Goal: Transaction & Acquisition: Purchase product/service

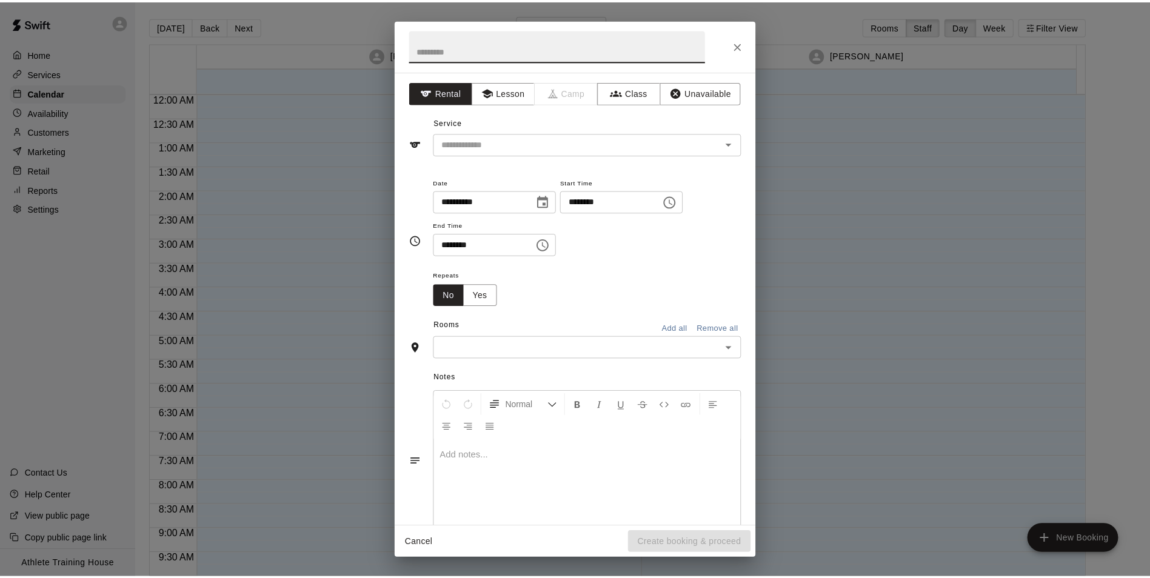
scroll to position [665, 0]
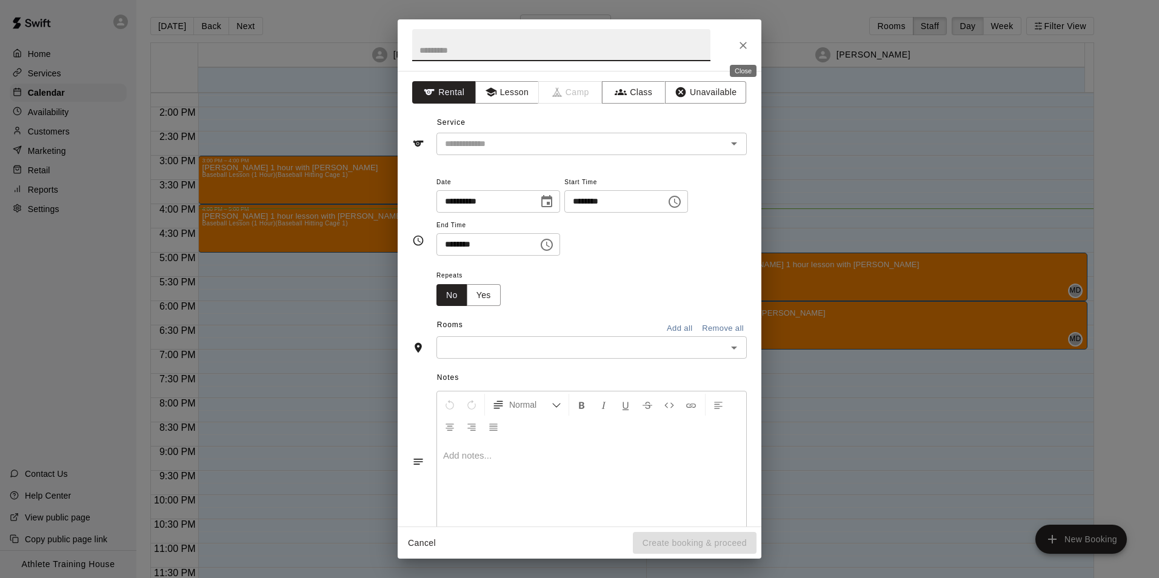
click at [736, 44] on button "Close" at bounding box center [743, 46] width 22 height 22
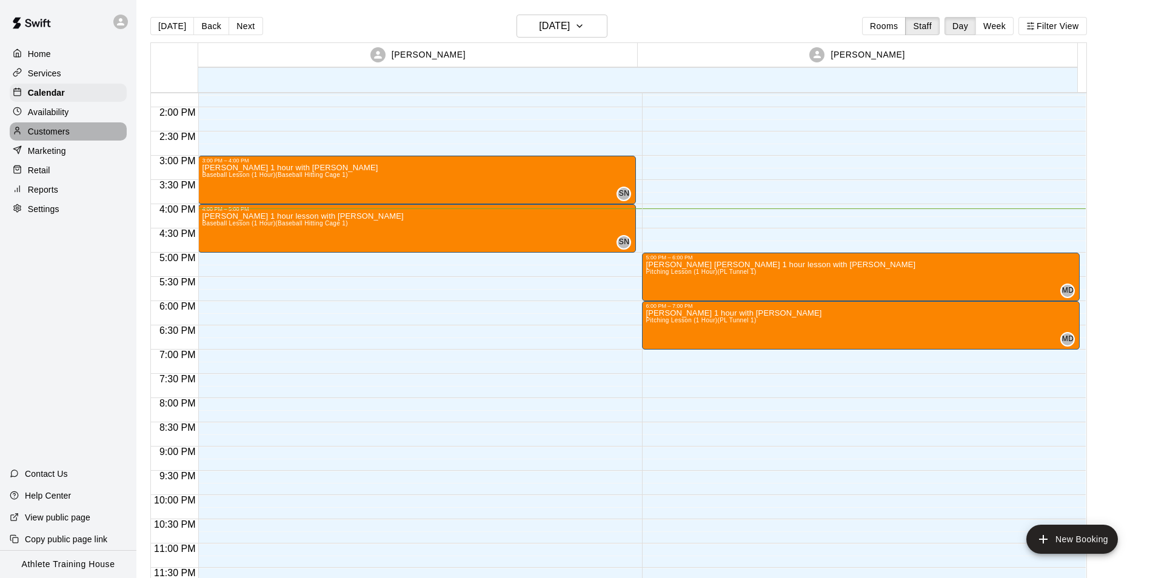
click at [67, 133] on p "Customers" at bounding box center [49, 131] width 42 height 12
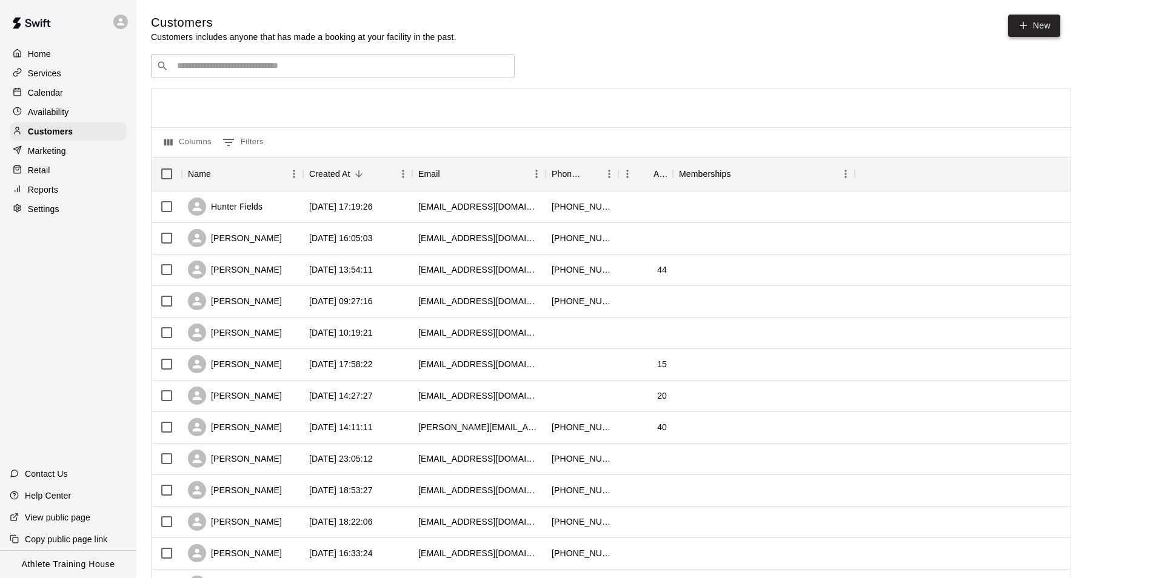
click at [1013, 22] on link "New" at bounding box center [1034, 26] width 52 height 22
select select "**"
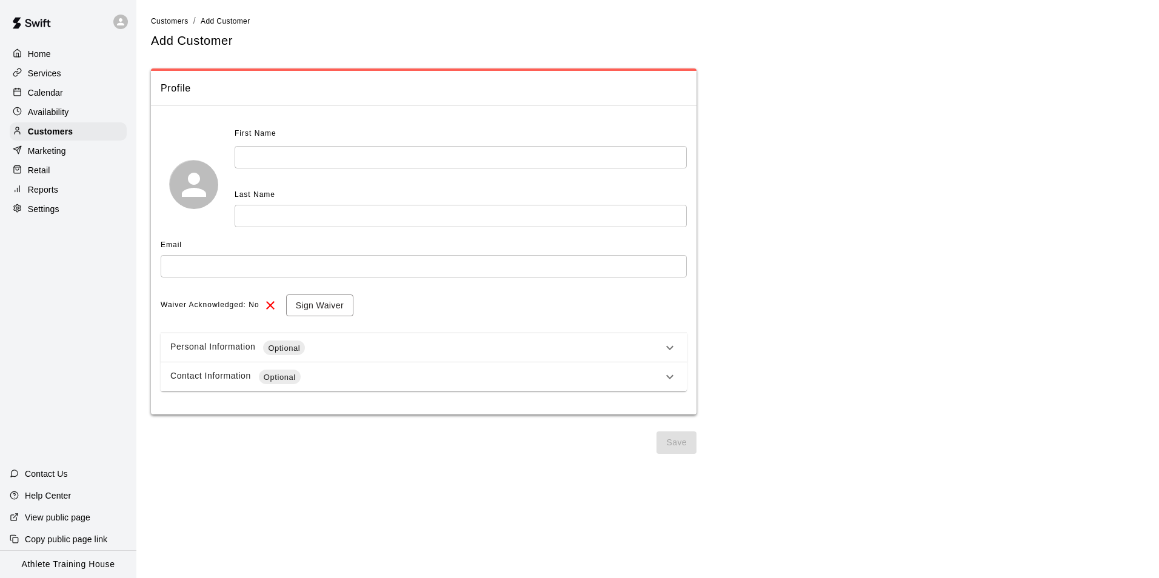
click at [250, 141] on span "First Name" at bounding box center [256, 133] width 42 height 19
click at [344, 334] on div "Personal Information Optional" at bounding box center [424, 347] width 526 height 29
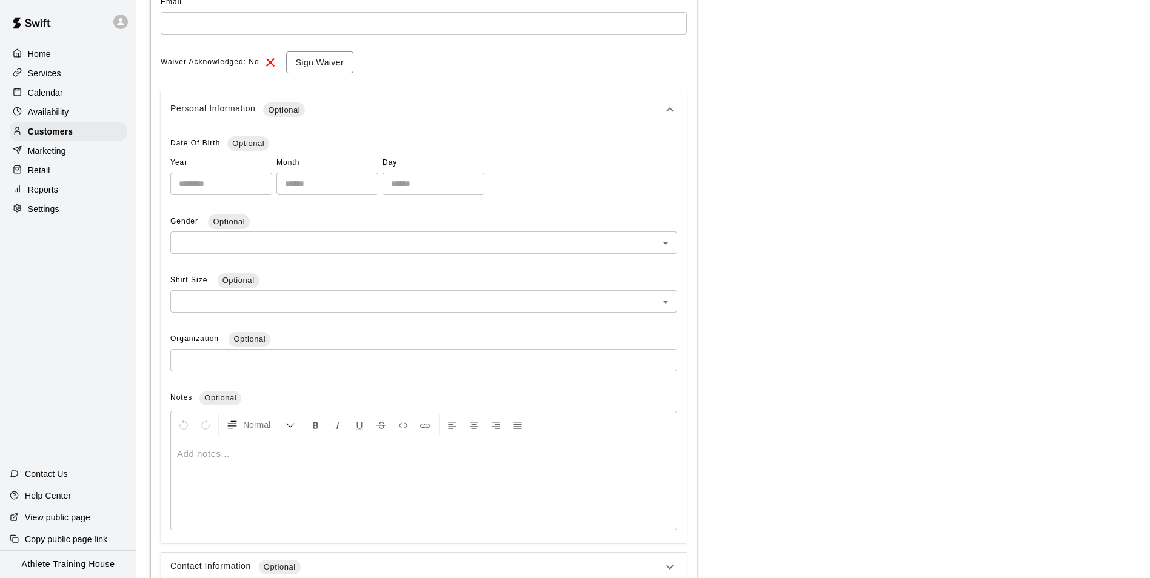
scroll to position [303, 0]
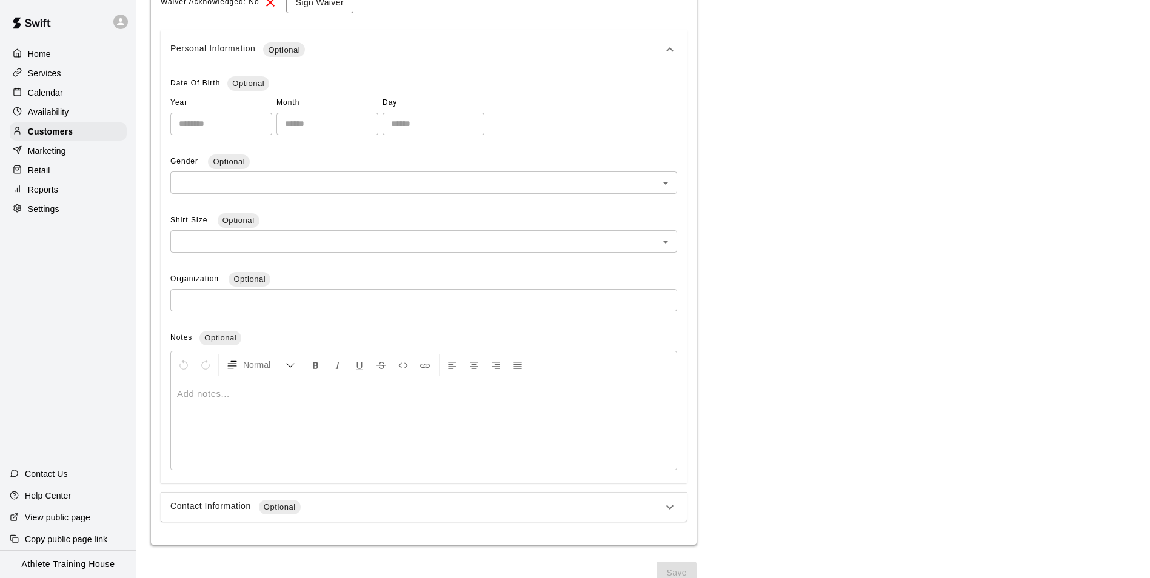
click at [212, 500] on div "Contact Information Optional" at bounding box center [416, 507] width 492 height 15
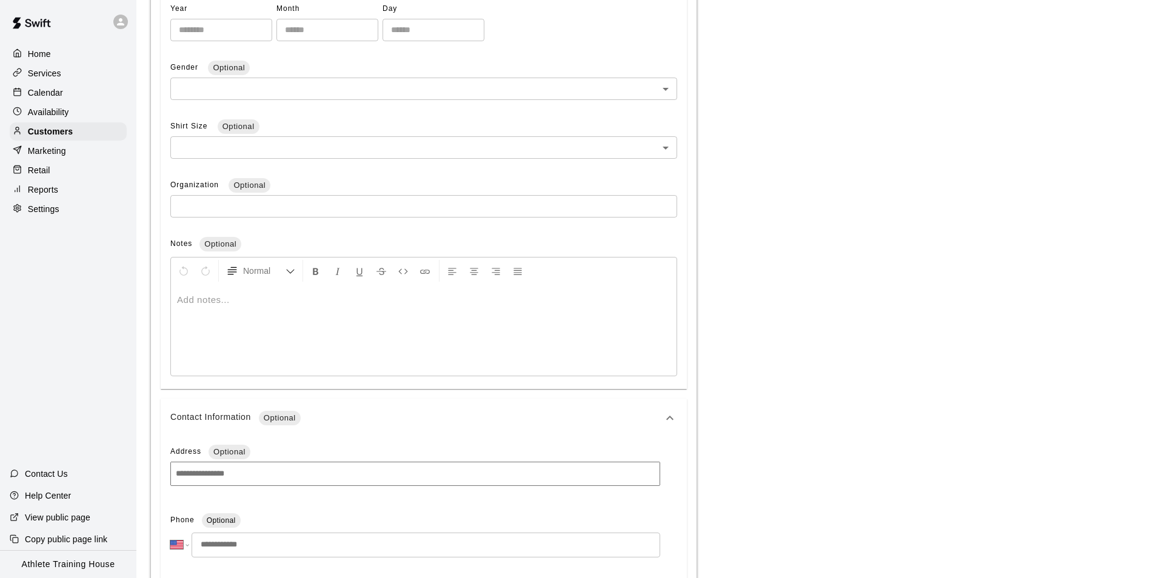
scroll to position [33, 0]
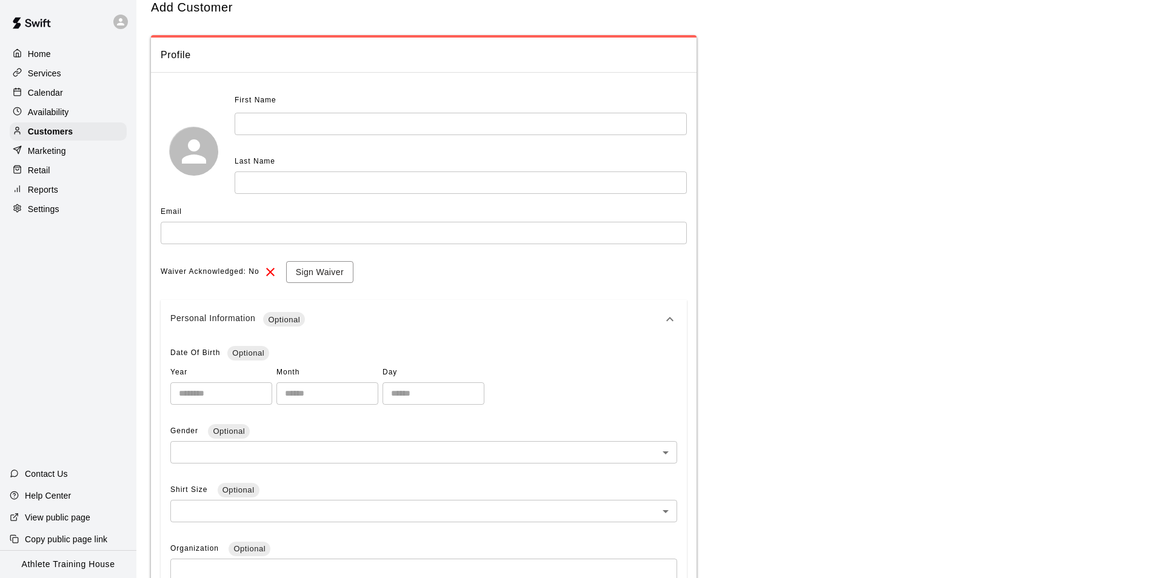
click at [74, 118] on div "Availability" at bounding box center [68, 112] width 117 height 18
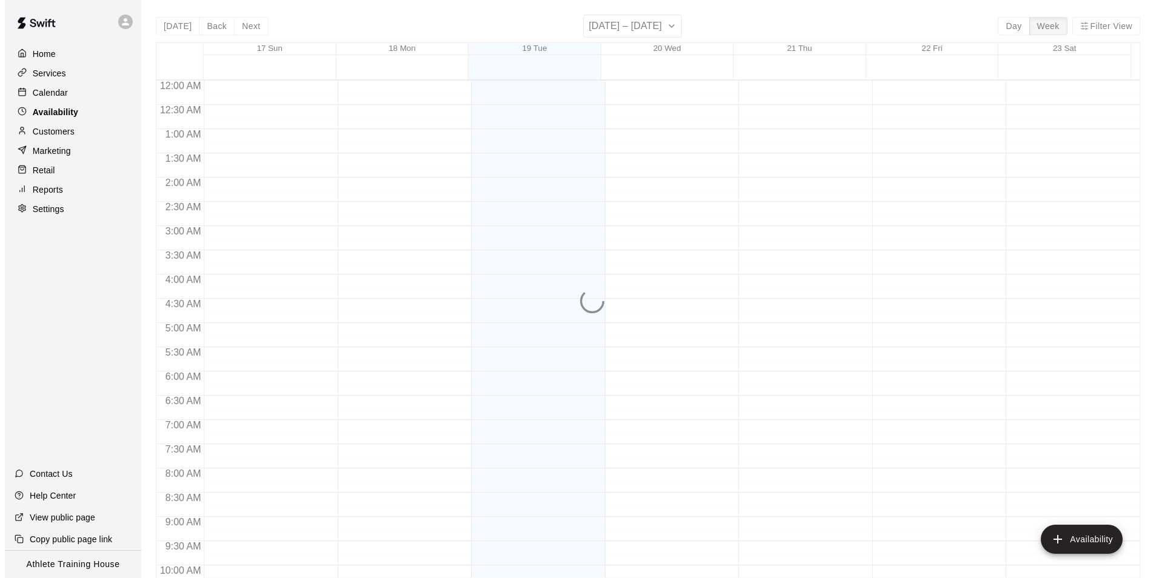
scroll to position [653, 0]
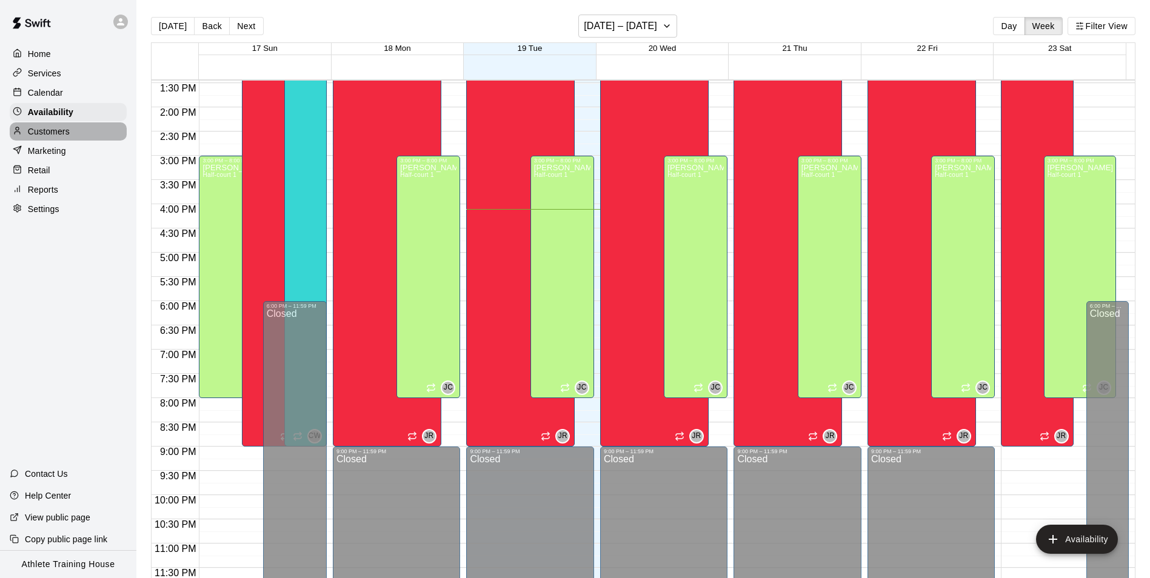
click at [68, 129] on p "Customers" at bounding box center [49, 131] width 42 height 12
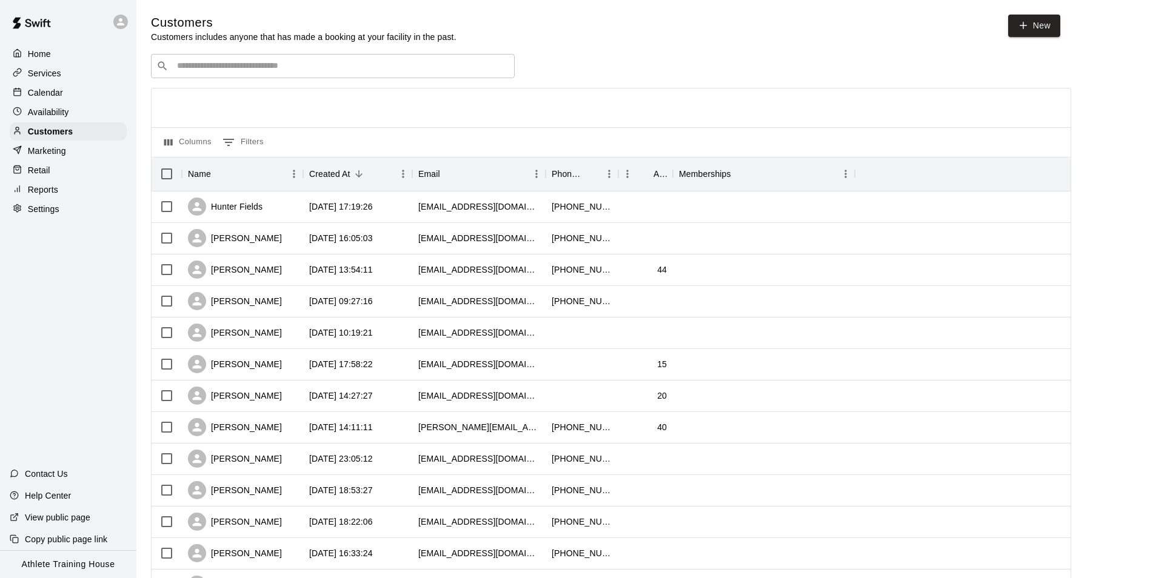
click at [310, 62] on input "Search customers by name or email" at bounding box center [341, 66] width 336 height 12
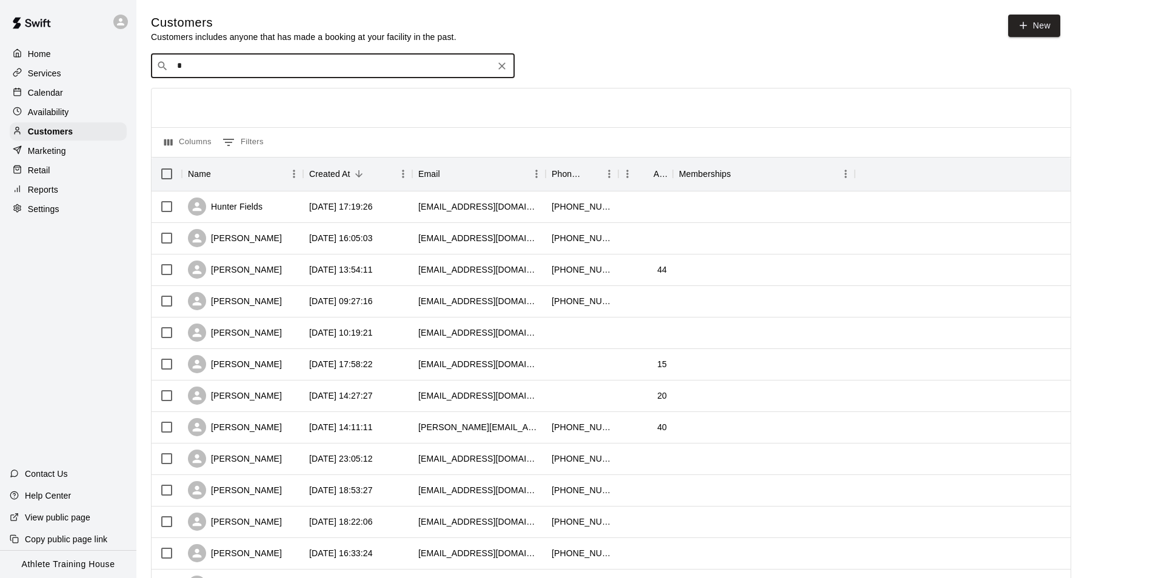
type input "**"
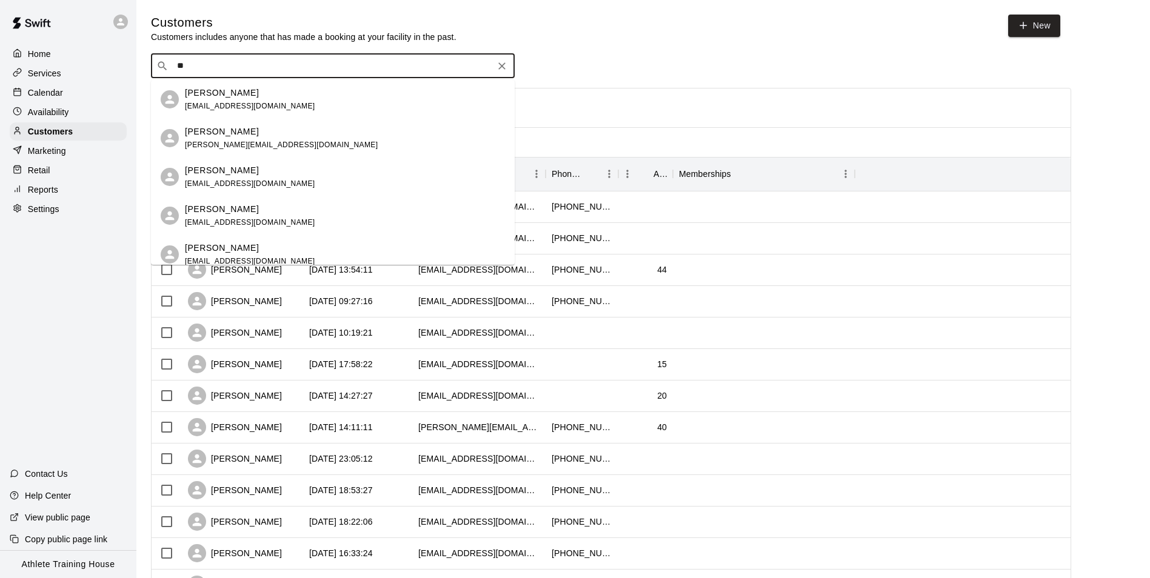
click at [304, 104] on div "waylon williams waylonwilliams@gmail.com" at bounding box center [345, 100] width 320 height 26
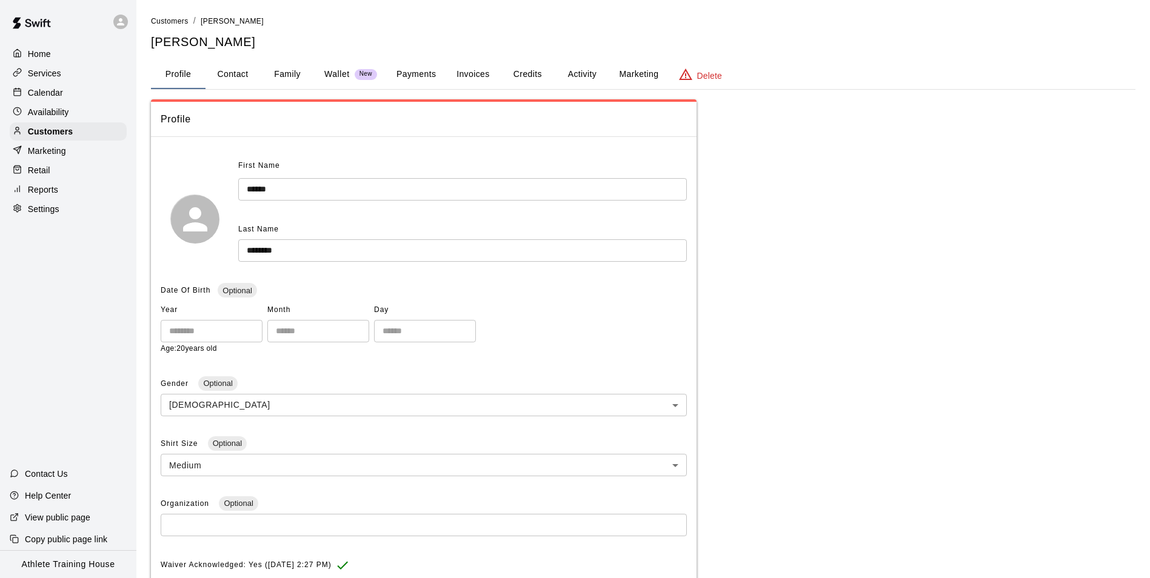
click at [42, 176] on p "Retail" at bounding box center [39, 170] width 22 height 12
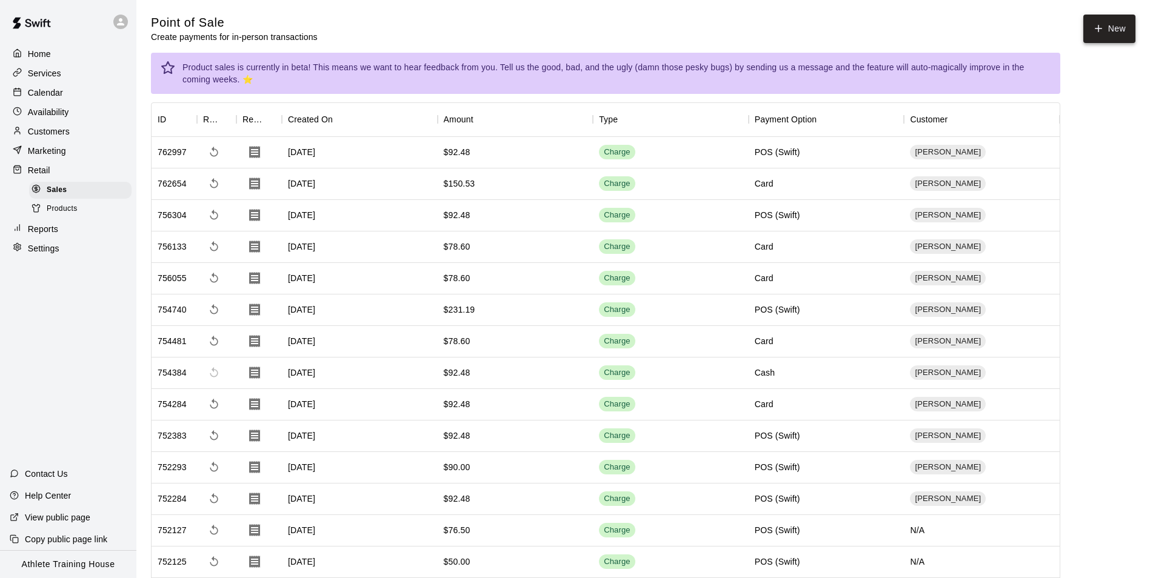
click at [1098, 24] on icon "button" at bounding box center [1098, 28] width 11 height 11
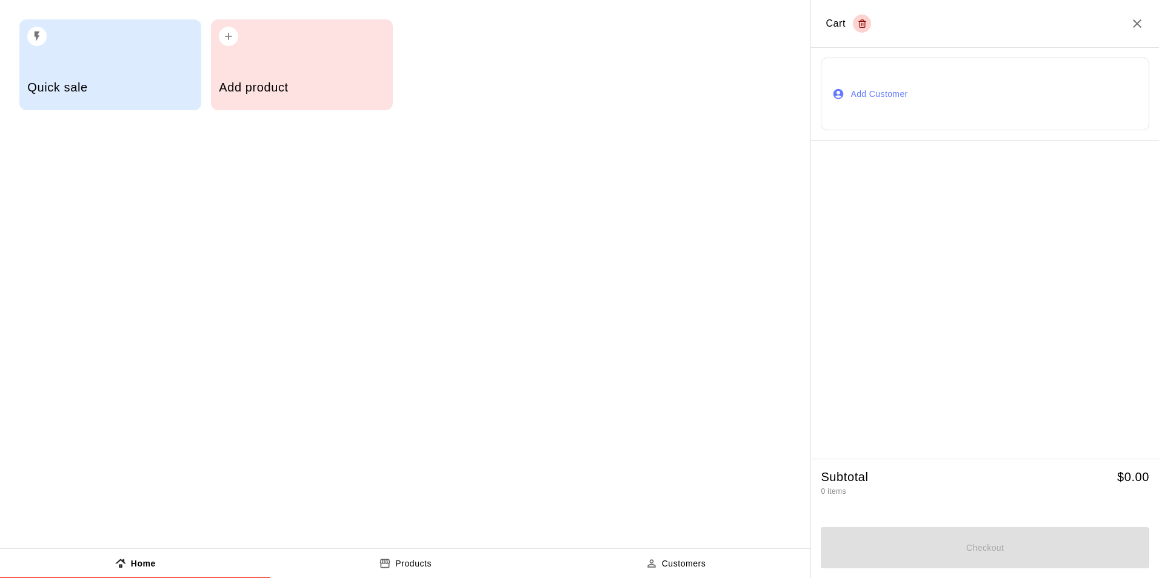
click at [880, 93] on button "Add Customer" at bounding box center [985, 94] width 328 height 73
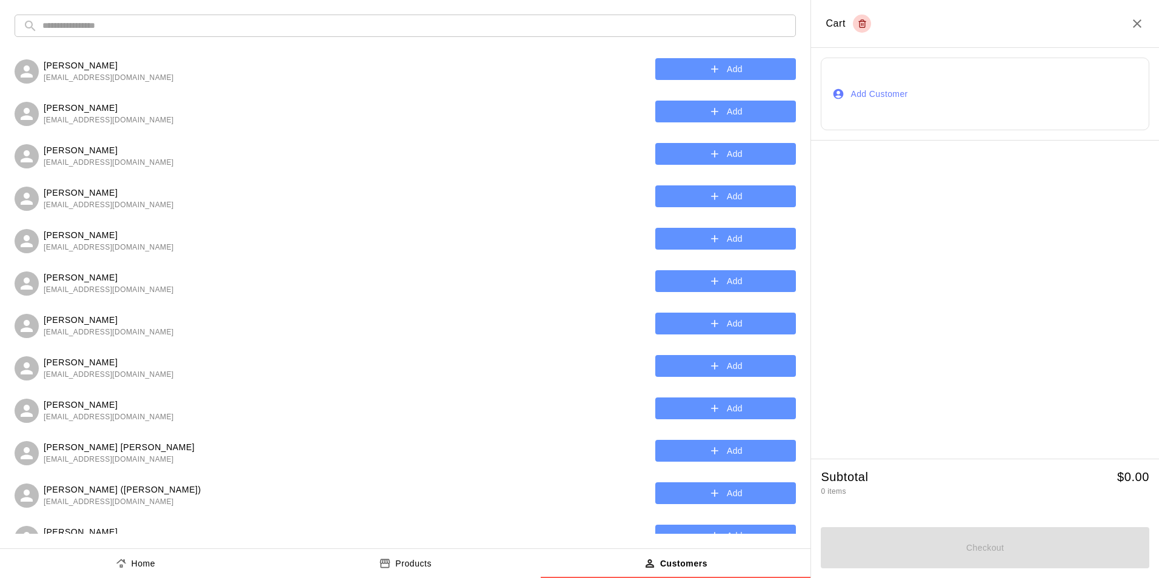
click at [318, 20] on input "text" at bounding box center [414, 26] width 745 height 22
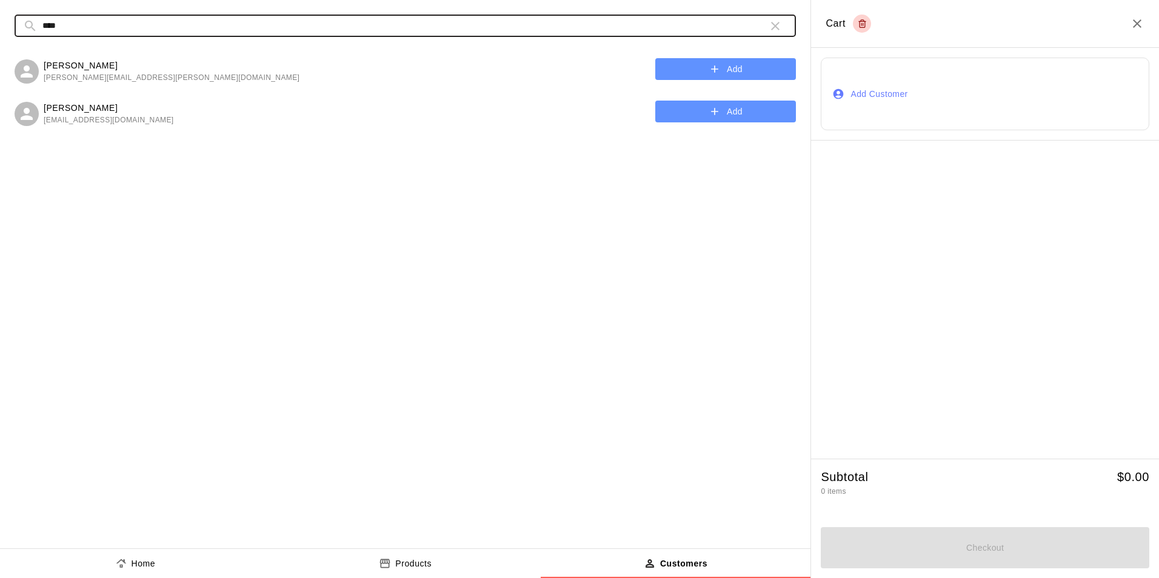
type input "****"
click at [711, 68] on icon "button" at bounding box center [714, 69] width 12 height 12
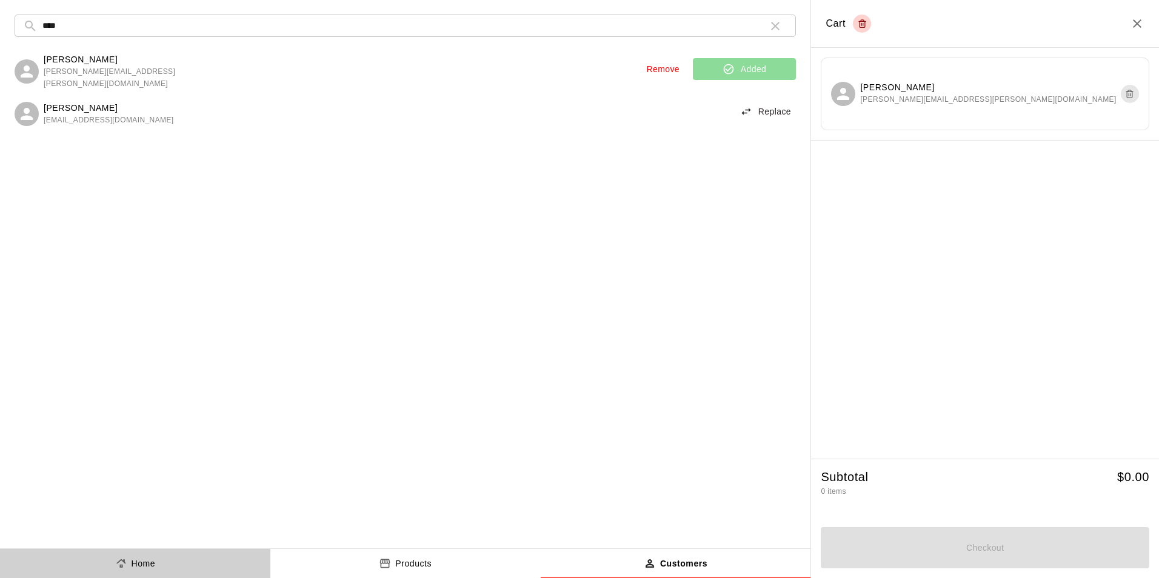
click at [144, 561] on p "Home" at bounding box center [144, 564] width 24 height 13
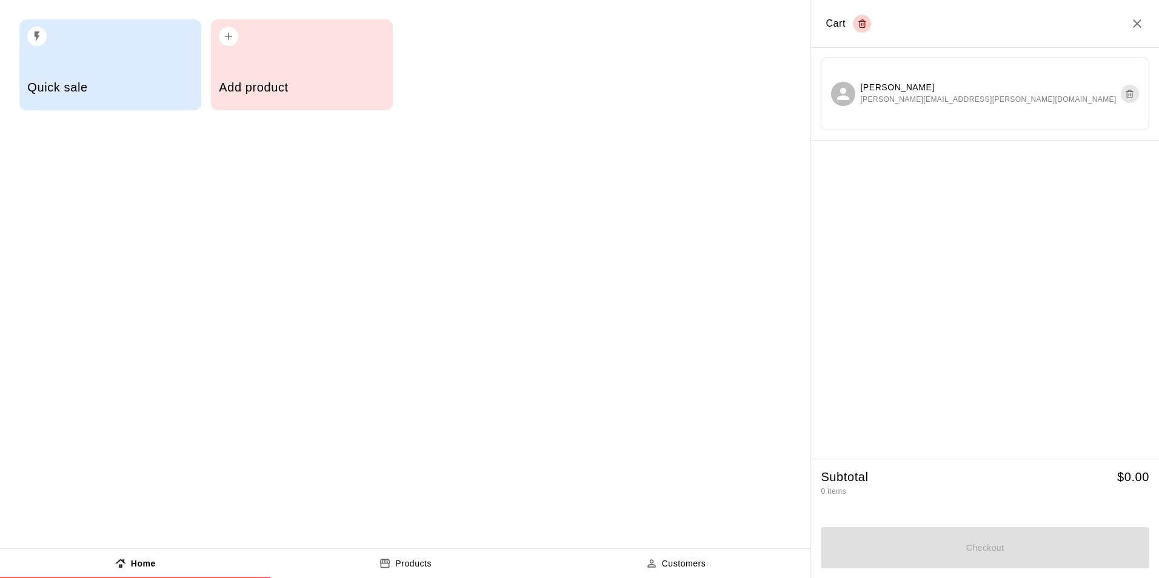
click at [118, 85] on h5 "Quick sale" at bounding box center [109, 87] width 165 height 16
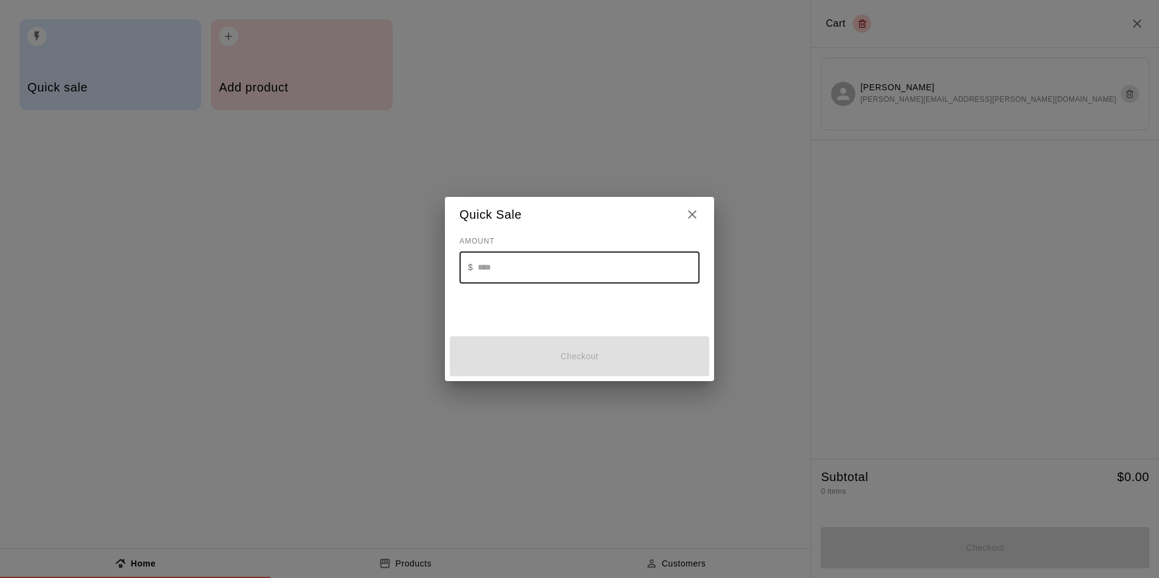
click at [581, 273] on input "text" at bounding box center [589, 268] width 222 height 32
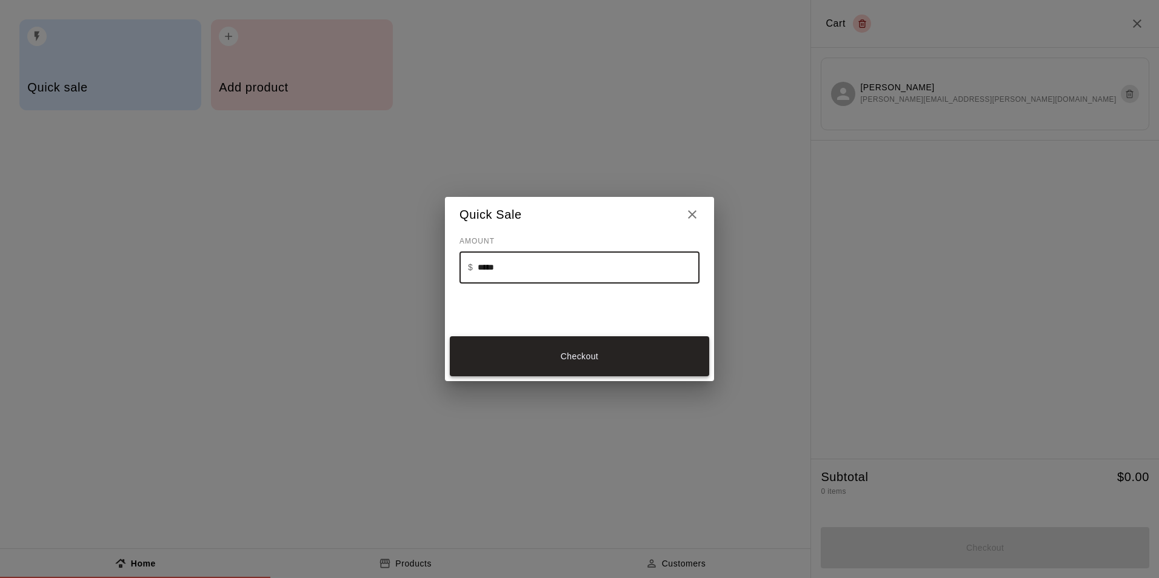
type input "*****"
click at [581, 362] on button "Checkout" at bounding box center [579, 356] width 259 height 41
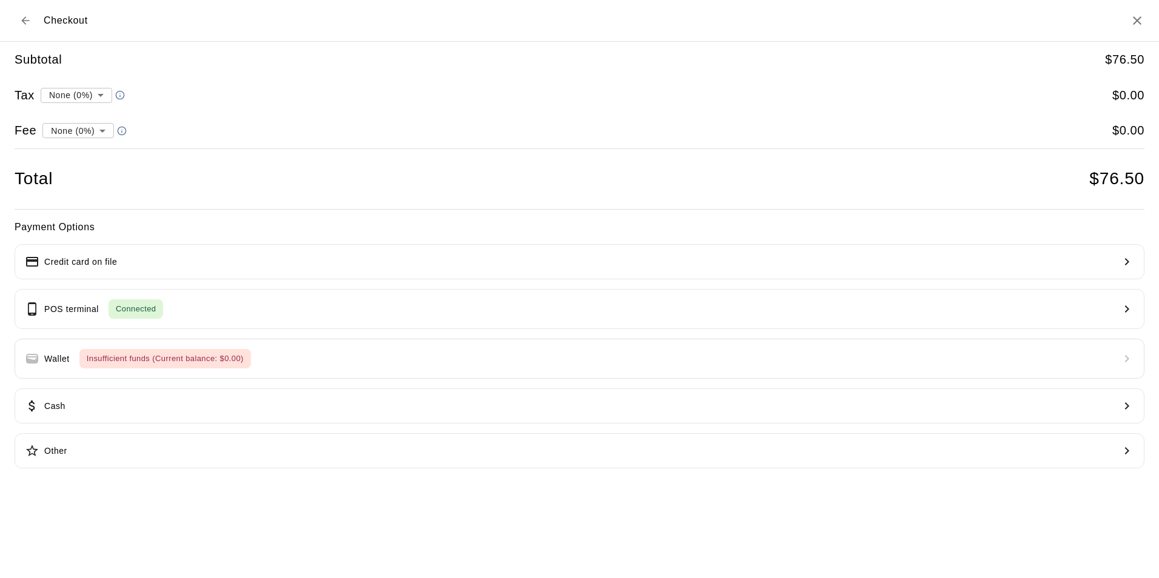
click at [72, 173] on li "convenience fee ( 2.75 % )" at bounding box center [75, 173] width 118 height 20
type input "**********"
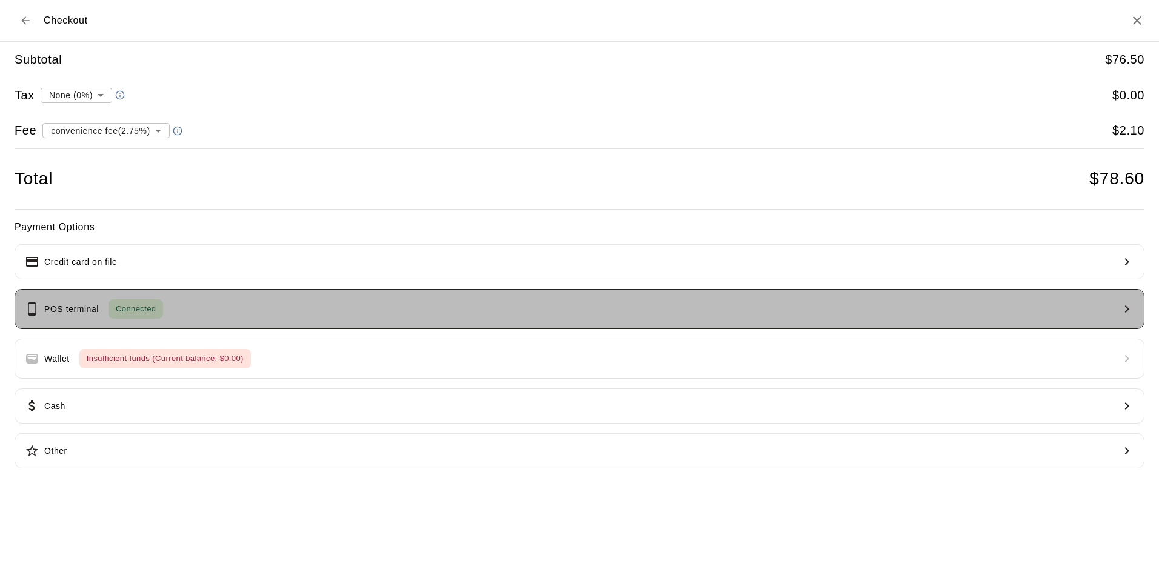
click at [236, 316] on button "POS terminal Connected" at bounding box center [580, 309] width 1130 height 40
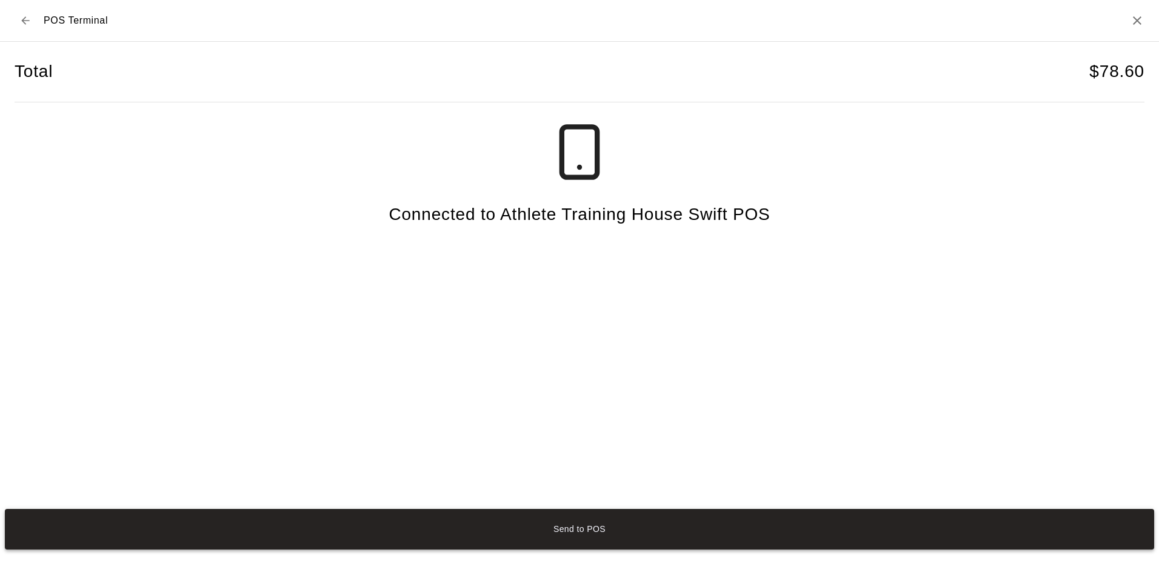
click at [554, 528] on button "Send to POS" at bounding box center [579, 529] width 1149 height 41
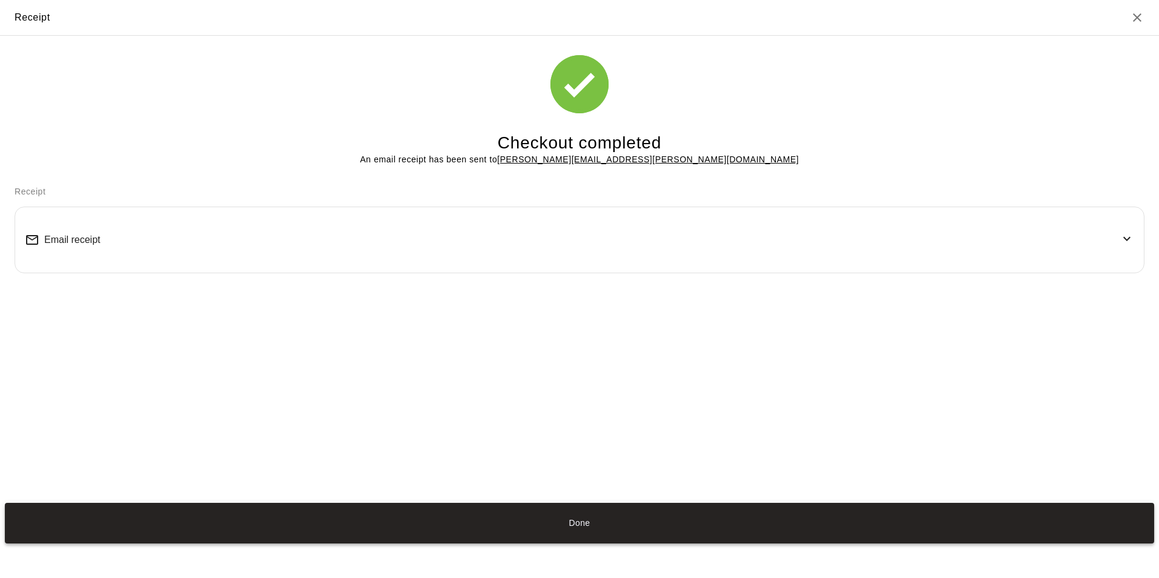
click at [578, 518] on button "Done" at bounding box center [579, 523] width 1149 height 41
click at [576, 524] on button "Done" at bounding box center [579, 523] width 1149 height 41
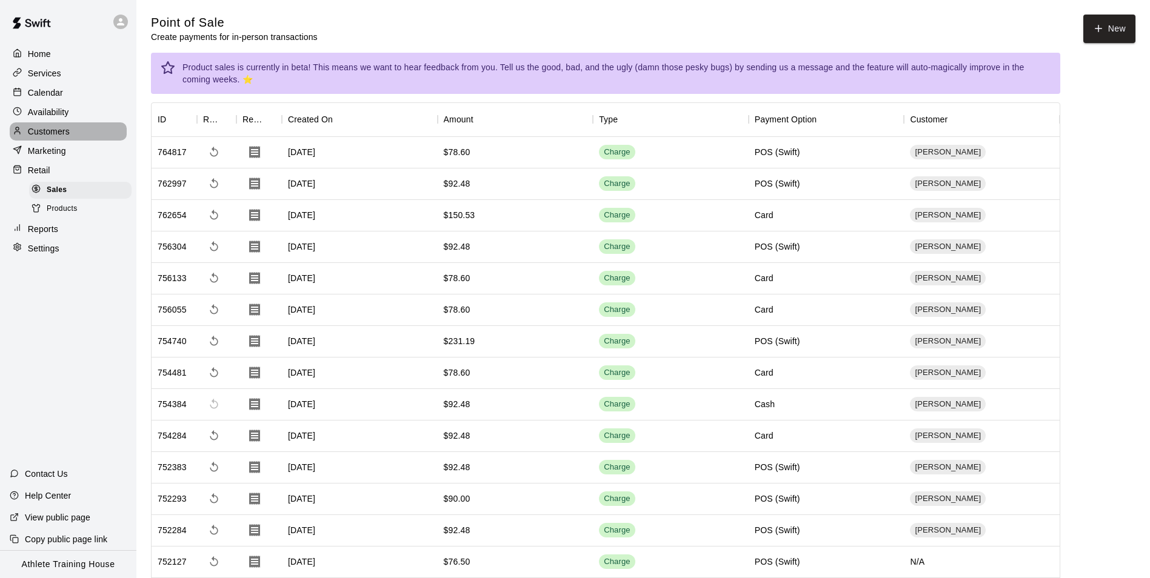
click at [39, 131] on p "Customers" at bounding box center [49, 131] width 42 height 12
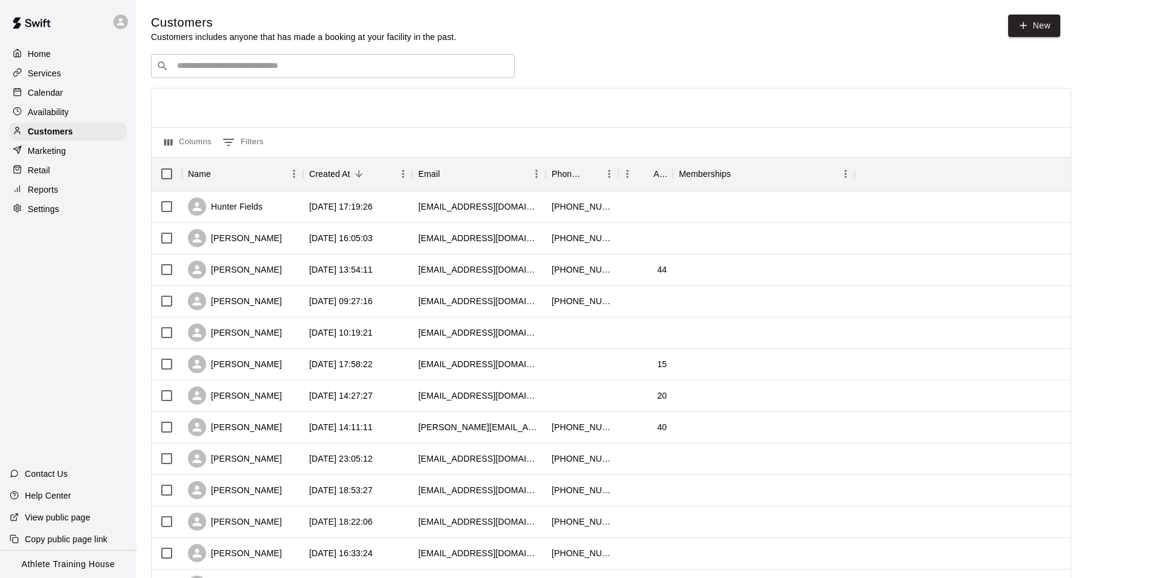
click at [255, 62] on input "Search customers by name or email" at bounding box center [341, 66] width 336 height 12
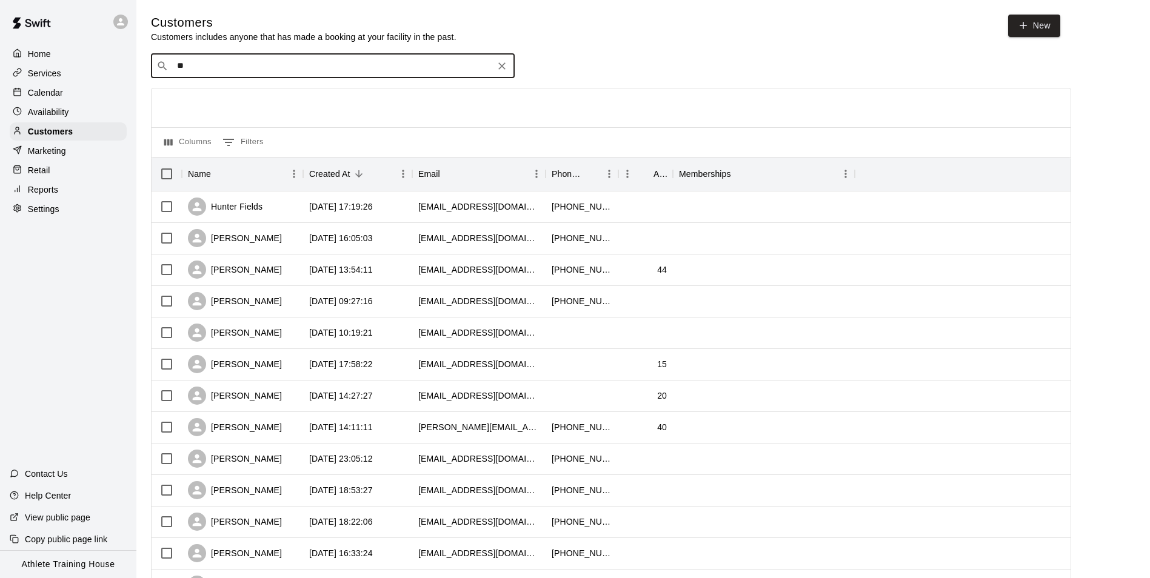
type input "***"
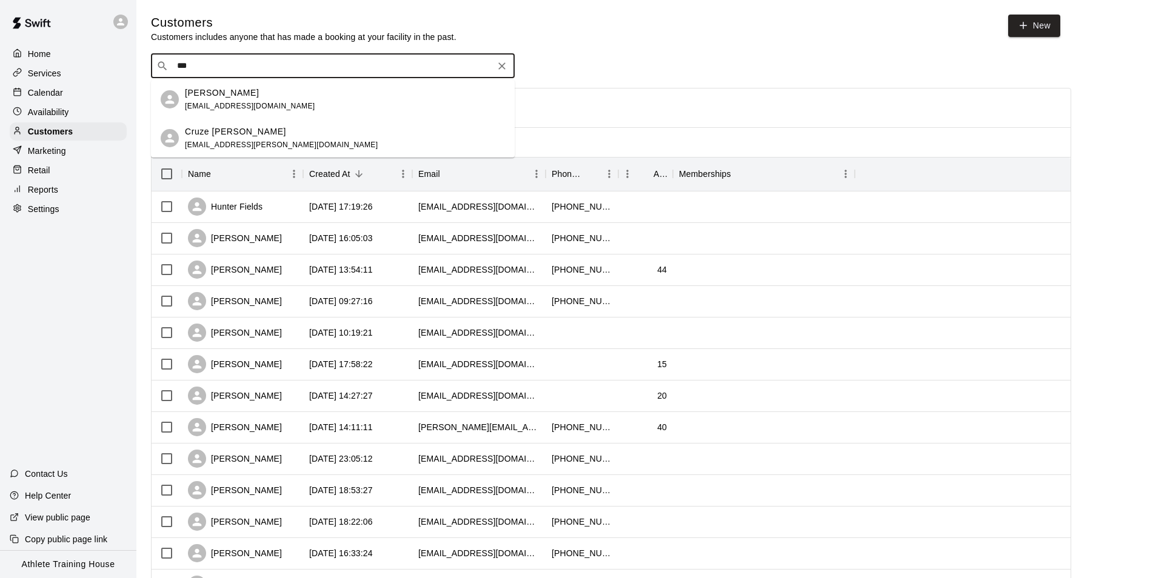
click at [295, 89] on div "waylon williams waylonwilliams@gmail.com" at bounding box center [345, 100] width 320 height 26
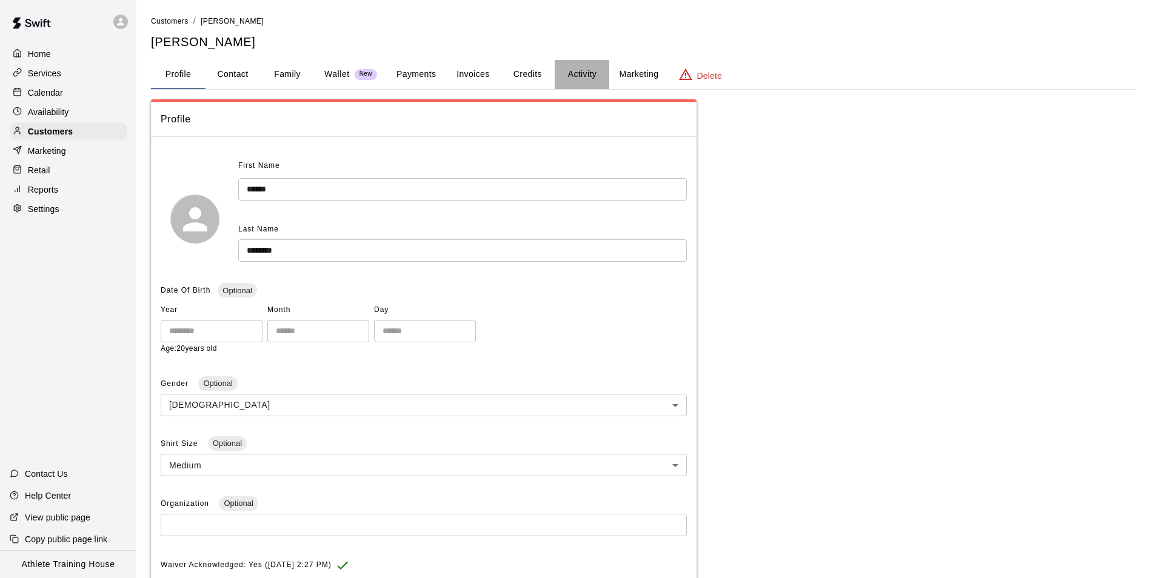
click at [582, 70] on button "Activity" at bounding box center [582, 74] width 55 height 29
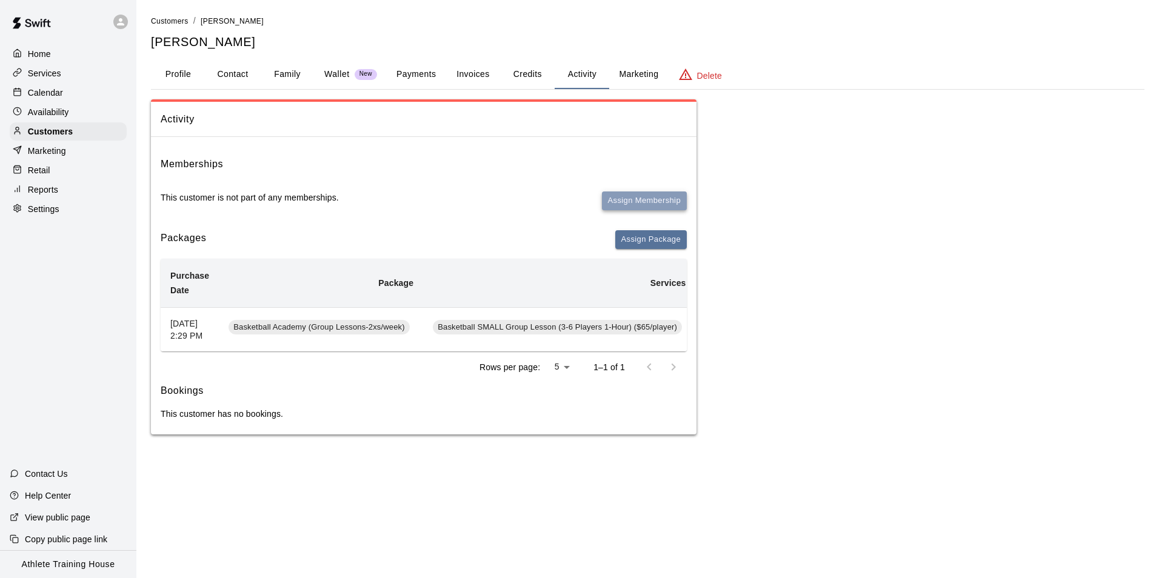
click at [625, 207] on button "Assign Membership" at bounding box center [644, 201] width 85 height 19
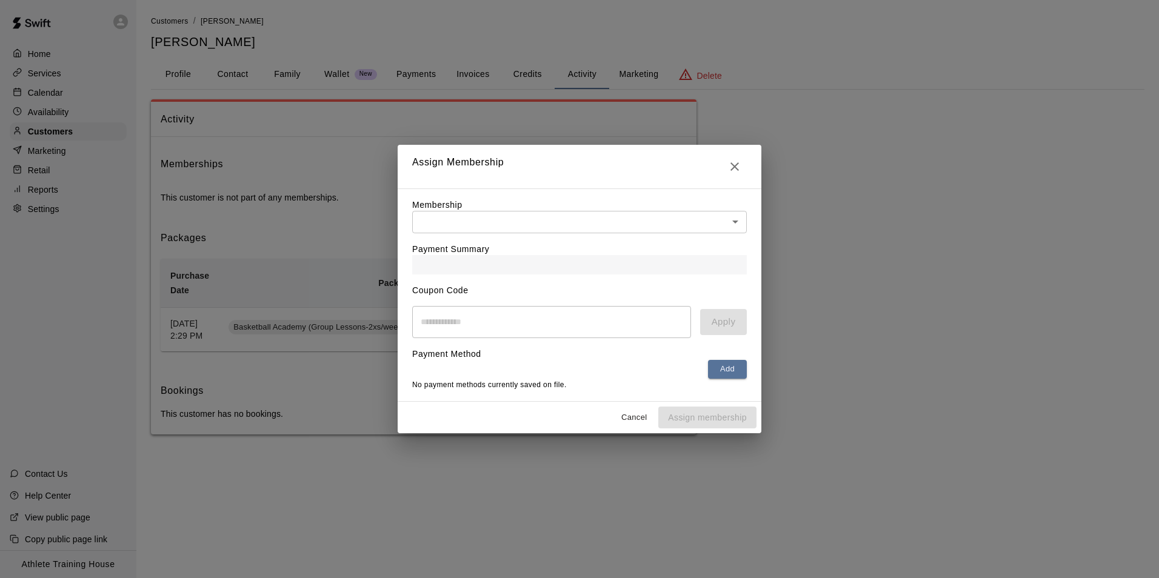
click at [616, 210] on body "Home Services Calendar Availability Customers Marketing Retail Reports Settings…" at bounding box center [579, 229] width 1159 height 459
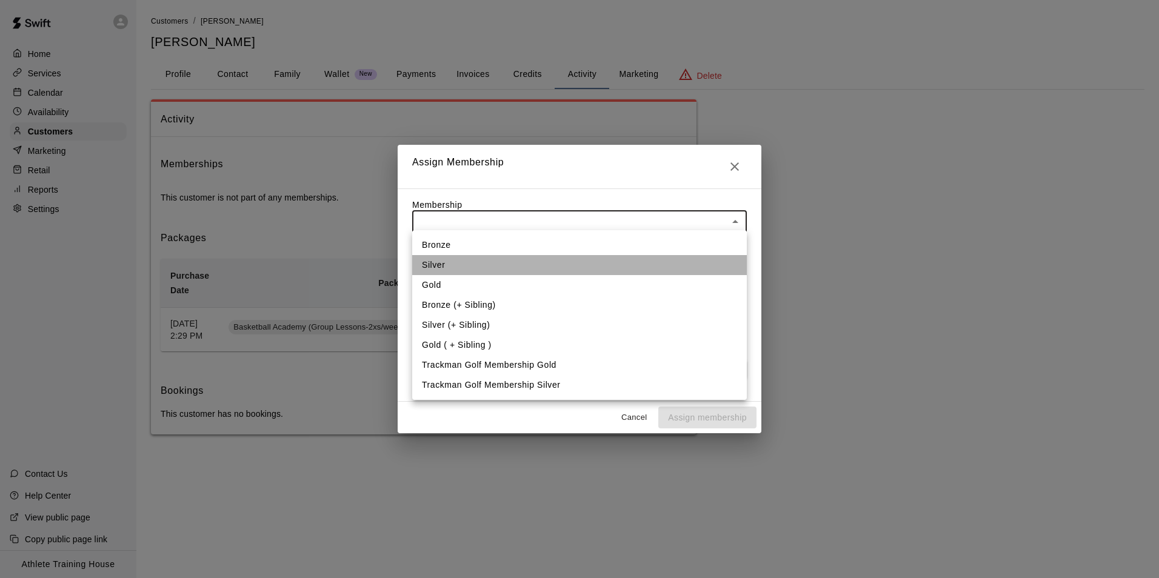
click at [526, 271] on li "Silver" at bounding box center [579, 265] width 335 height 20
type input "**********"
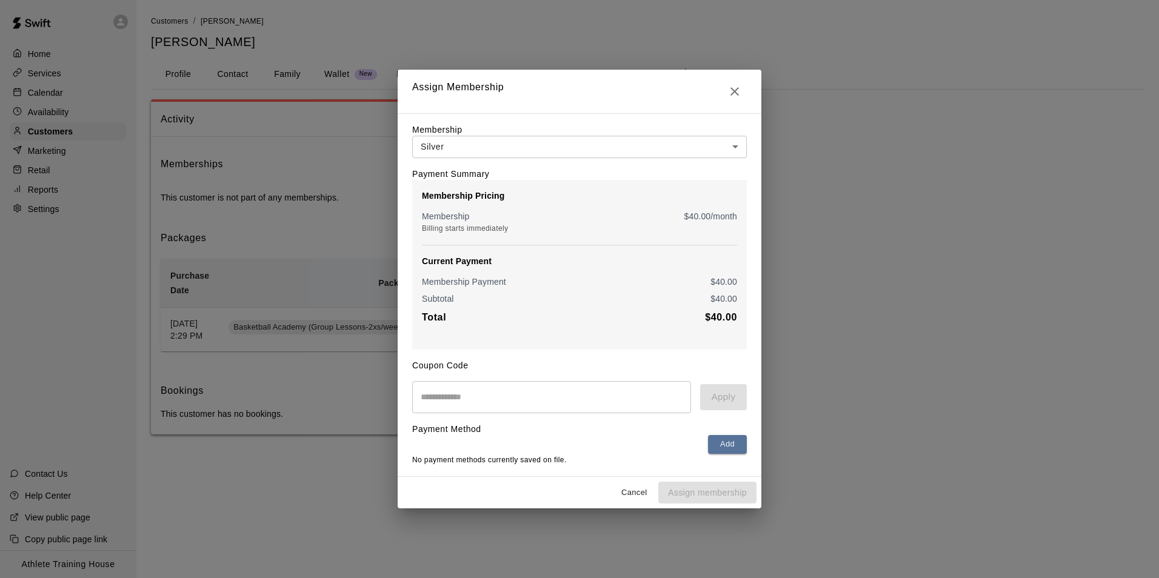
click at [713, 436] on div "Payment Method Add No payment methods currently saved on file." at bounding box center [579, 439] width 335 height 53
click at [719, 447] on button "Add" at bounding box center [727, 444] width 39 height 19
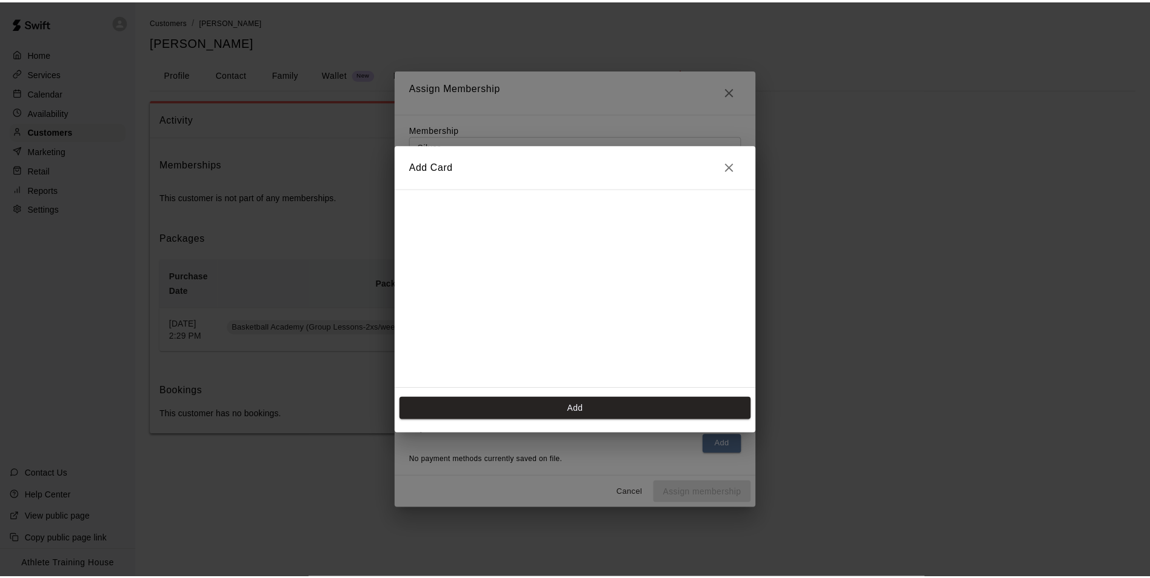
scroll to position [126, 0]
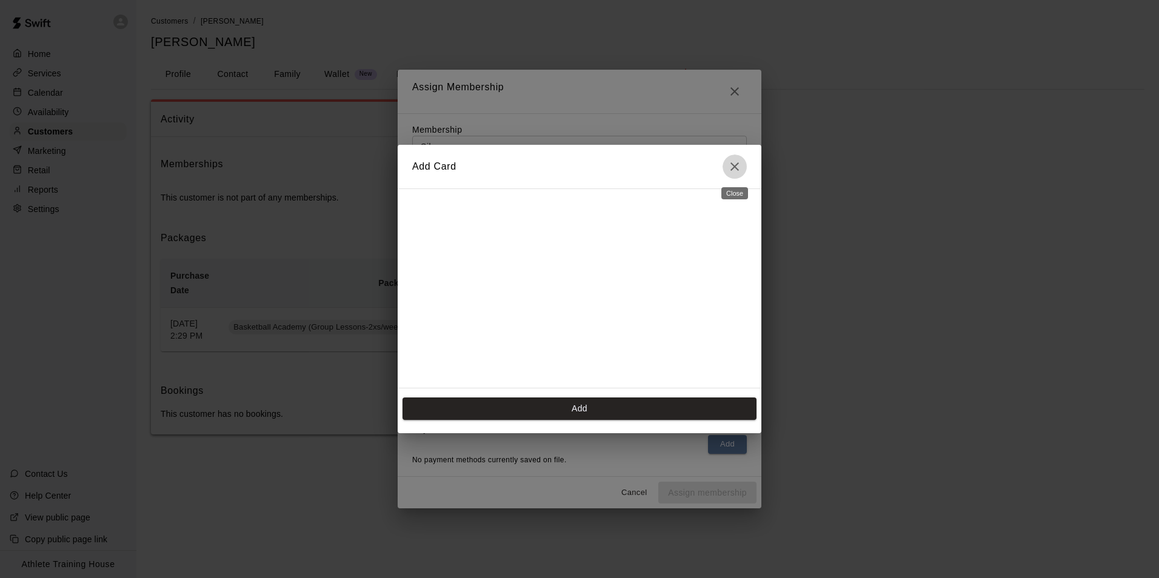
click at [738, 169] on icon "Close" at bounding box center [734, 166] width 8 height 8
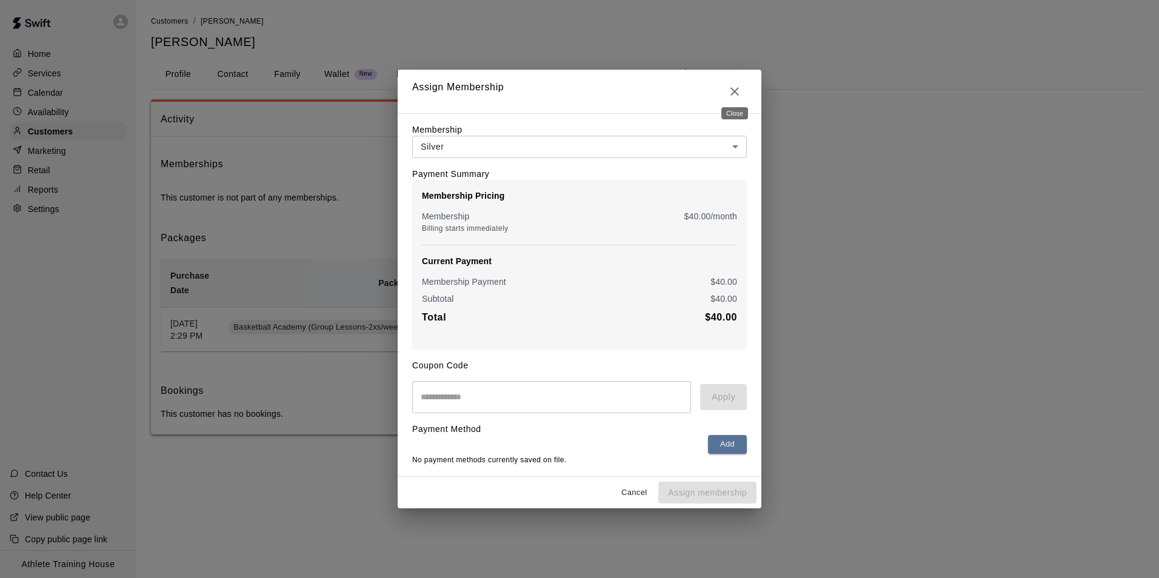
click at [730, 84] on icon "Close" at bounding box center [734, 91] width 15 height 15
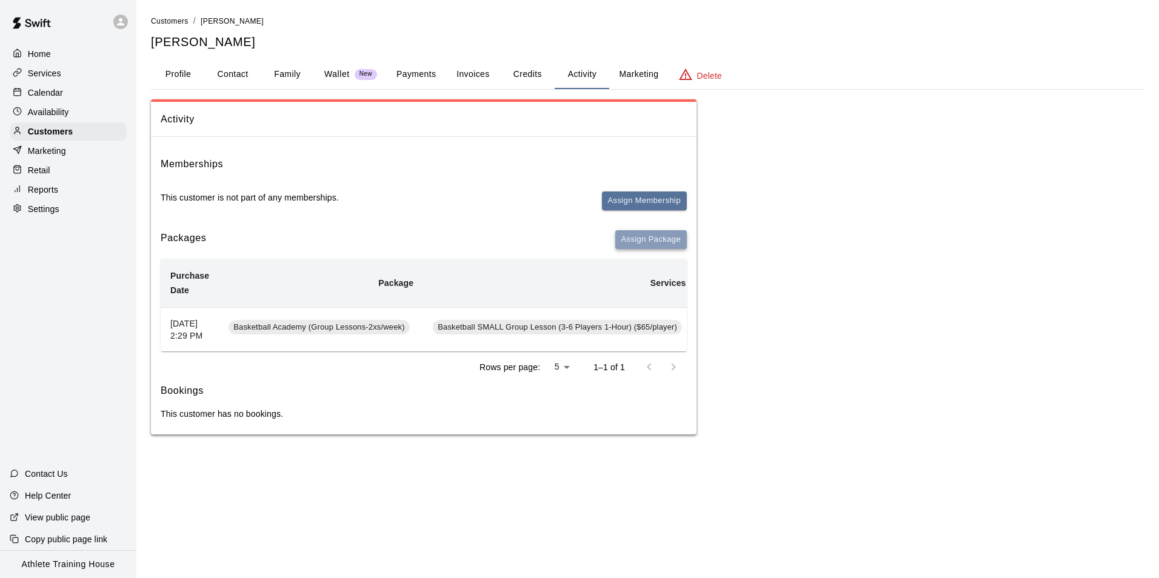
click at [662, 241] on button "Assign Package" at bounding box center [651, 239] width 72 height 19
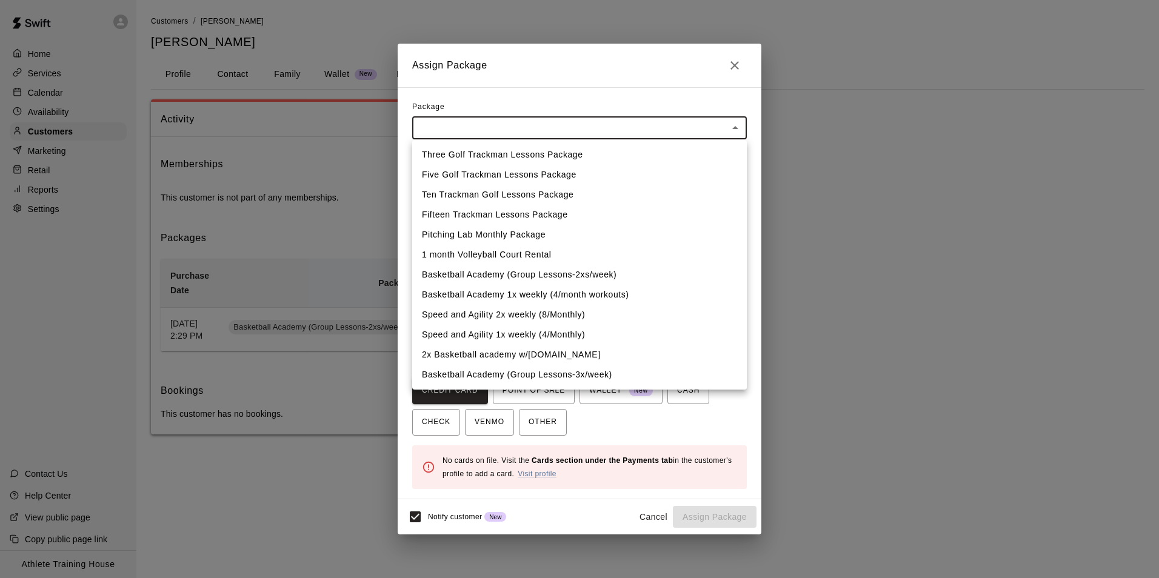
click at [474, 124] on body "Home Services Calendar Availability Customers Marketing Retail Reports Settings…" at bounding box center [579, 229] width 1159 height 459
click at [467, 348] on li "2x Basketball academy w/Dr.Dish" at bounding box center [579, 355] width 335 height 20
type input "**********"
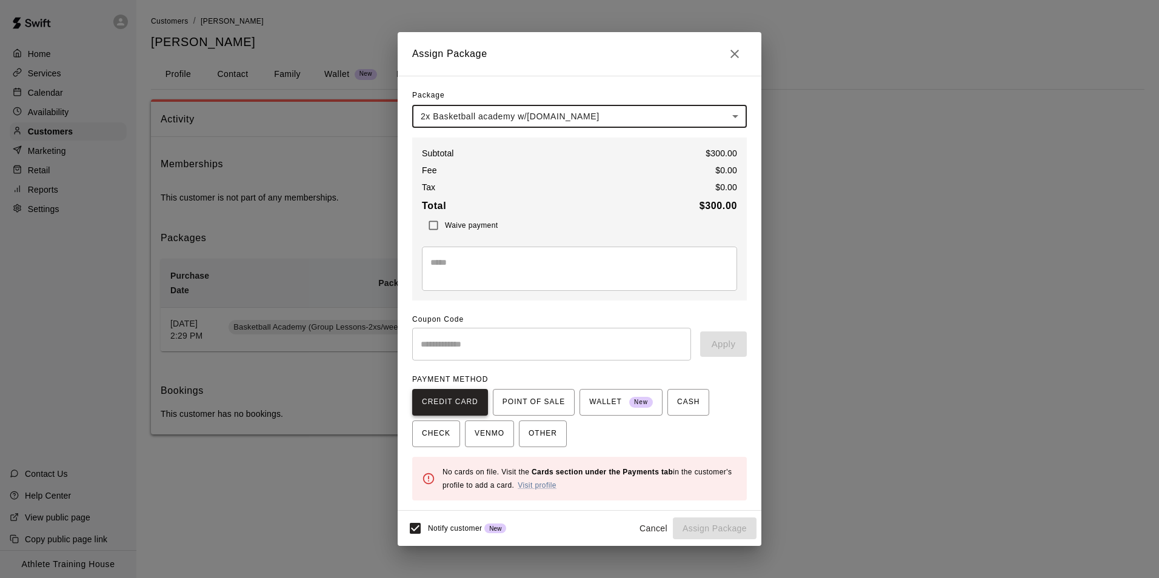
click at [444, 408] on span "CREDIT CARD" at bounding box center [450, 402] width 56 height 19
click at [461, 339] on input "text" at bounding box center [551, 344] width 279 height 32
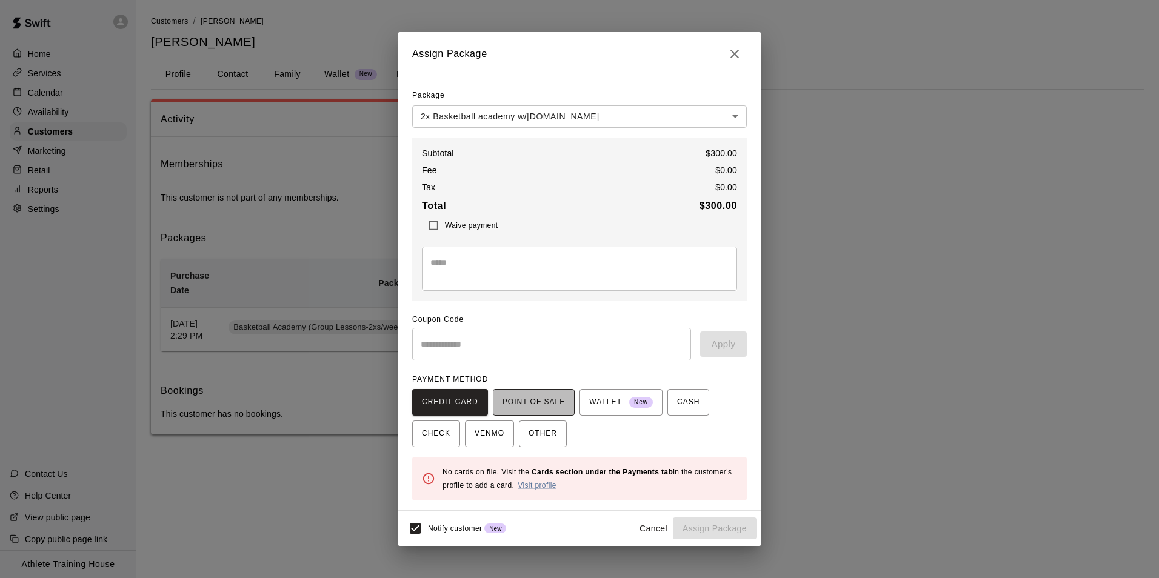
click at [537, 398] on span "POINT OF SALE" at bounding box center [533, 402] width 62 height 19
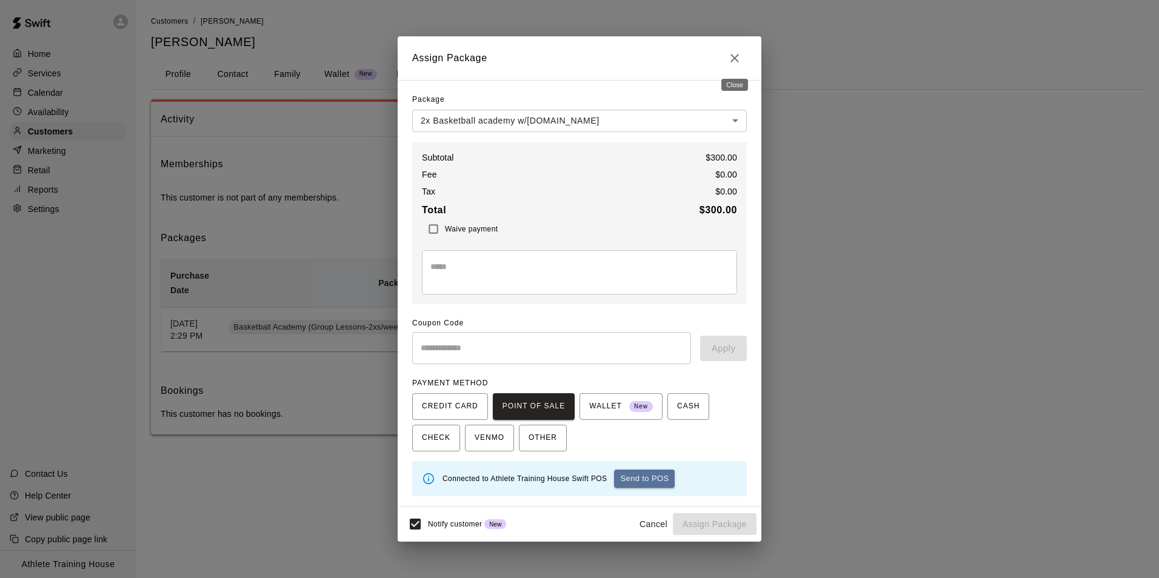
click at [731, 54] on icon "Close" at bounding box center [734, 58] width 15 height 15
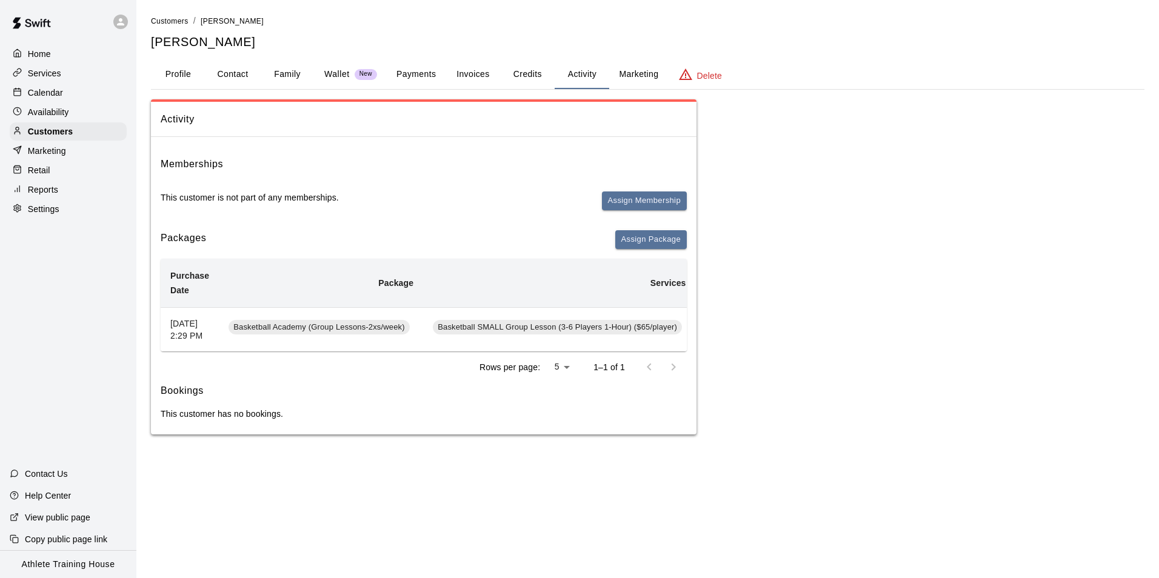
click at [44, 82] on div "Services" at bounding box center [68, 73] width 117 height 18
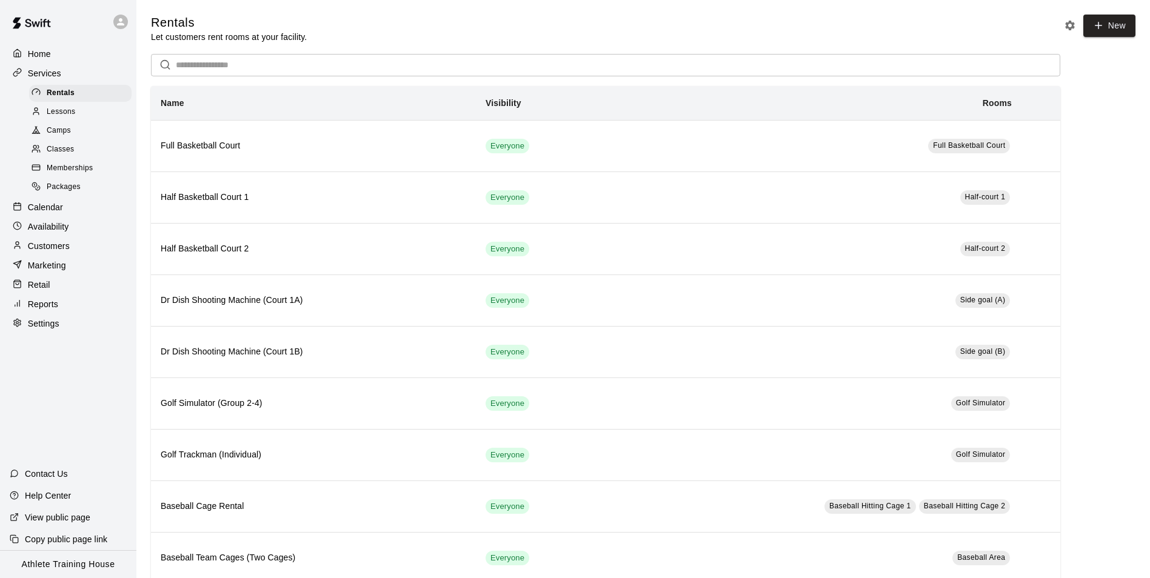
click at [68, 213] on div "Calendar" at bounding box center [68, 207] width 117 height 18
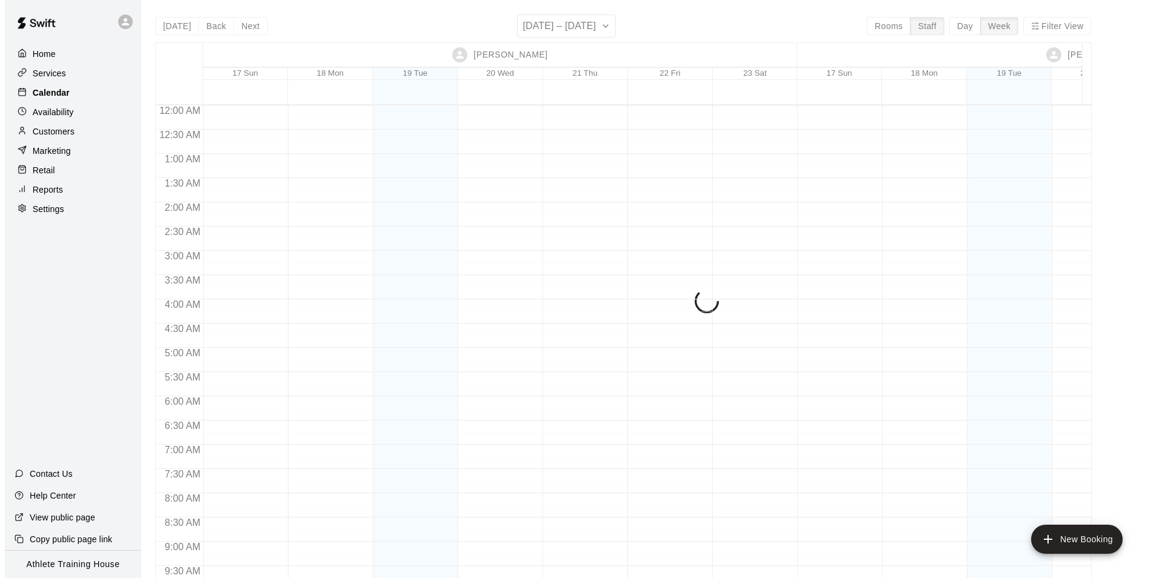
scroll to position [687, 0]
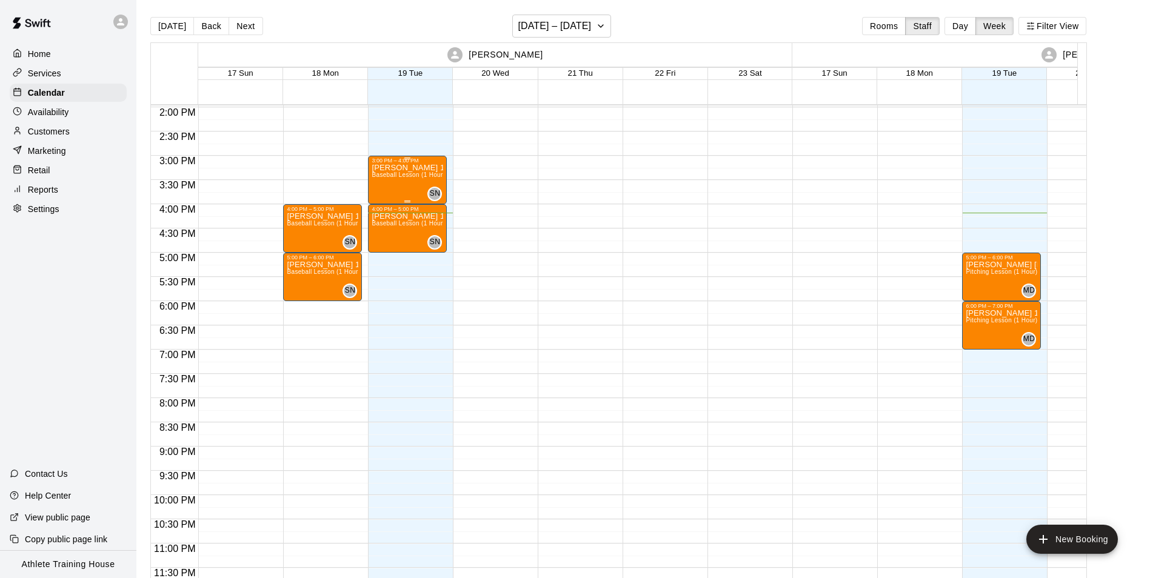
click at [384, 172] on span "Baseball Lesson (1 Hour) (Baseball Hitting Cage 1)" at bounding box center [443, 175] width 145 height 7
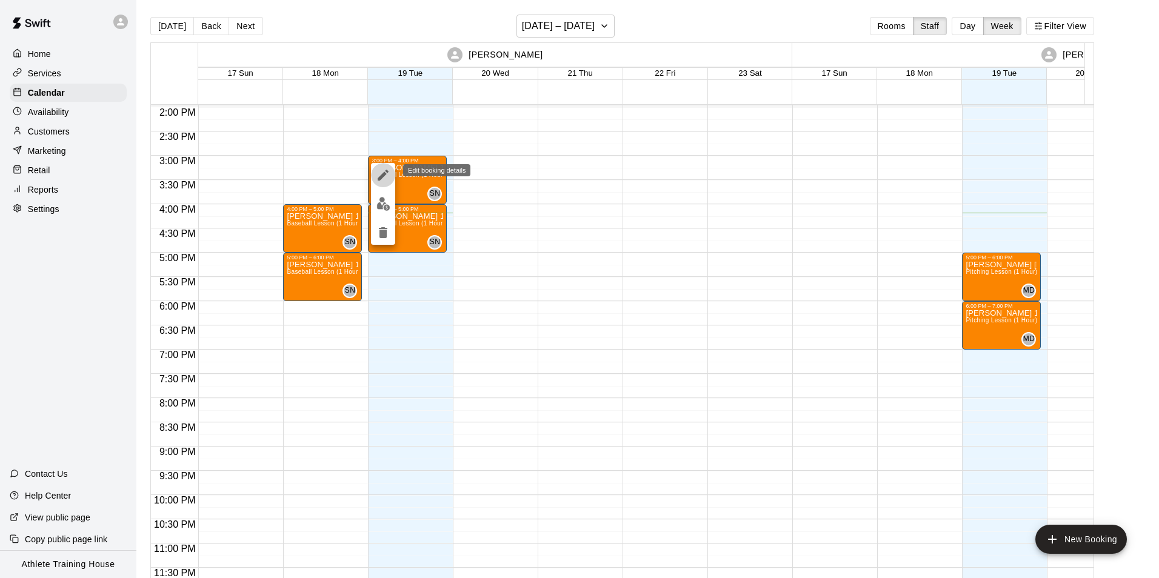
click at [378, 184] on button "edit" at bounding box center [383, 175] width 24 height 24
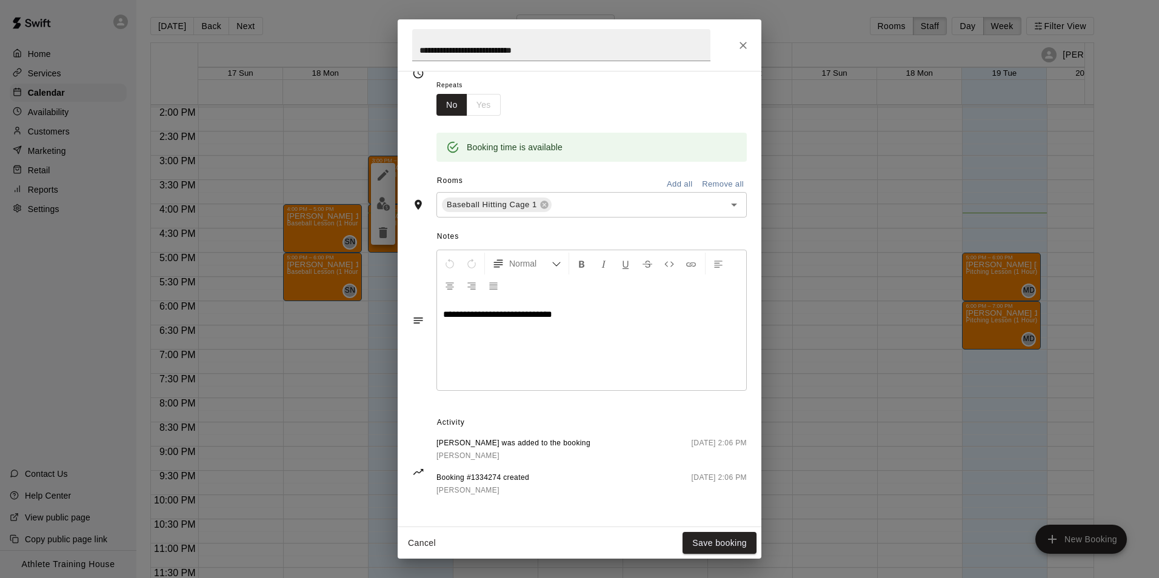
scroll to position [193, 0]
click at [738, 50] on icon "Close" at bounding box center [743, 45] width 12 height 12
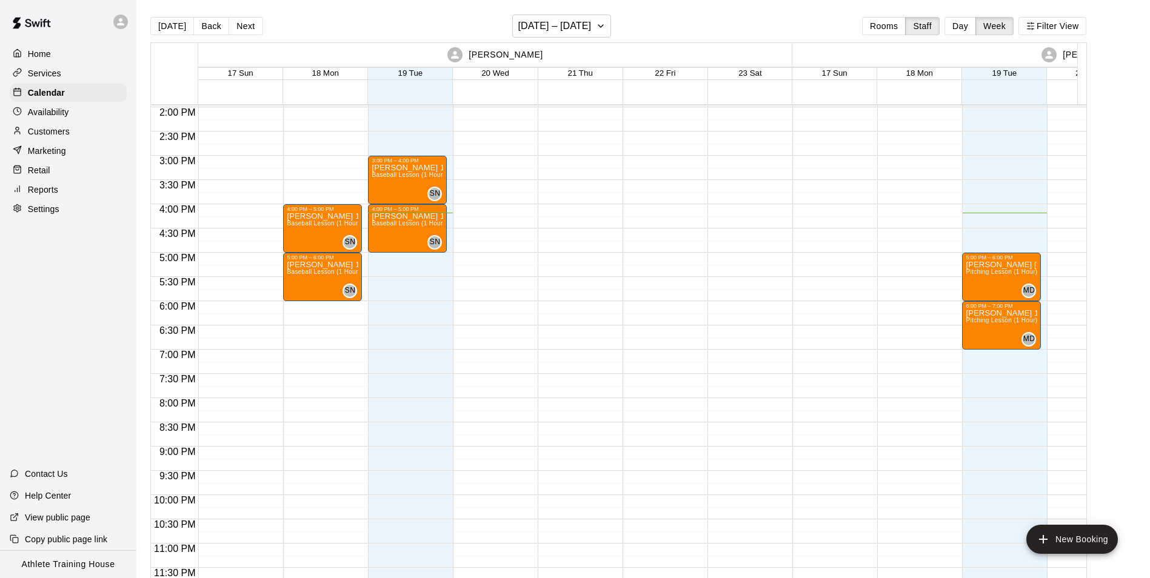
click at [29, 172] on p "Retail" at bounding box center [39, 170] width 22 height 12
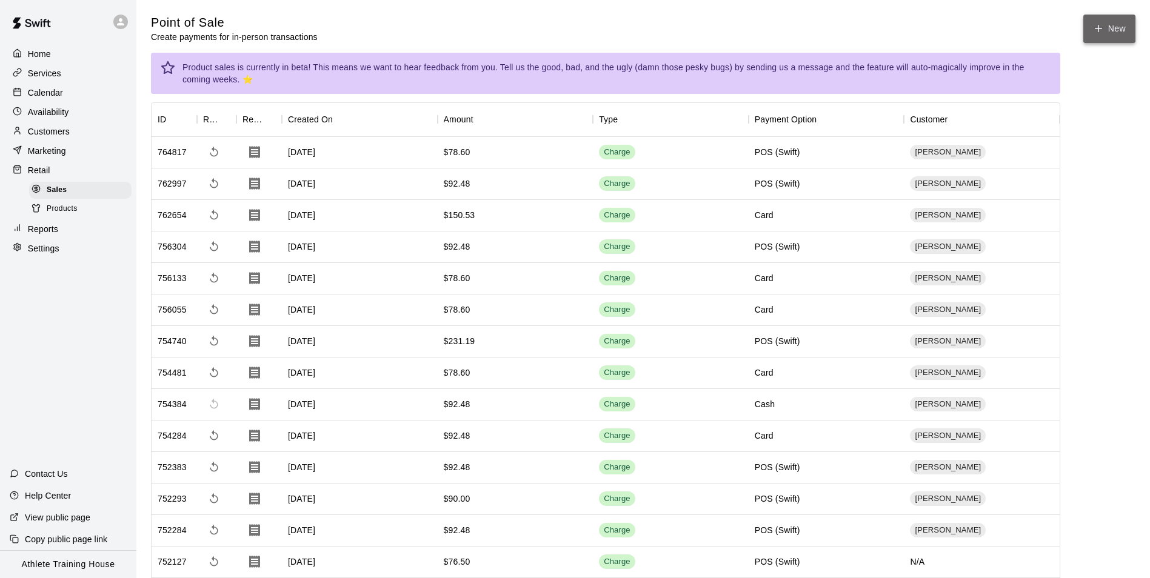
click at [1084, 21] on button "New" at bounding box center [1109, 29] width 52 height 28
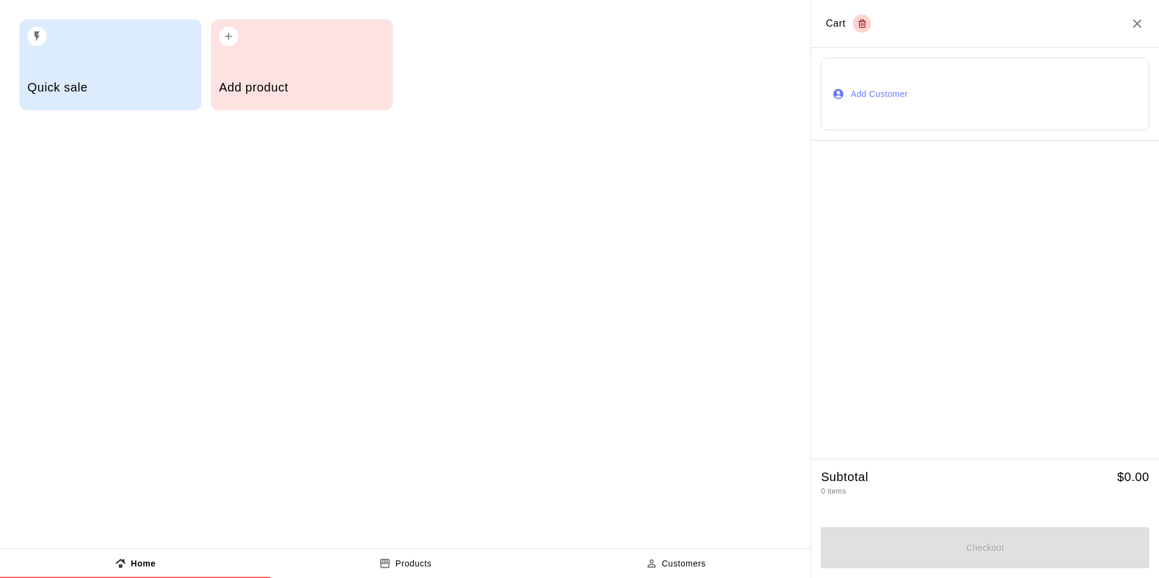
click at [1060, 98] on button "Add Customer" at bounding box center [985, 94] width 328 height 73
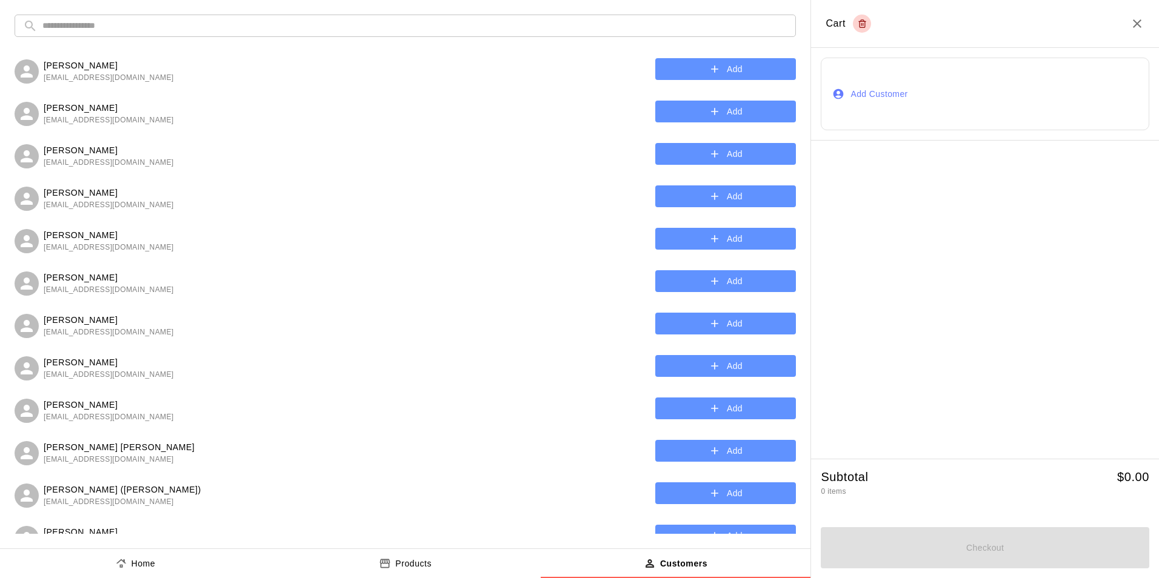
click at [301, 18] on input "text" at bounding box center [414, 26] width 745 height 22
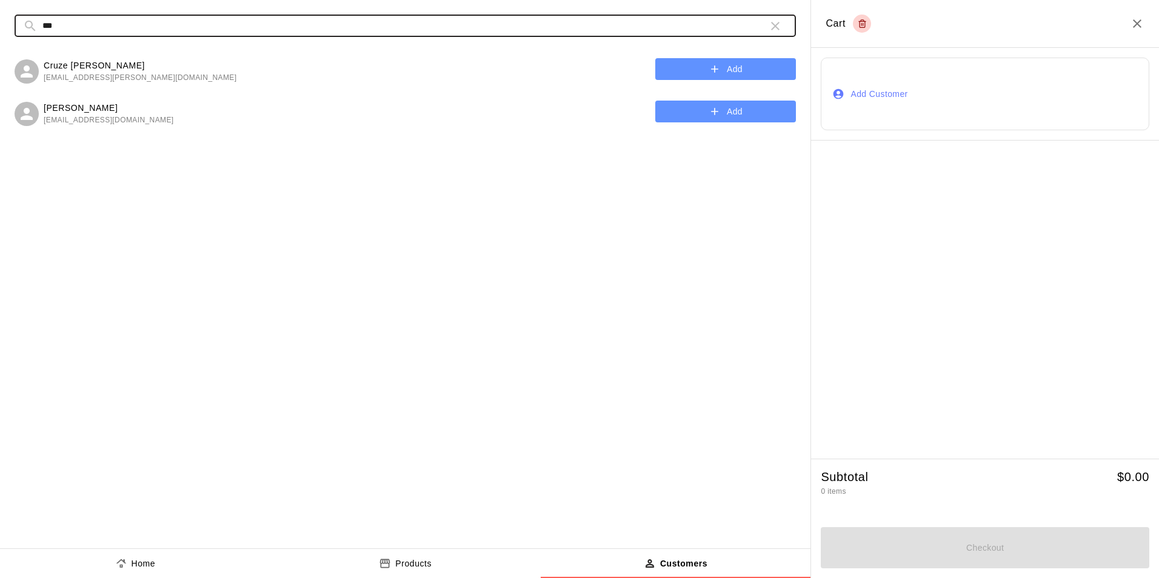
type input "***"
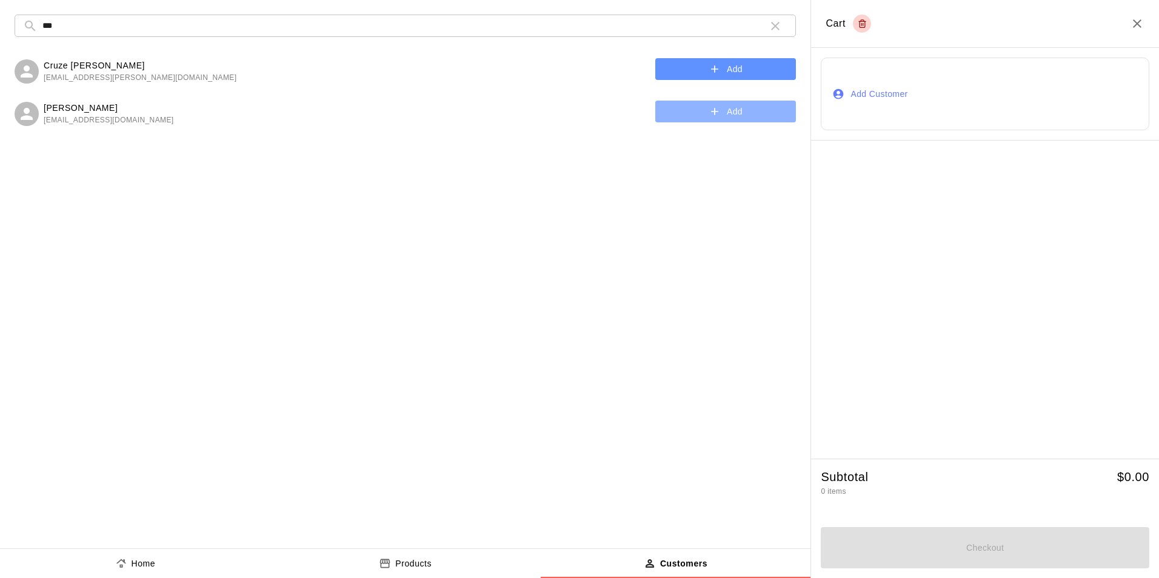
click at [699, 108] on button "Add" at bounding box center [725, 112] width 141 height 22
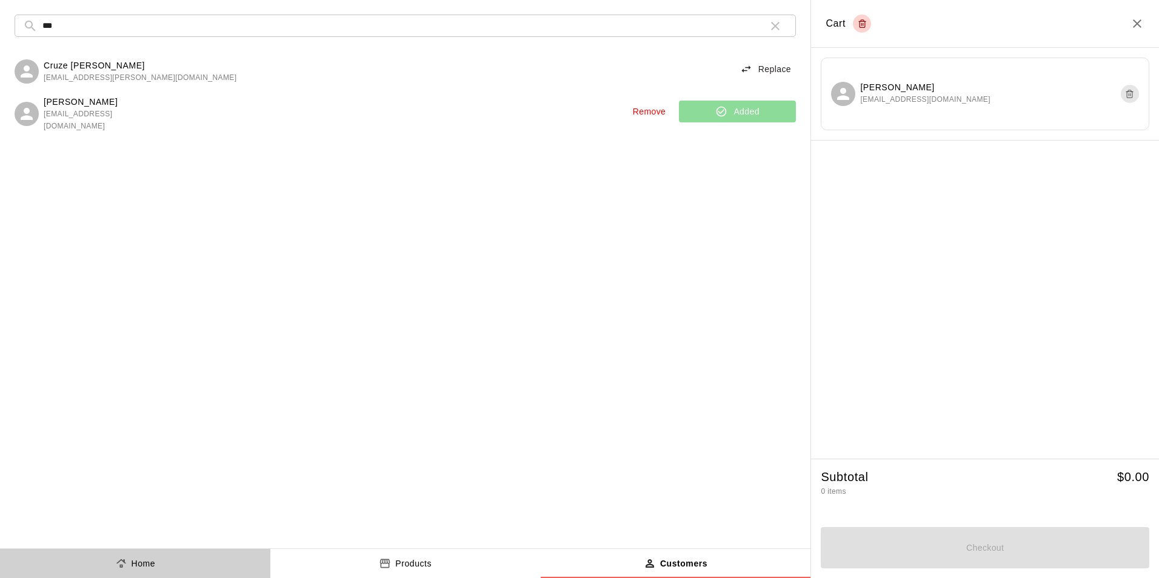
click at [195, 569] on button "Home" at bounding box center [135, 563] width 270 height 29
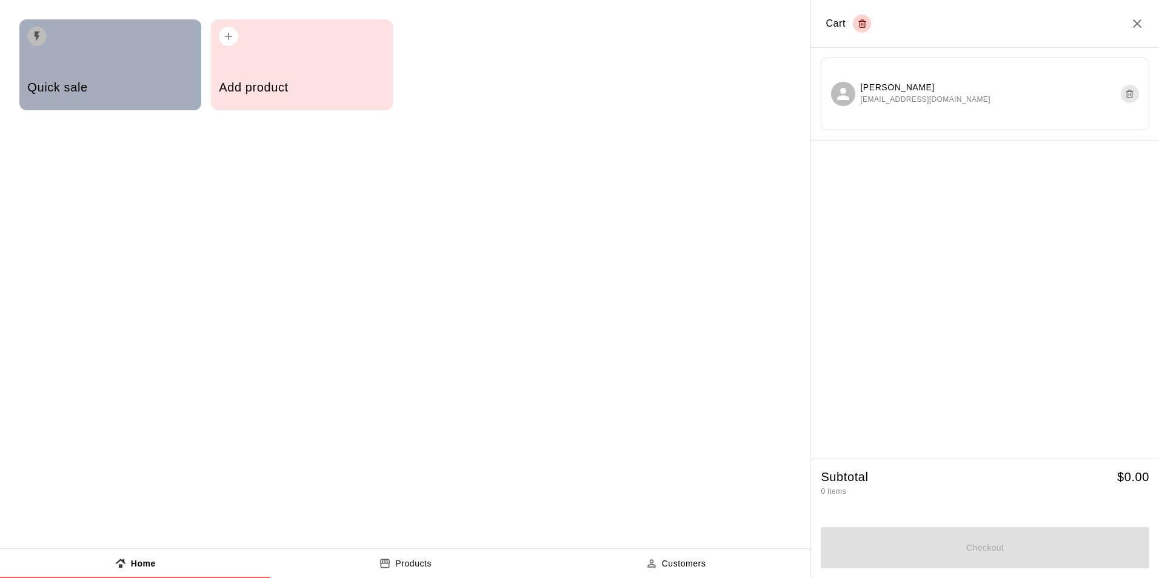
click at [92, 91] on h5 "Quick sale" at bounding box center [109, 87] width 165 height 16
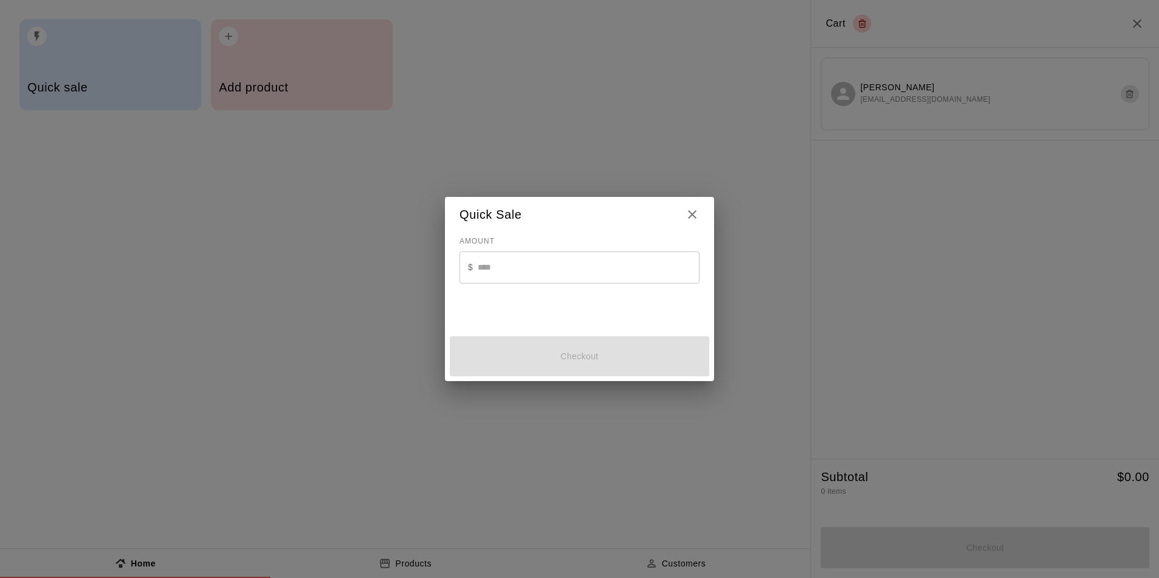
click at [550, 275] on input "text" at bounding box center [589, 268] width 222 height 32
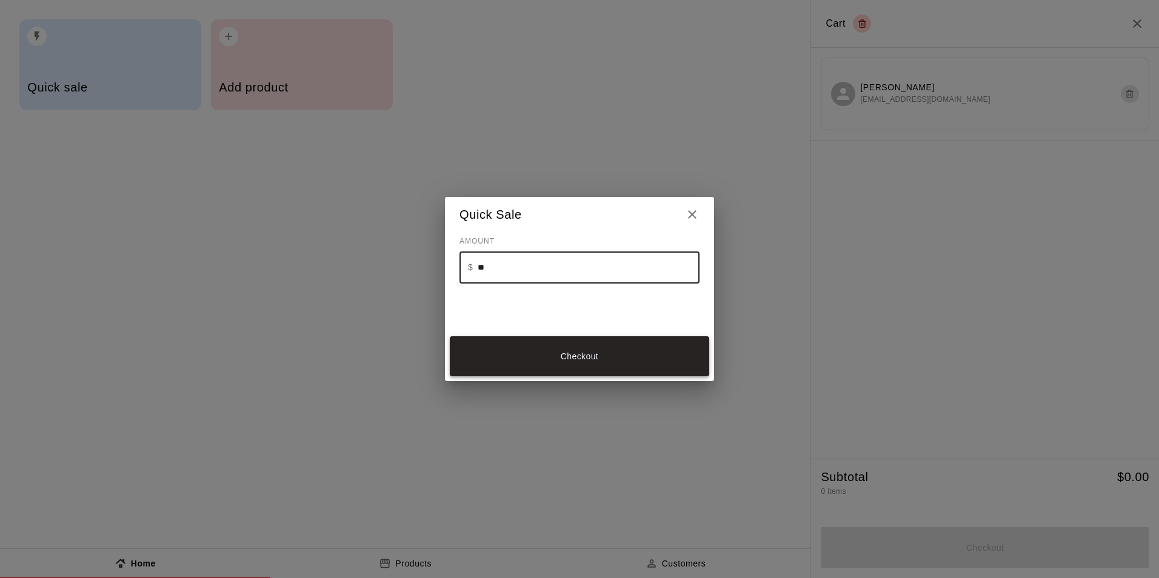
type input "**"
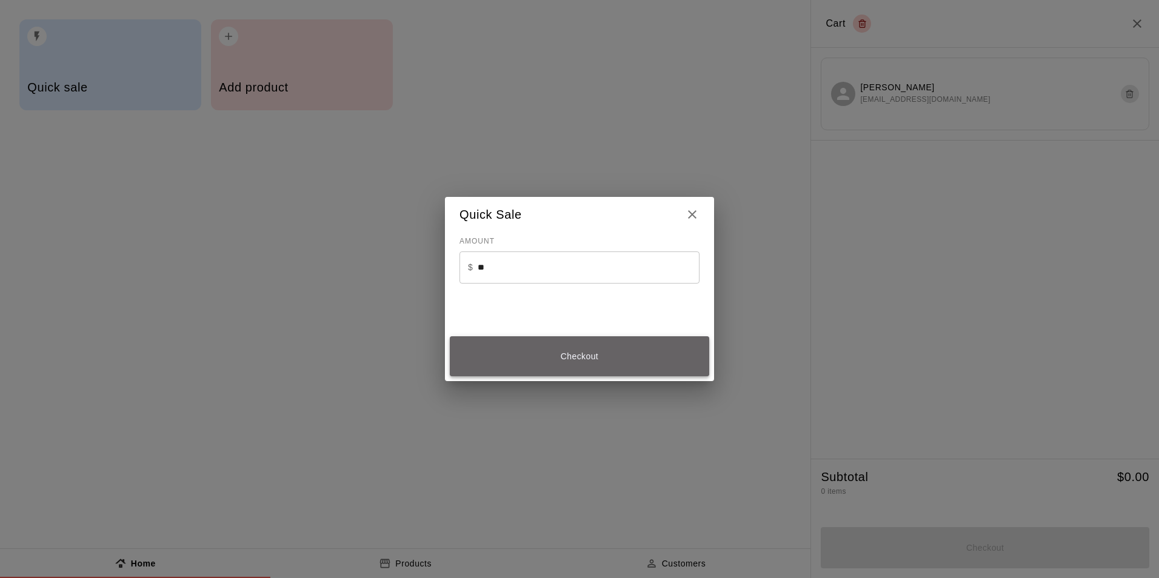
click at [592, 345] on button "Checkout" at bounding box center [579, 356] width 259 height 41
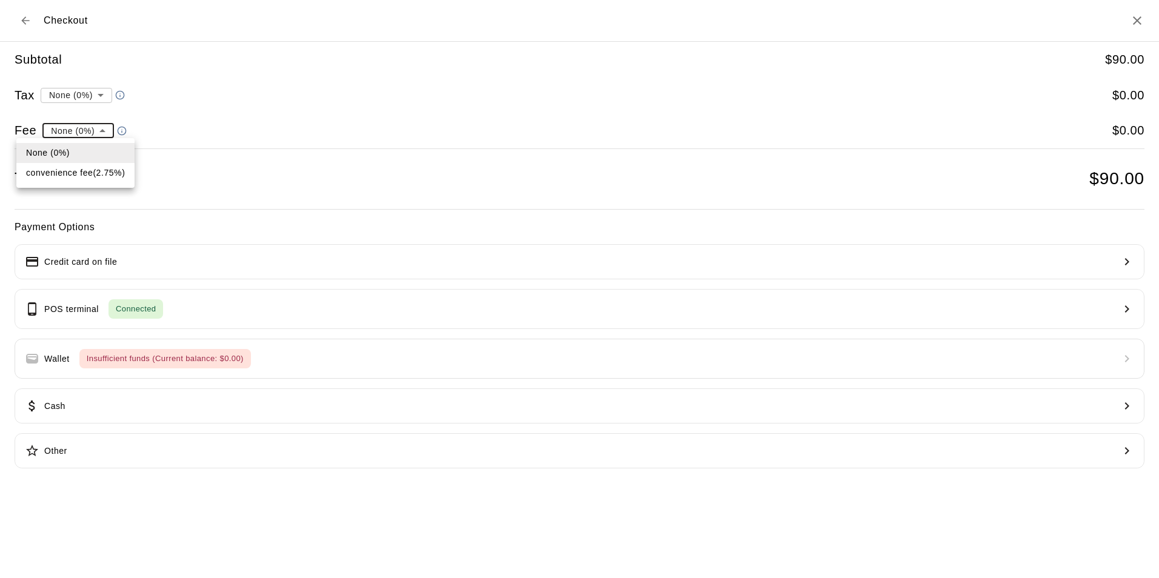
click at [87, 179] on li "convenience fee ( 2.75 % )" at bounding box center [75, 173] width 118 height 20
type input "**********"
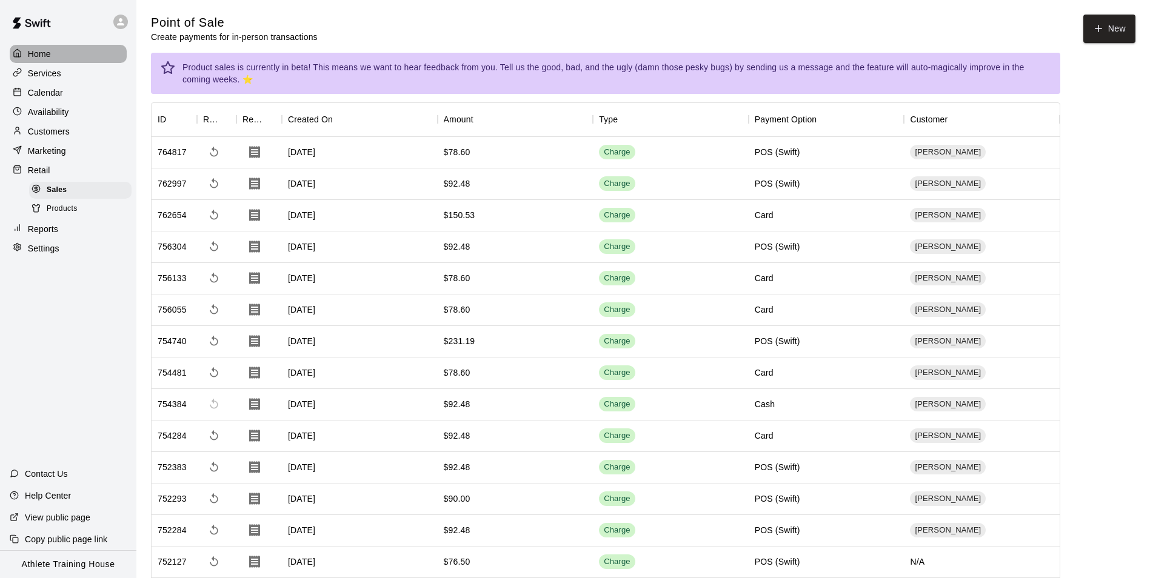
click at [71, 54] on div "Home" at bounding box center [68, 54] width 117 height 18
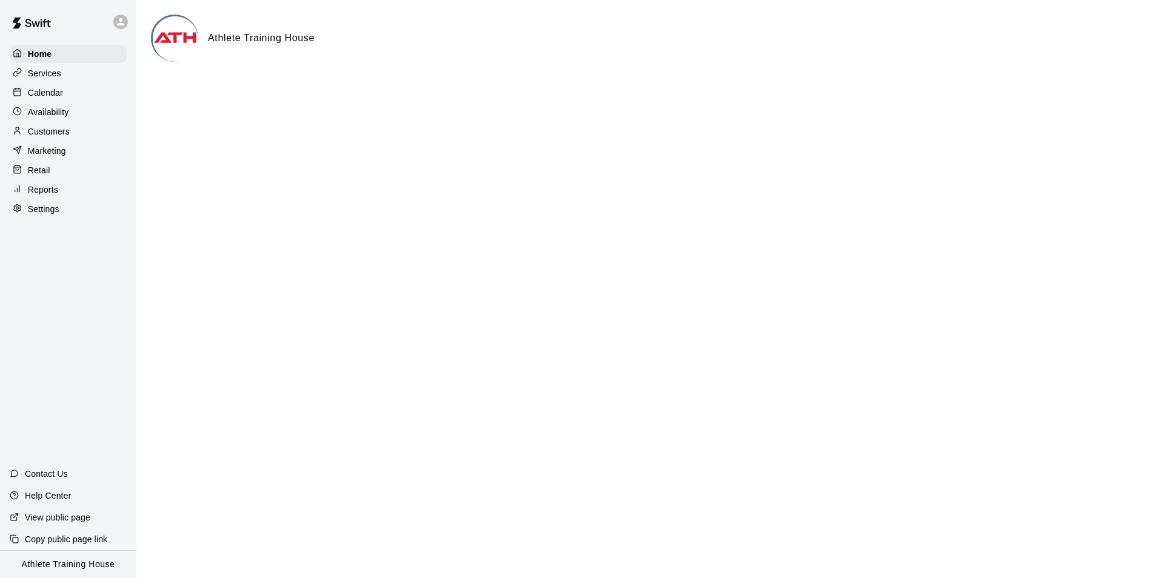
click at [59, 152] on p "Marketing" at bounding box center [47, 151] width 38 height 12
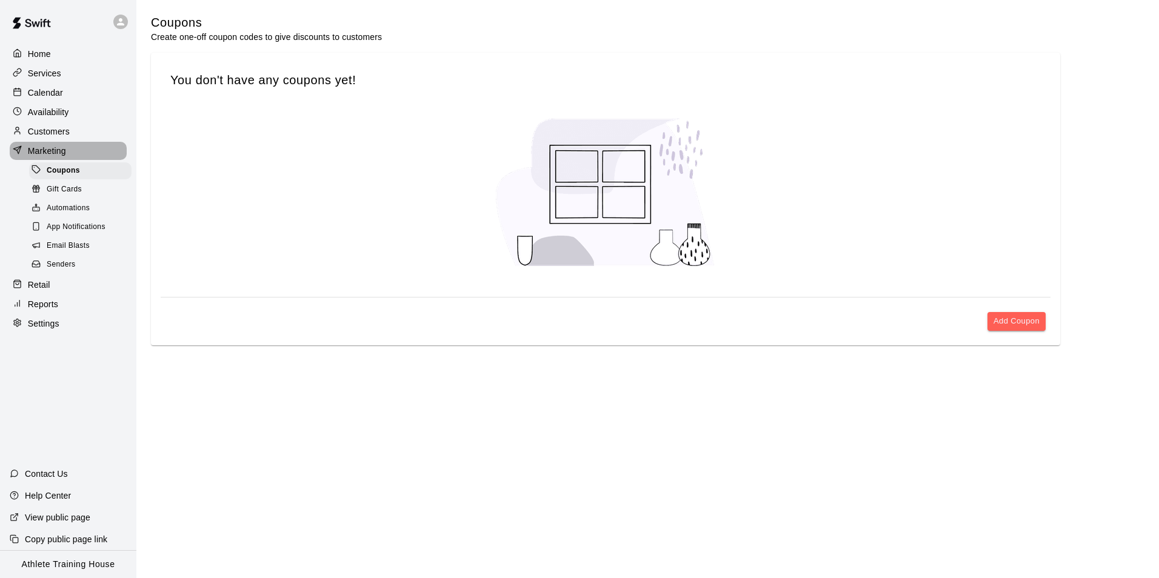
click at [53, 155] on p "Marketing" at bounding box center [47, 151] width 38 height 12
click at [55, 287] on div "Retail" at bounding box center [68, 285] width 117 height 18
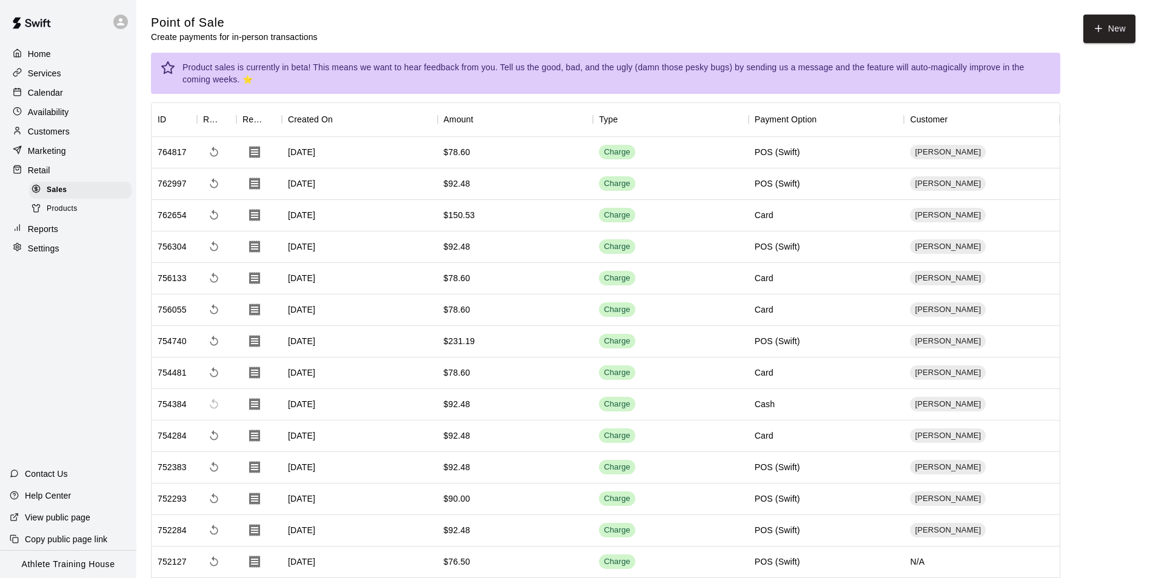
click at [27, 129] on div at bounding box center [20, 132] width 15 height 12
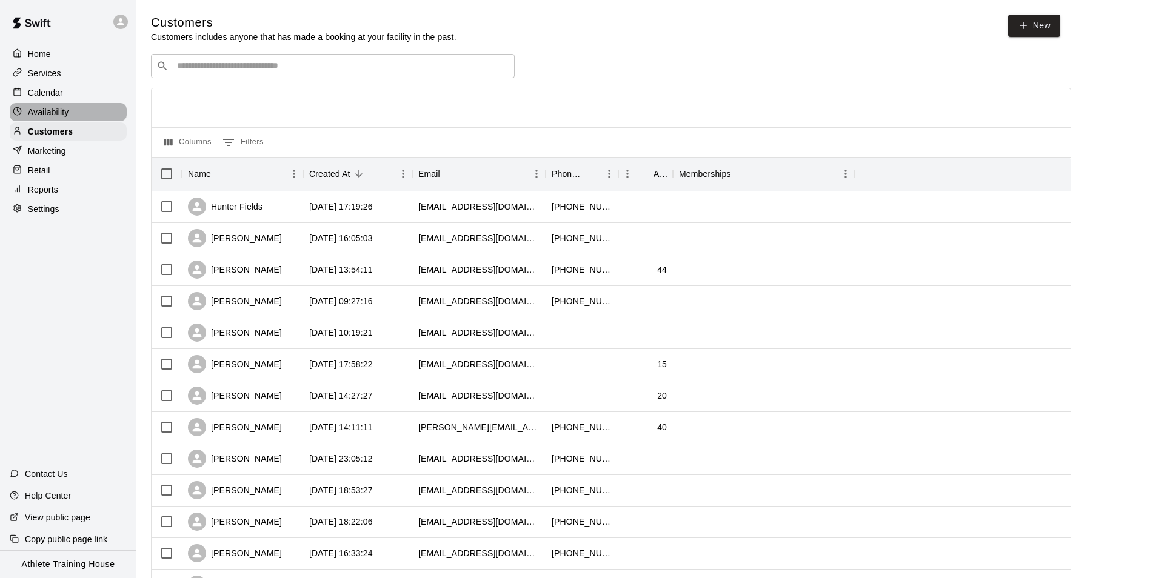
click at [40, 115] on p "Availability" at bounding box center [48, 112] width 41 height 12
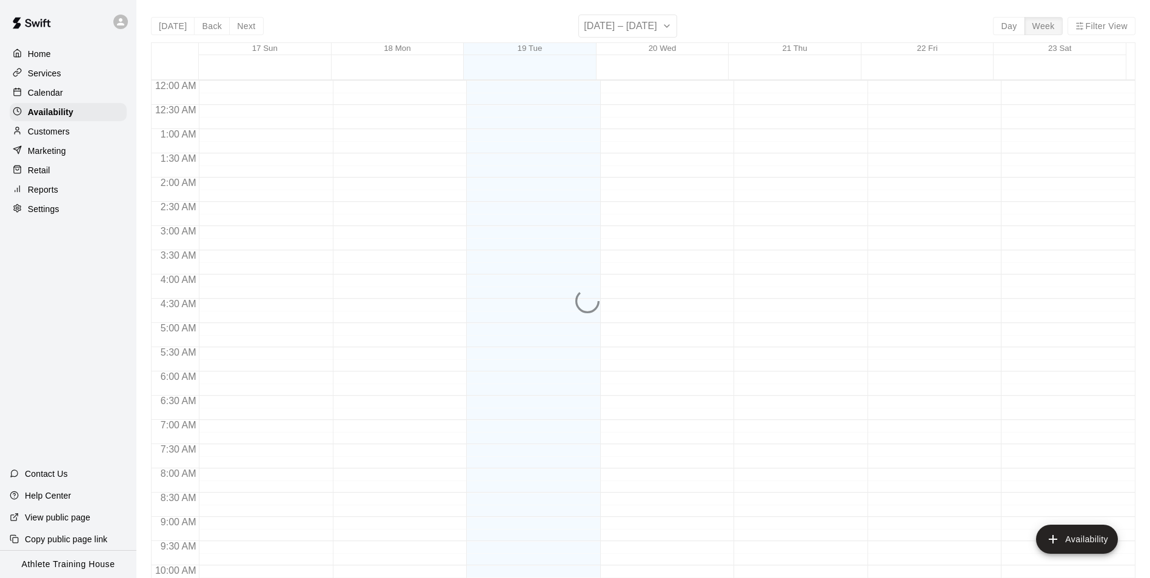
scroll to position [653, 0]
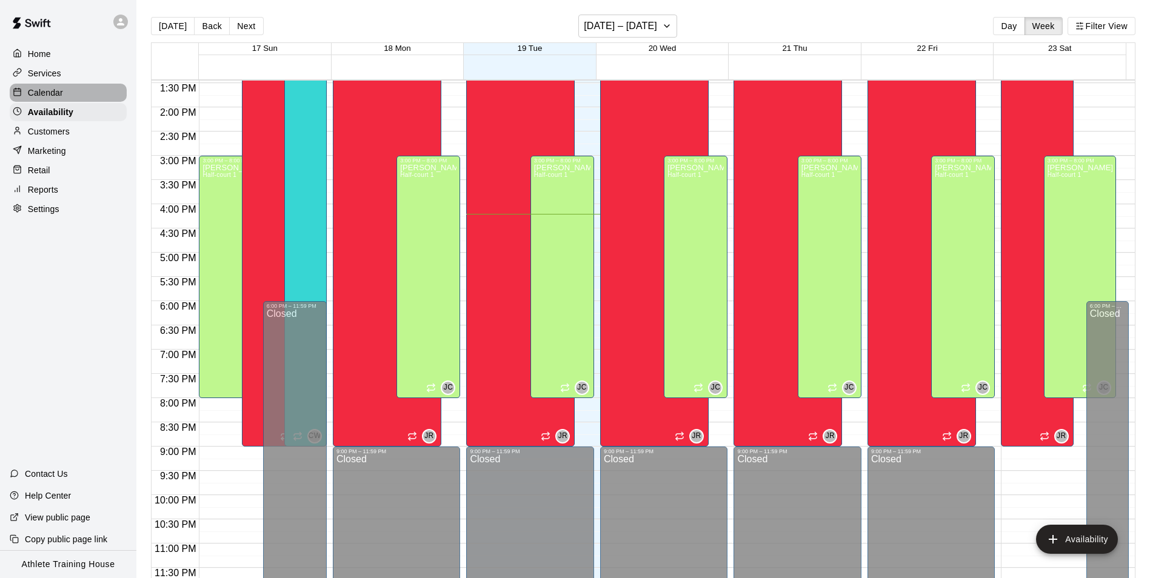
click at [85, 92] on div "Calendar" at bounding box center [68, 93] width 117 height 18
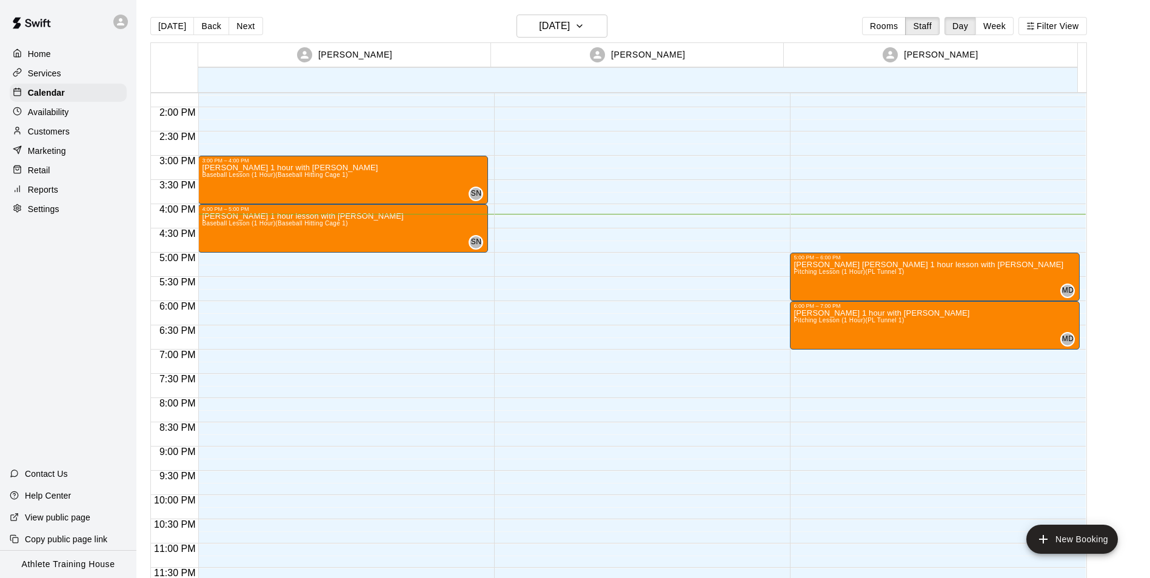
scroll to position [19, 0]
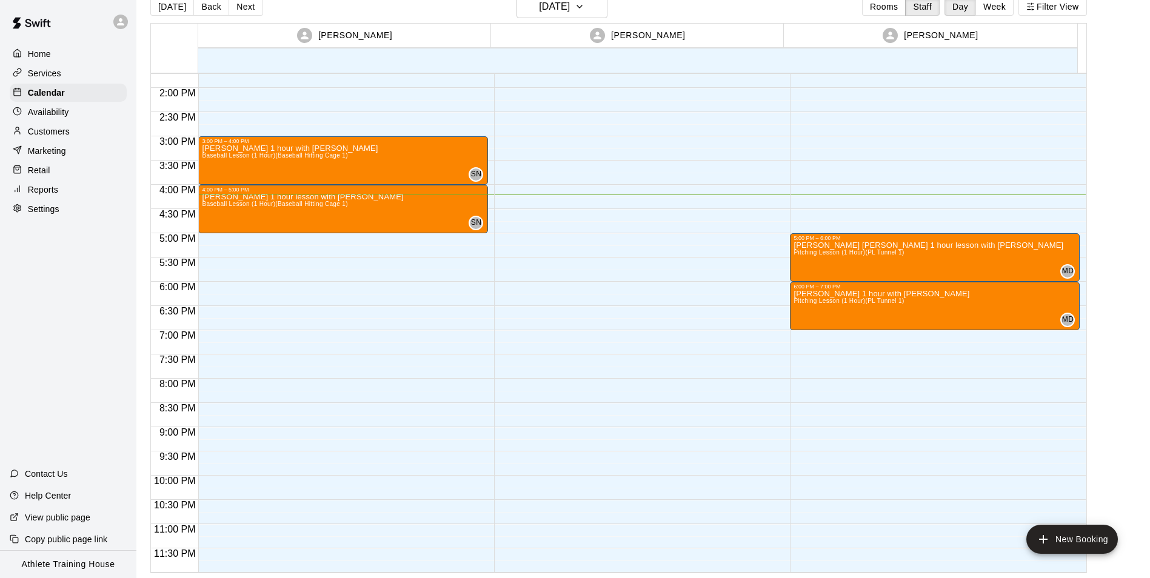
click at [72, 155] on div "Marketing" at bounding box center [68, 151] width 117 height 18
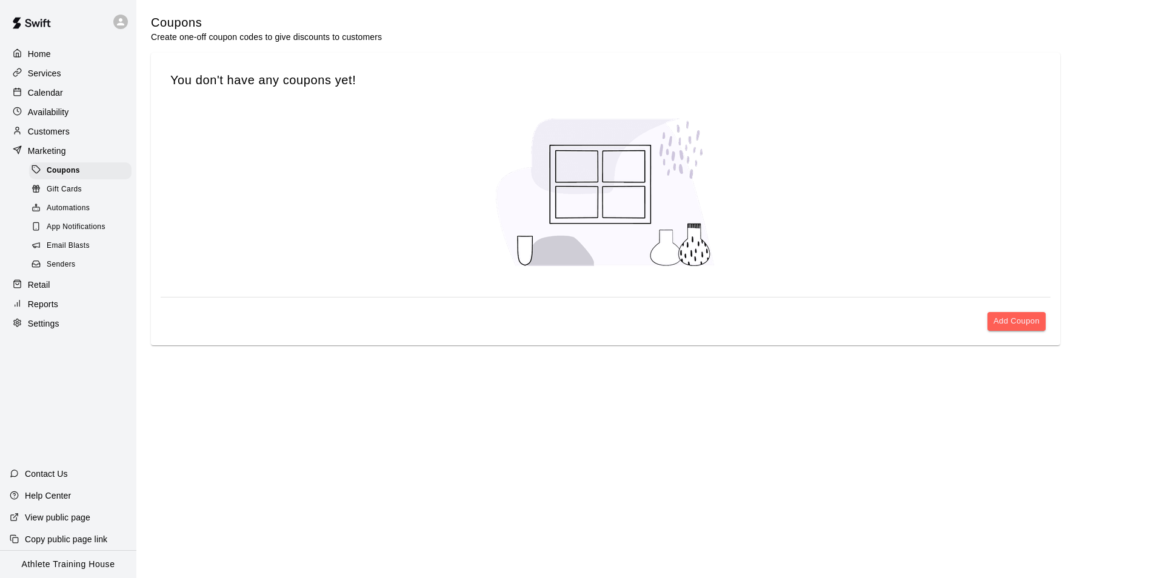
click at [101, 149] on div "Marketing" at bounding box center [68, 151] width 117 height 18
click at [84, 285] on div "Retail" at bounding box center [68, 285] width 117 height 18
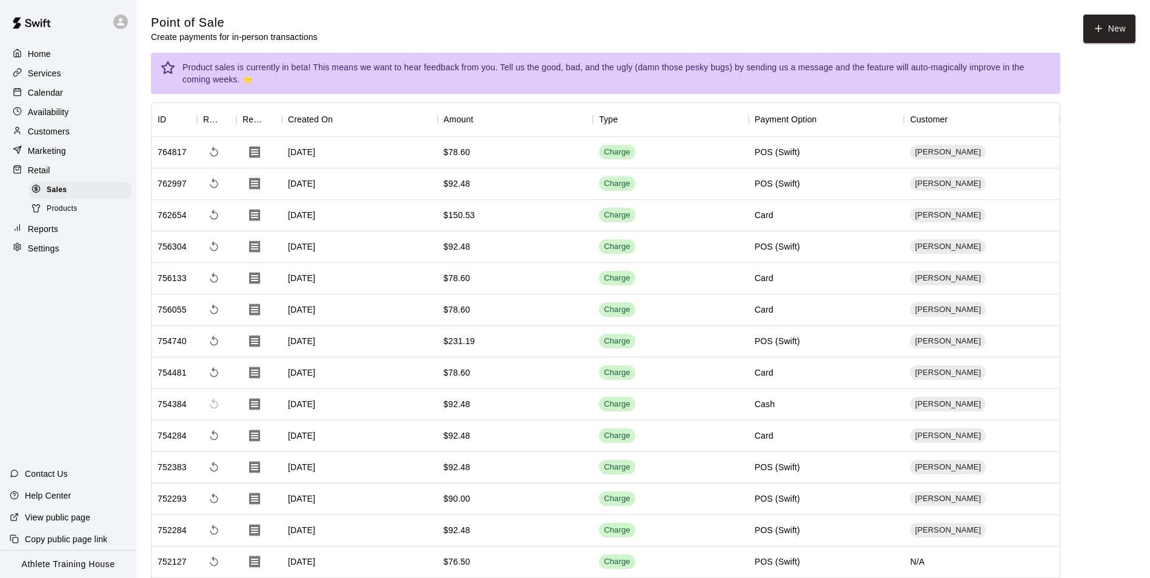
click at [121, 81] on div "Services" at bounding box center [68, 73] width 117 height 18
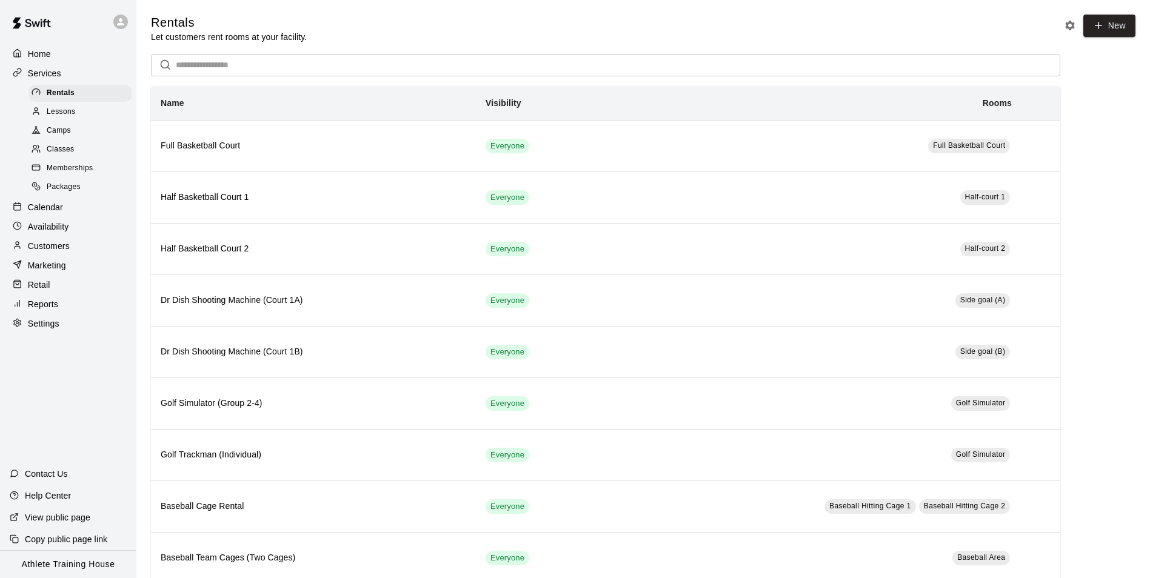
click at [82, 215] on div "Calendar" at bounding box center [68, 207] width 117 height 18
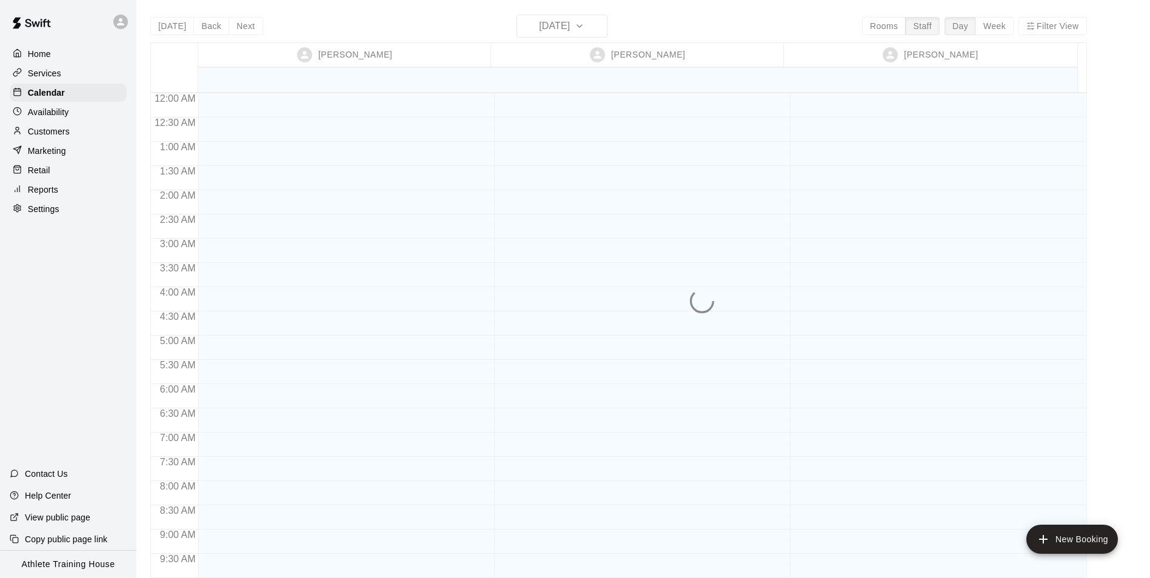
scroll to position [665, 0]
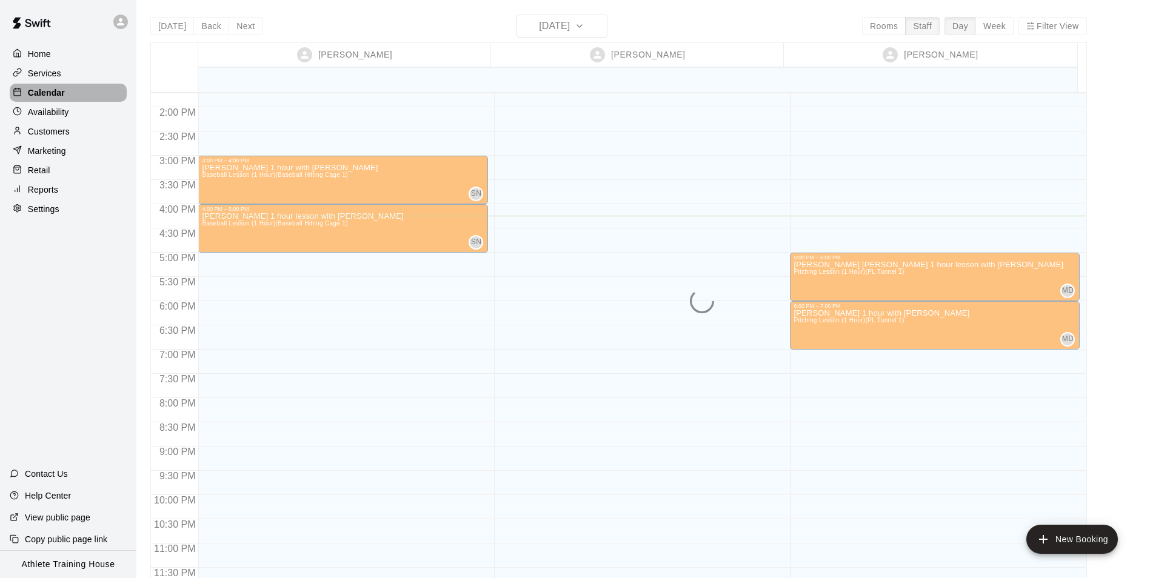
click at [84, 85] on div "Calendar" at bounding box center [68, 93] width 117 height 18
click at [87, 82] on div "Services" at bounding box center [68, 73] width 117 height 18
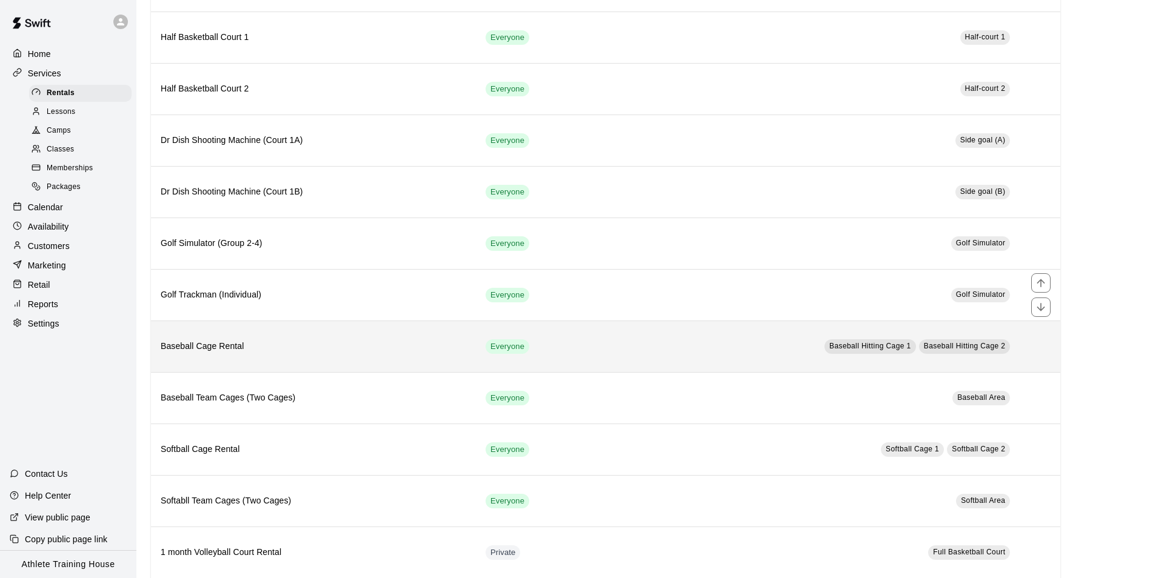
scroll to position [182, 0]
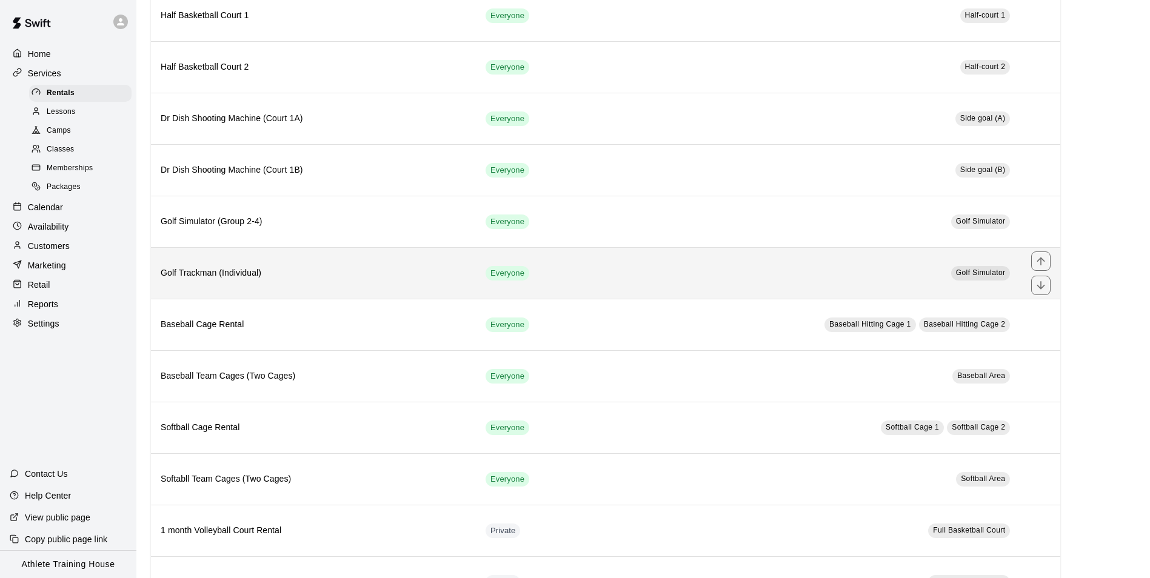
click at [253, 271] on h6 "Golf Trackman (Individual)" at bounding box center [313, 273] width 305 height 13
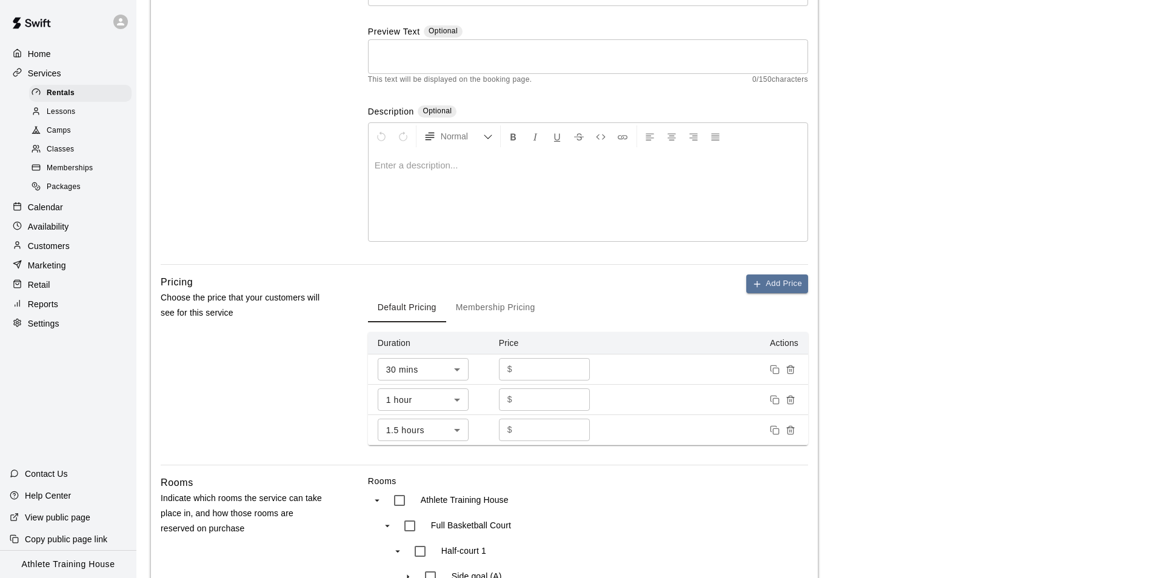
scroll to position [242, 0]
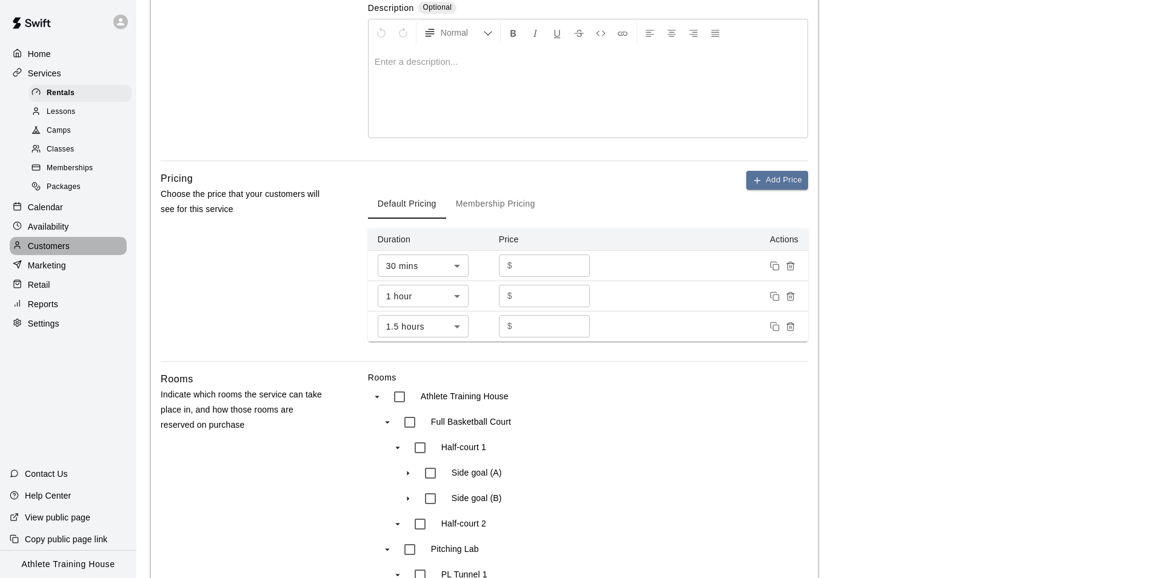
click at [64, 252] on p "Customers" at bounding box center [49, 246] width 42 height 12
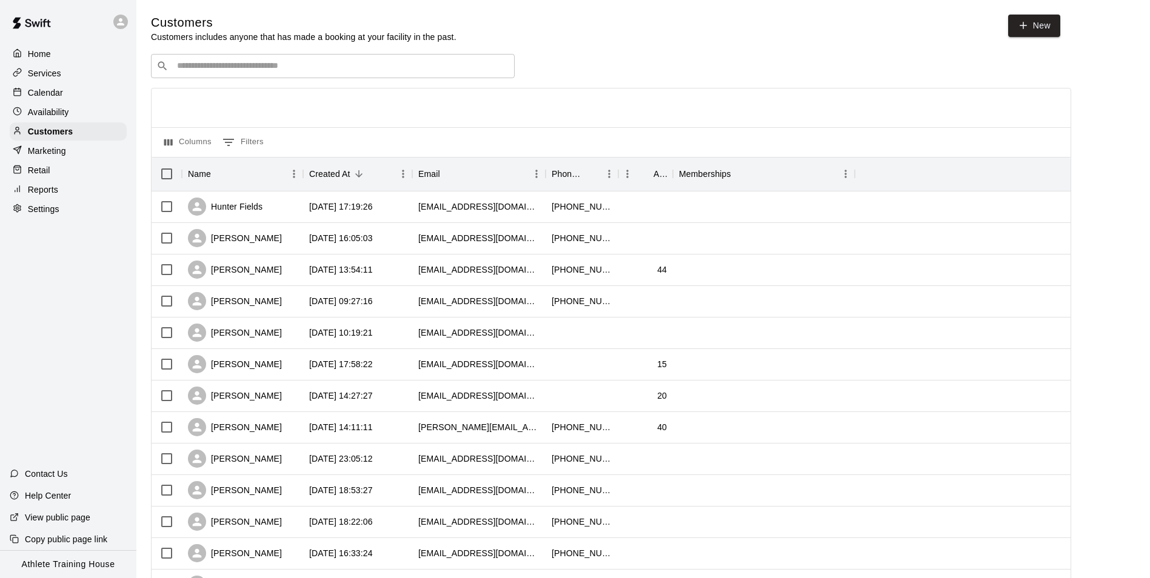
click at [292, 78] on div "​ ​" at bounding box center [333, 66] width 364 height 24
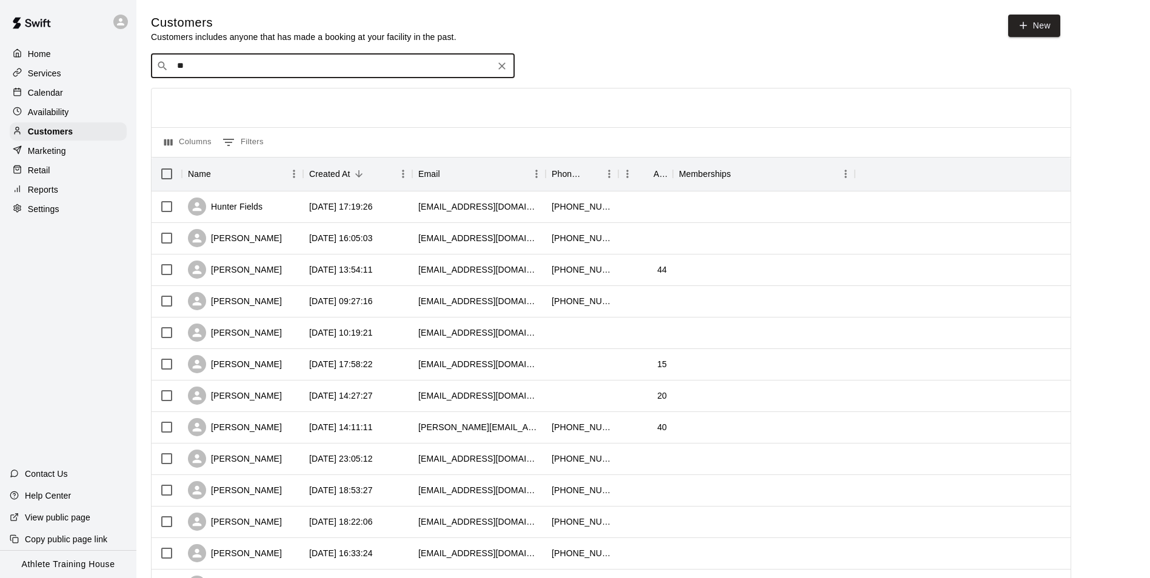
type input "*"
type input "****"
click at [1039, 30] on link "New" at bounding box center [1034, 26] width 52 height 22
select select "**"
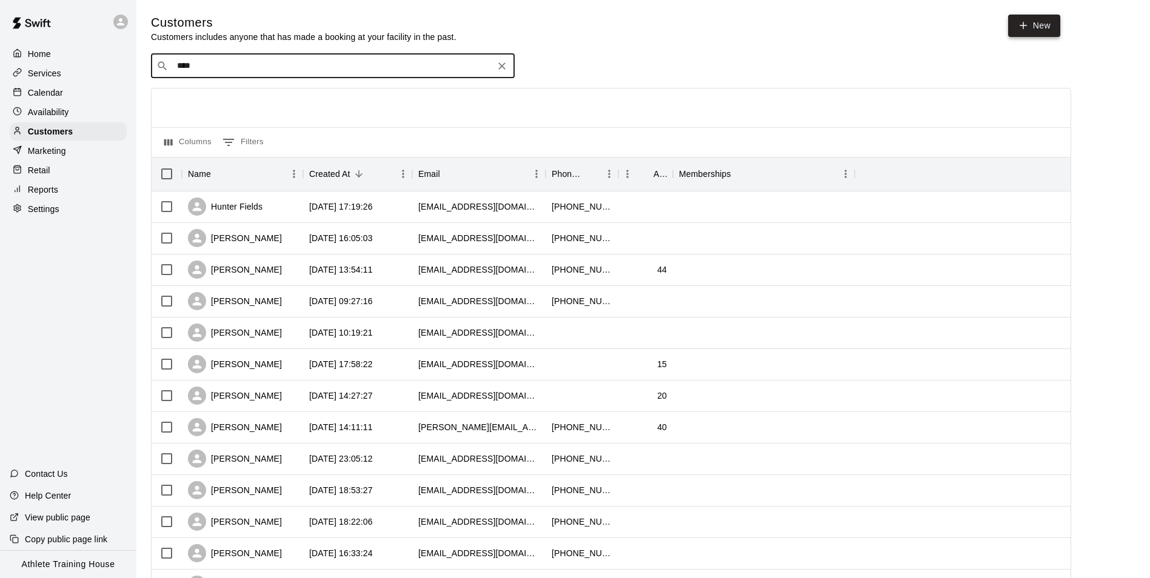
select select "**"
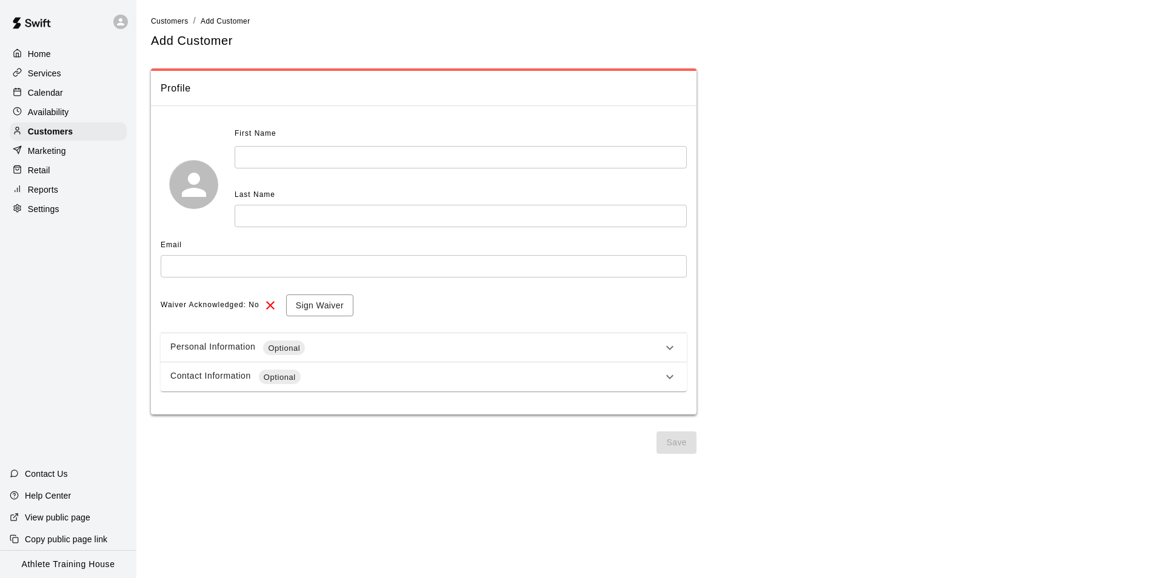
click at [504, 150] on input "text" at bounding box center [461, 157] width 452 height 22
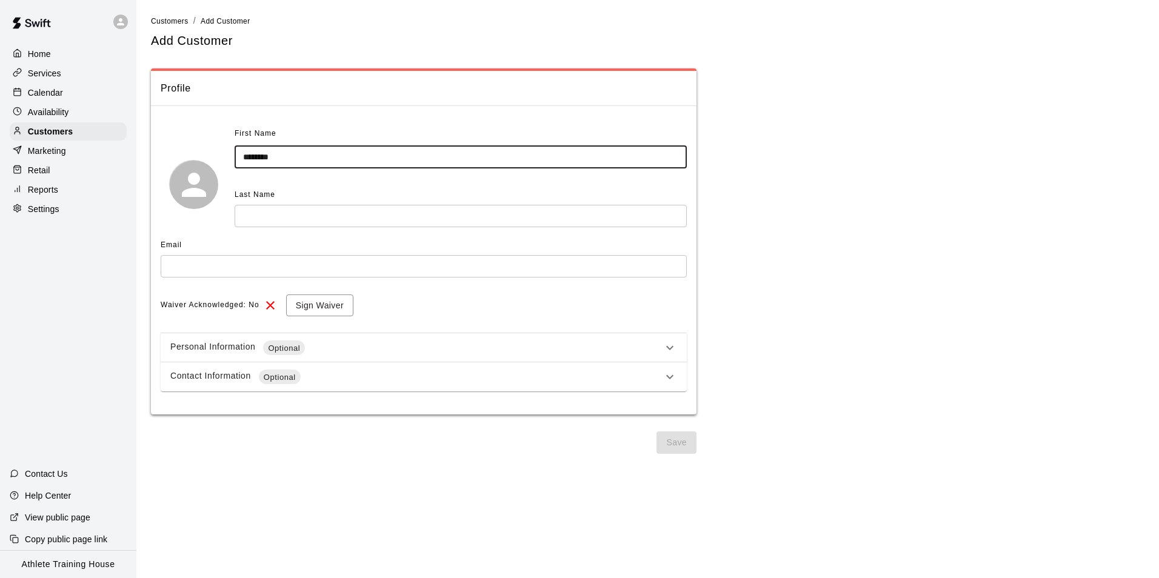
type input "********"
drag, startPoint x: 478, startPoint y: 222, endPoint x: 471, endPoint y: 189, distance: 33.5
click at [478, 213] on input "text" at bounding box center [461, 216] width 452 height 22
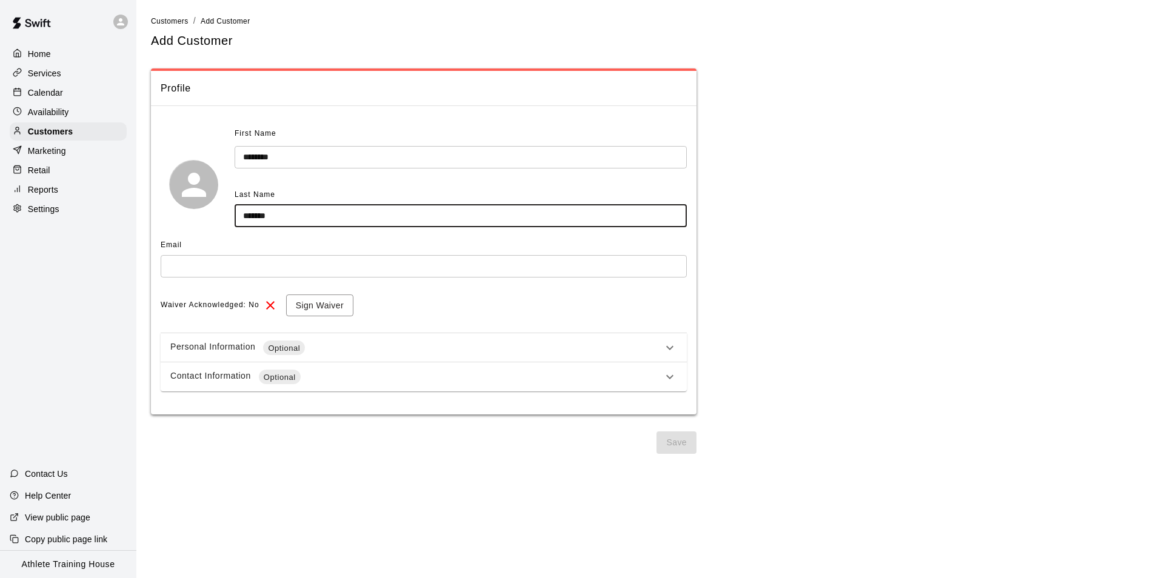
type input "*******"
click at [505, 268] on input "text" at bounding box center [424, 266] width 526 height 22
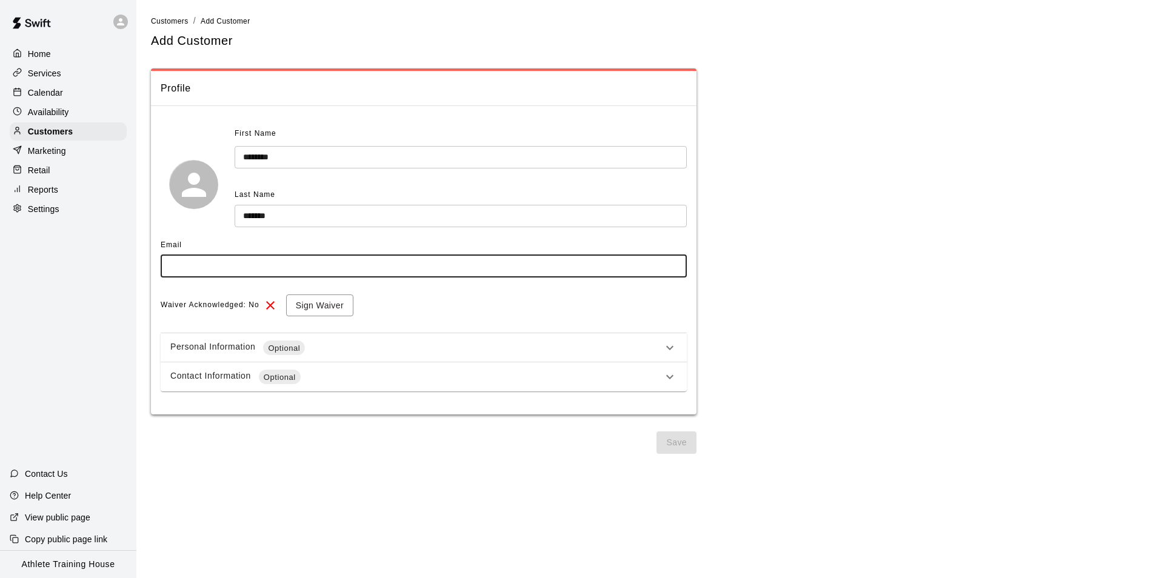
type input "*"
type input "**********"
click at [367, 354] on div "Personal Information Optional" at bounding box center [416, 348] width 492 height 15
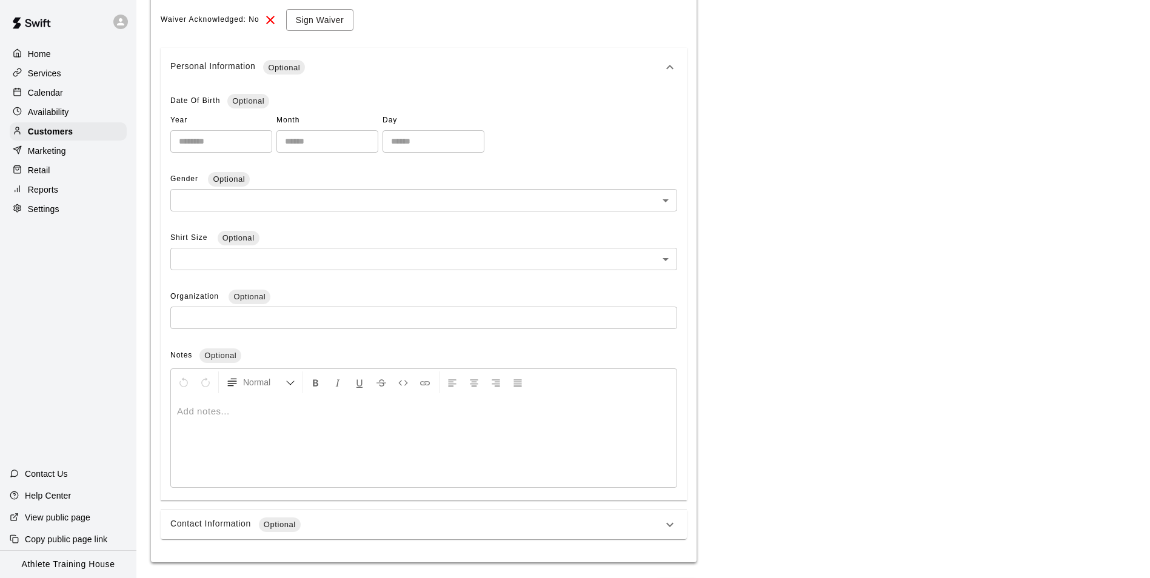
scroll to position [303, 0]
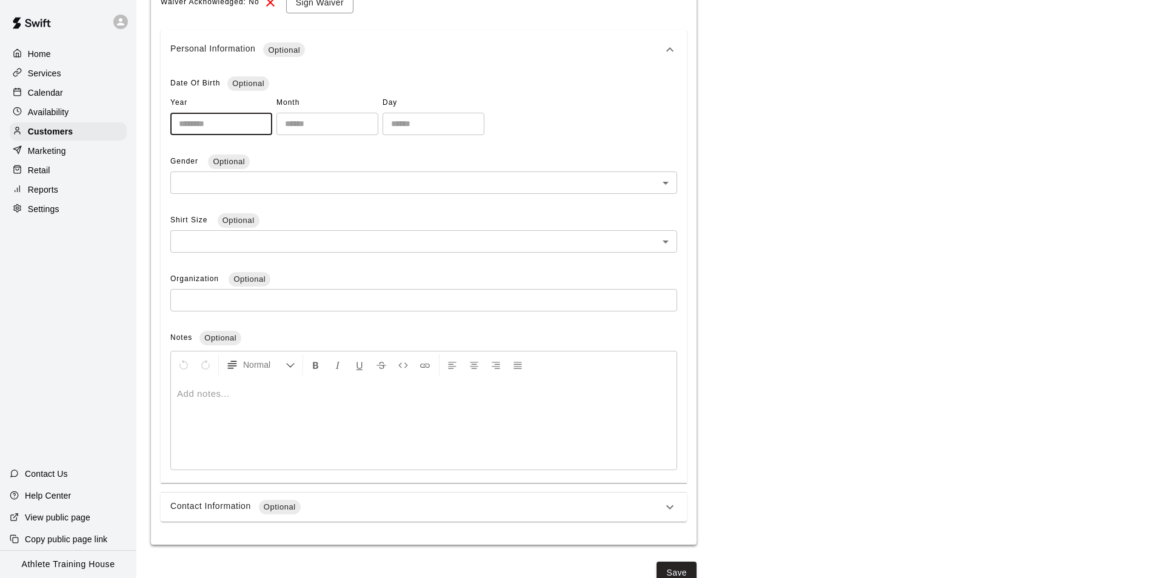
type input "*"
click at [266, 122] on input "*" at bounding box center [221, 124] width 102 height 22
type input "****"
click at [376, 116] on input "number" at bounding box center [327, 124] width 102 height 22
click at [358, 128] on input "number" at bounding box center [327, 124] width 102 height 22
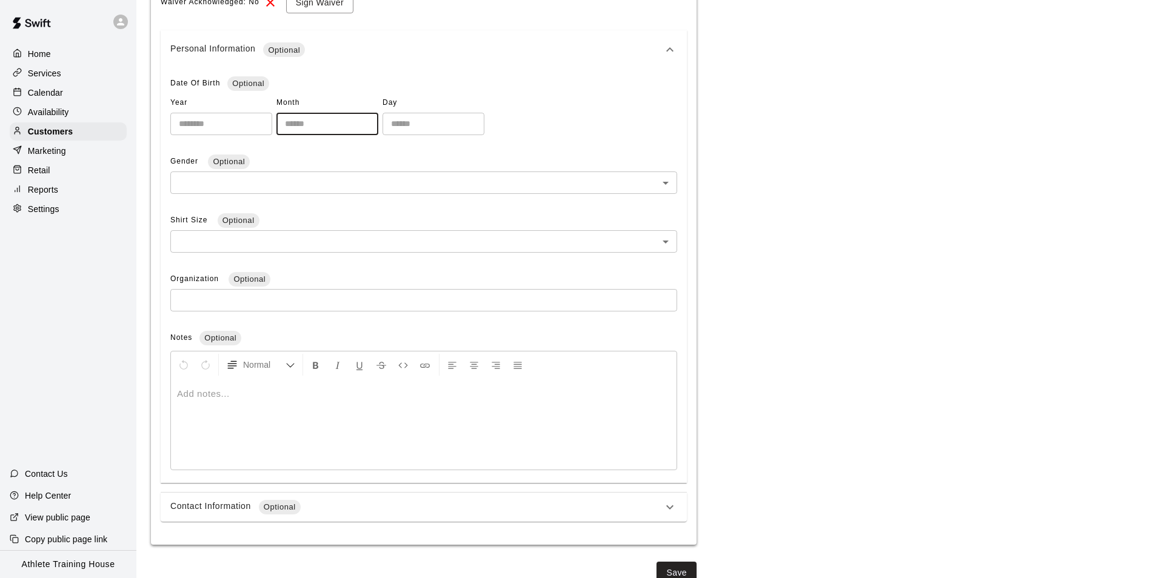
click at [387, 189] on body "**********" at bounding box center [575, 145] width 1150 height 897
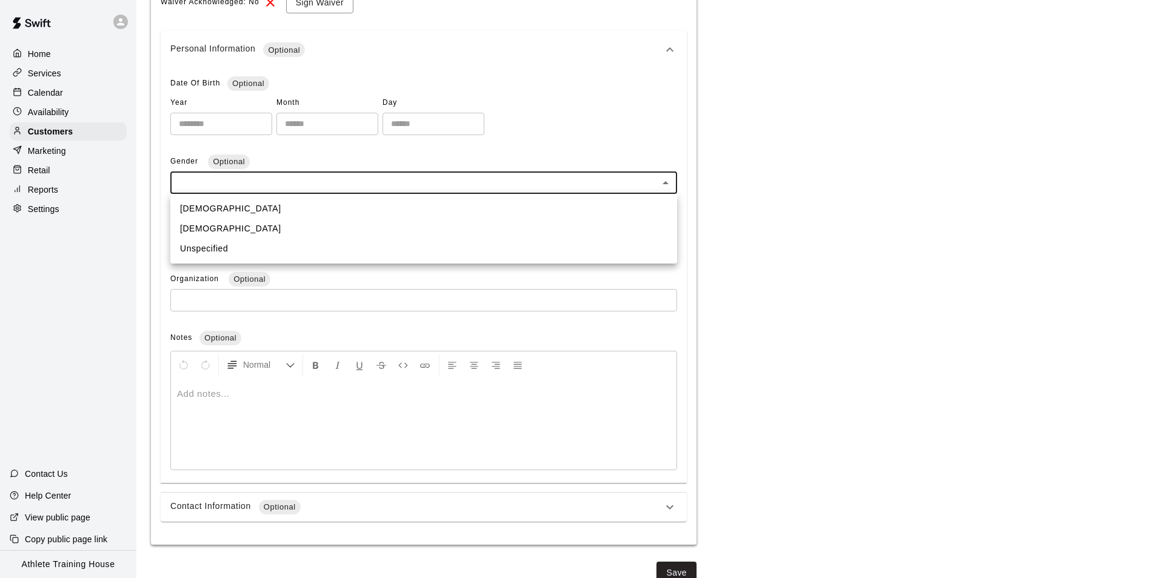
click at [375, 213] on li "[DEMOGRAPHIC_DATA]" at bounding box center [423, 209] width 507 height 20
type input "****"
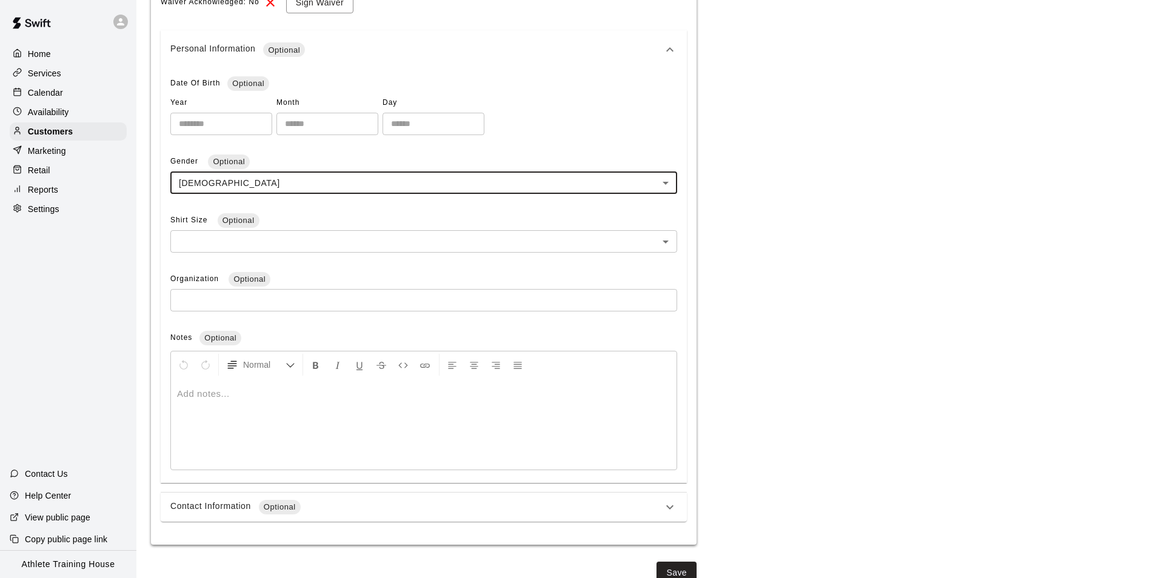
click at [378, 128] on input "number" at bounding box center [327, 124] width 102 height 22
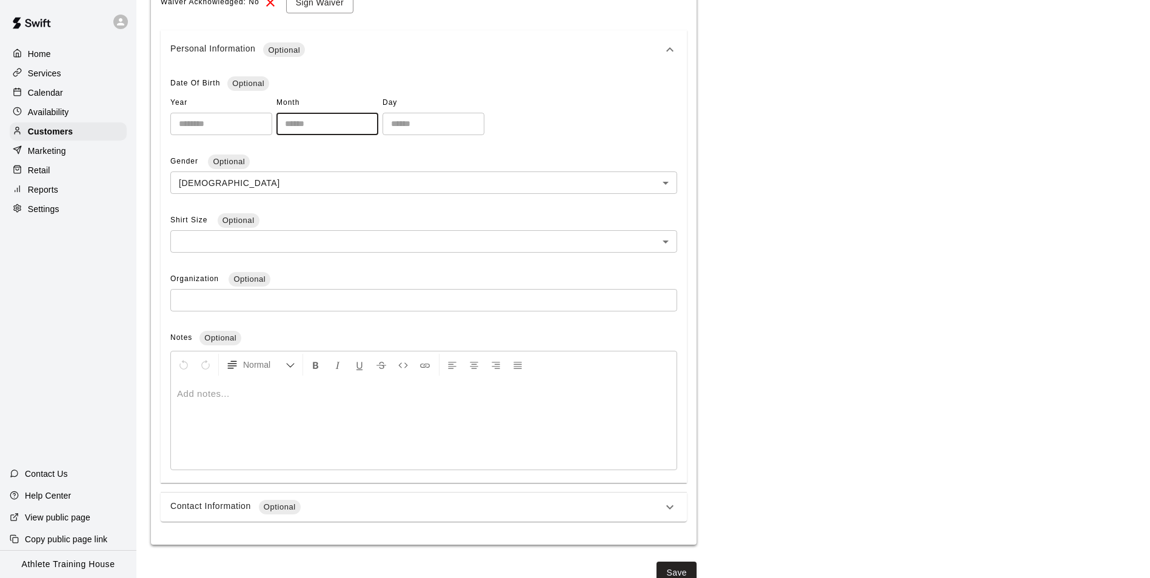
type input "**"
click at [435, 127] on input "number" at bounding box center [433, 124] width 102 height 22
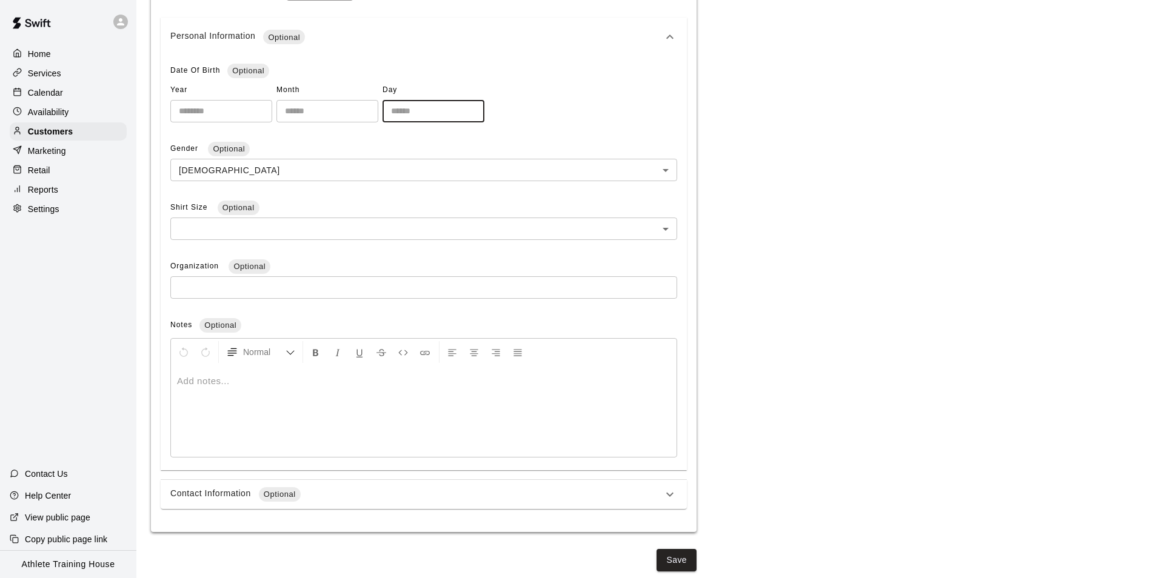
scroll to position [319, 0]
type input "**"
drag, startPoint x: 436, startPoint y: 507, endPoint x: 441, endPoint y: 496, distance: 12.5
click at [436, 506] on div "**********" at bounding box center [423, 162] width 545 height 733
click at [441, 494] on div "Contact Information Optional" at bounding box center [416, 491] width 492 height 15
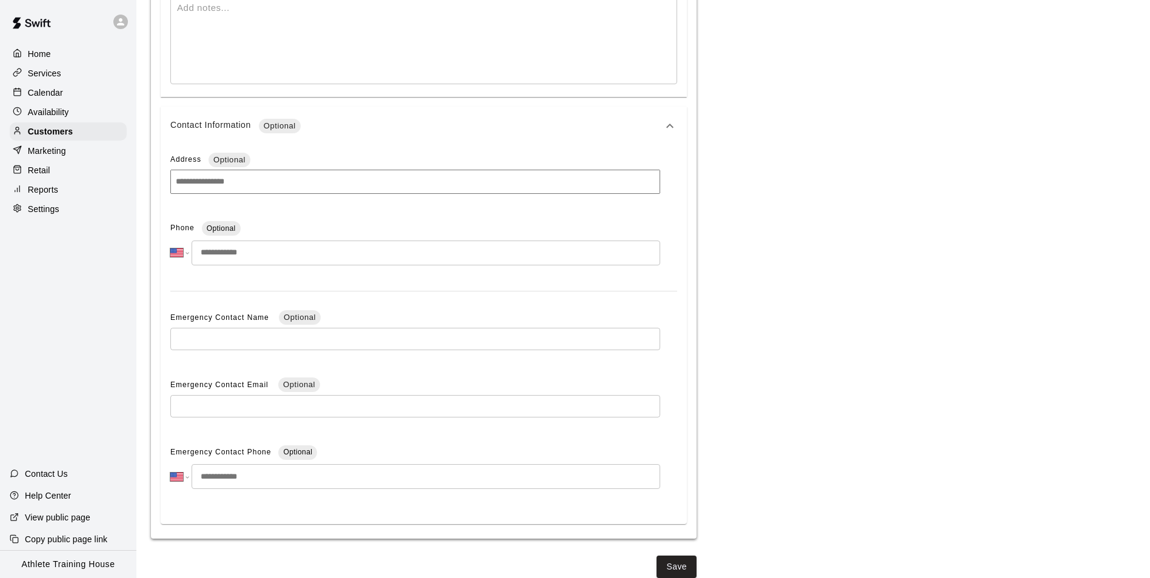
scroll to position [700, 0]
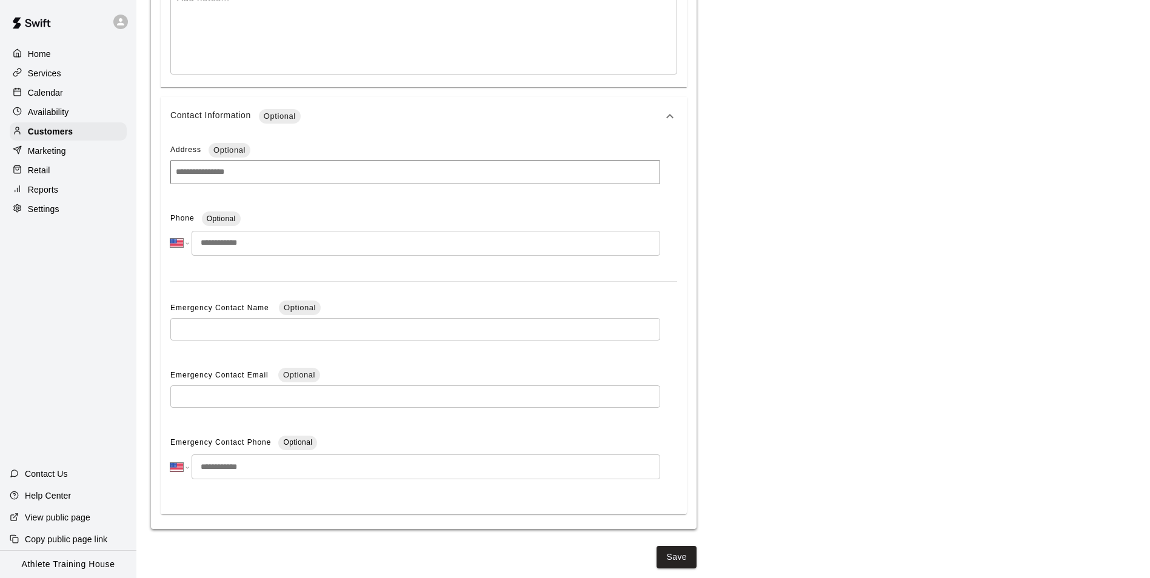
click at [385, 245] on input "tel" at bounding box center [426, 243] width 468 height 25
type input "**********"
click at [664, 556] on button "Save" at bounding box center [676, 557] width 40 height 22
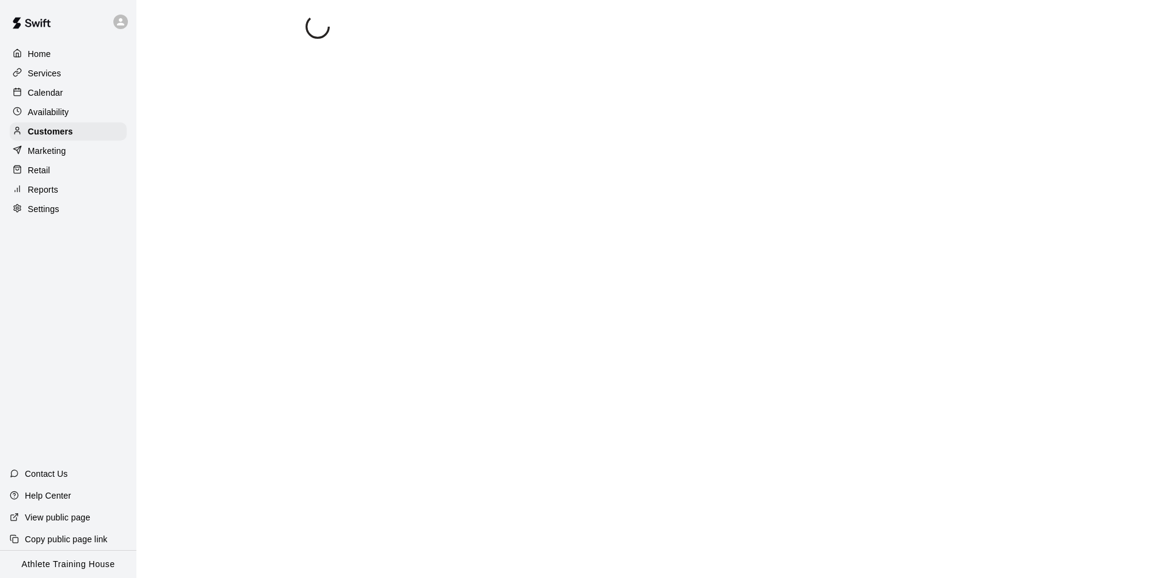
scroll to position [0, 0]
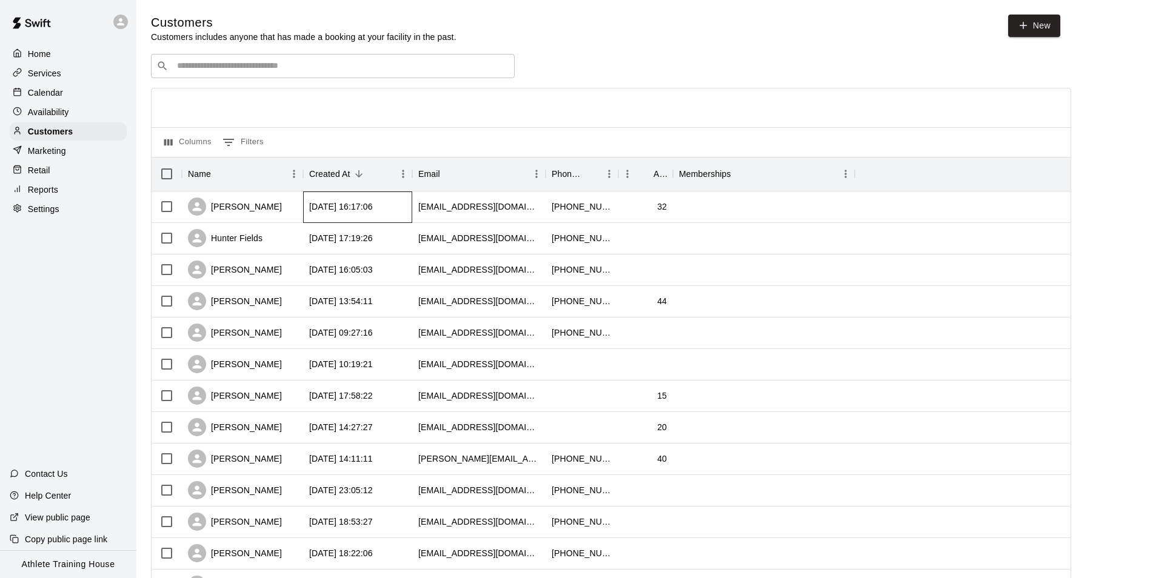
click at [411, 202] on div "[DATE] 16:17:06" at bounding box center [357, 208] width 109 height 32
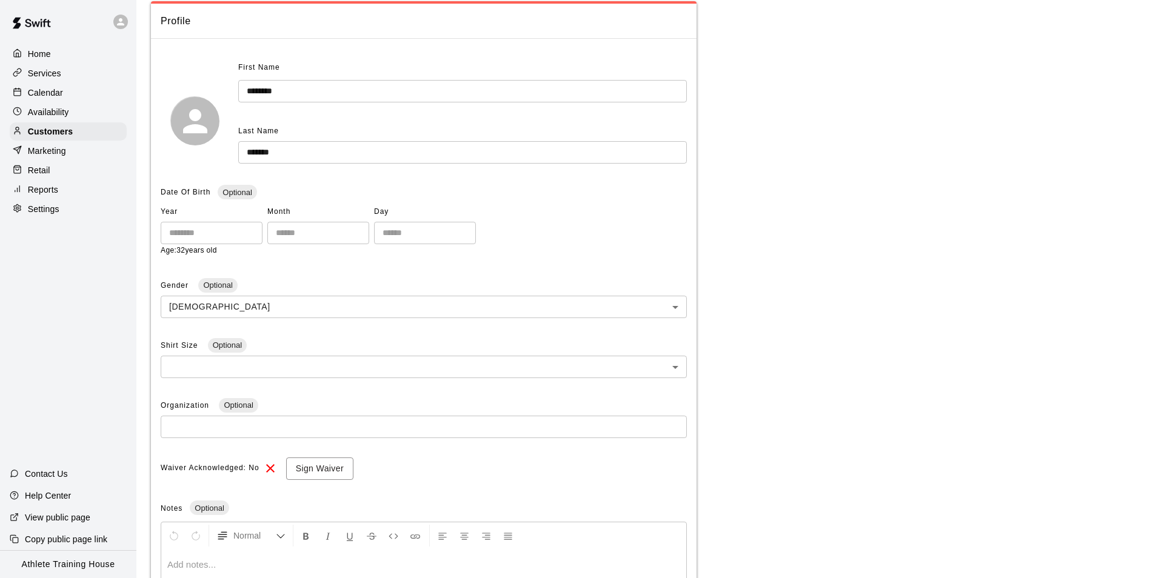
scroll to position [246, 0]
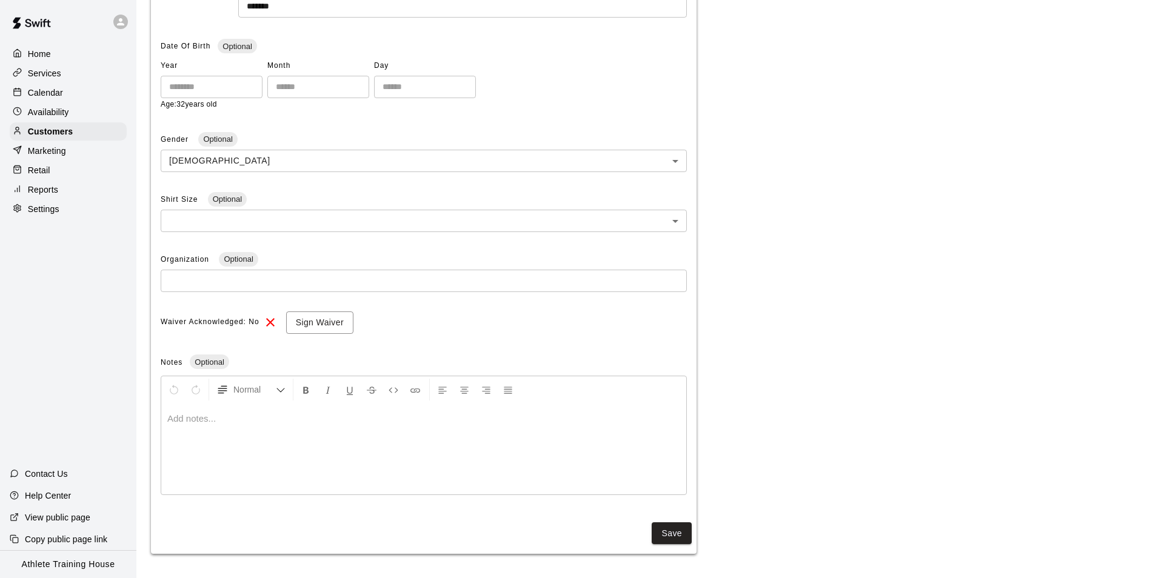
click at [664, 538] on button "Save" at bounding box center [671, 533] width 40 height 22
click at [54, 81] on div "Services" at bounding box center [68, 73] width 117 height 18
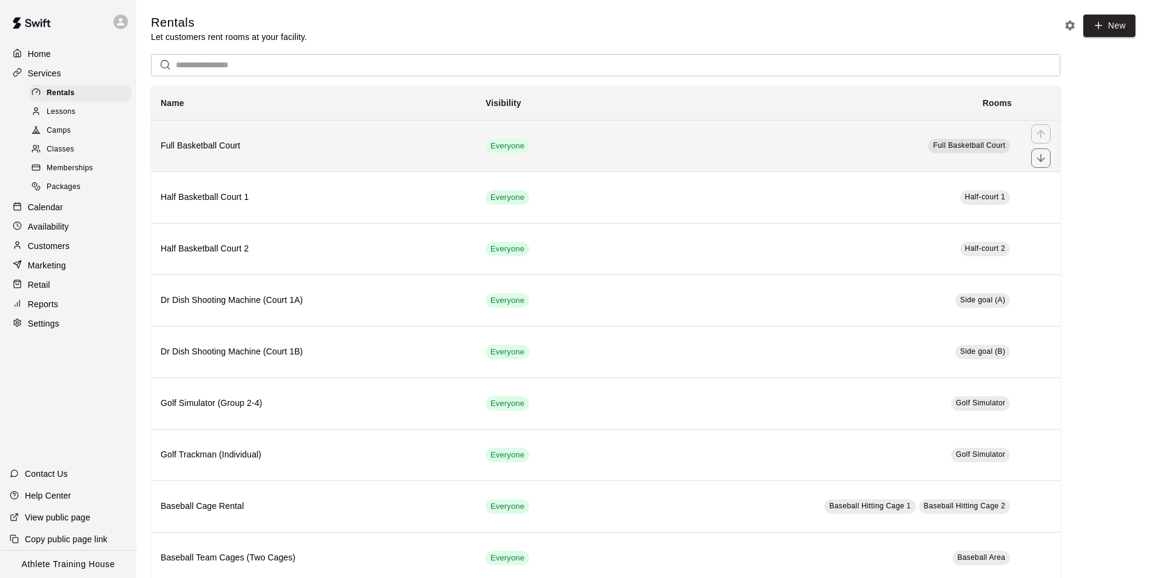
scroll to position [121, 0]
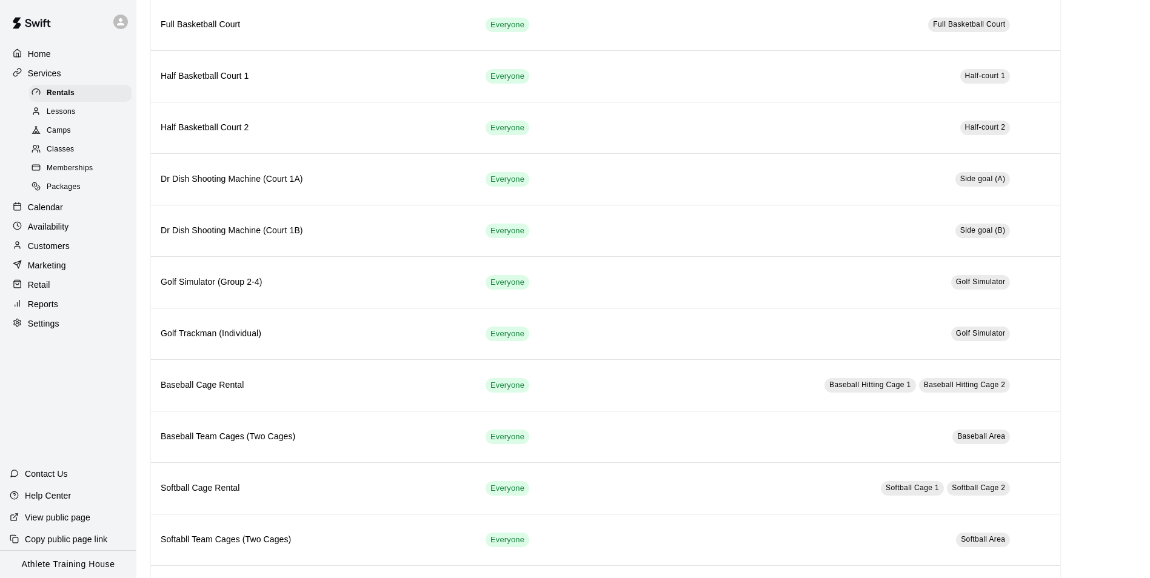
click at [34, 291] on p "Retail" at bounding box center [39, 285] width 22 height 12
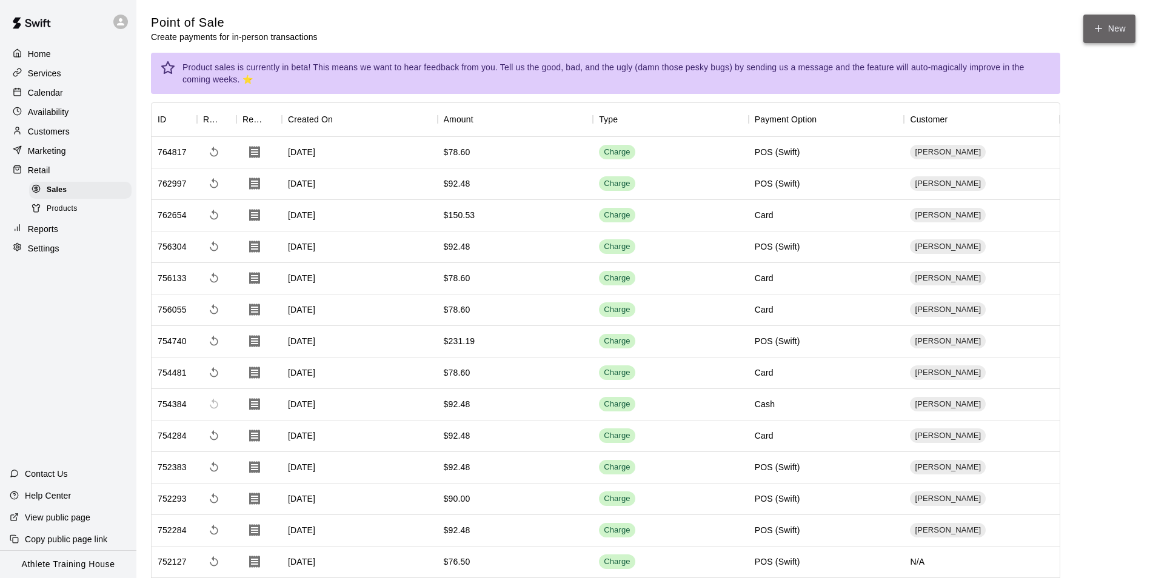
click at [1102, 33] on icon "button" at bounding box center [1098, 28] width 11 height 11
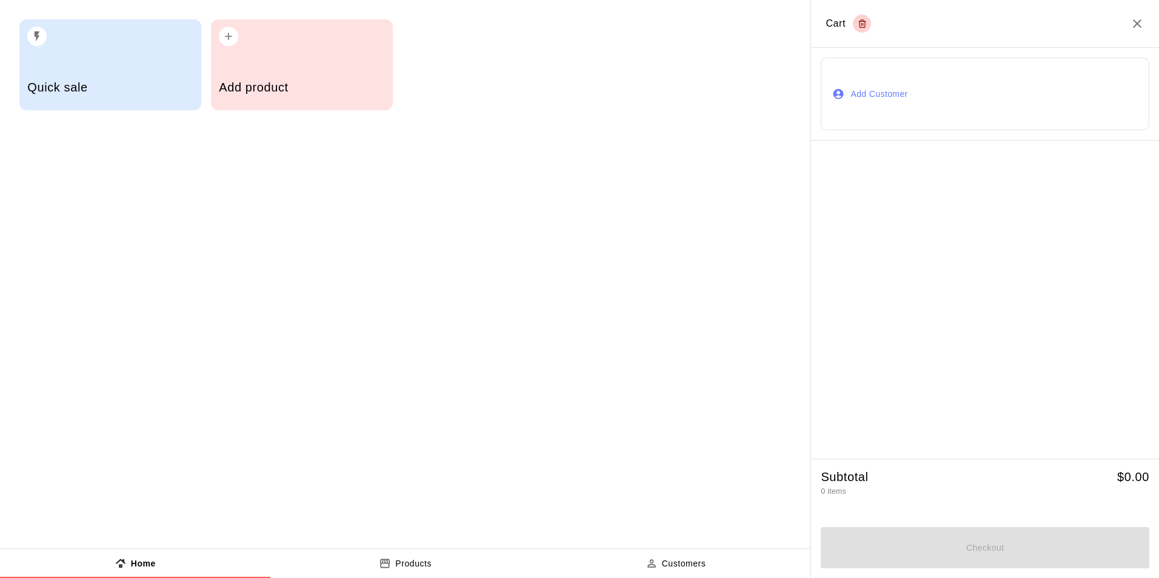
click at [863, 75] on button "Add Customer" at bounding box center [985, 94] width 328 height 73
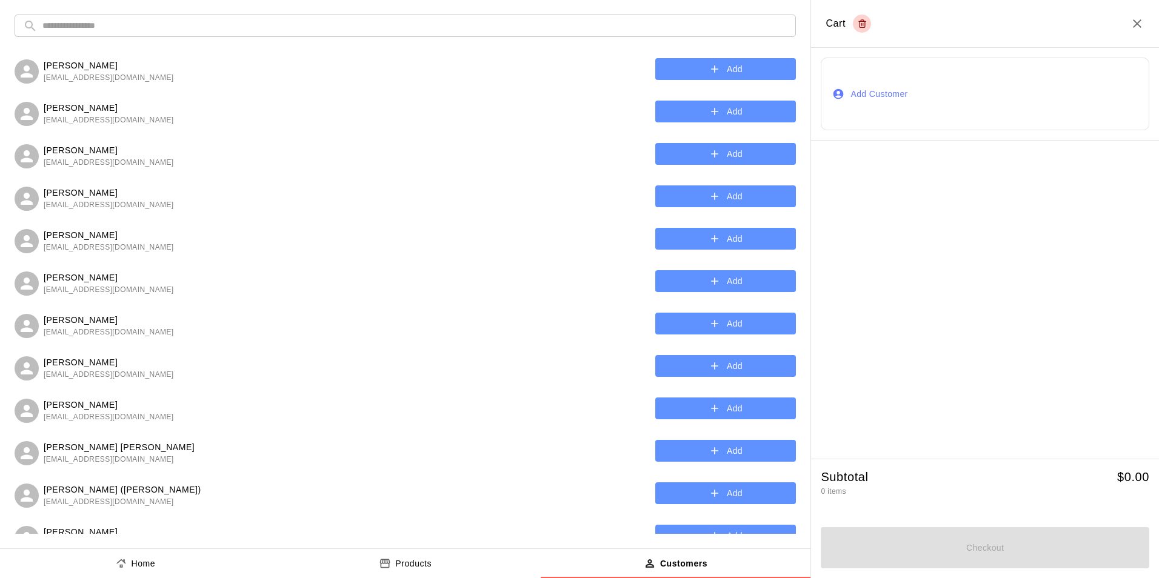
click at [170, 32] on input "text" at bounding box center [414, 26] width 745 height 22
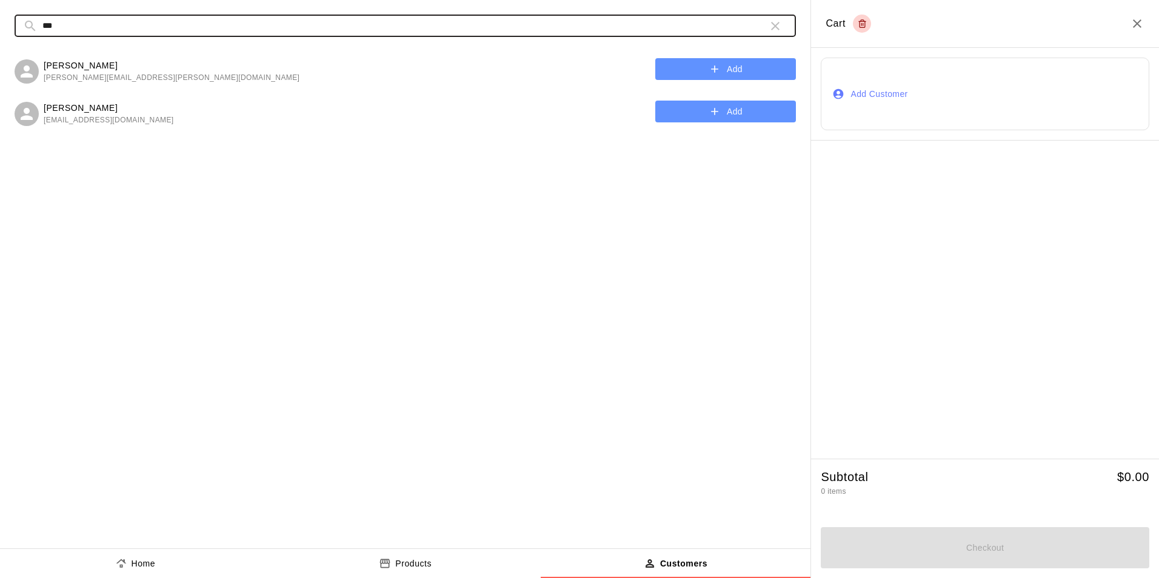
type input "***"
click at [725, 118] on button "Add" at bounding box center [725, 112] width 141 height 22
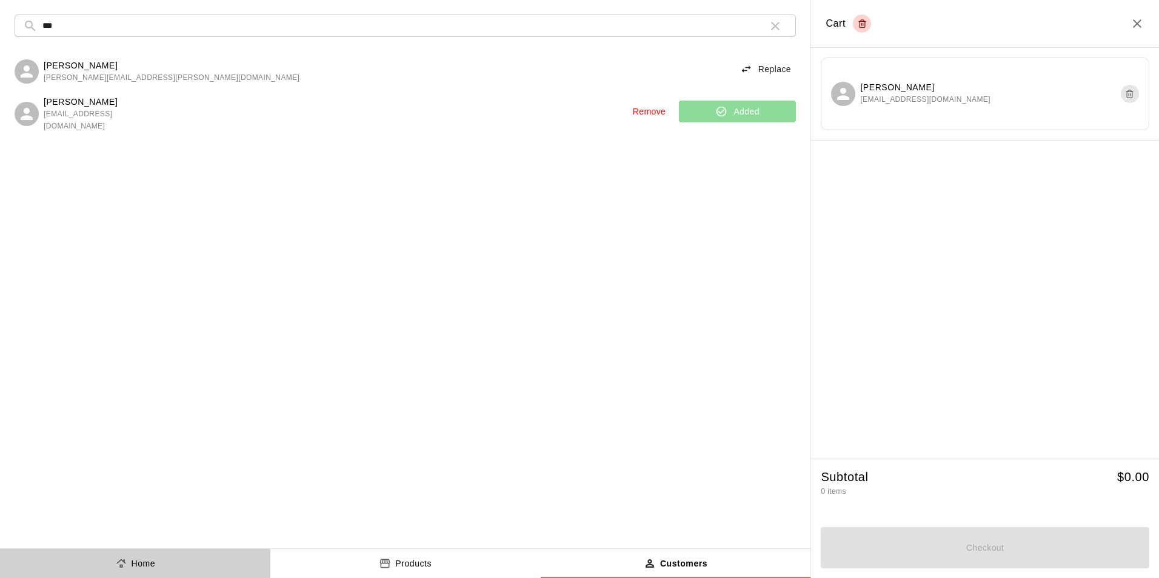
click at [235, 562] on button "Home" at bounding box center [135, 563] width 270 height 29
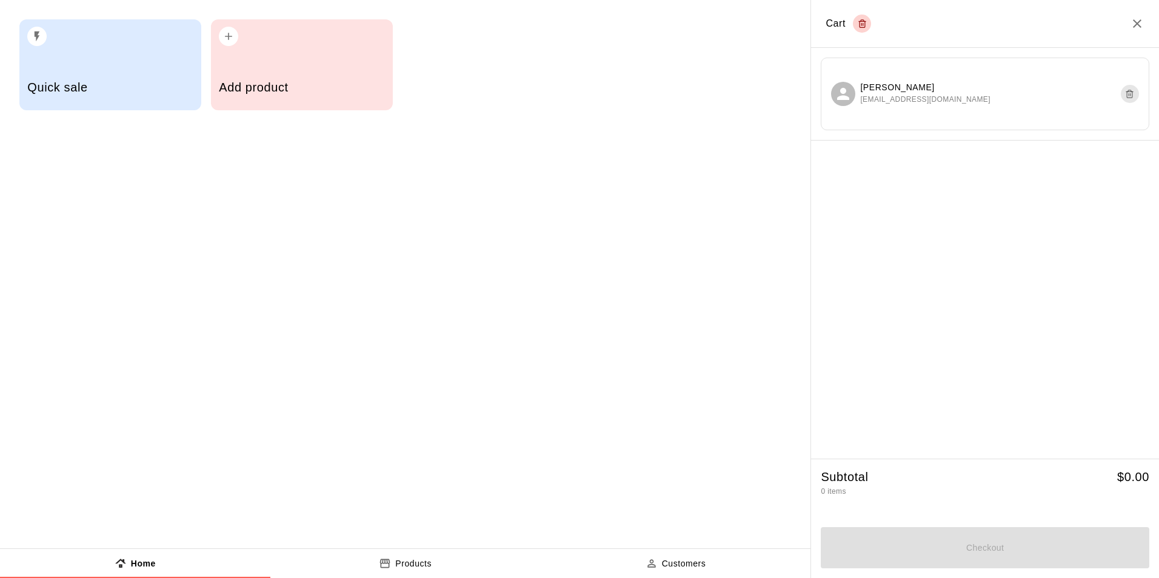
click at [95, 64] on div "Quick sale" at bounding box center [110, 64] width 182 height 91
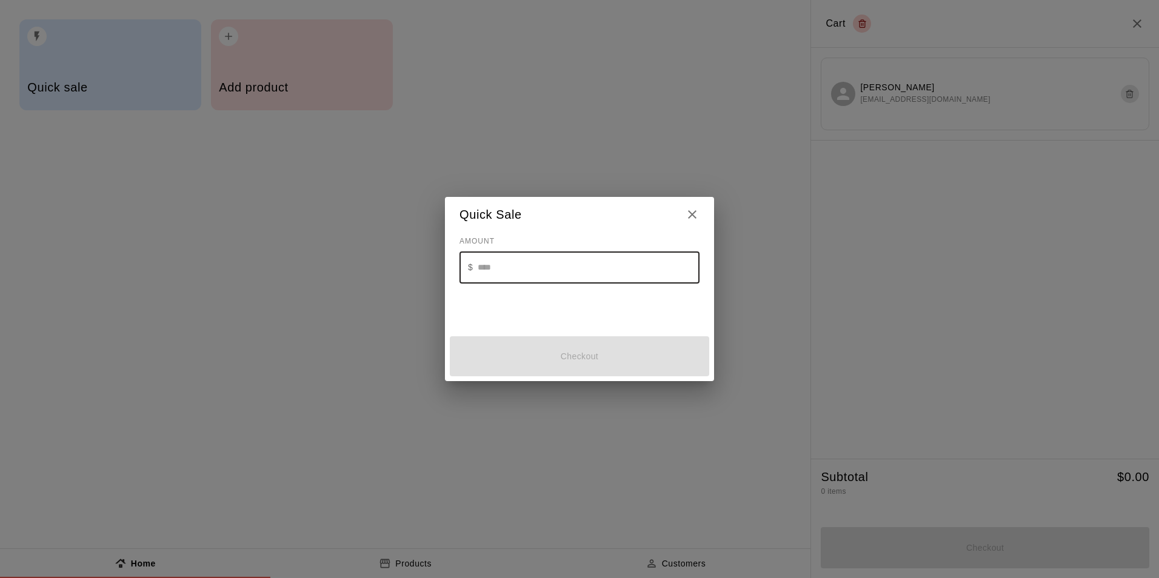
click at [553, 260] on input "text" at bounding box center [589, 268] width 222 height 32
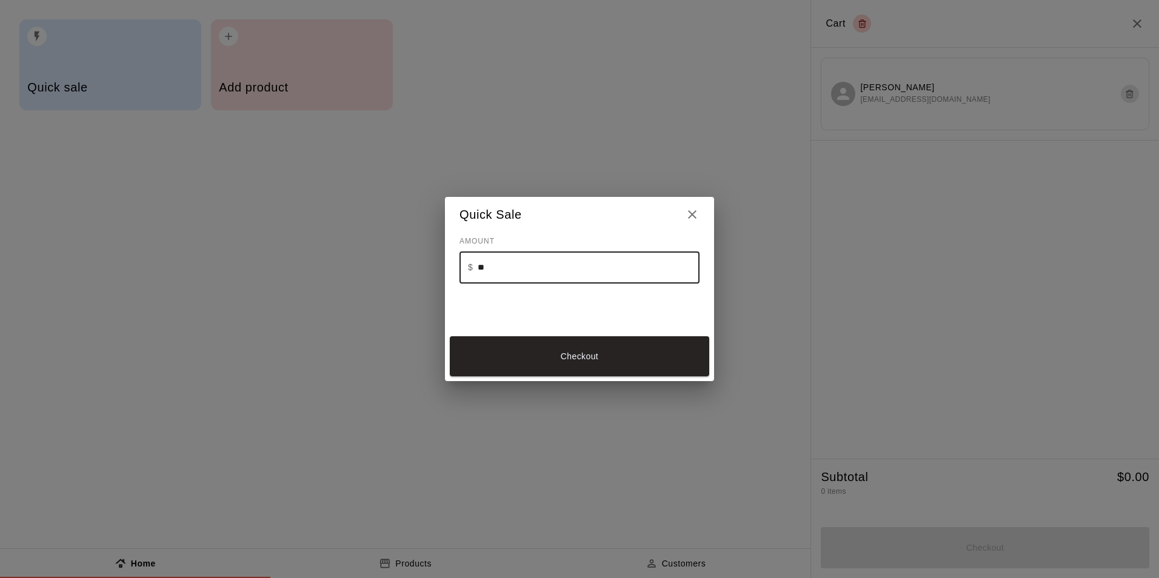
type input "**"
click at [655, 353] on button "Checkout" at bounding box center [579, 356] width 259 height 41
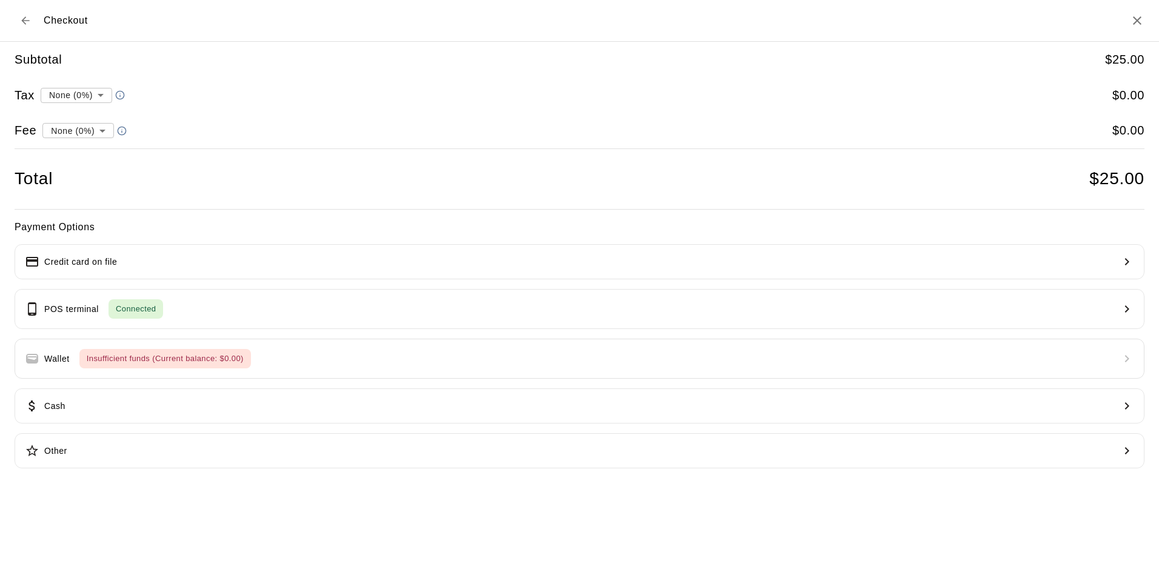
click at [97, 168] on li "convenience fee ( 2.75 % )" at bounding box center [75, 173] width 118 height 20
type input "**********"
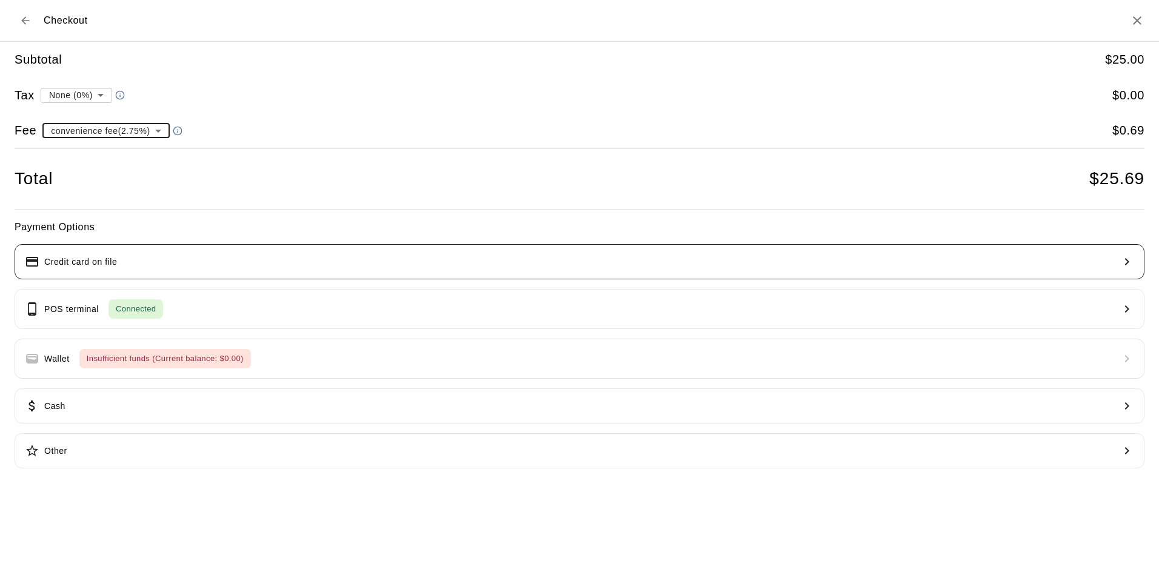
click at [340, 270] on button "Credit card on file" at bounding box center [580, 261] width 1130 height 35
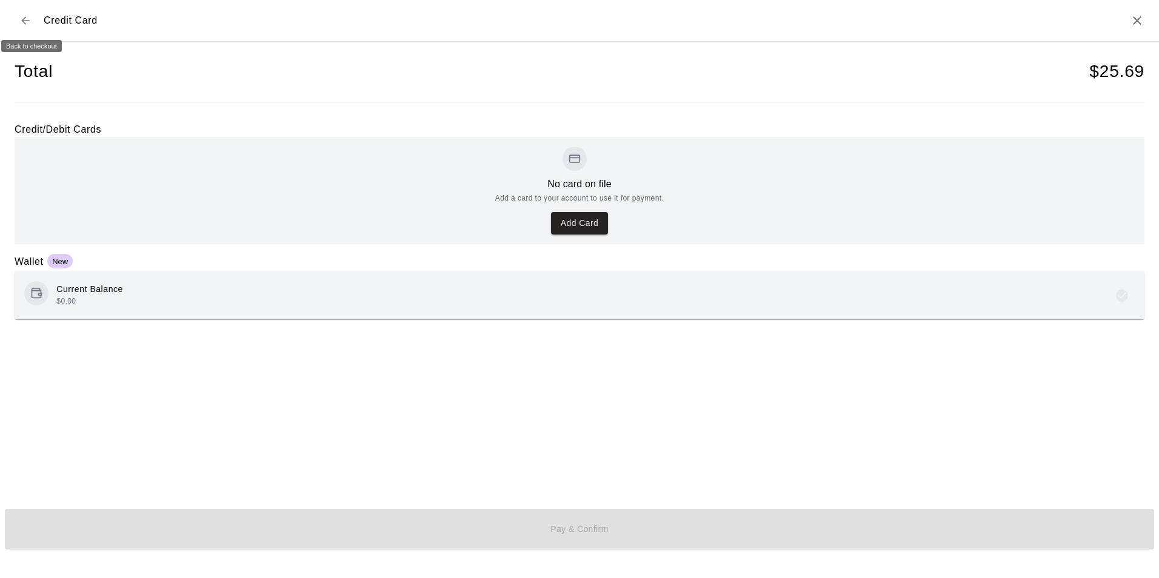
click at [31, 14] on button "Back to checkout" at bounding box center [26, 21] width 22 height 22
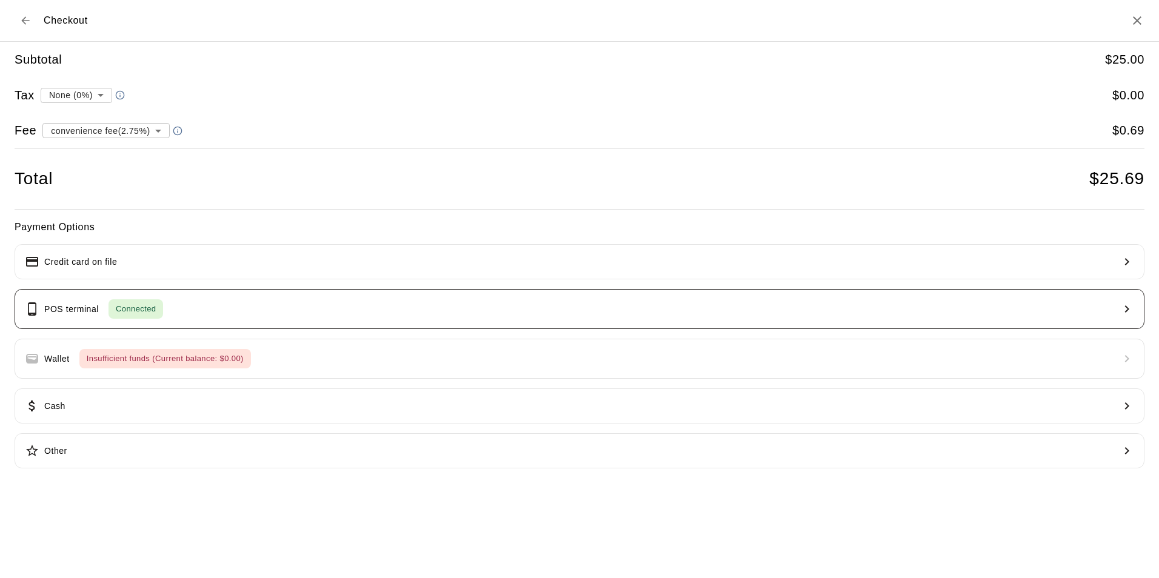
click at [79, 317] on div "POS terminal Connected" at bounding box center [94, 308] width 138 height 19
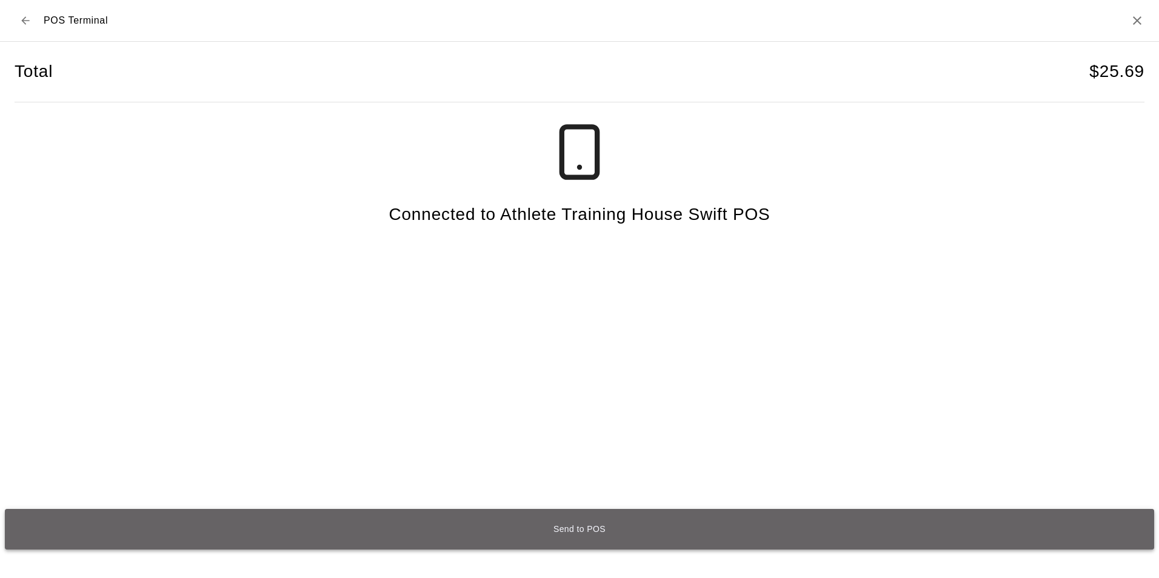
click at [572, 541] on button "Send to POS" at bounding box center [579, 529] width 1149 height 41
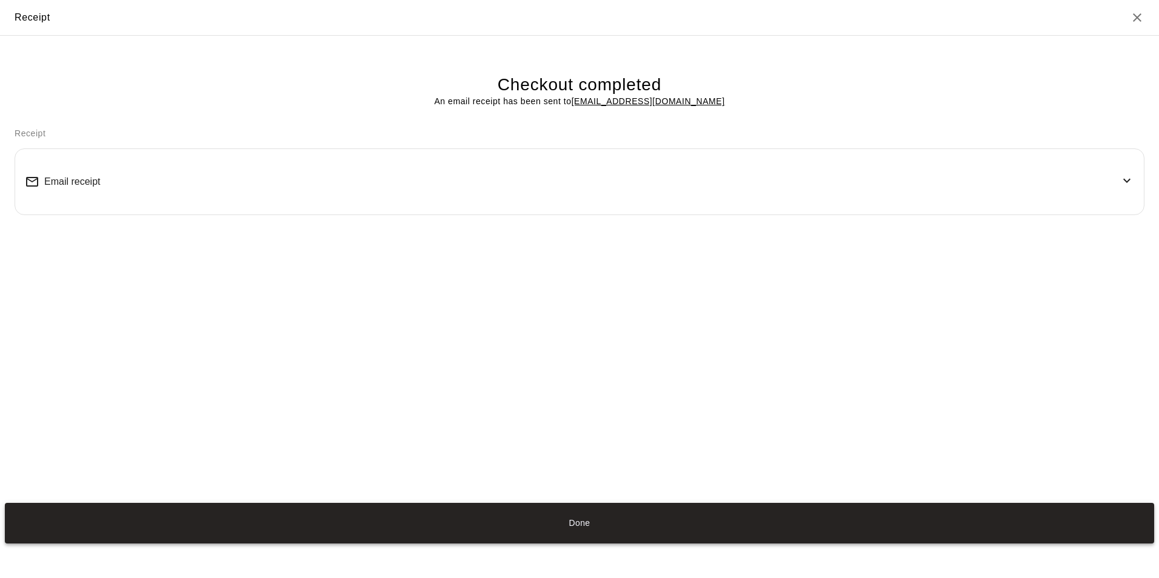
click at [585, 521] on button "Done" at bounding box center [579, 523] width 1149 height 41
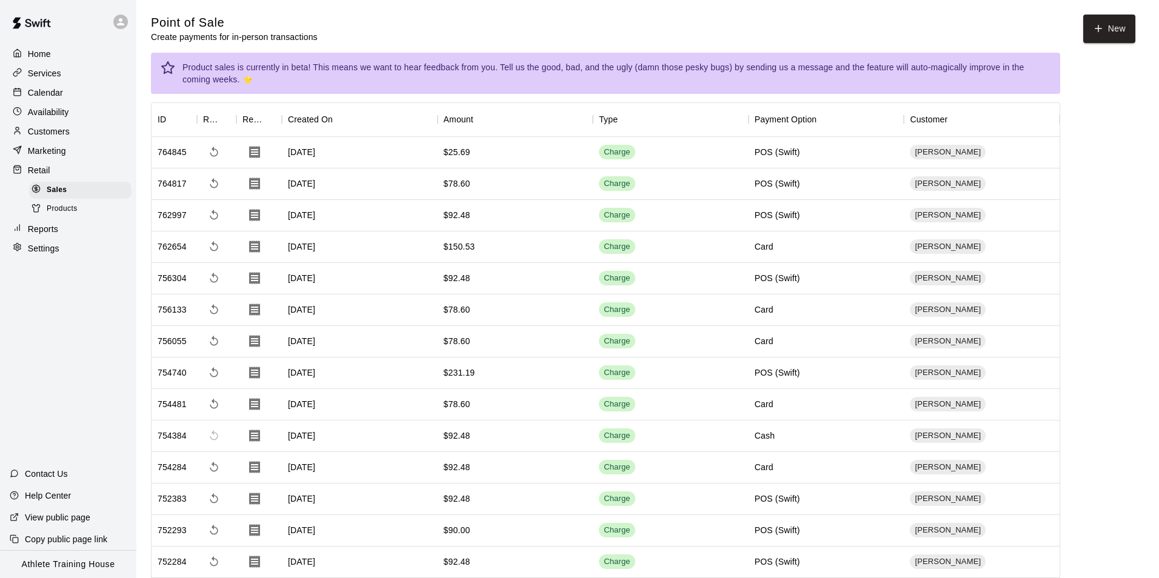
click at [584, 526] on button "Done" at bounding box center [579, 523] width 1149 height 41
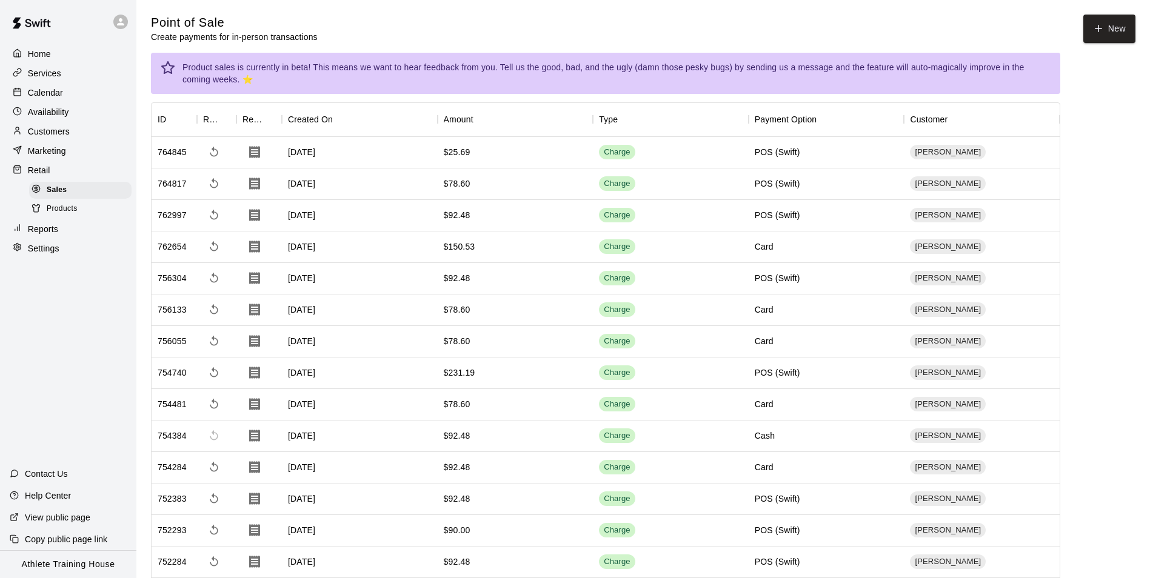
click at [48, 155] on p "Marketing" at bounding box center [47, 151] width 38 height 12
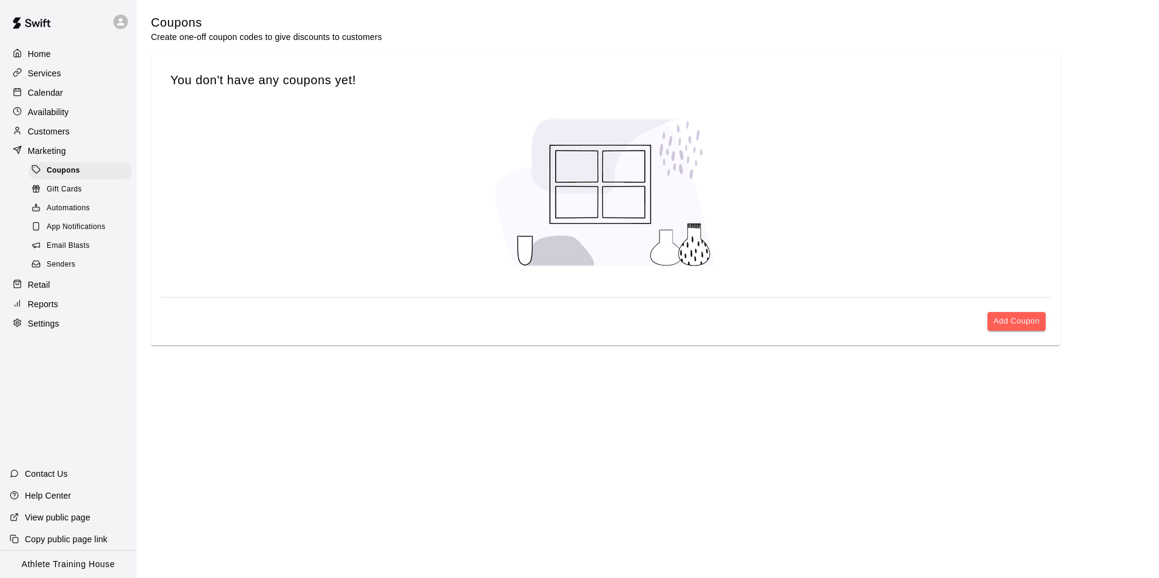
click at [86, 294] on div "Retail" at bounding box center [68, 285] width 117 height 18
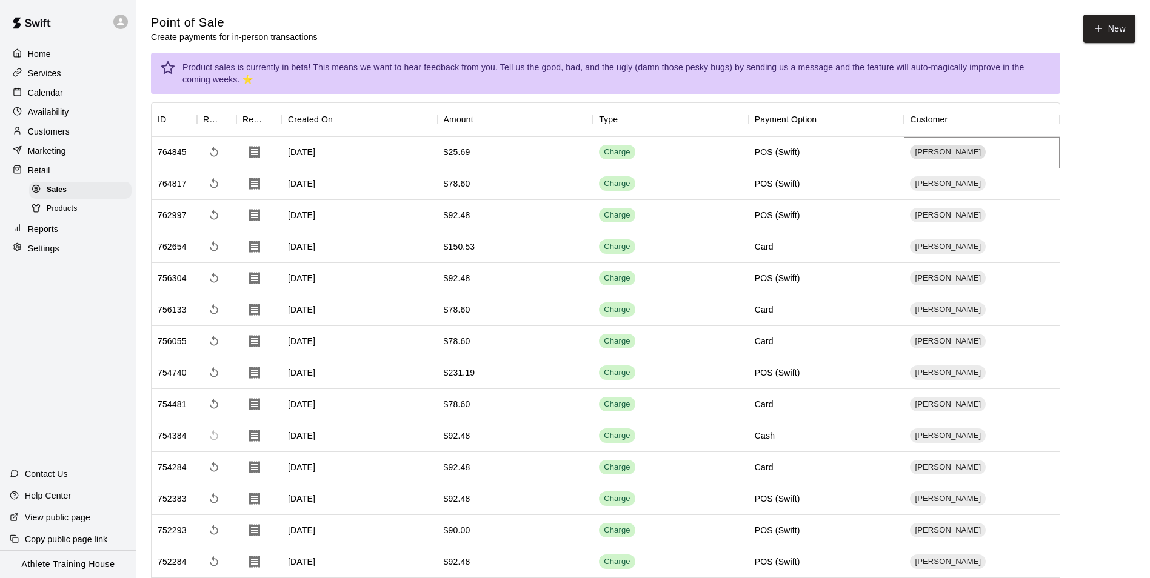
click at [932, 155] on span "[PERSON_NAME]" at bounding box center [948, 153] width 76 height 12
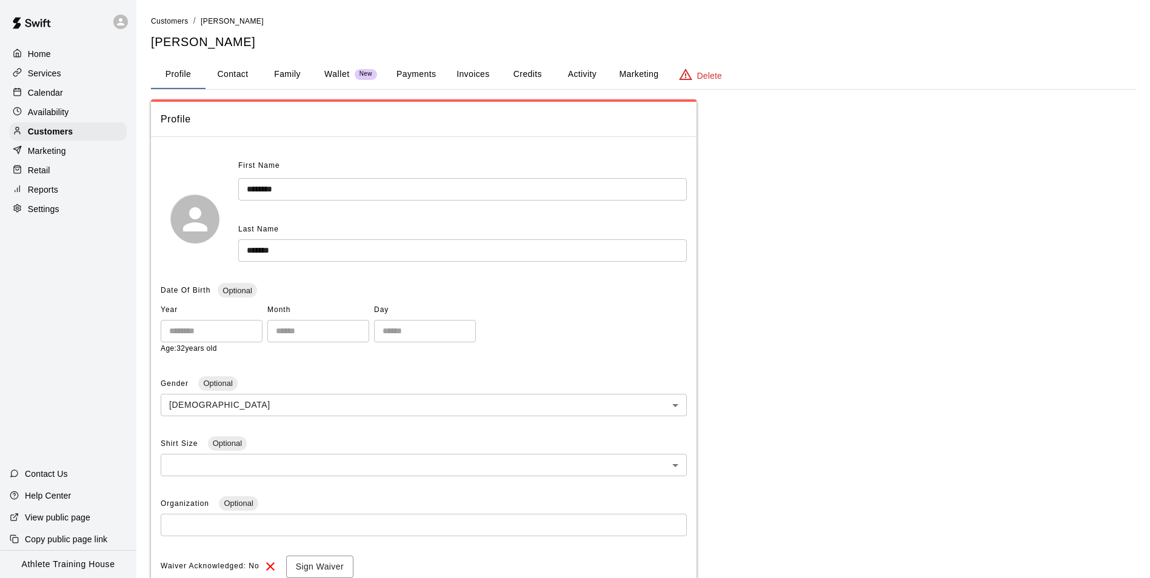
click at [425, 74] on button "Payments" at bounding box center [416, 74] width 59 height 29
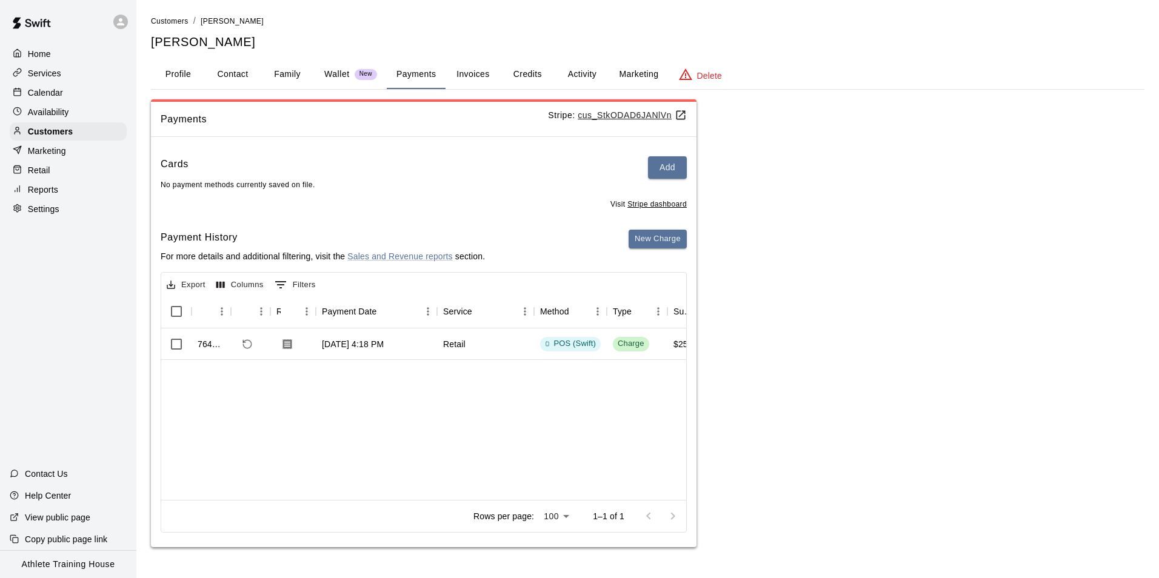
click at [567, 72] on button "Activity" at bounding box center [582, 74] width 55 height 29
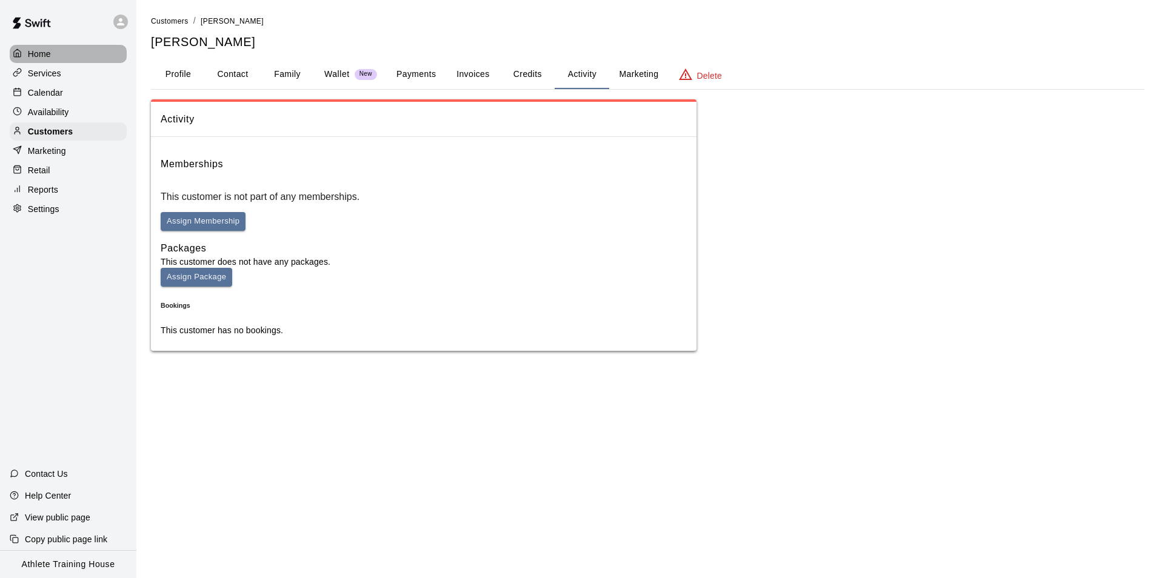
click at [61, 52] on div "Home" at bounding box center [68, 54] width 117 height 18
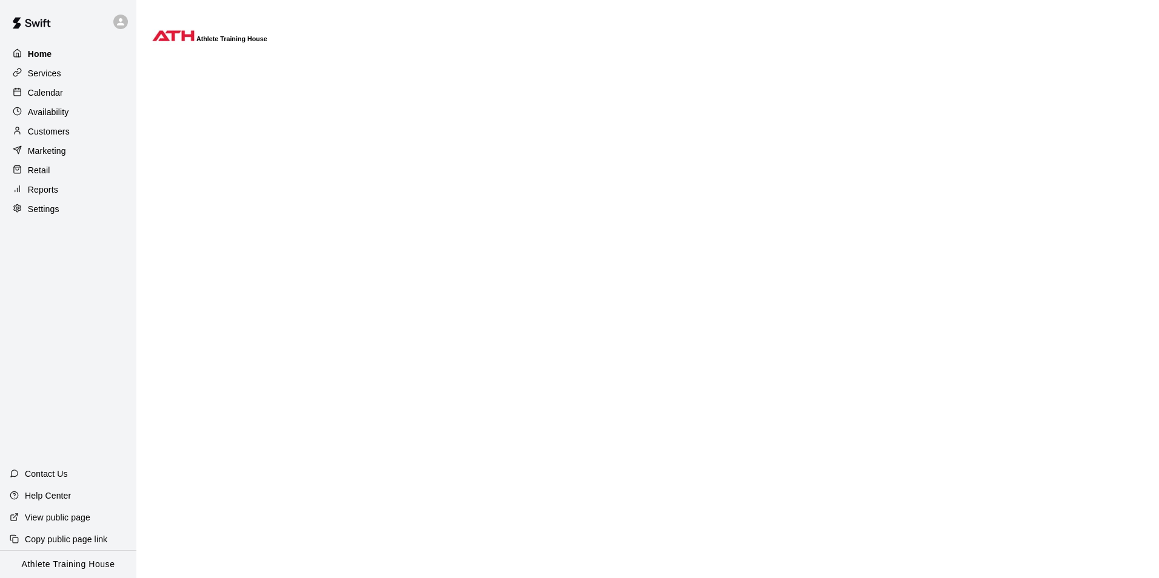
click at [37, 55] on p "Home" at bounding box center [40, 54] width 24 height 12
click at [58, 153] on p "Marketing" at bounding box center [47, 151] width 38 height 12
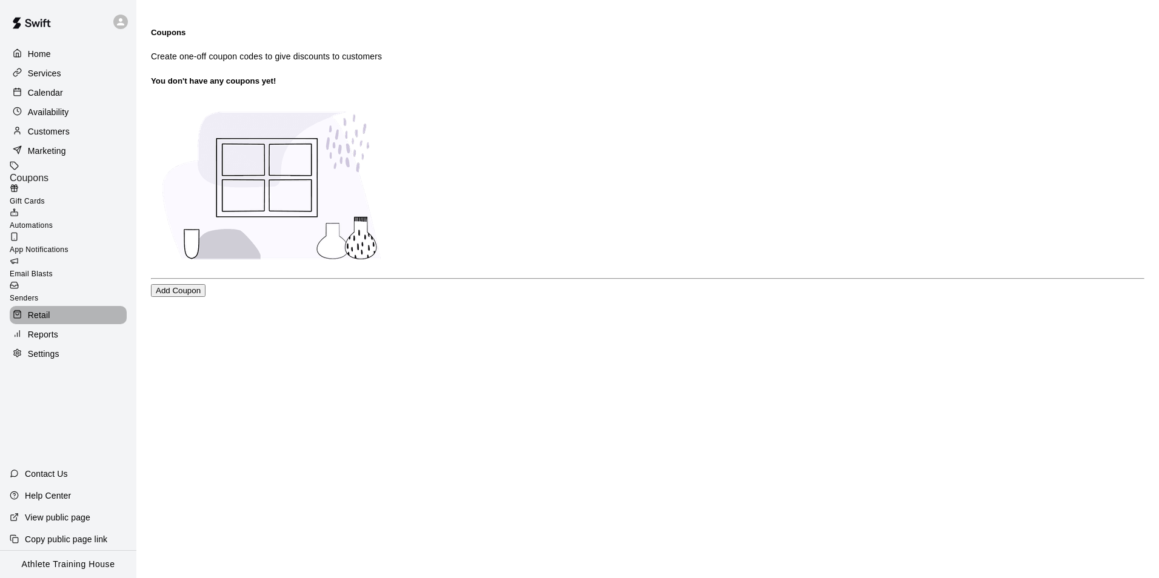
click at [32, 309] on p "Retail" at bounding box center [39, 315] width 22 height 12
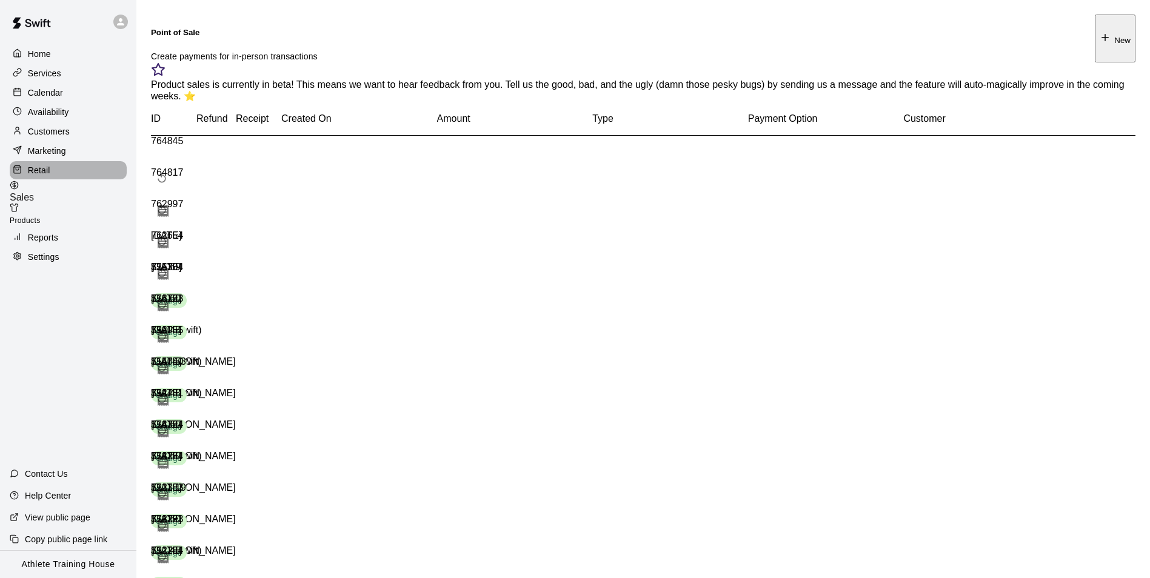
click at [28, 175] on p "Retail" at bounding box center [39, 170] width 22 height 12
click at [73, 207] on div "Products" at bounding box center [73, 215] width 127 height 24
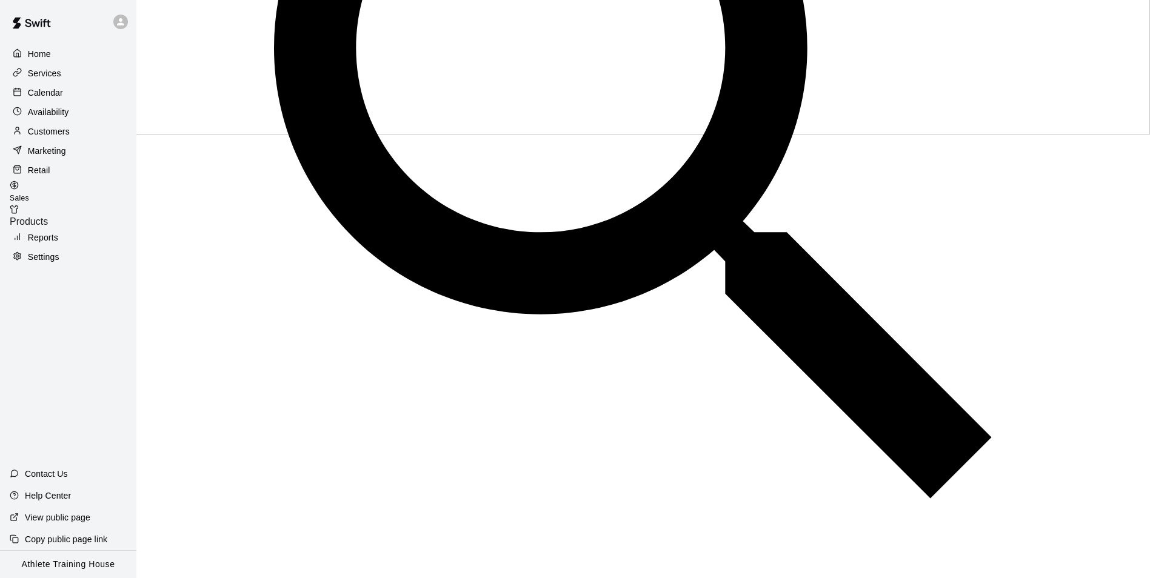
scroll to position [468, 0]
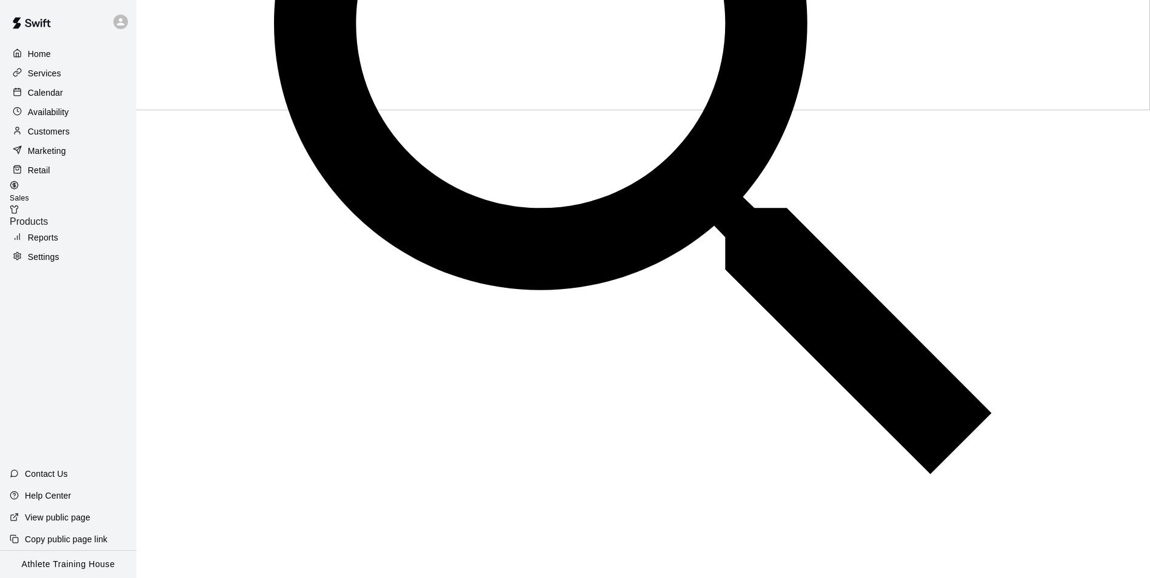
click at [68, 134] on p "Customers" at bounding box center [49, 131] width 42 height 12
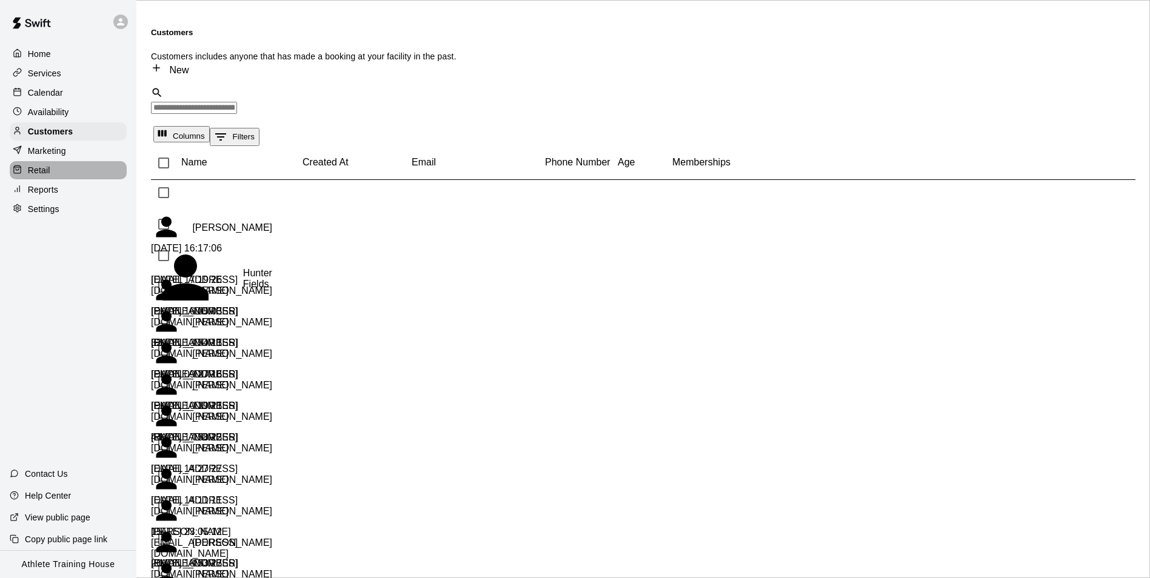
click at [58, 177] on div "Retail" at bounding box center [68, 170] width 117 height 18
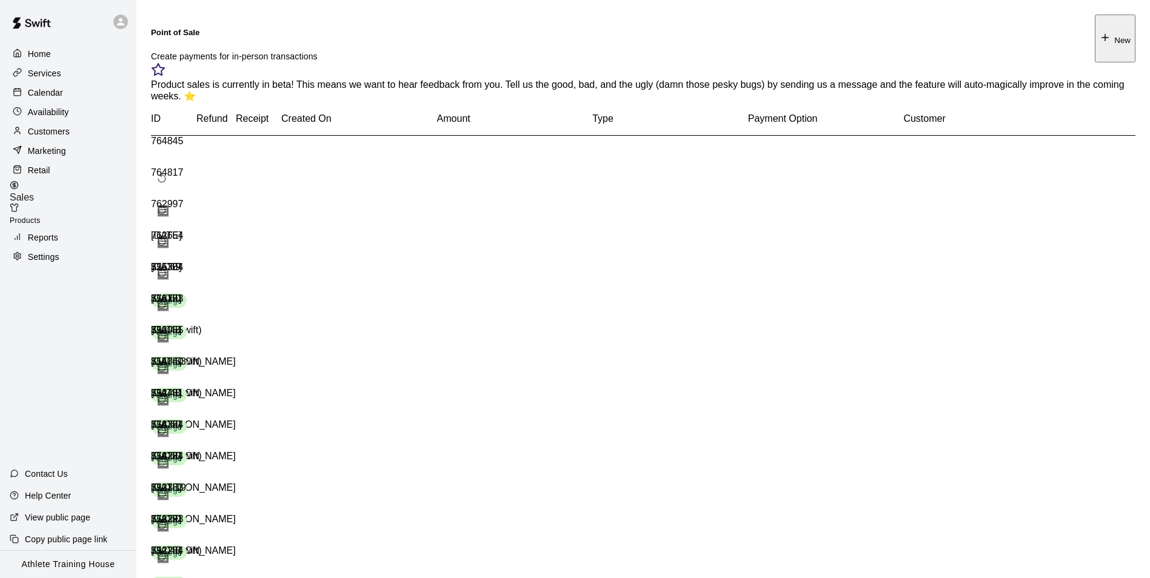
click at [1094, 30] on button "New" at bounding box center [1114, 39] width 41 height 48
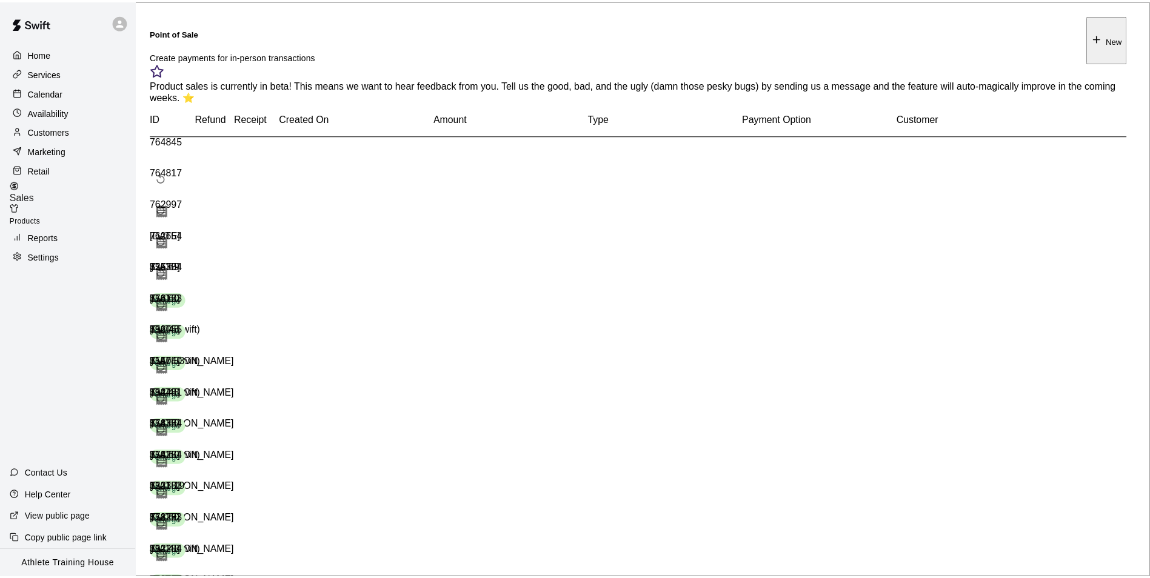
scroll to position [82, 0]
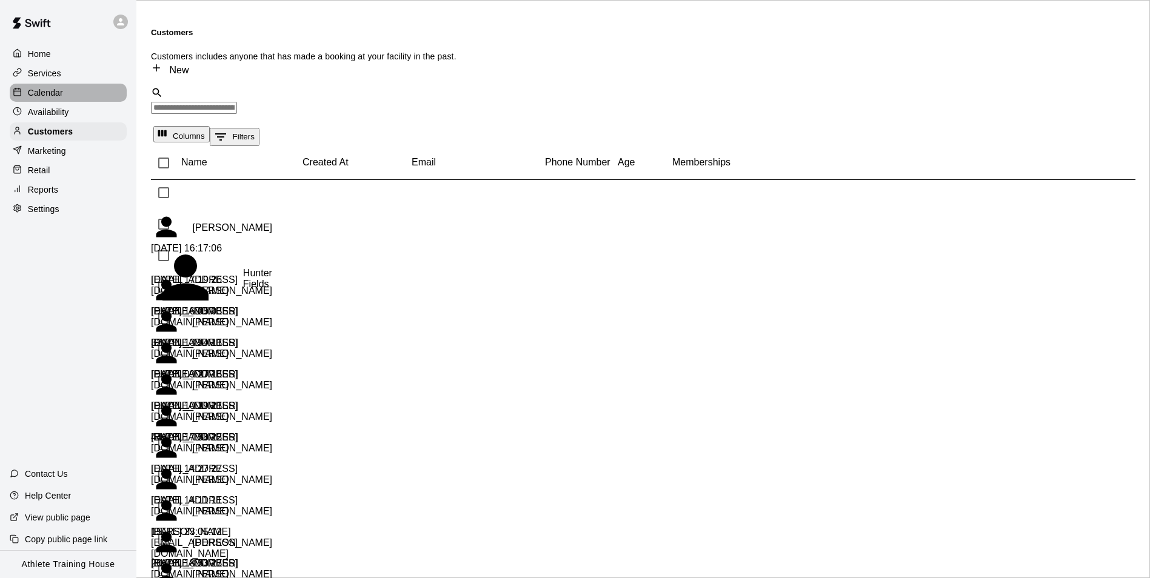
click at [52, 97] on p "Calendar" at bounding box center [45, 93] width 35 height 12
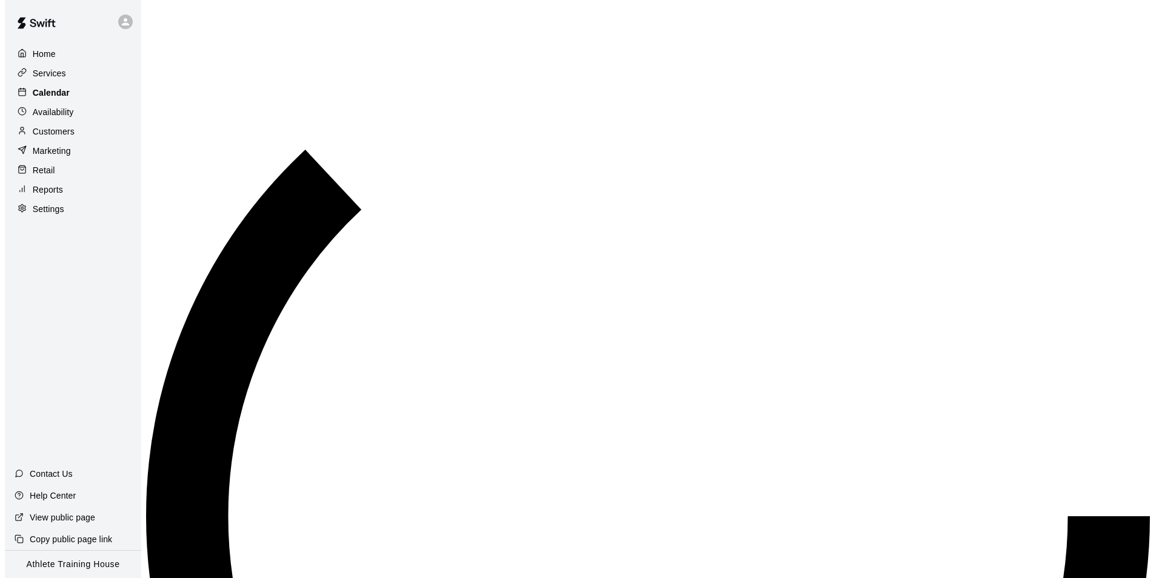
scroll to position [665, 0]
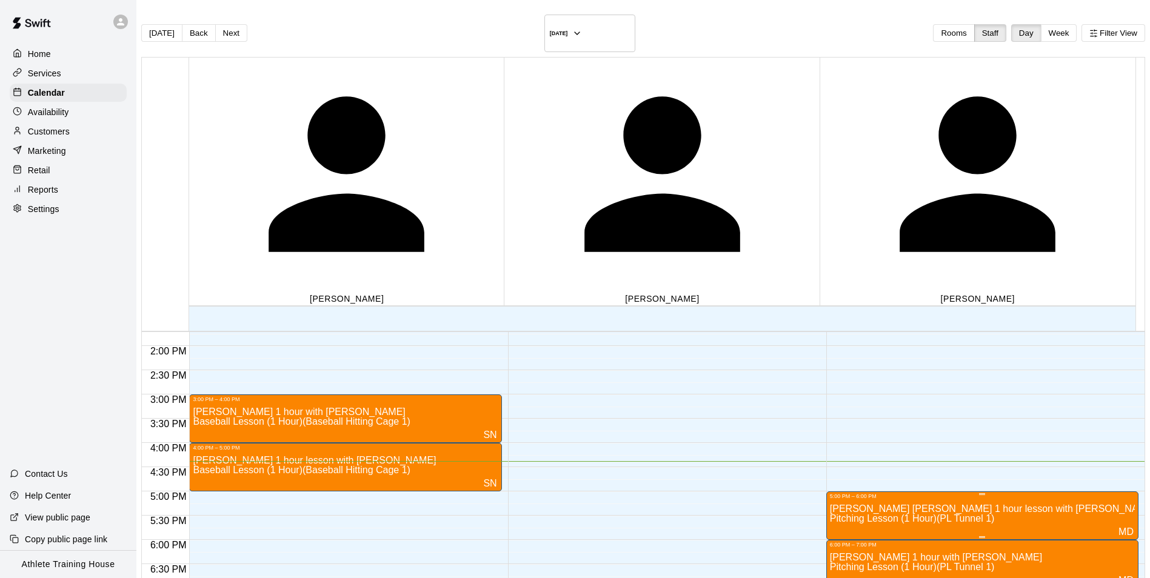
drag, startPoint x: 956, startPoint y: 268, endPoint x: 903, endPoint y: 281, distance: 54.2
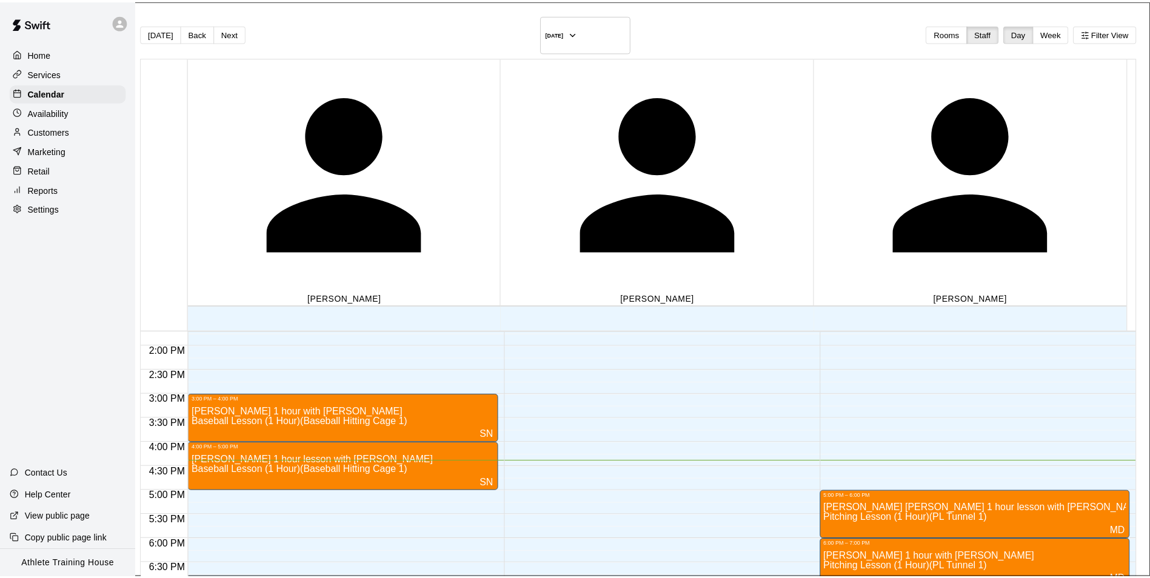
scroll to position [0, 0]
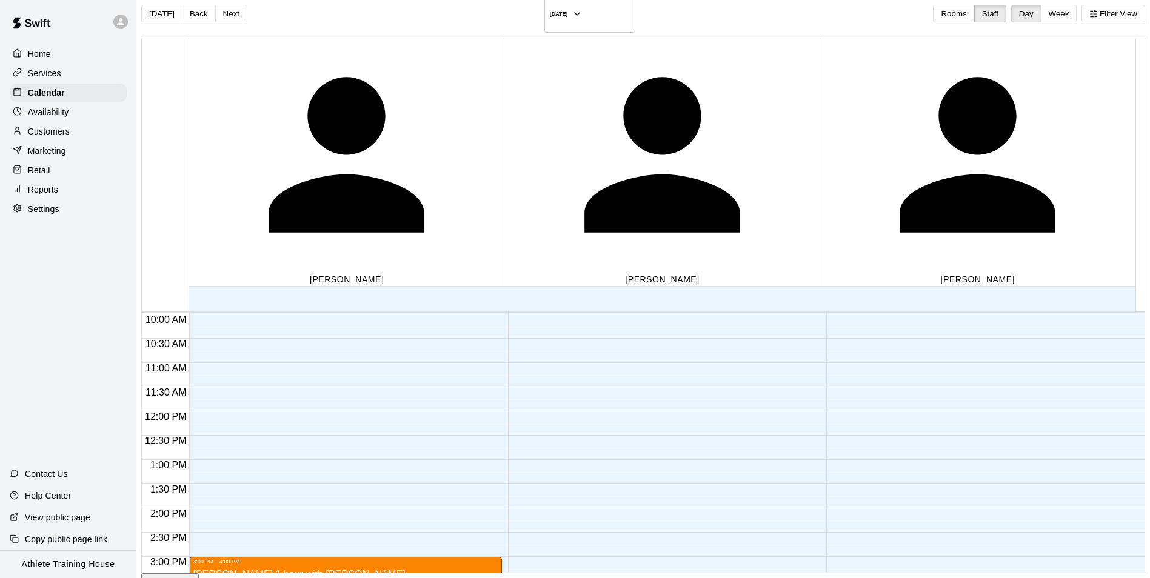
scroll to position [665, 0]
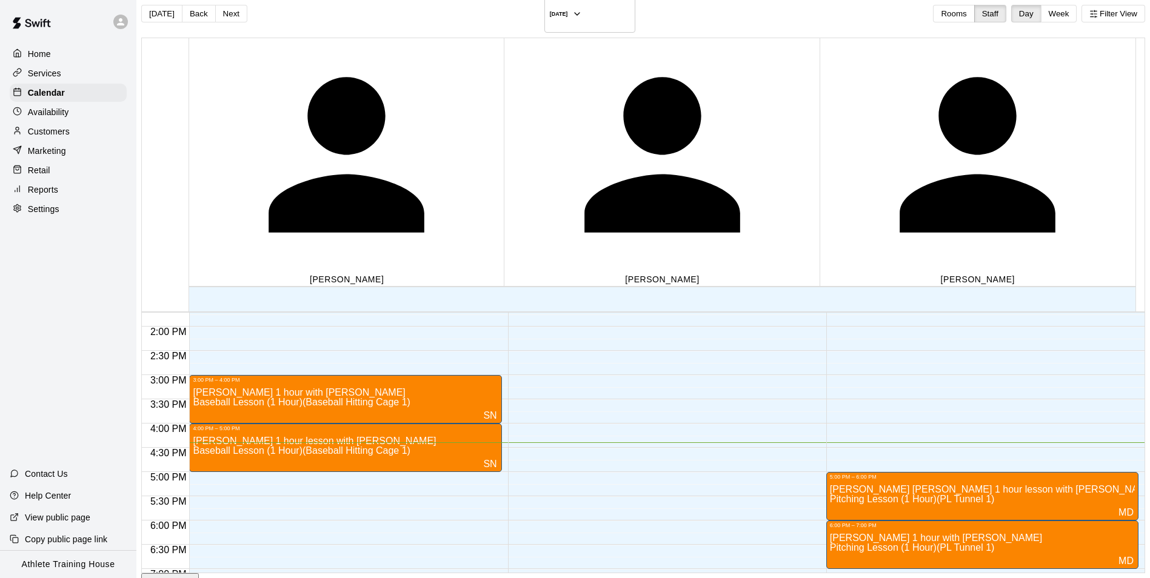
drag, startPoint x: 551, startPoint y: 181, endPoint x: 538, endPoint y: 164, distance: 20.7
click at [538, 164] on div at bounding box center [664, 230] width 312 height 1164
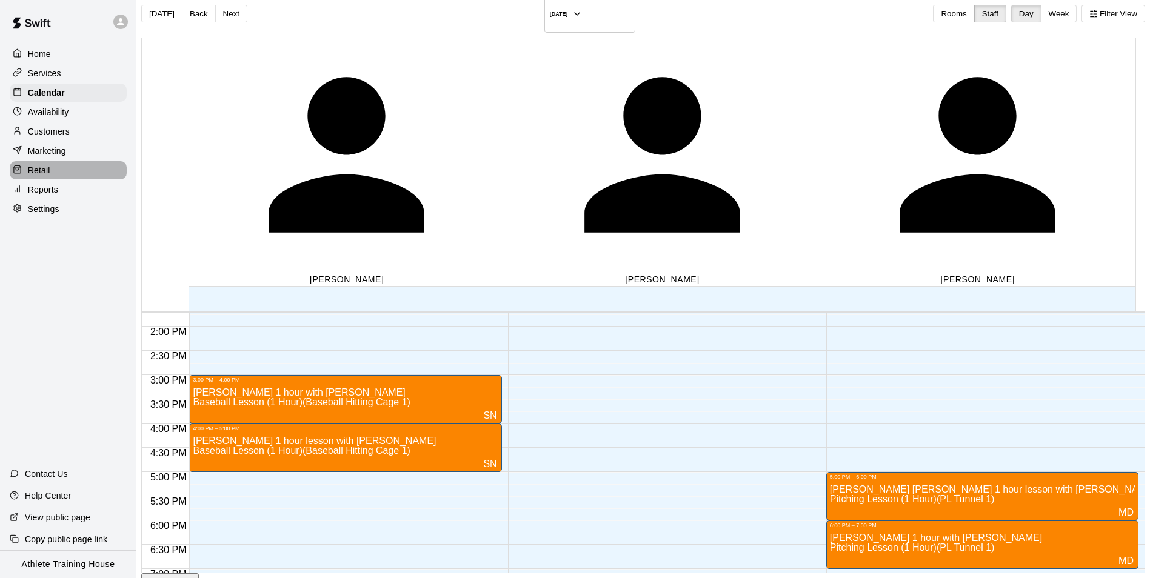
click at [40, 171] on p "Retail" at bounding box center [39, 170] width 22 height 12
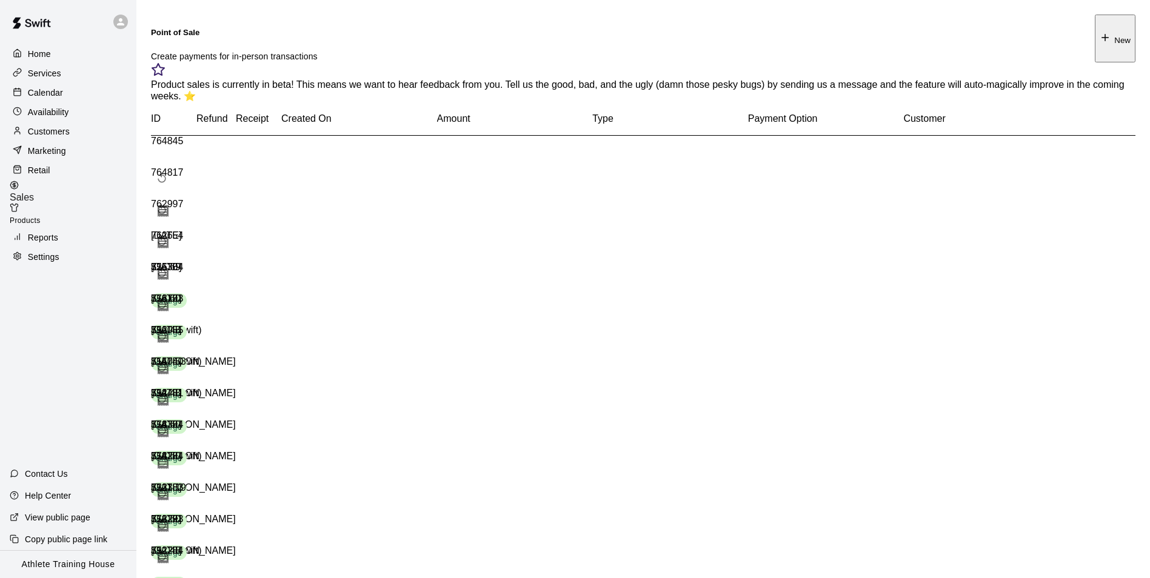
click at [1099, 32] on icon "button" at bounding box center [1104, 37] width 11 height 11
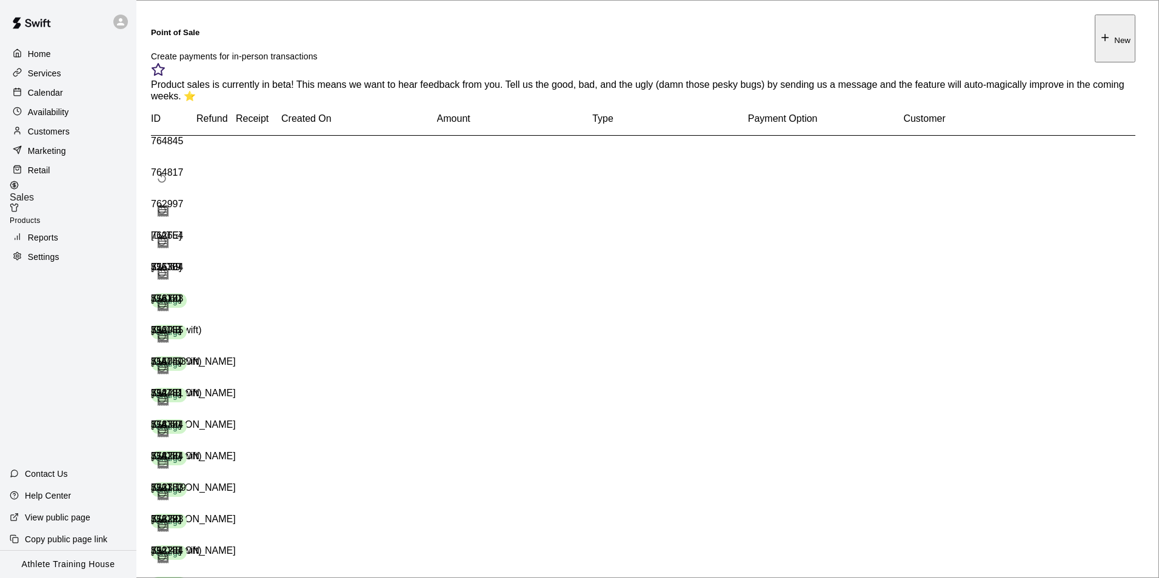
type input "*"
type input "****"
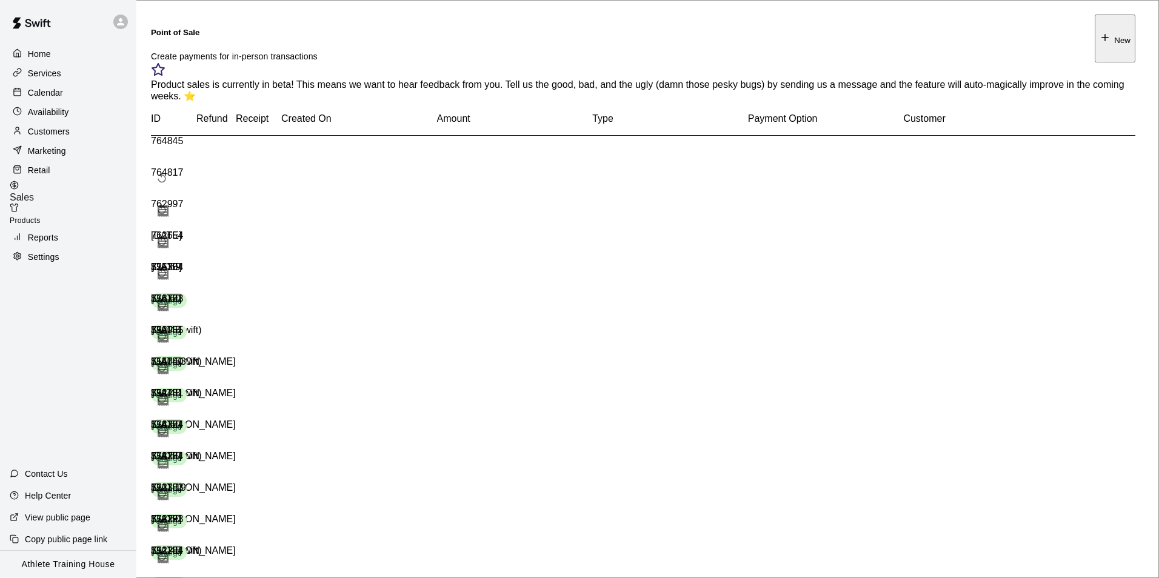
type input "*****"
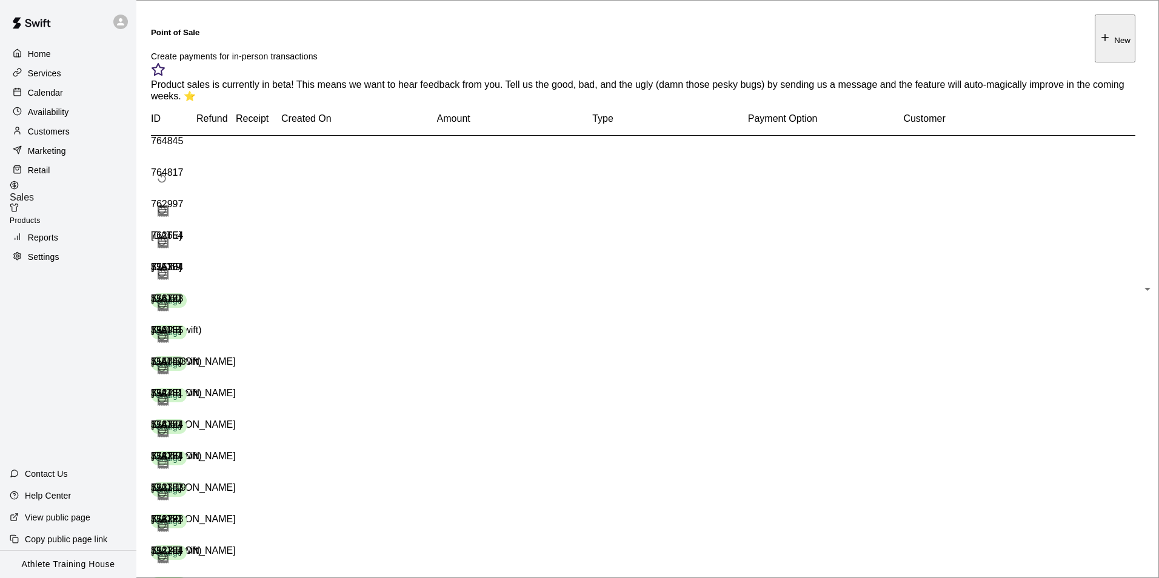
type input "**********"
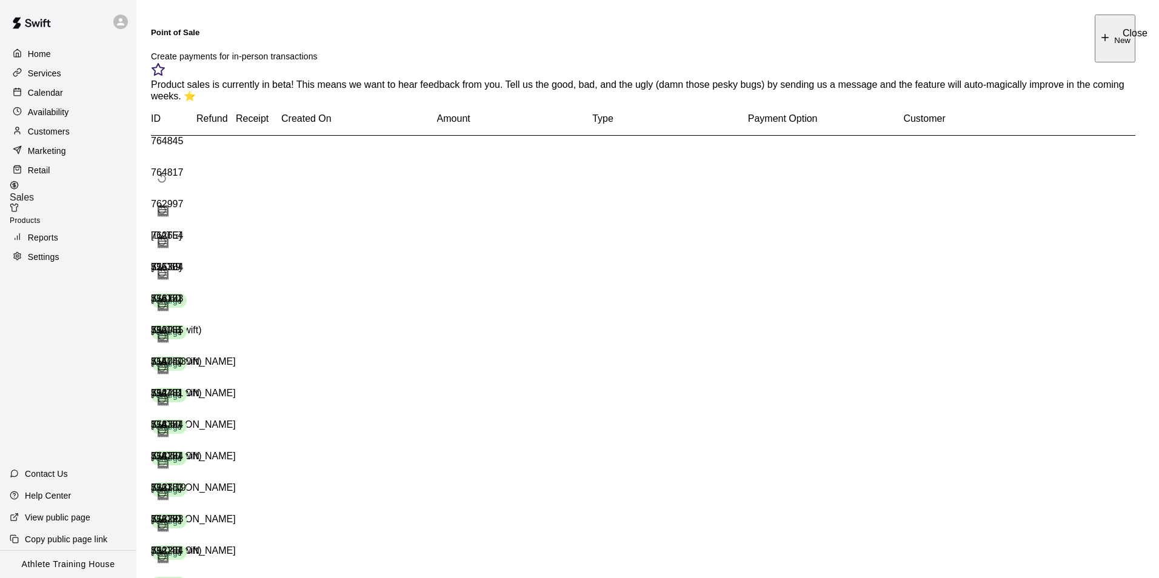
click at [82, 133] on div "Customers" at bounding box center [68, 131] width 117 height 18
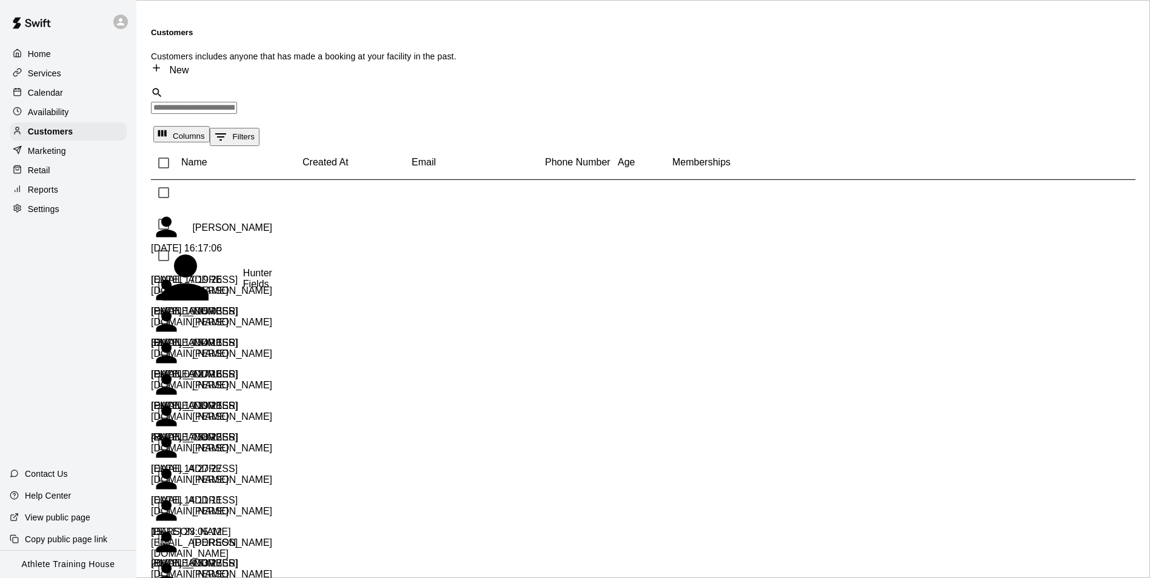
drag, startPoint x: 75, startPoint y: 96, endPoint x: 82, endPoint y: 94, distance: 7.1
click at [76, 96] on div "Calendar" at bounding box center [68, 93] width 117 height 18
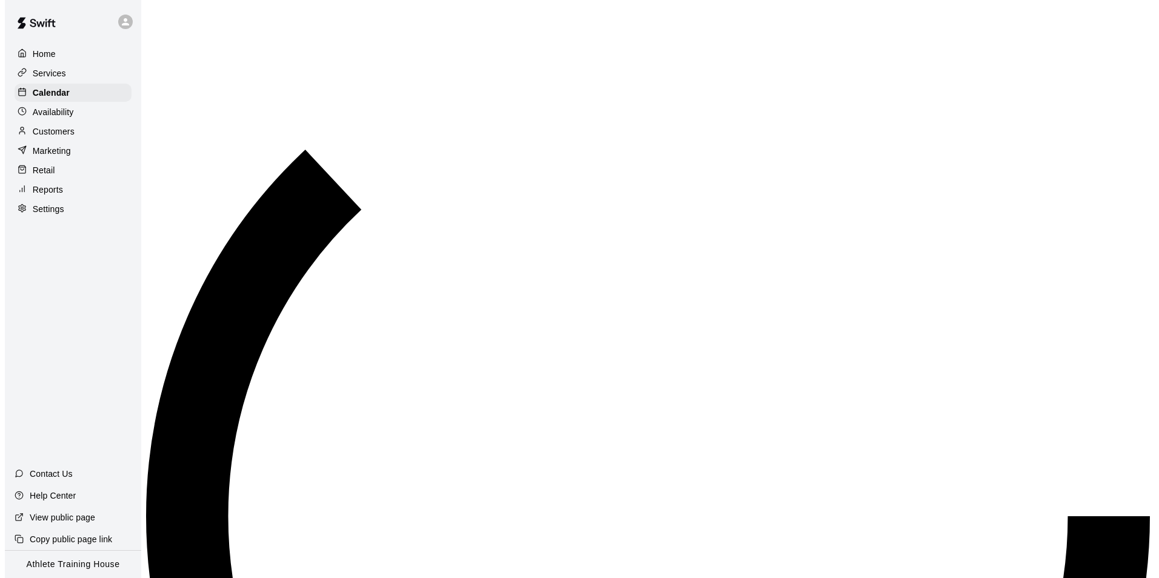
scroll to position [640, 0]
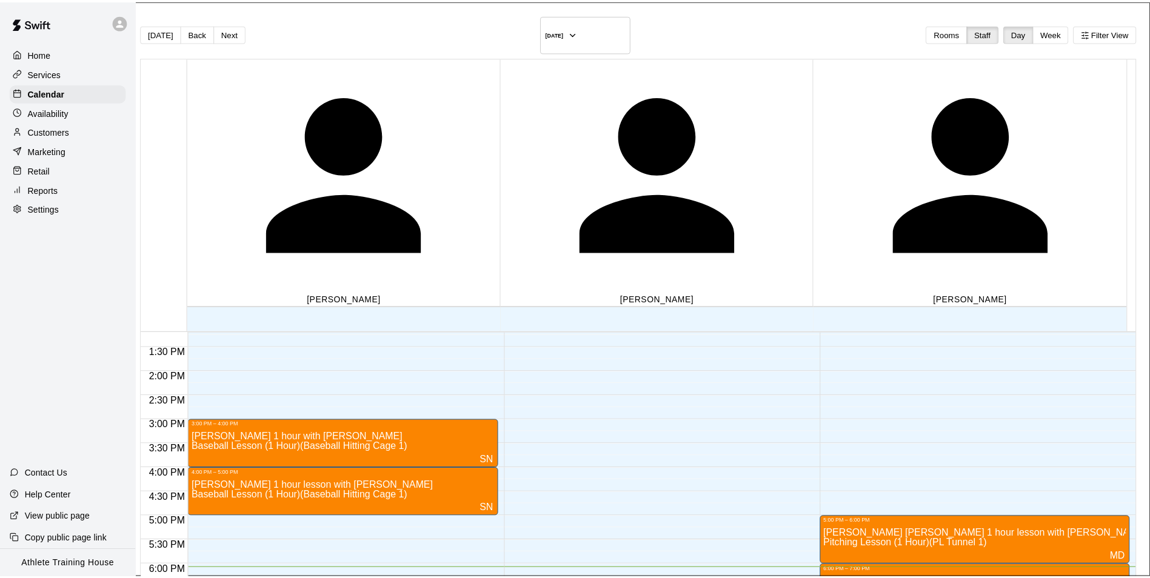
scroll to position [196, 0]
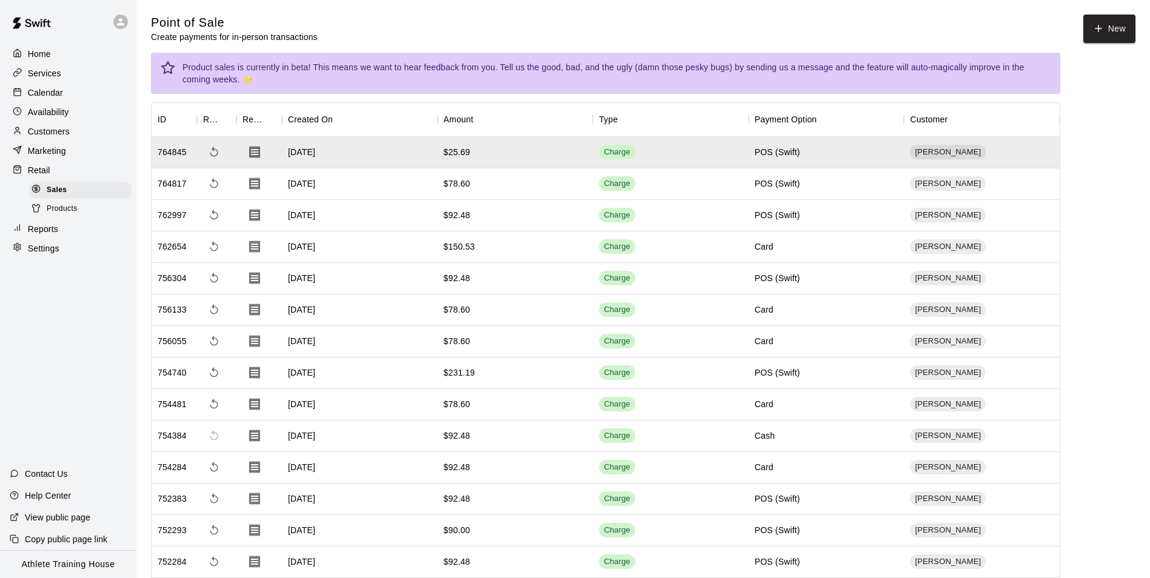
click at [47, 91] on p "Calendar" at bounding box center [45, 93] width 35 height 12
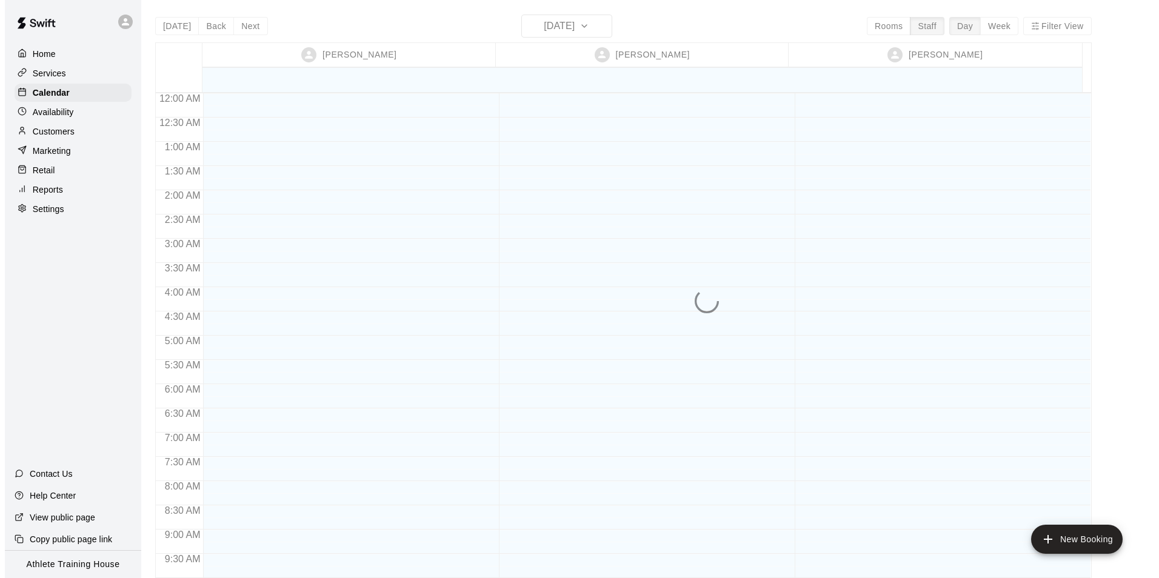
scroll to position [640, 0]
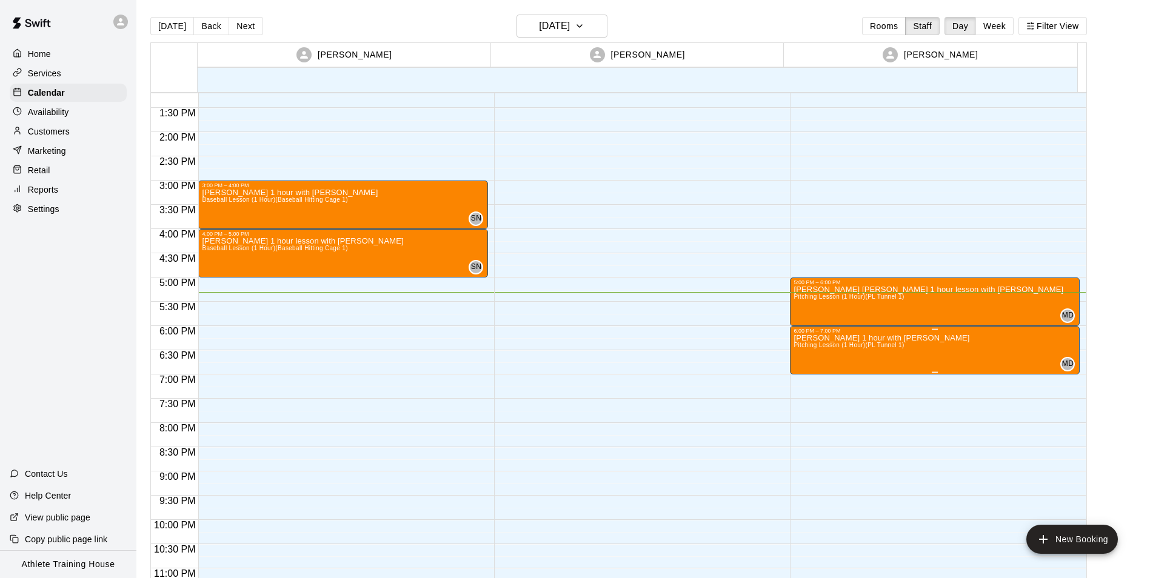
click at [804, 332] on div "6:00 PM – 7:00 PM" at bounding box center [934, 331] width 282 height 6
click at [807, 340] on icon "edit" at bounding box center [804, 340] width 15 height 15
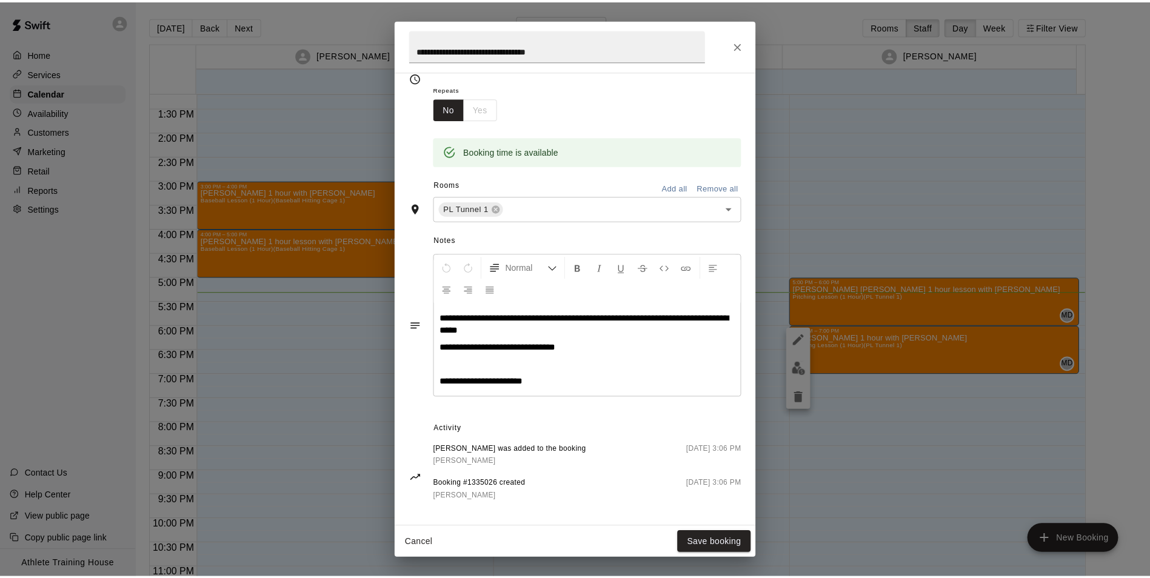
scroll to position [196, 0]
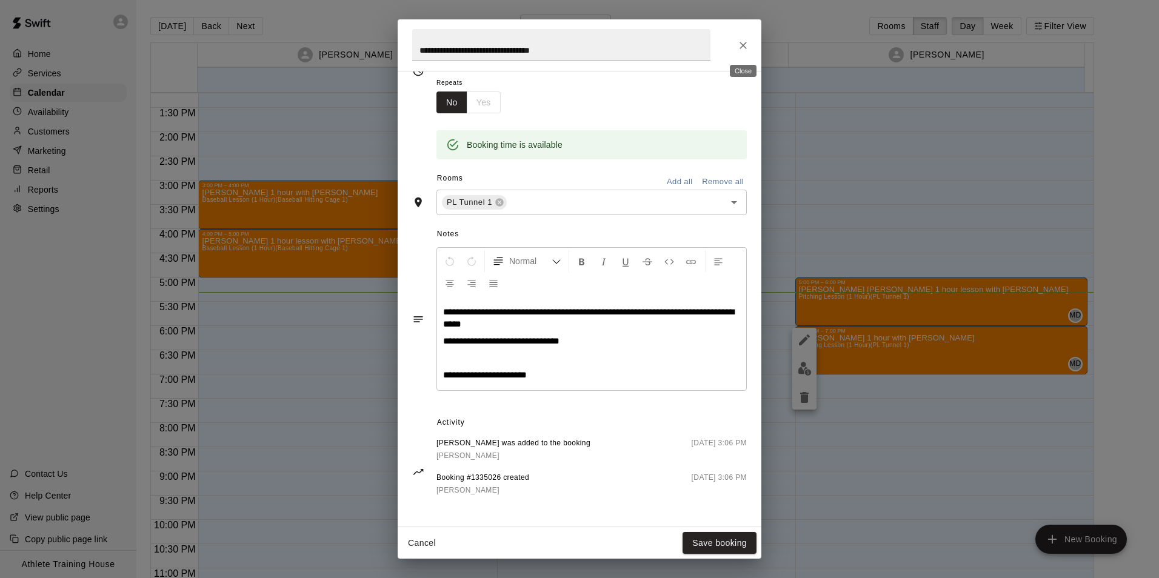
click at [739, 43] on icon "Close" at bounding box center [743, 45] width 12 height 12
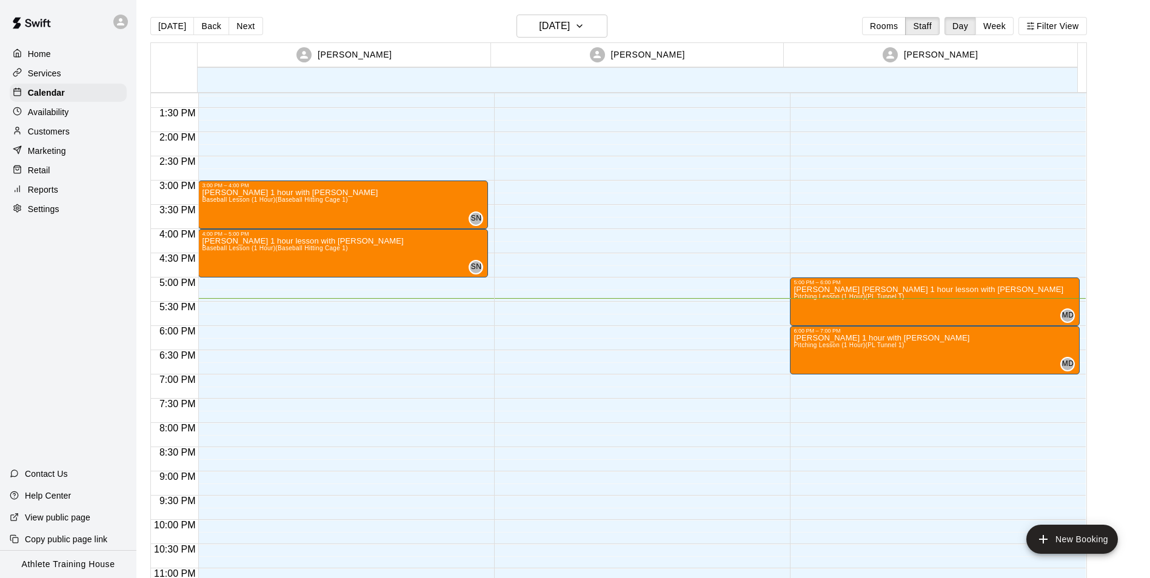
click at [75, 172] on div "Retail" at bounding box center [68, 170] width 117 height 18
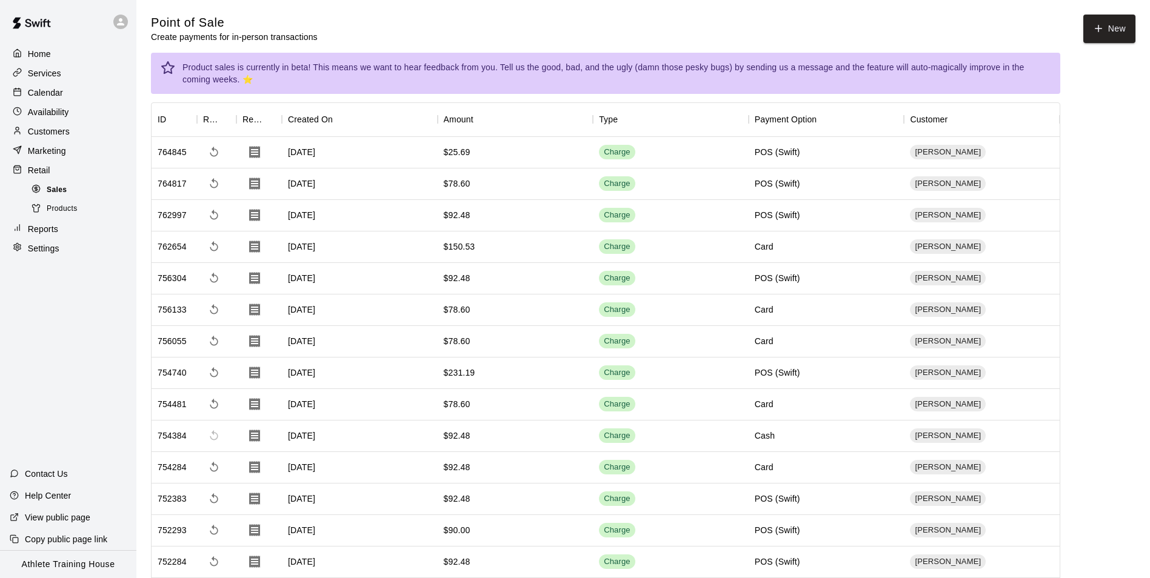
click at [68, 193] on div "Sales" at bounding box center [80, 190] width 102 height 17
click at [76, 158] on div "Marketing" at bounding box center [68, 151] width 117 height 18
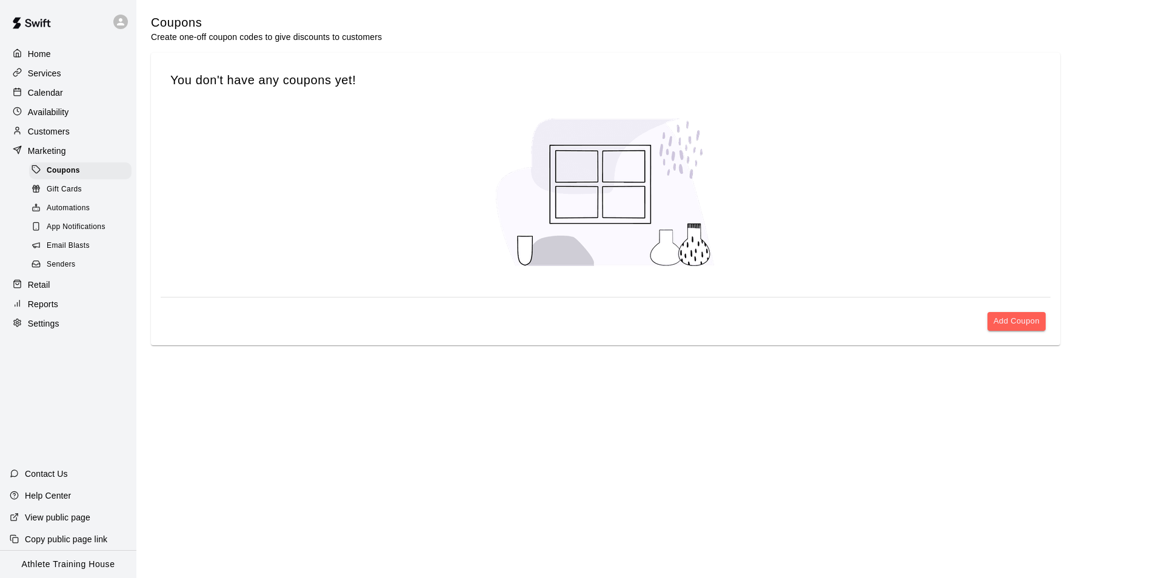
click at [48, 291] on p "Retail" at bounding box center [39, 285] width 22 height 12
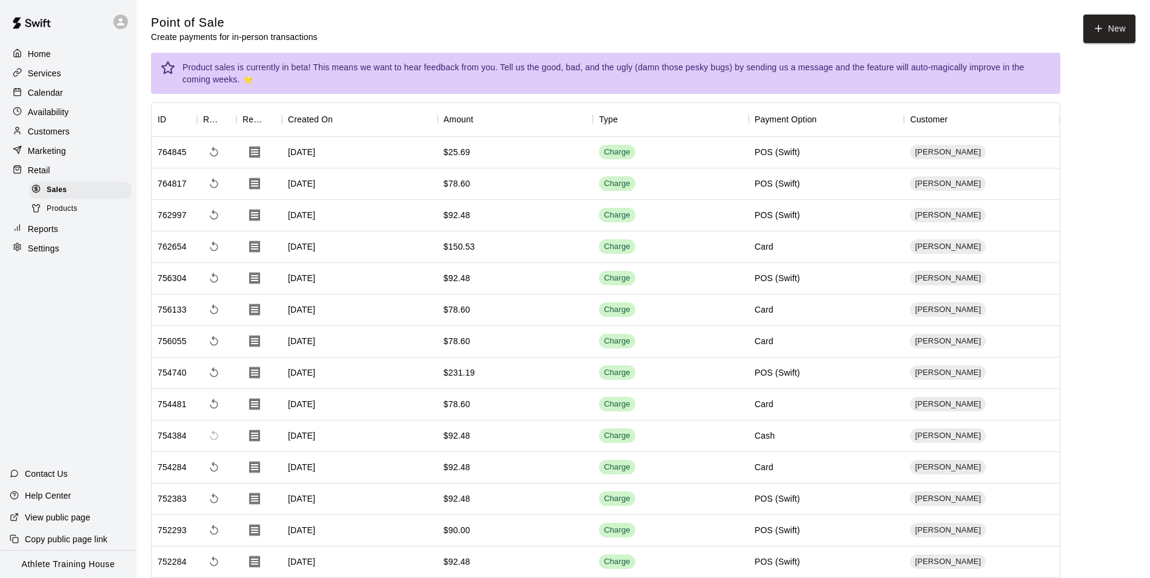
click at [58, 98] on p "Calendar" at bounding box center [45, 93] width 35 height 12
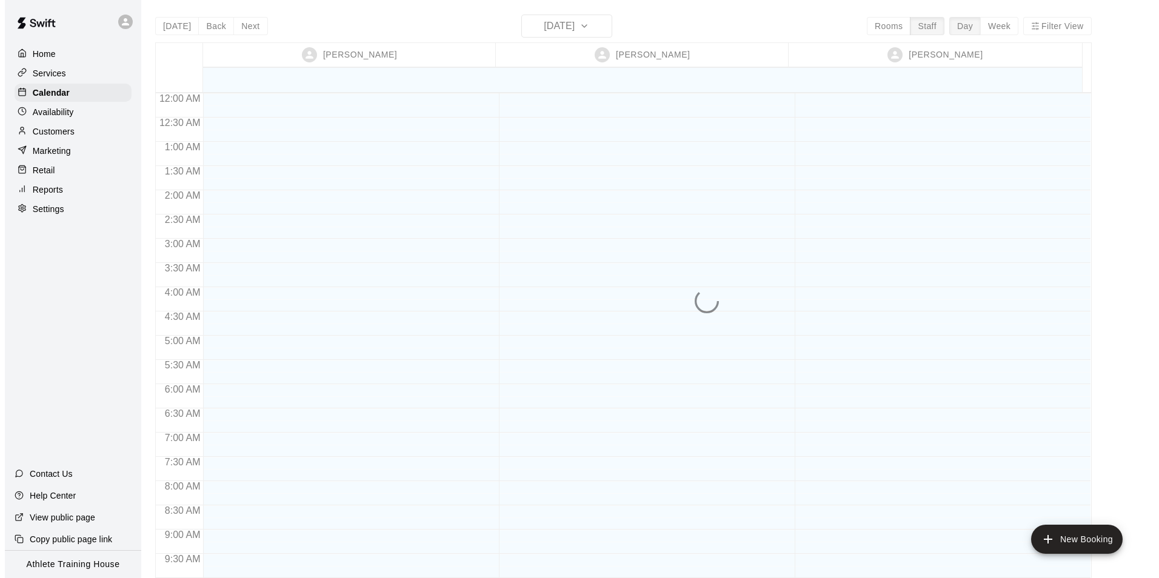
scroll to position [665, 0]
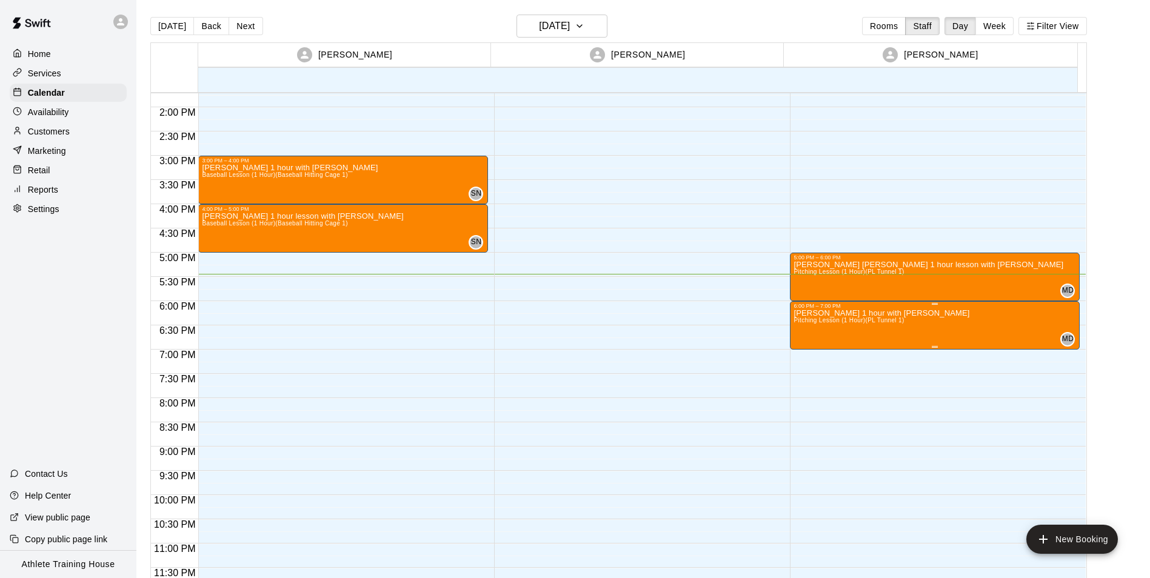
click at [807, 322] on icon "edit" at bounding box center [804, 322] width 15 height 15
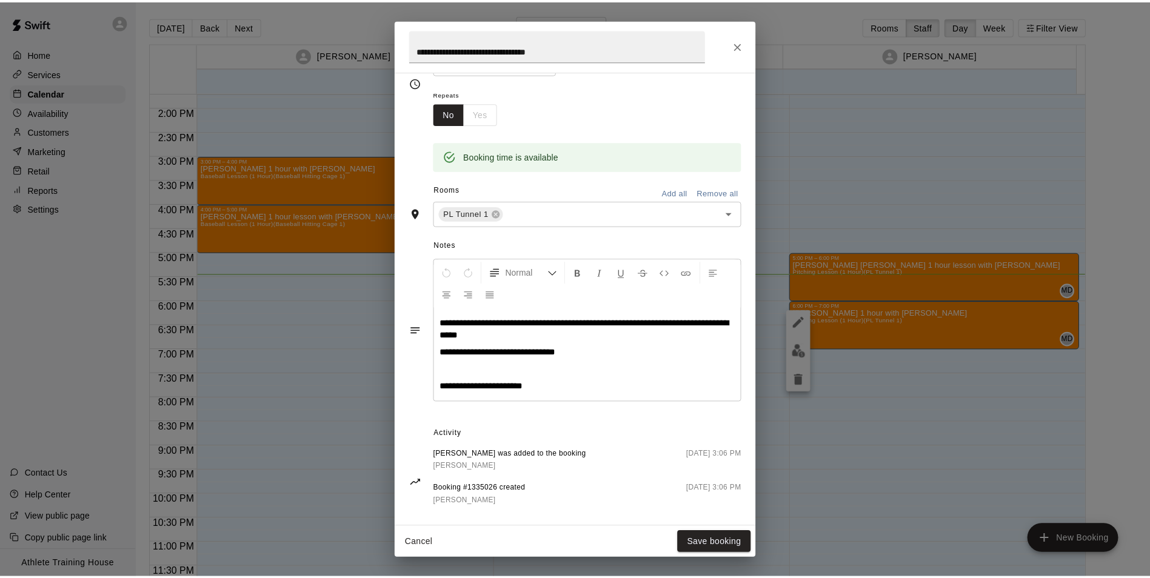
scroll to position [196, 0]
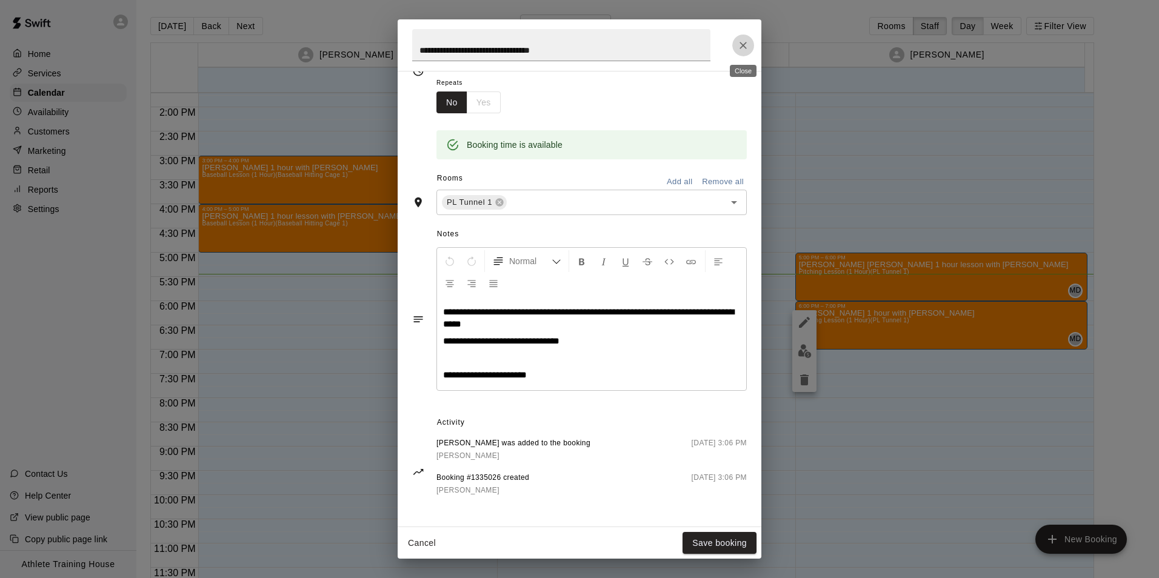
click at [746, 41] on icon "Close" at bounding box center [743, 45] width 12 height 12
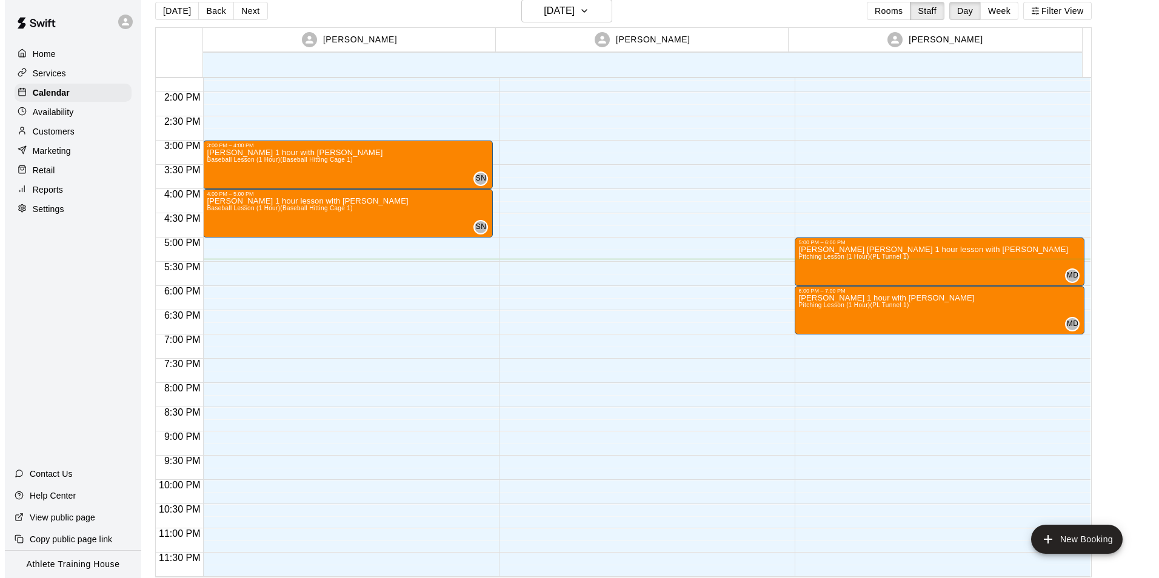
scroll to position [19, 0]
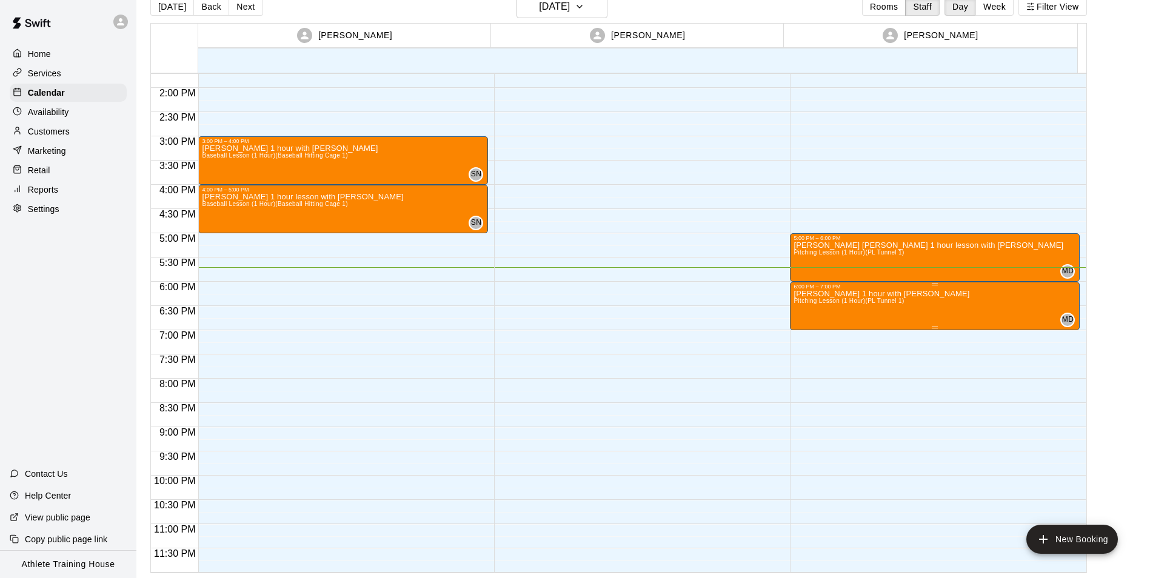
click at [918, 302] on div "[PERSON_NAME] 1 hour with [PERSON_NAME] Lesson (1 Hour) (PL Tunnel 1)" at bounding box center [881, 579] width 176 height 578
click at [807, 310] on icon "edit" at bounding box center [804, 303] width 15 height 15
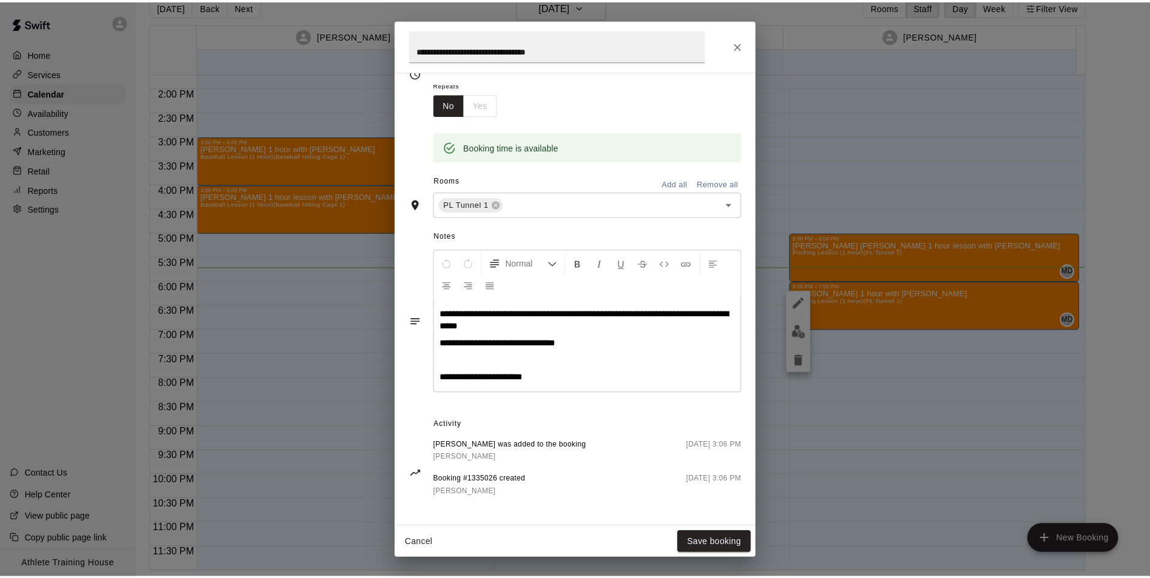
scroll to position [196, 0]
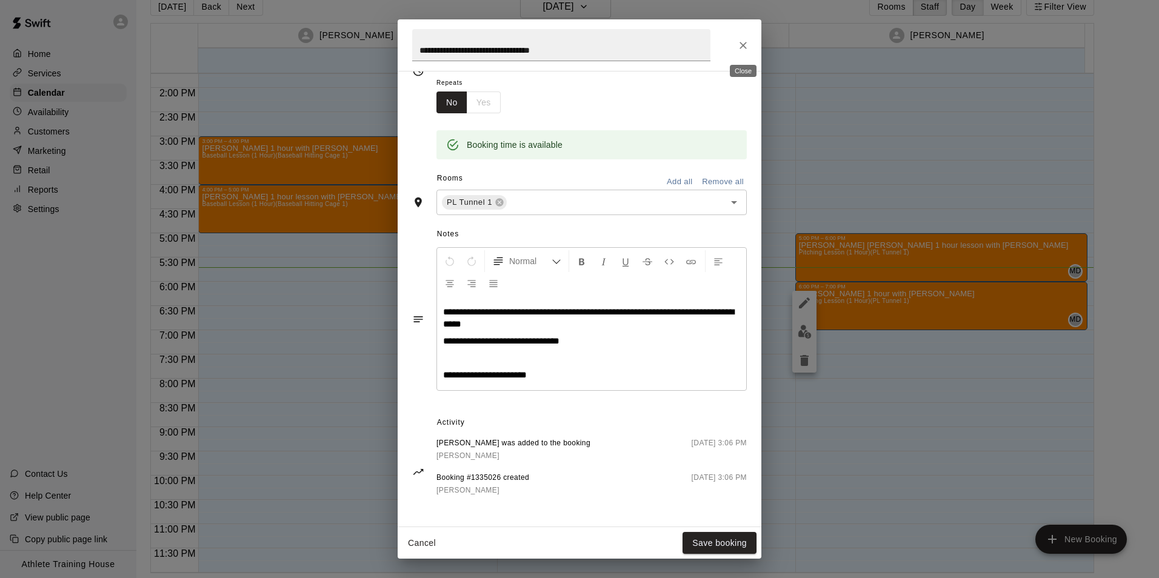
click at [738, 42] on icon "Close" at bounding box center [743, 45] width 12 height 12
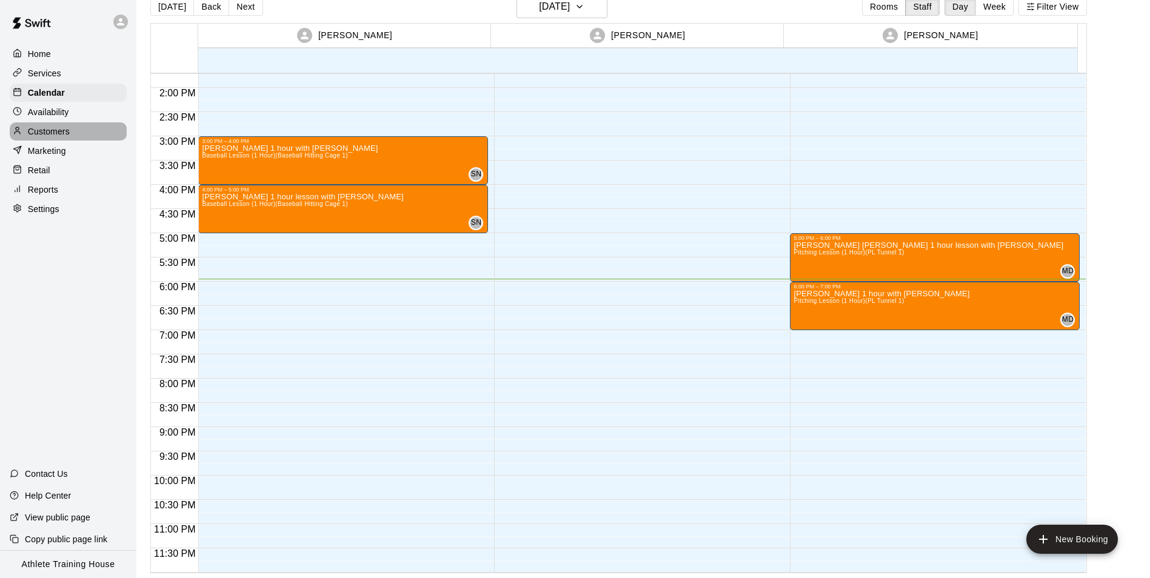
click at [59, 127] on div "Customers" at bounding box center [68, 131] width 117 height 18
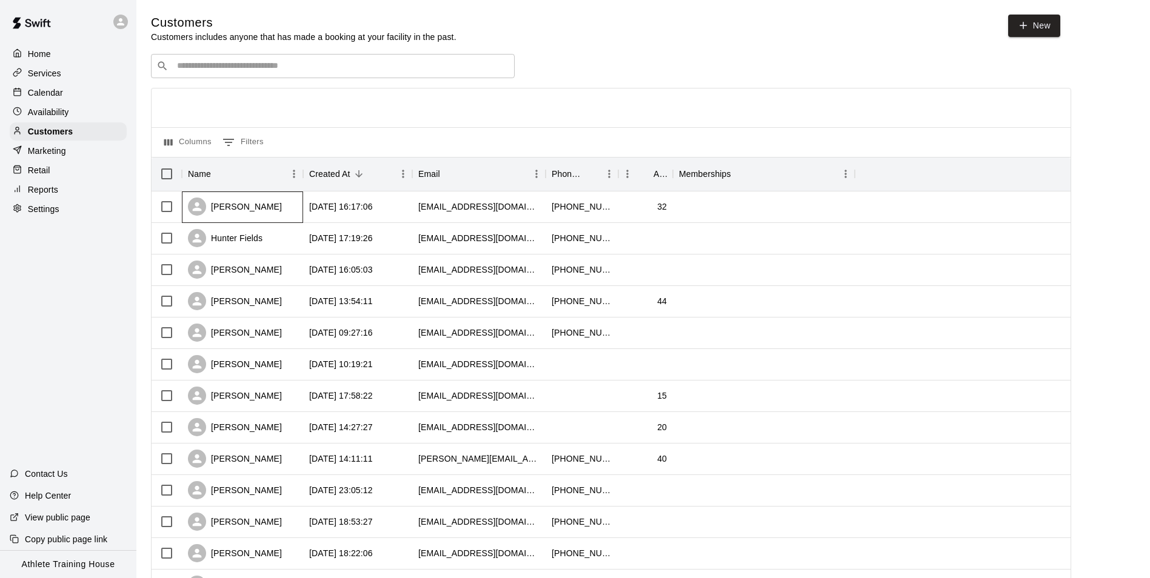
click at [288, 215] on div "[PERSON_NAME]" at bounding box center [242, 208] width 121 height 32
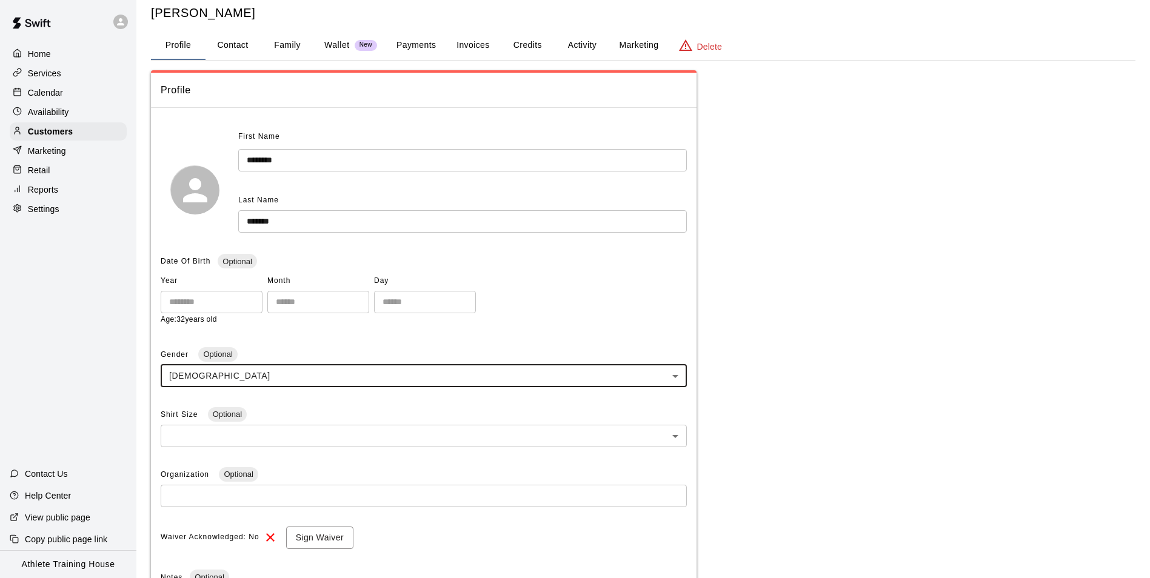
scroll to position [4, 0]
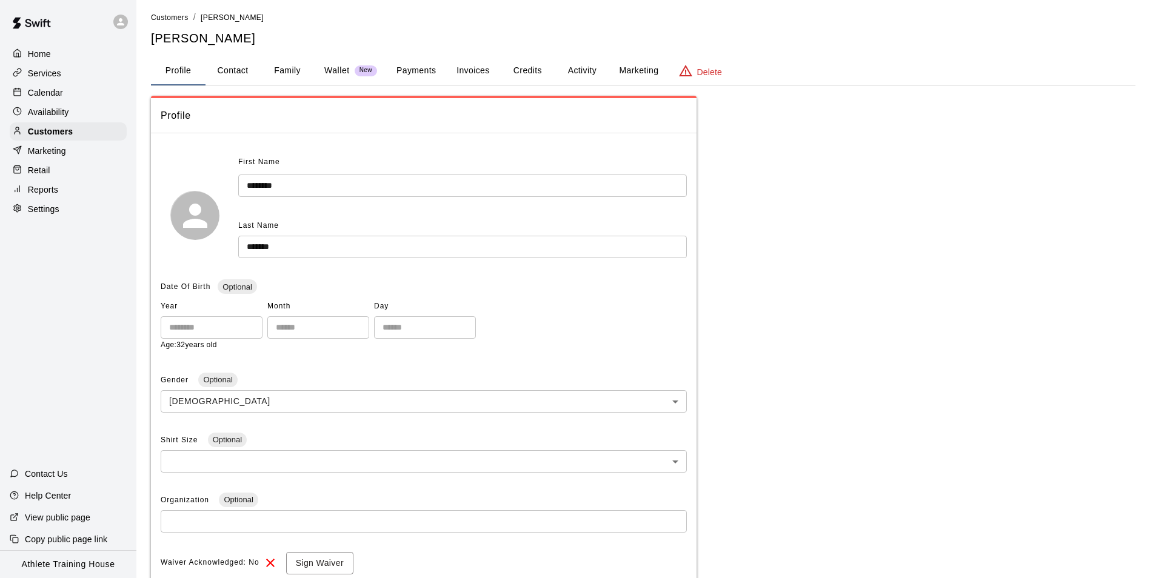
drag, startPoint x: 493, startPoint y: 223, endPoint x: 944, endPoint y: 144, distance: 457.1
click at [944, 144] on div "Profile First Name ******** ​ Last Name ******* ​ Date Of Birth Optional Year *…" at bounding box center [643, 445] width 984 height 699
click at [402, 72] on button "Payments" at bounding box center [416, 70] width 59 height 29
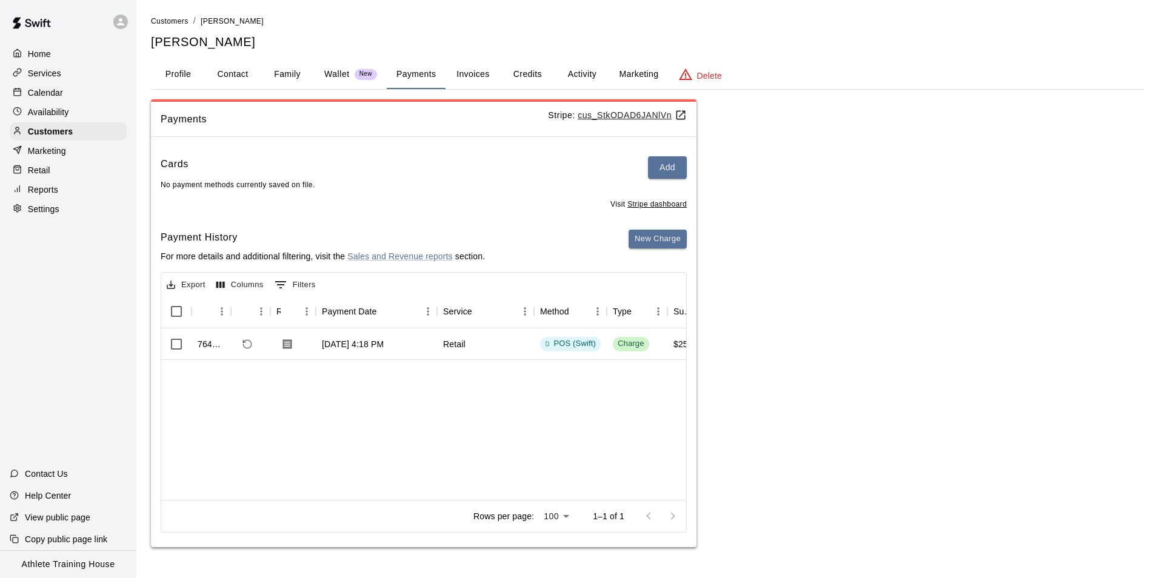
click at [532, 78] on button "Credits" at bounding box center [527, 74] width 55 height 29
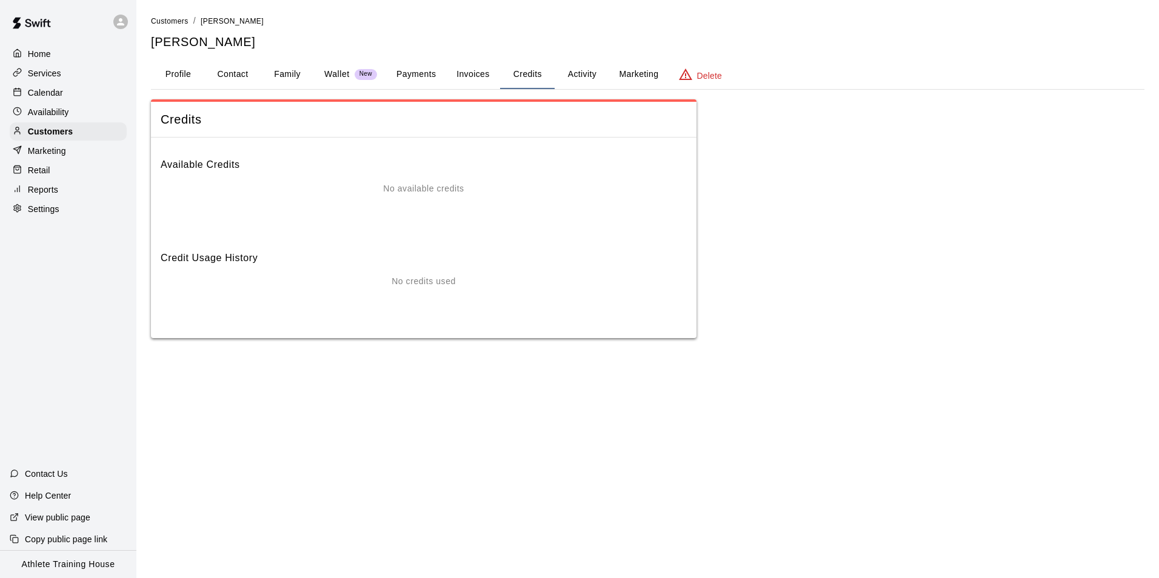
click at [477, 85] on button "Invoices" at bounding box center [472, 74] width 55 height 29
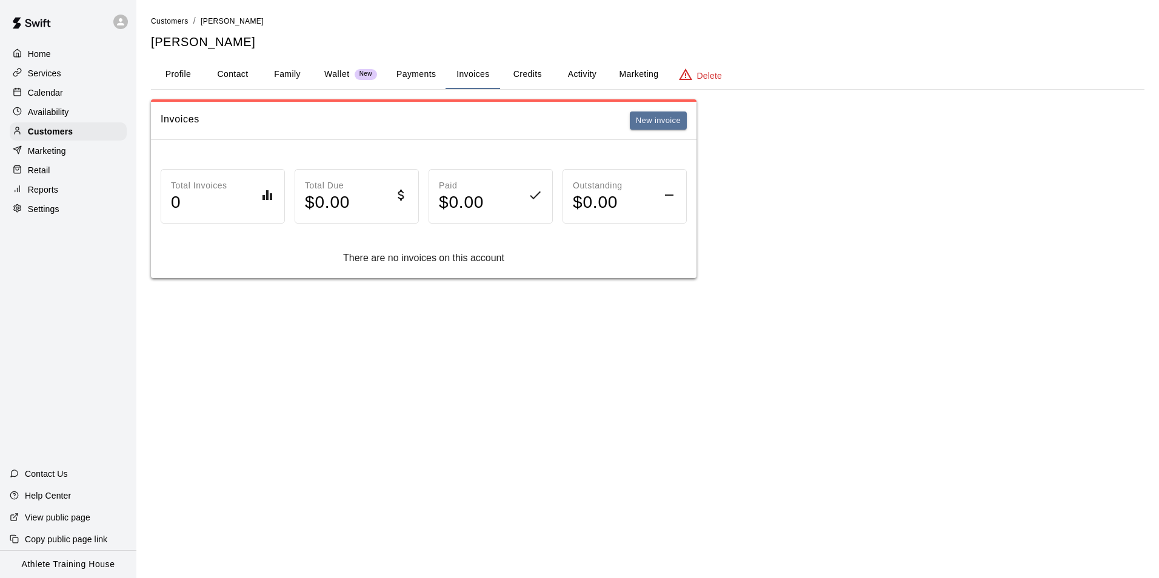
click at [565, 75] on button "Activity" at bounding box center [582, 74] width 55 height 29
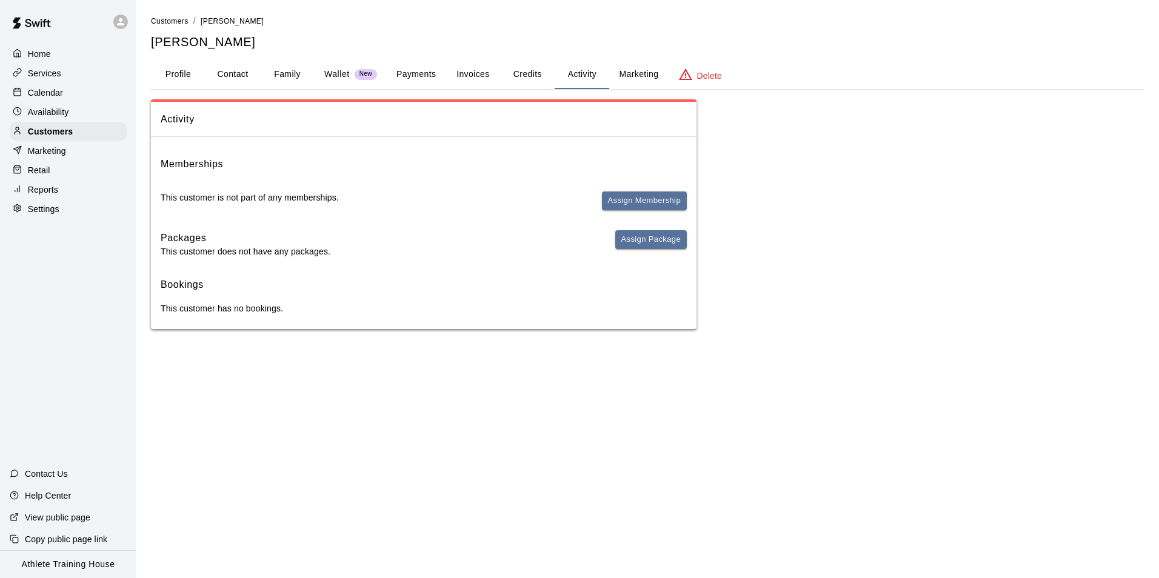
click at [359, 70] on span "New" at bounding box center [366, 74] width 22 height 8
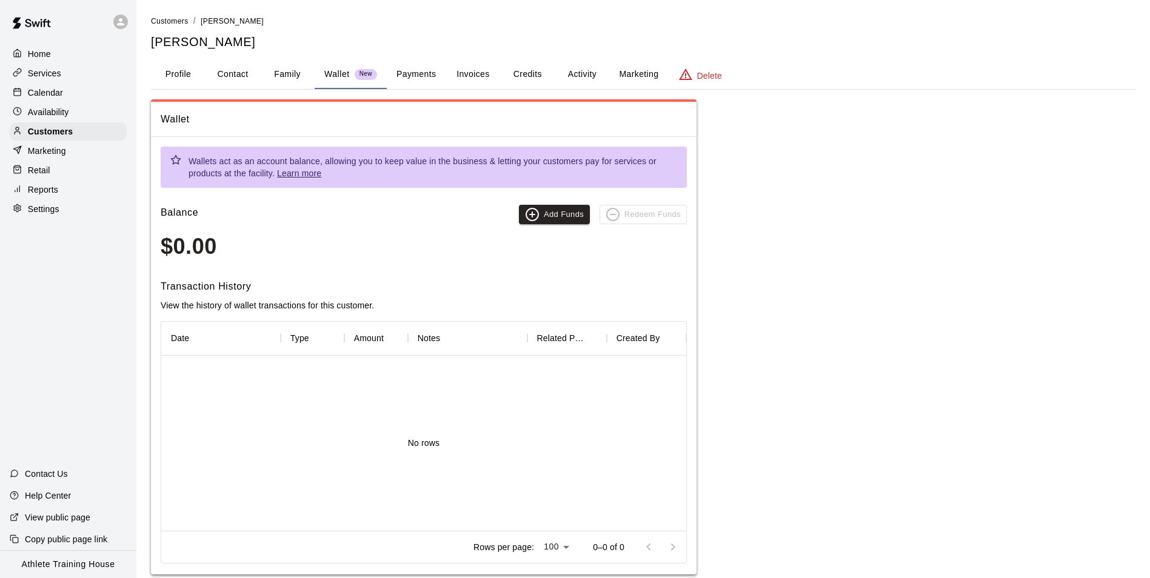
click at [272, 68] on button "Family" at bounding box center [287, 74] width 55 height 29
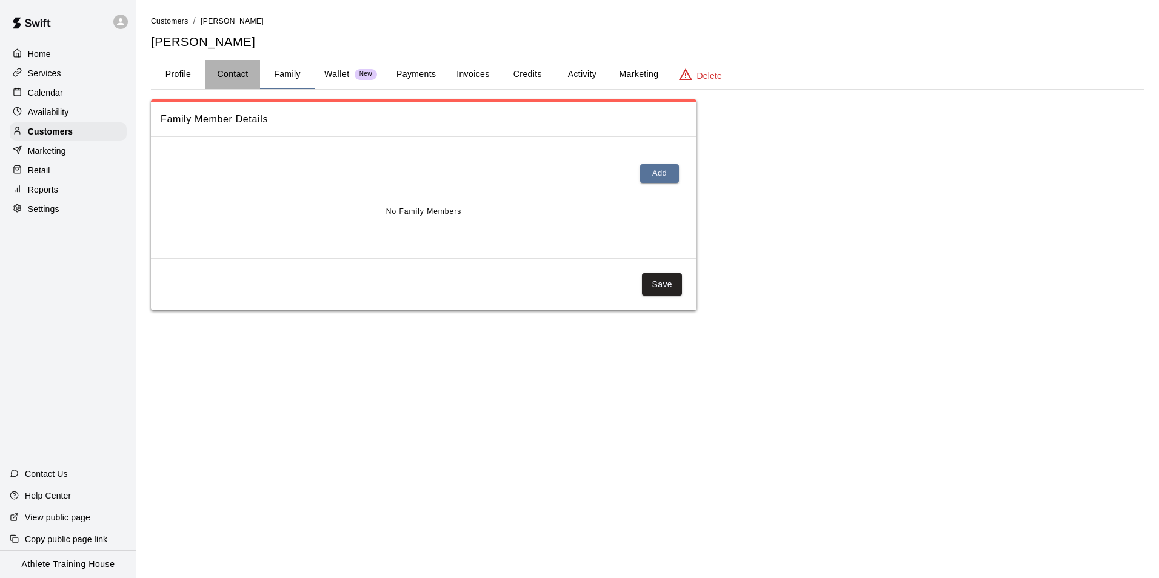
click at [247, 75] on button "Contact" at bounding box center [232, 74] width 55 height 29
select select "**"
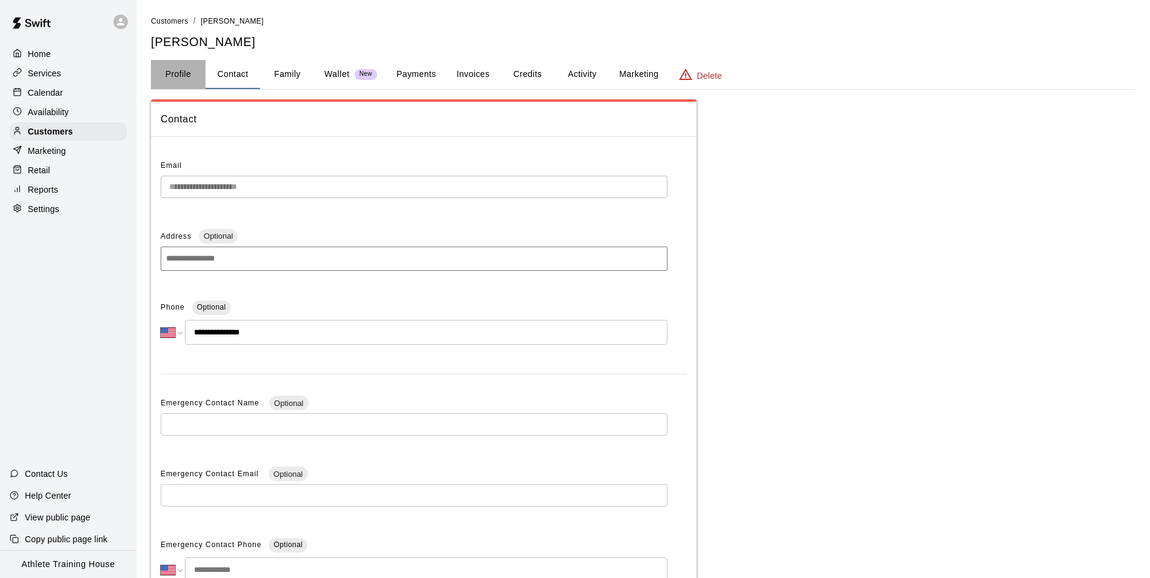
click at [171, 67] on button "Profile" at bounding box center [178, 74] width 55 height 29
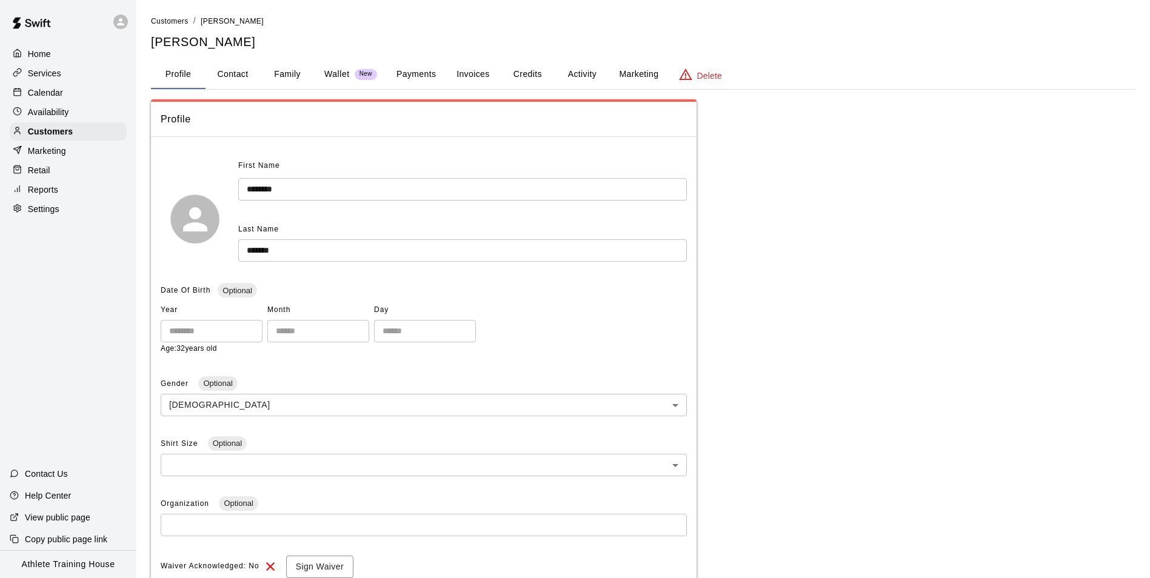
click at [178, 73] on button "Profile" at bounding box center [178, 74] width 55 height 29
click at [630, 73] on button "Marketing" at bounding box center [638, 74] width 59 height 29
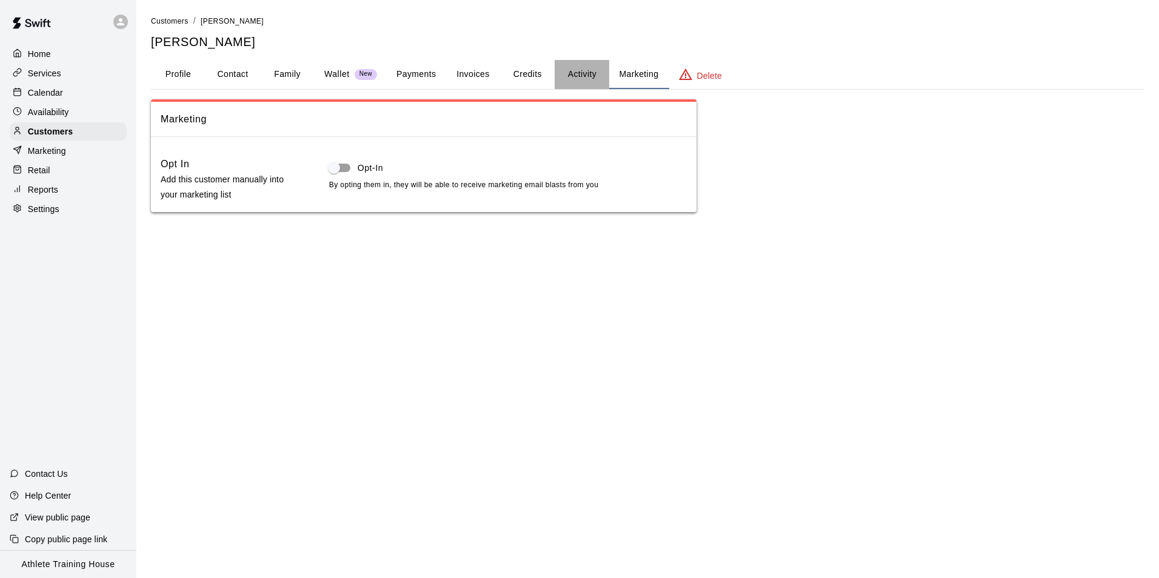
click at [592, 76] on button "Activity" at bounding box center [582, 74] width 55 height 29
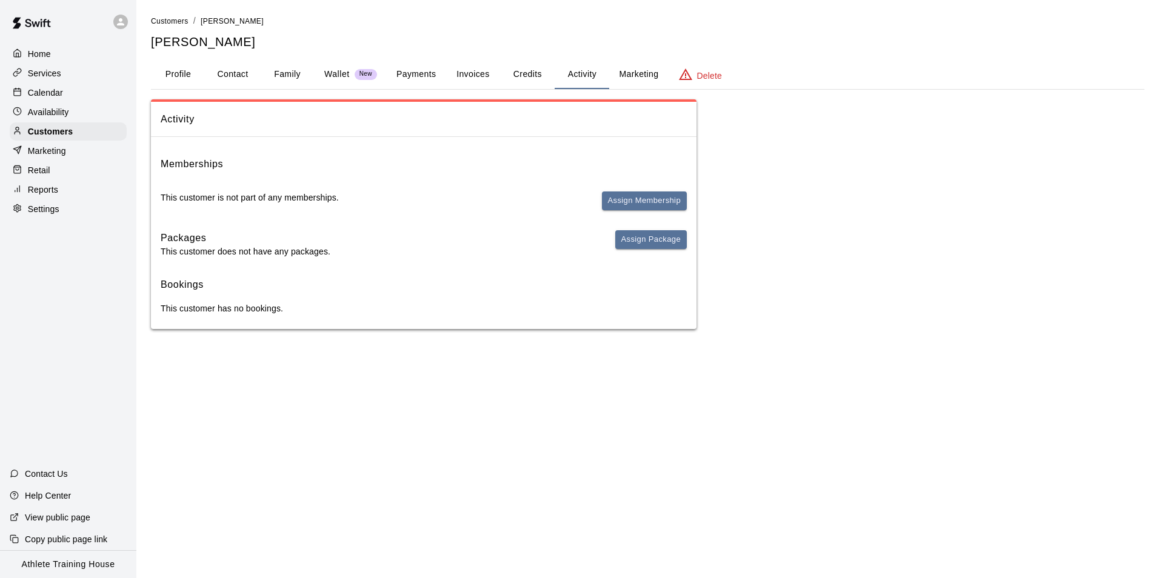
click at [176, 84] on button "Profile" at bounding box center [178, 74] width 55 height 29
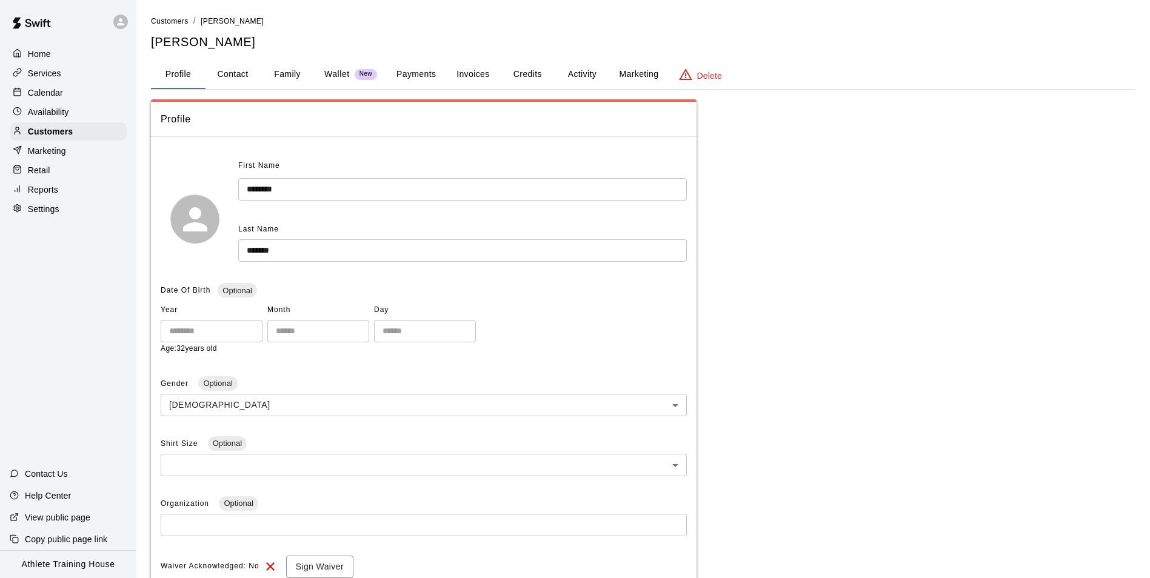
click at [52, 156] on p "Marketing" at bounding box center [47, 151] width 38 height 12
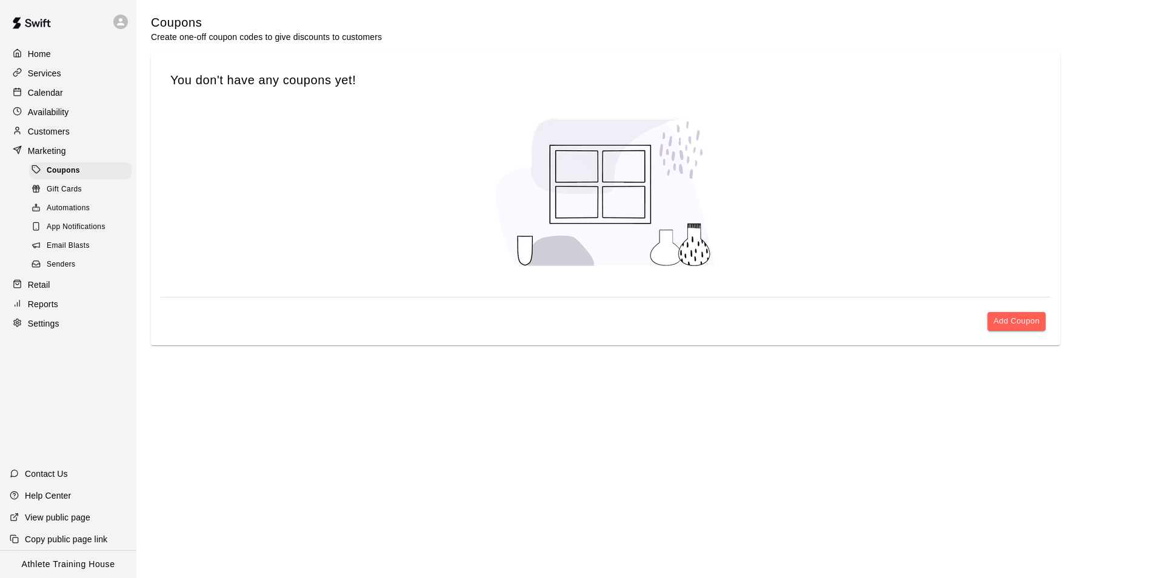
click at [53, 293] on div "Retail" at bounding box center [68, 285] width 117 height 18
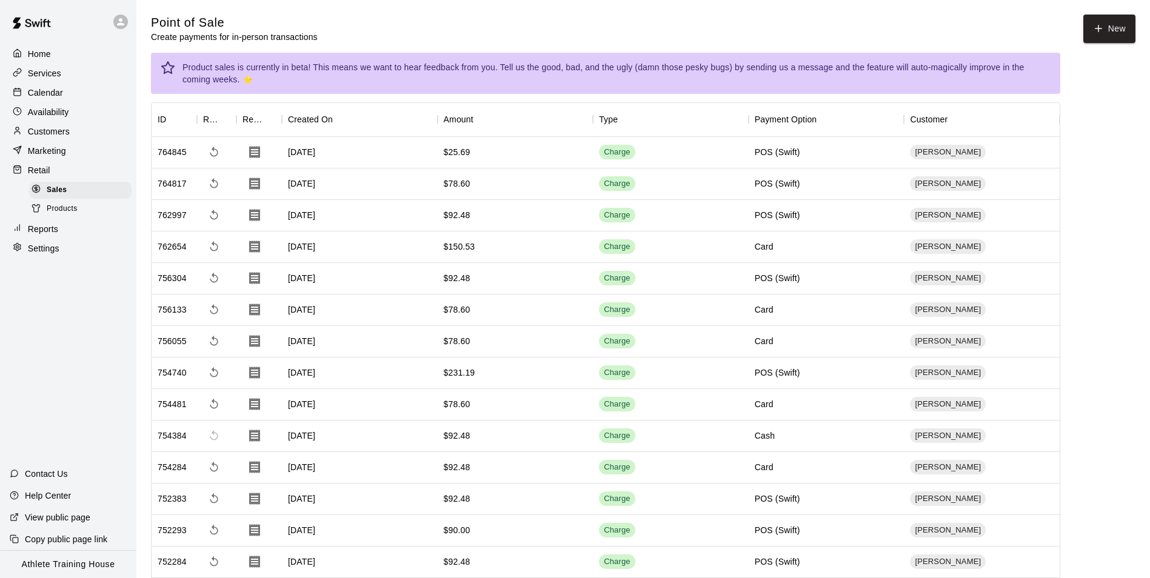
click at [47, 135] on p "Customers" at bounding box center [49, 131] width 42 height 12
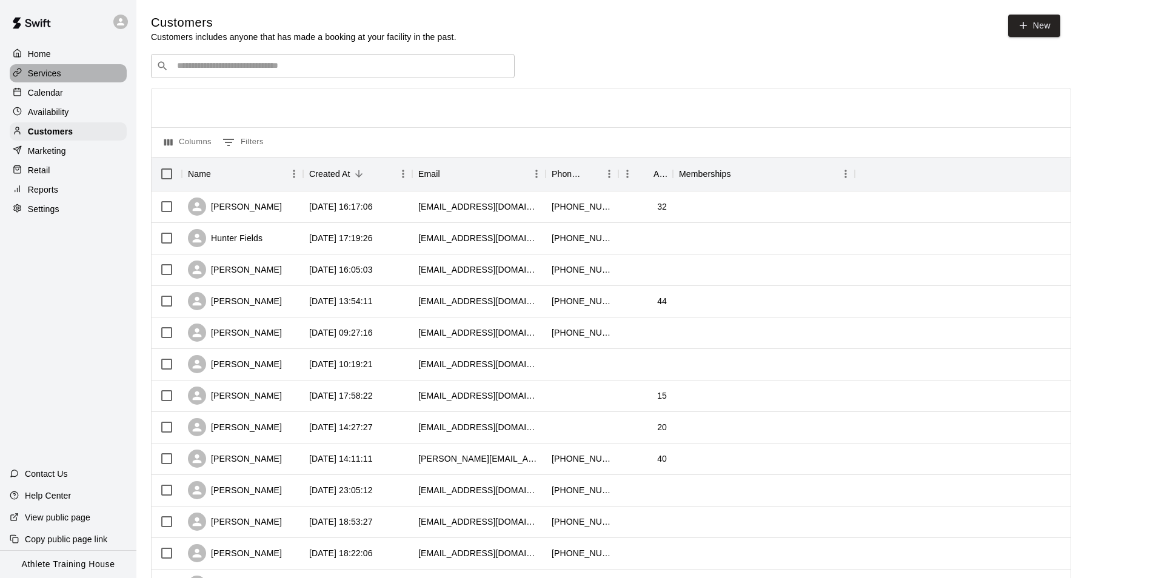
click at [84, 78] on div "Services" at bounding box center [68, 73] width 117 height 18
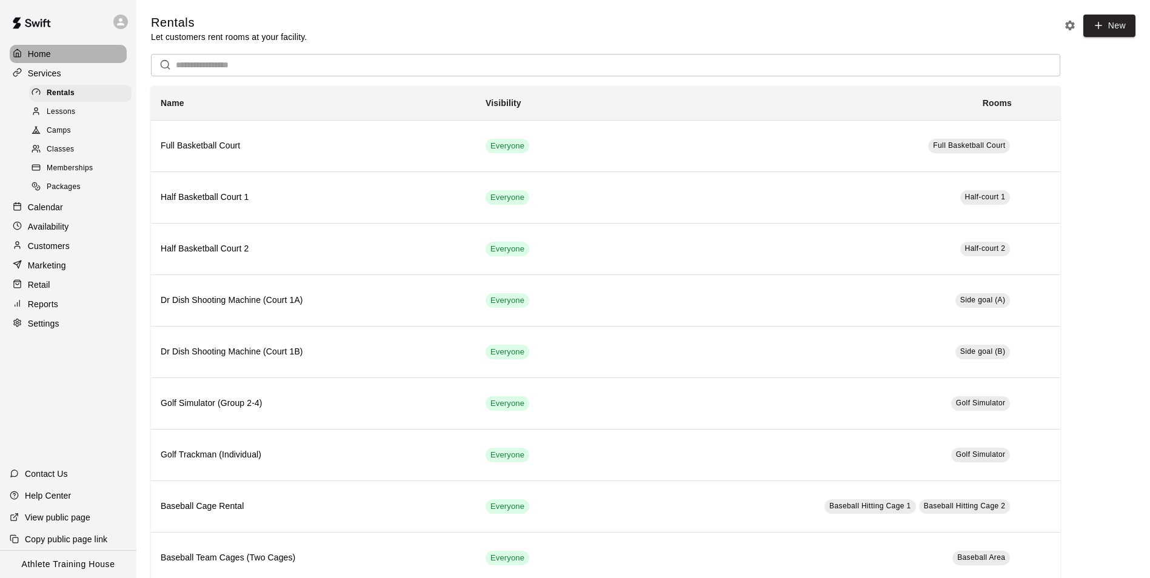
click at [93, 55] on div "Home" at bounding box center [68, 54] width 117 height 18
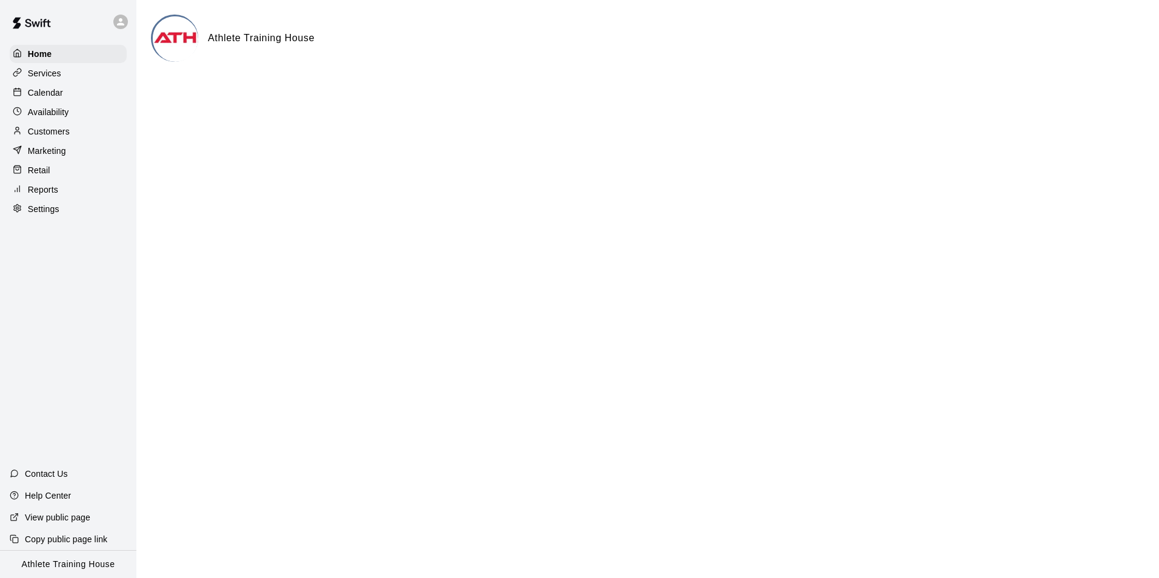
click at [101, 88] on div "Calendar" at bounding box center [68, 93] width 117 height 18
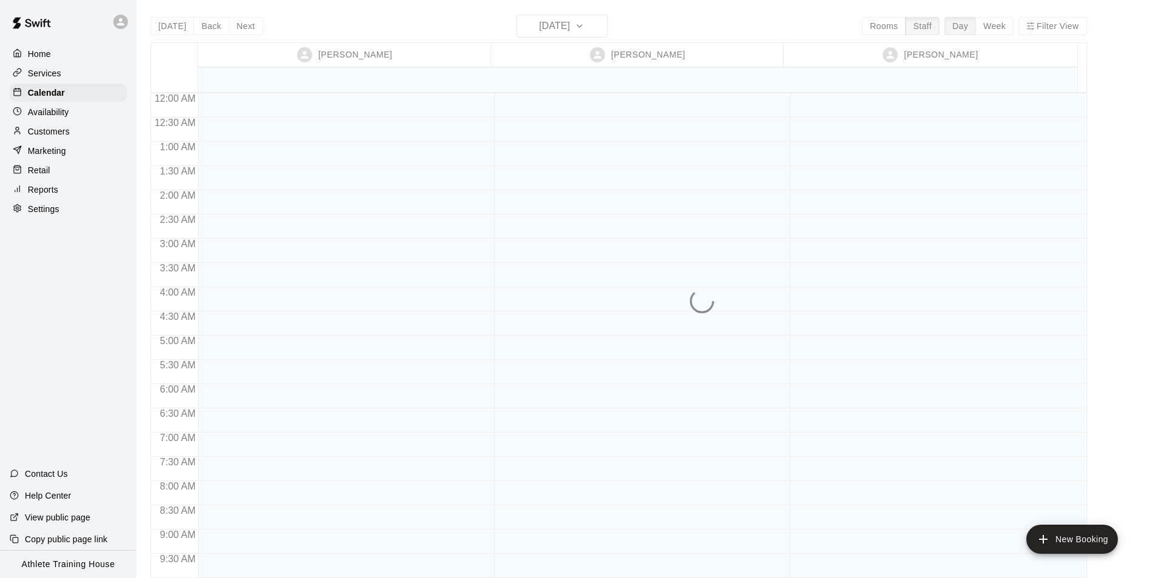
scroll to position [665, 0]
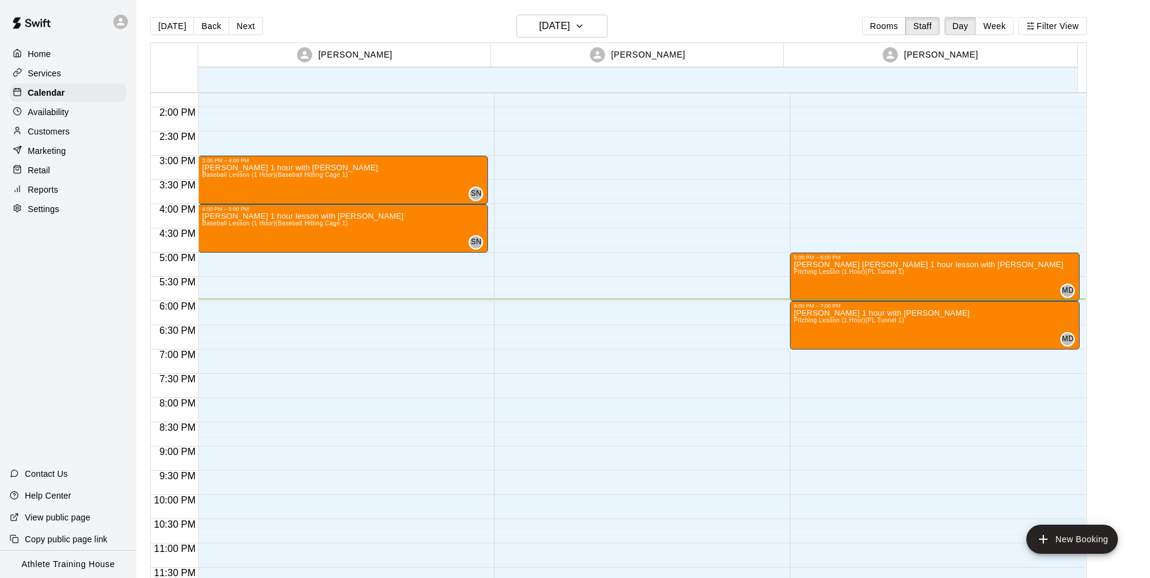
click at [92, 106] on div "Availability" at bounding box center [68, 112] width 117 height 18
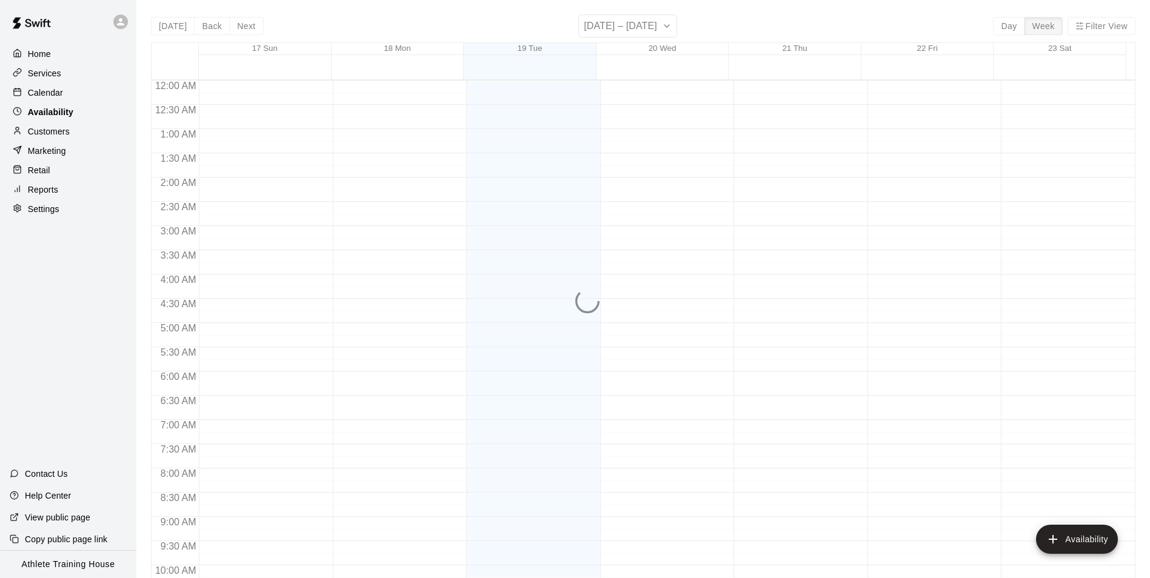
scroll to position [653, 0]
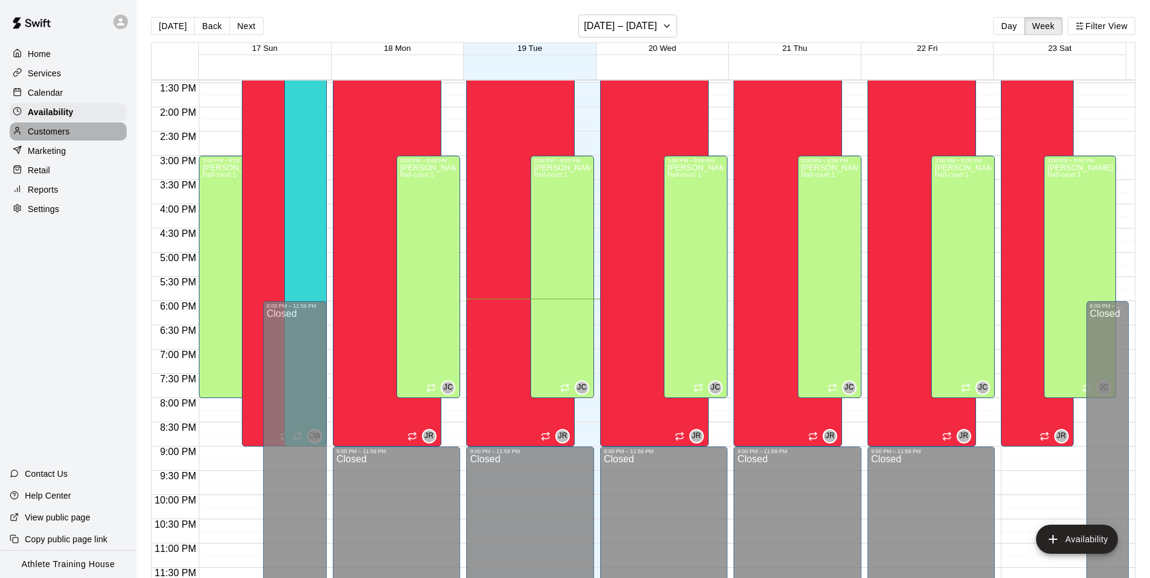
click at [90, 128] on div "Customers" at bounding box center [68, 131] width 117 height 18
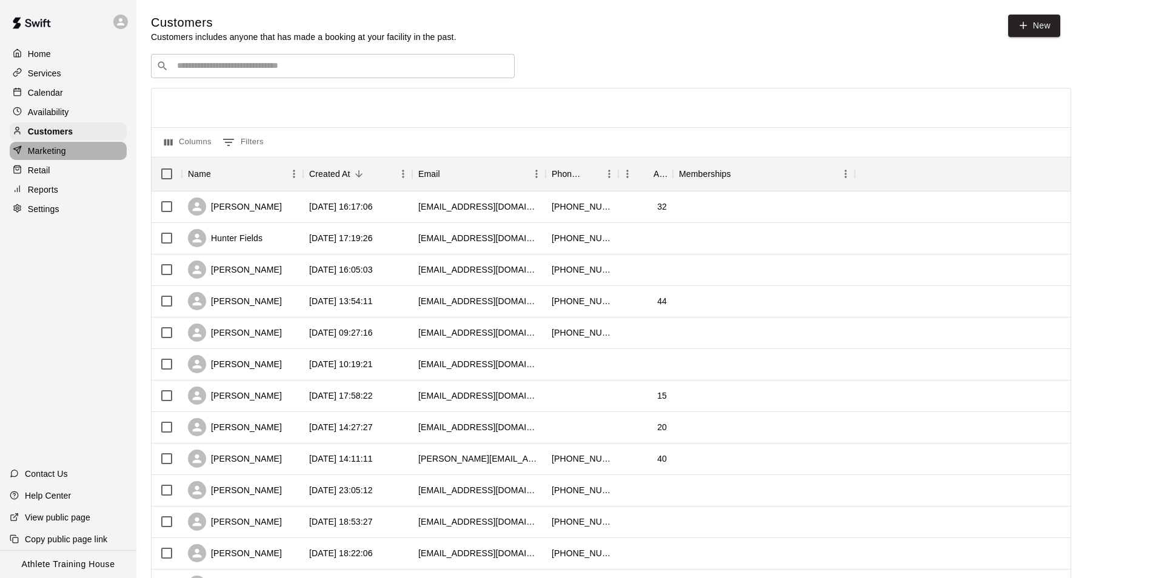
click at [94, 152] on div "Marketing" at bounding box center [68, 151] width 117 height 18
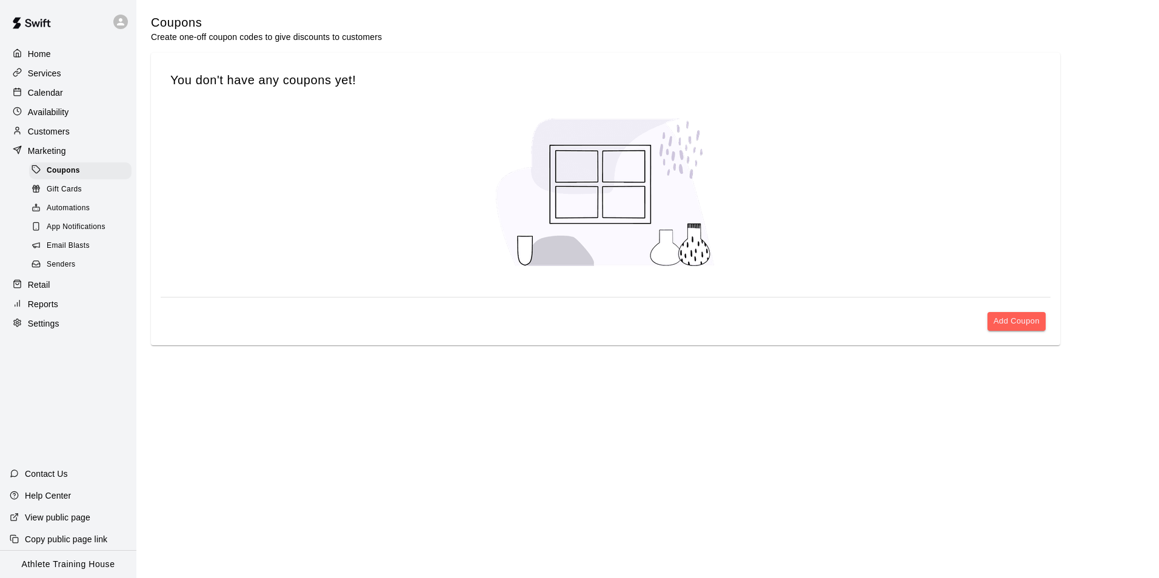
click at [81, 294] on div "Retail" at bounding box center [68, 285] width 117 height 18
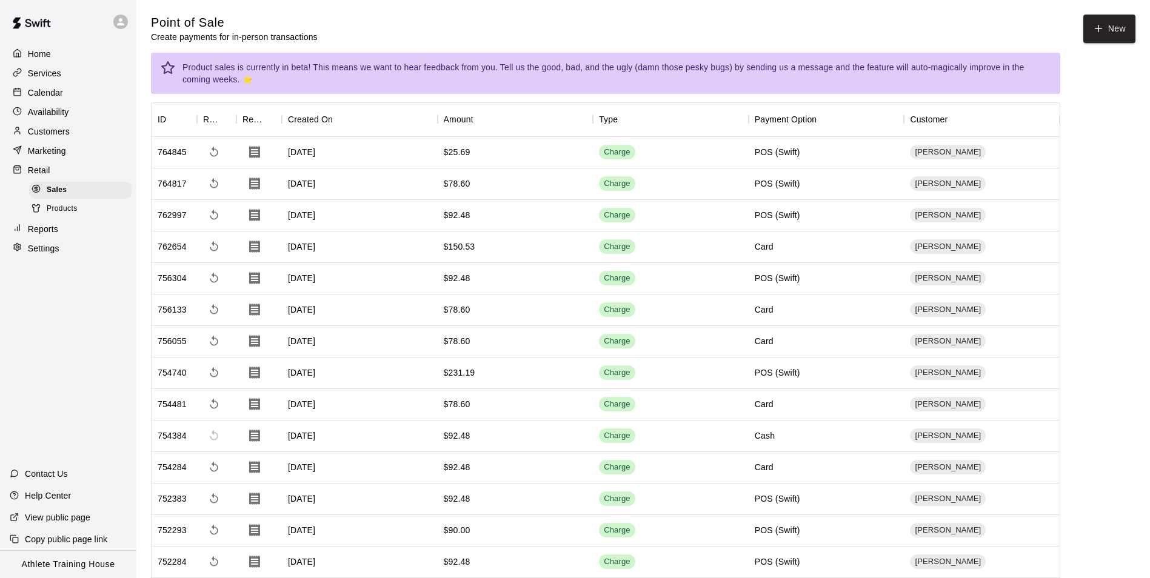
click at [75, 238] on div "Reports" at bounding box center [68, 229] width 117 height 18
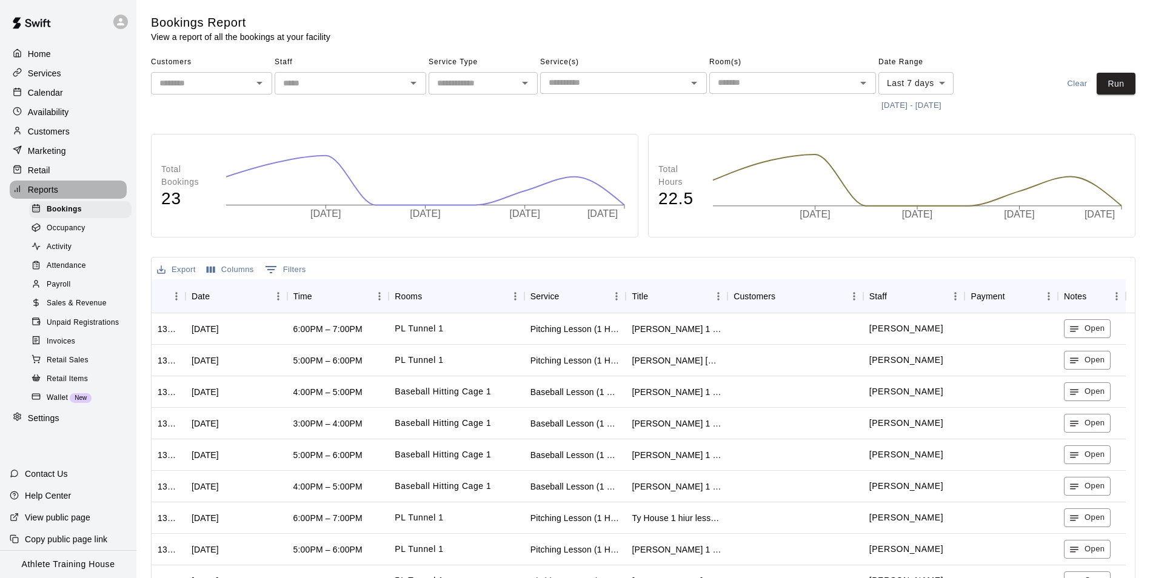
click at [75, 193] on div "Reports" at bounding box center [68, 190] width 117 height 18
click at [74, 176] on div "Retail" at bounding box center [68, 170] width 117 height 18
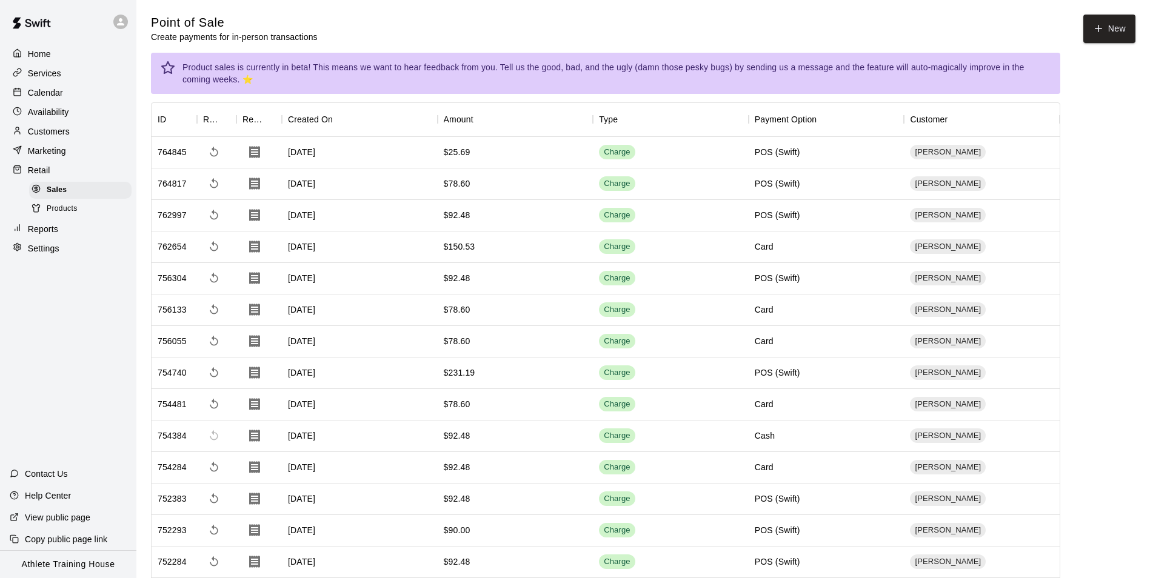
click at [53, 100] on div "Calendar" at bounding box center [68, 93] width 117 height 18
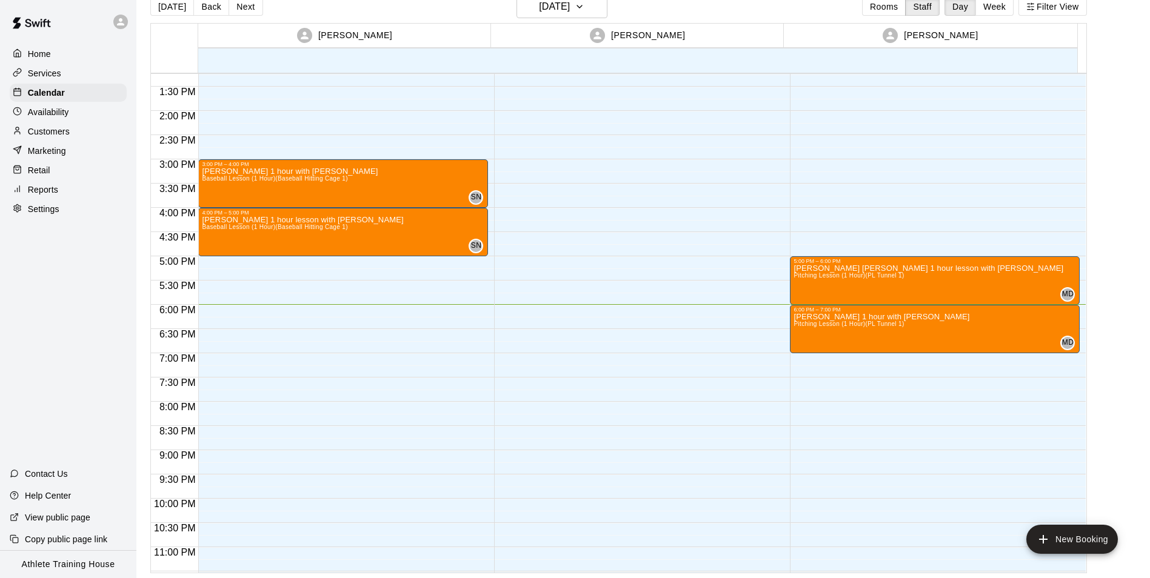
scroll to position [665, 0]
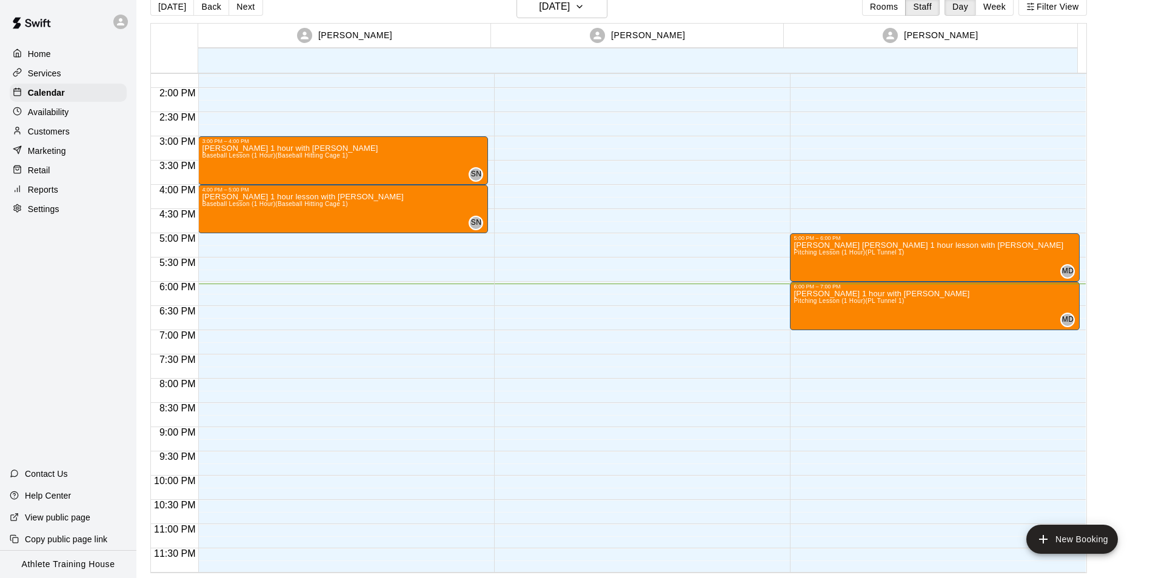
click at [82, 136] on div "Customers" at bounding box center [68, 131] width 117 height 18
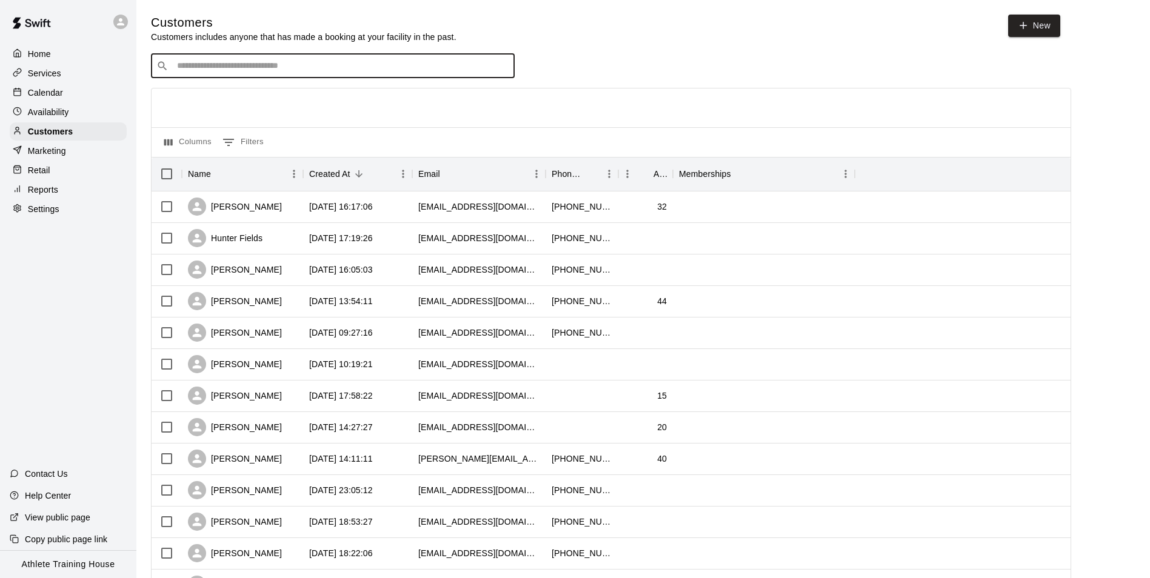
drag, startPoint x: 345, startPoint y: 68, endPoint x: 365, endPoint y: 69, distance: 19.4
click at [346, 68] on input "Search customers by name or email" at bounding box center [341, 66] width 336 height 12
type input "*****"
click at [272, 94] on p "[PERSON_NAME] (Bronze)" at bounding box center [241, 93] width 112 height 13
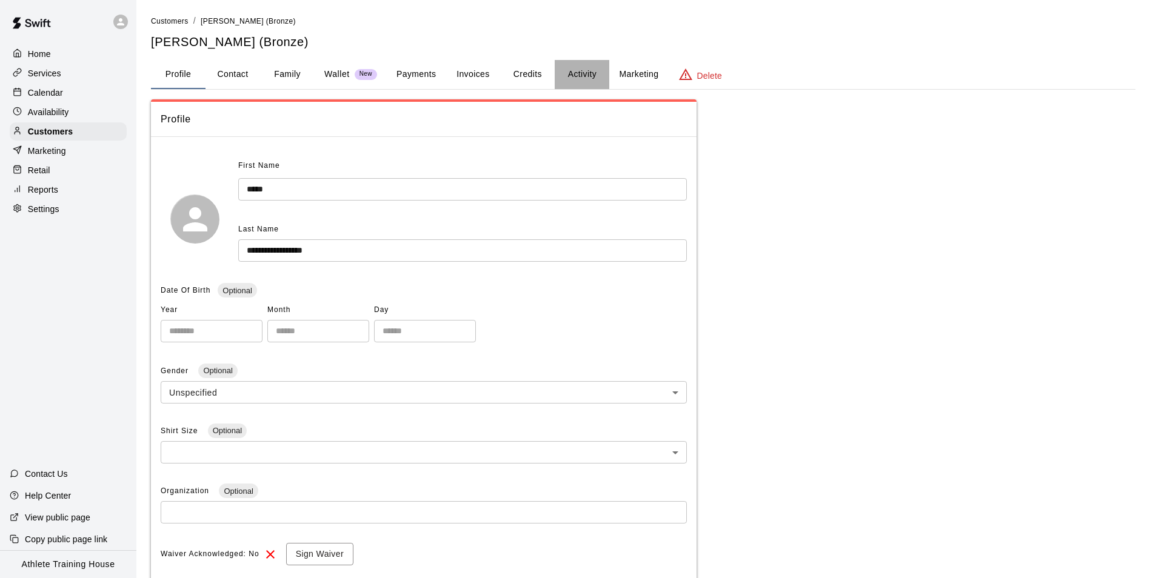
click at [585, 78] on button "Activity" at bounding box center [582, 74] width 55 height 29
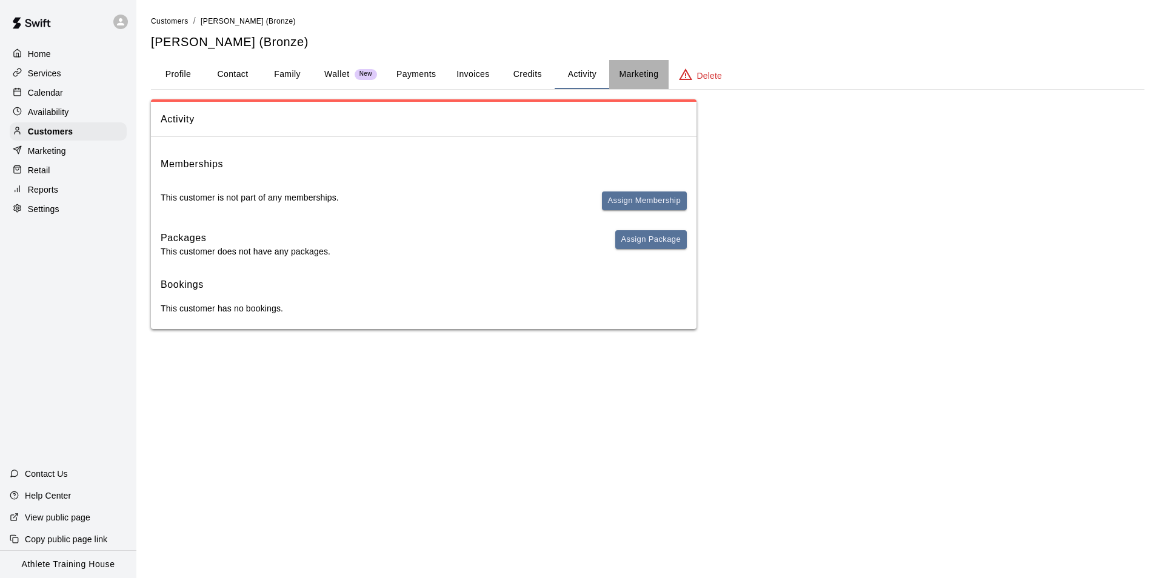
click at [645, 80] on button "Marketing" at bounding box center [638, 74] width 59 height 29
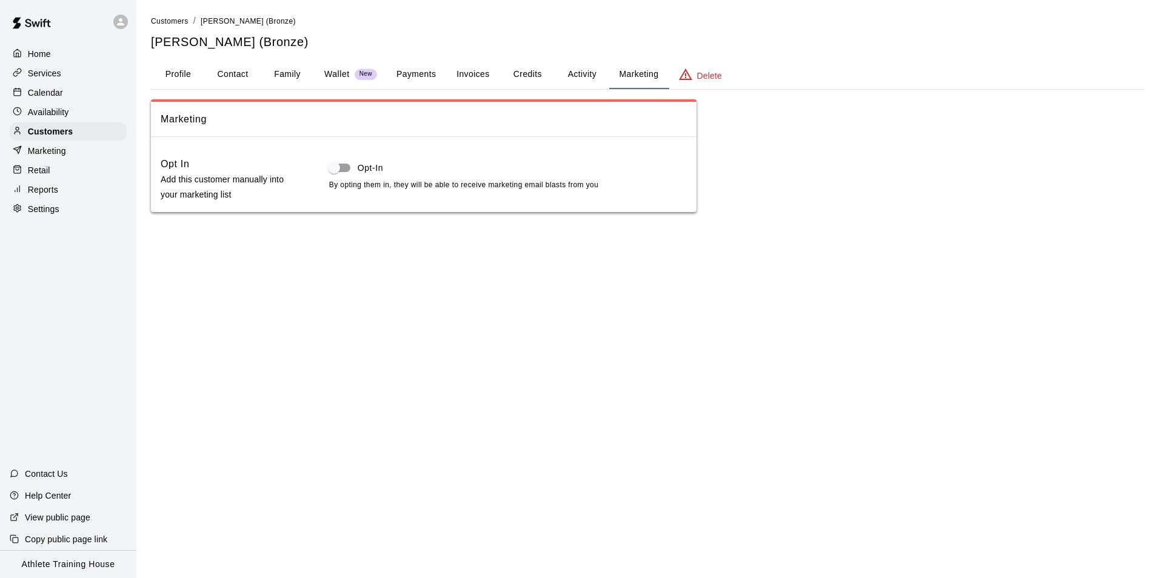
click at [540, 73] on button "Credits" at bounding box center [527, 74] width 55 height 29
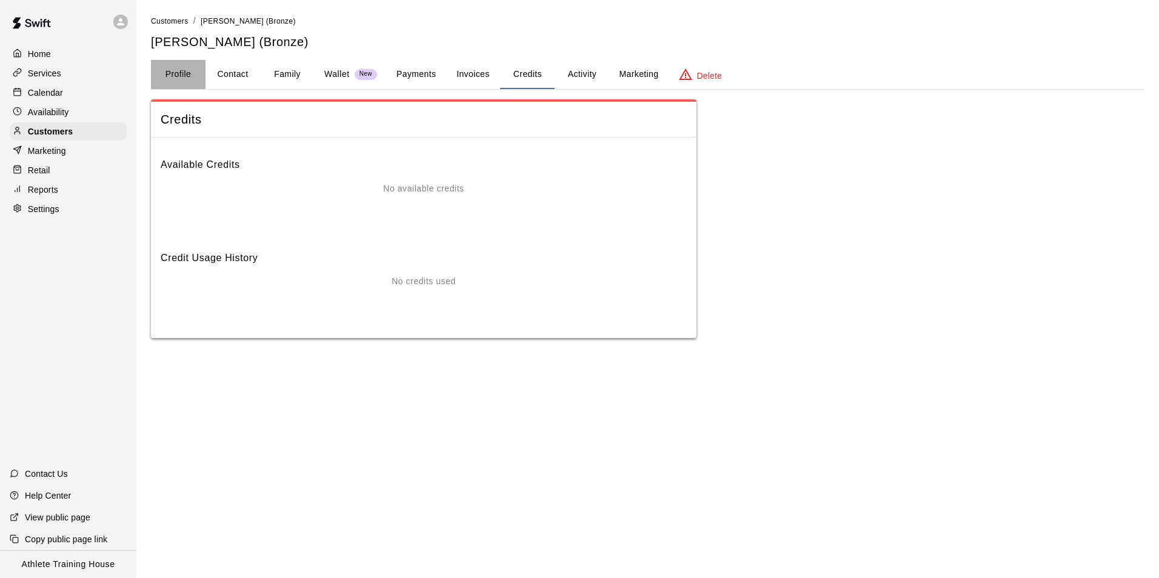
click at [189, 73] on button "Profile" at bounding box center [178, 74] width 55 height 29
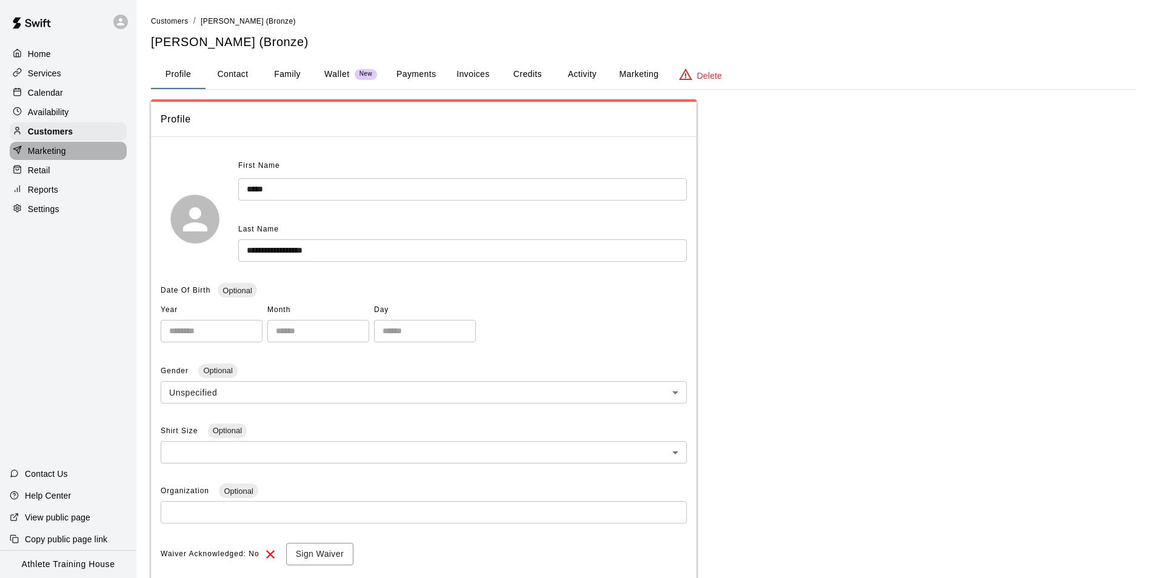
click at [67, 155] on div "Marketing" at bounding box center [68, 151] width 117 height 18
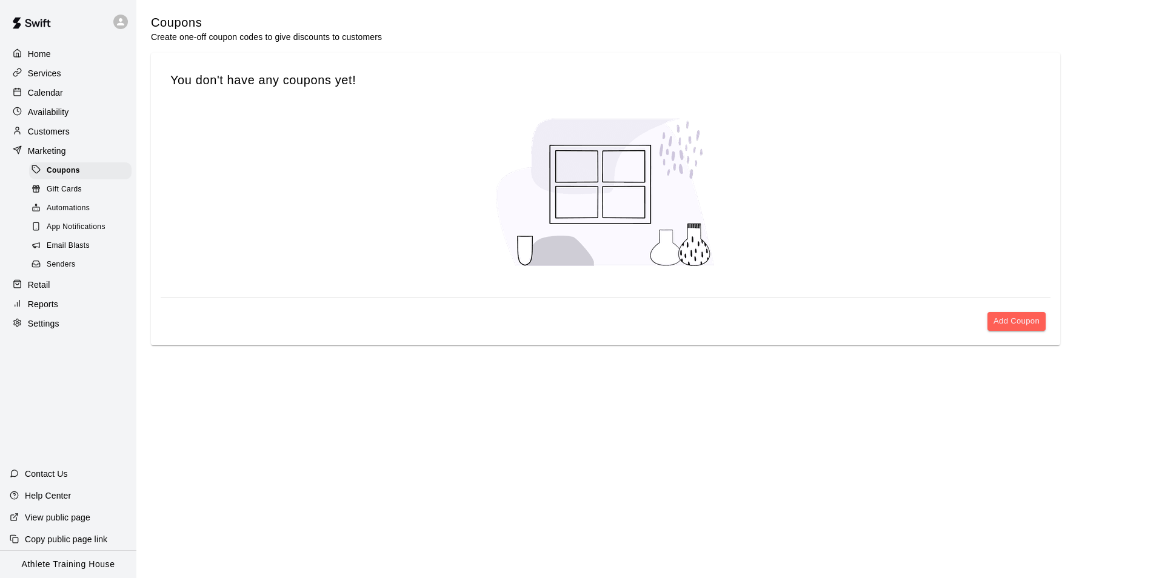
click at [89, 108] on div "Availability" at bounding box center [68, 112] width 117 height 18
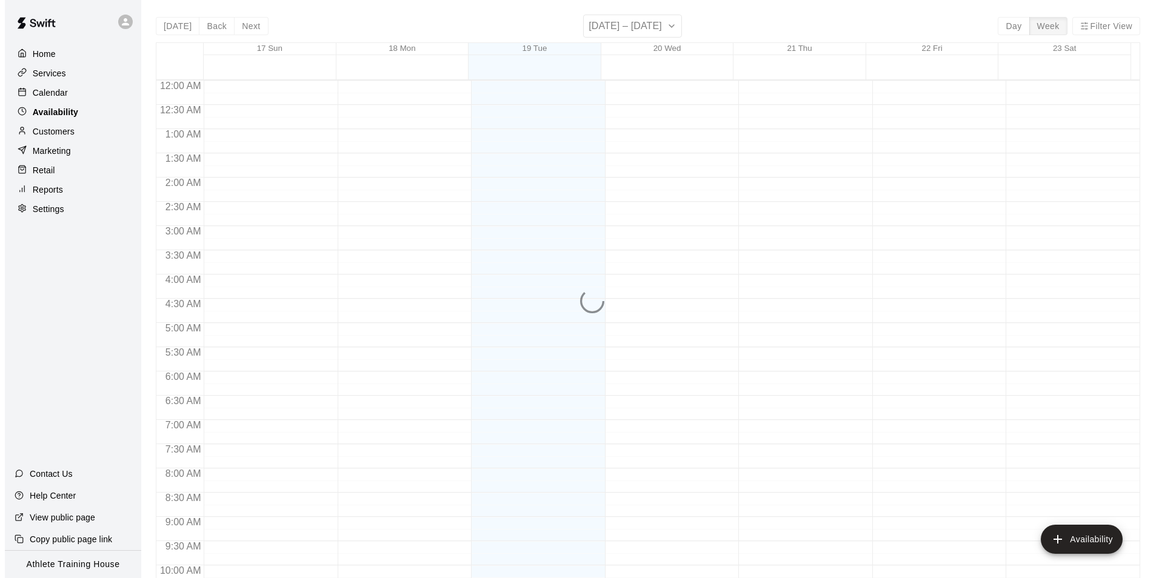
scroll to position [653, 0]
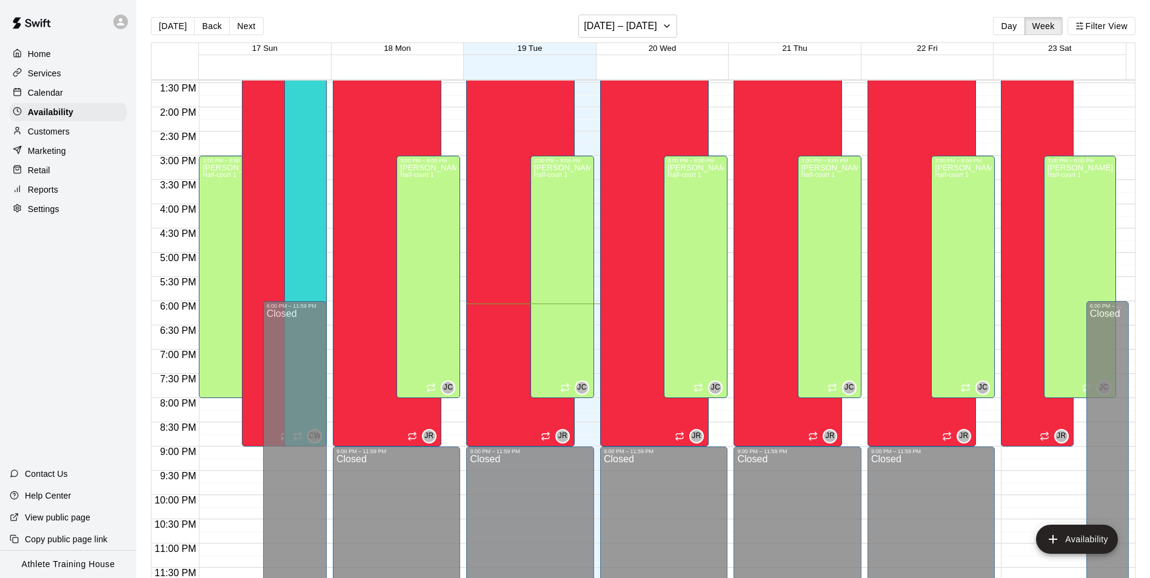
click at [90, 82] on div "Services" at bounding box center [68, 73] width 117 height 18
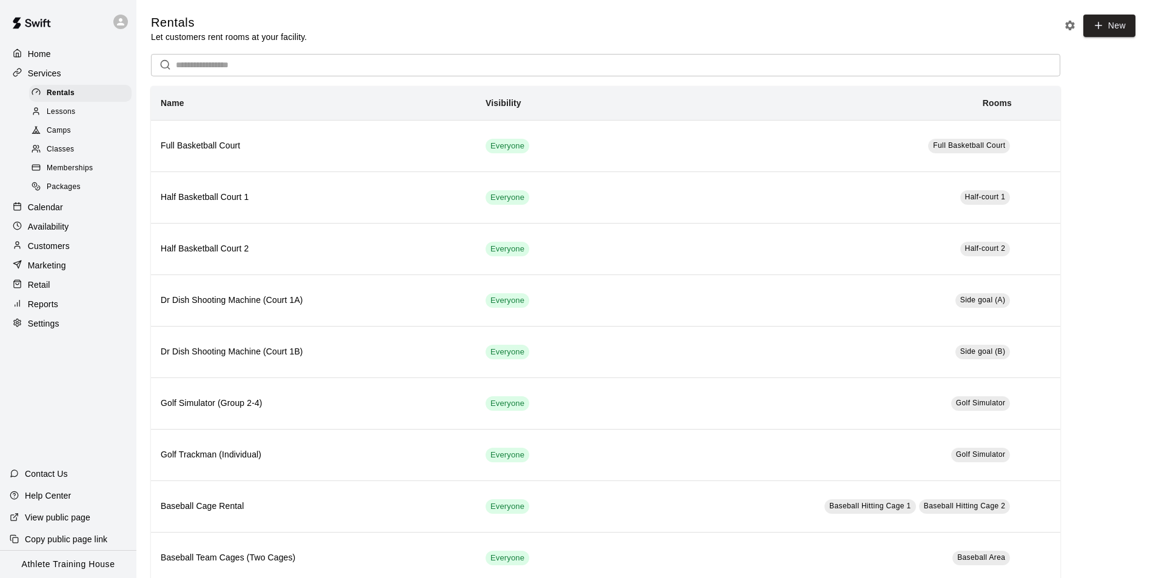
click at [92, 288] on div "Retail" at bounding box center [68, 285] width 117 height 18
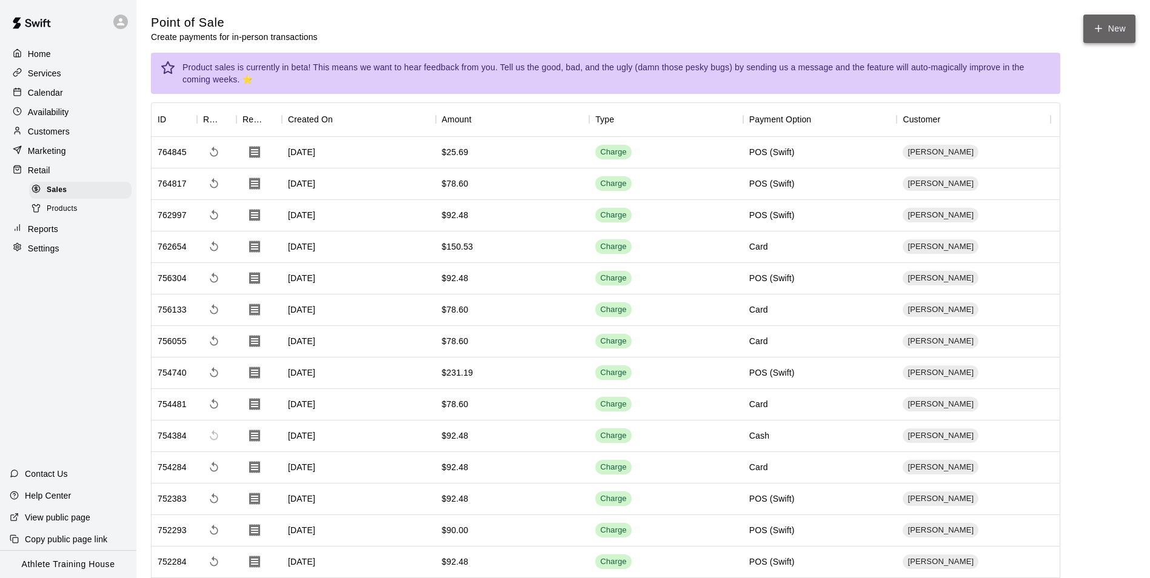
click at [1106, 34] on button "New" at bounding box center [1109, 29] width 52 height 28
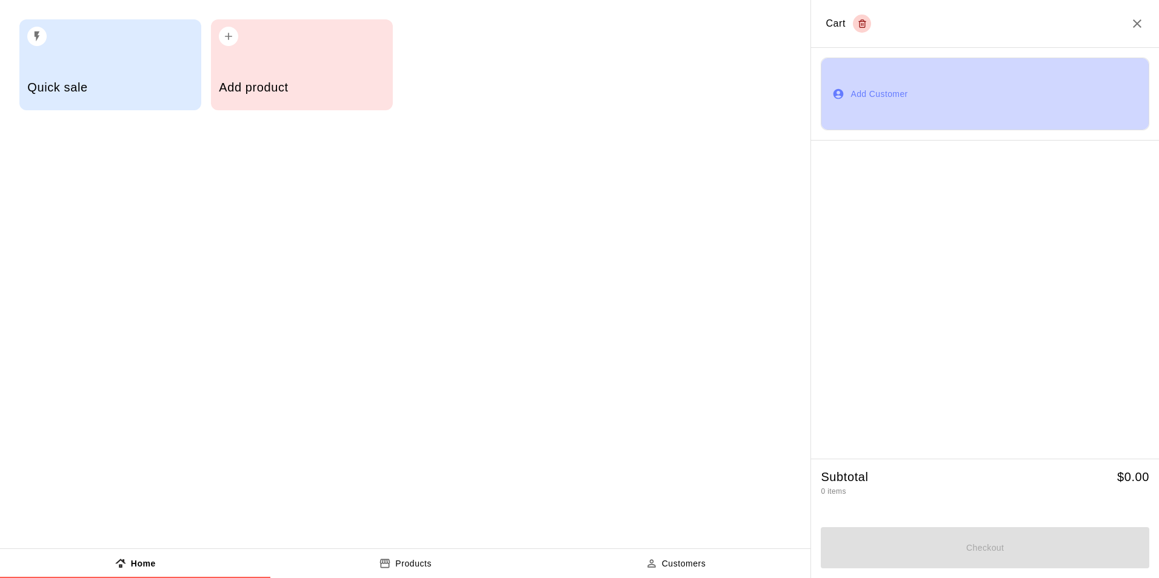
drag, startPoint x: 853, startPoint y: 113, endPoint x: 863, endPoint y: 108, distance: 10.8
click at [859, 110] on button "Add Customer" at bounding box center [985, 94] width 328 height 73
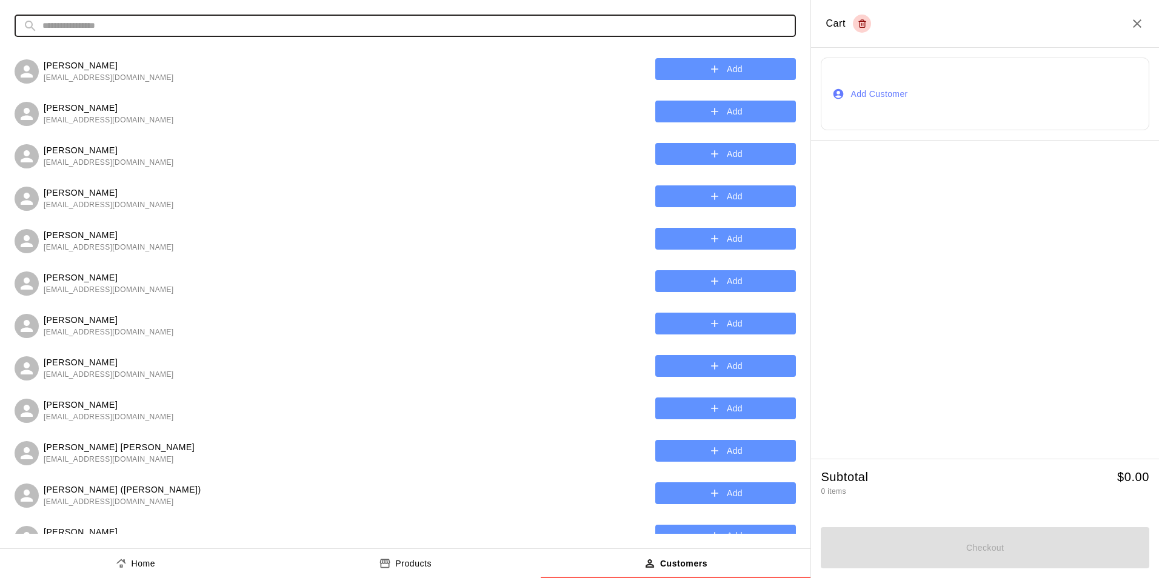
click at [307, 24] on input "text" at bounding box center [414, 26] width 745 height 22
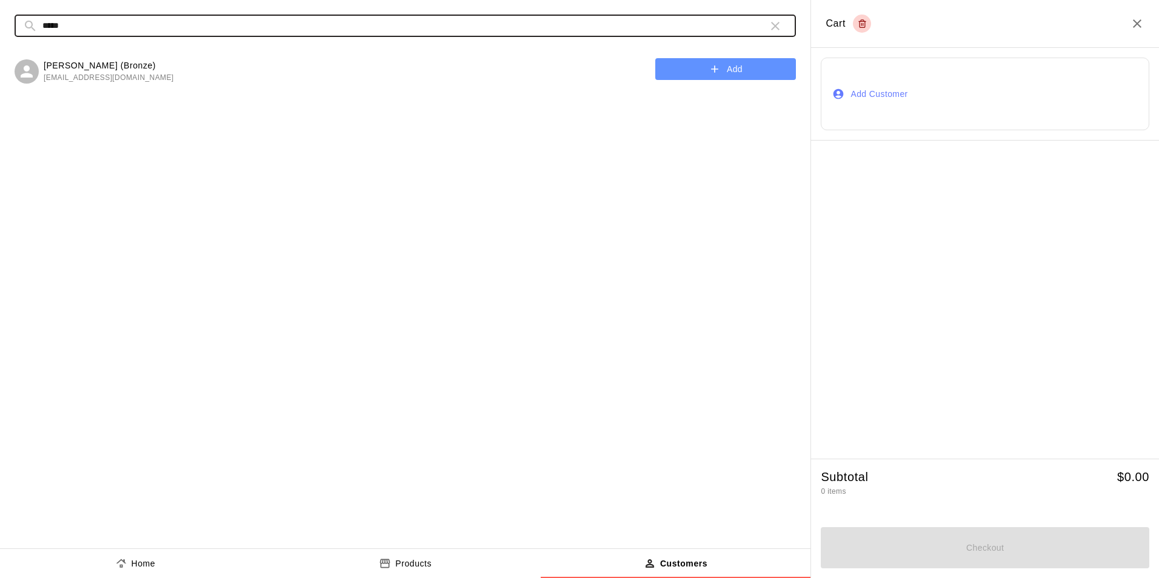
type input "*****"
click at [276, 62] on div "Alex Cherepksi (Bronze) ahcherepski@gmail.com Add" at bounding box center [405, 70] width 781 height 30
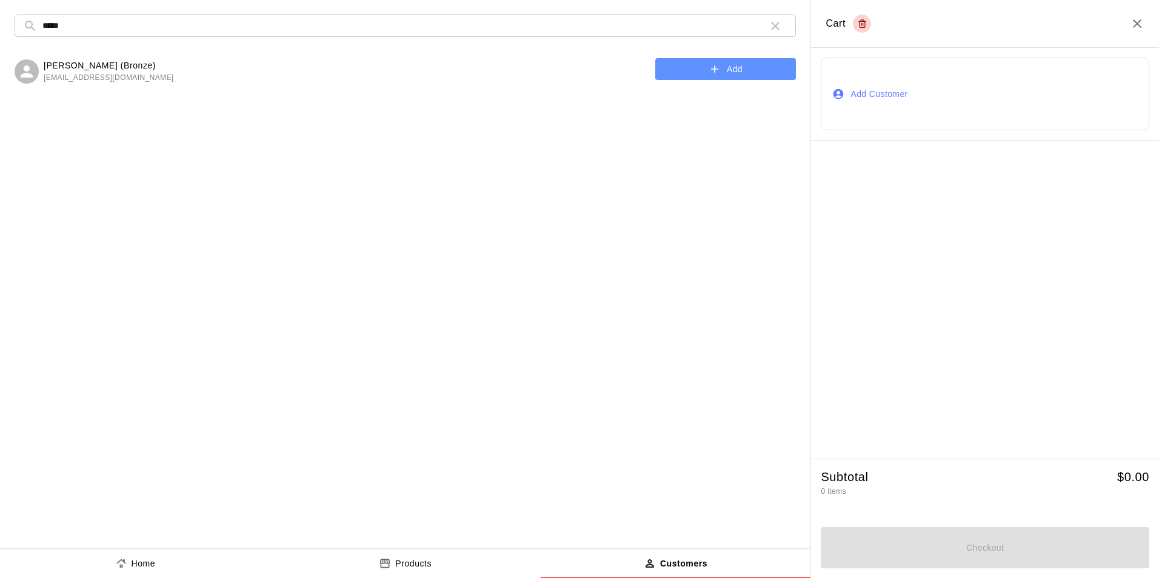
click at [728, 72] on button "Add" at bounding box center [725, 69] width 141 height 22
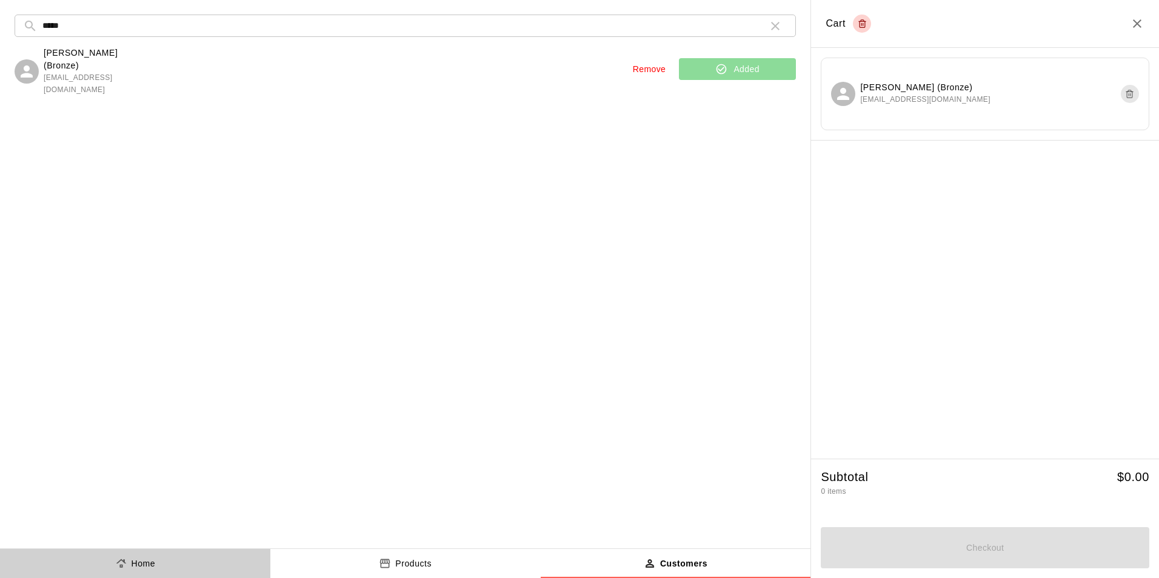
click at [87, 562] on button "Home" at bounding box center [135, 563] width 270 height 29
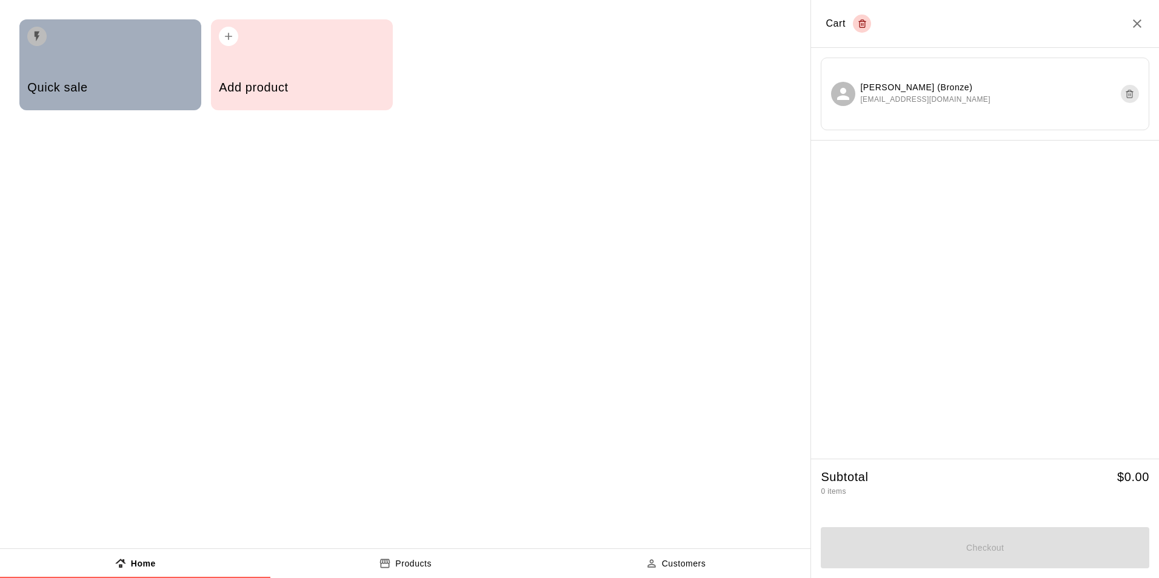
click at [145, 72] on div "Quick sale" at bounding box center [109, 88] width 165 height 43
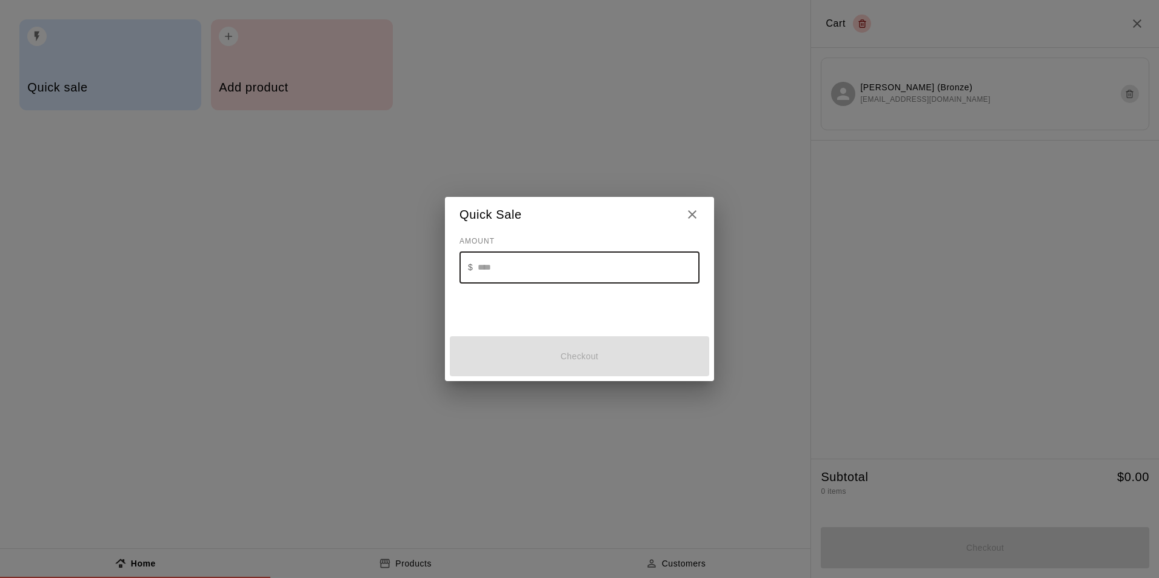
click at [622, 275] on input "text" at bounding box center [589, 268] width 222 height 32
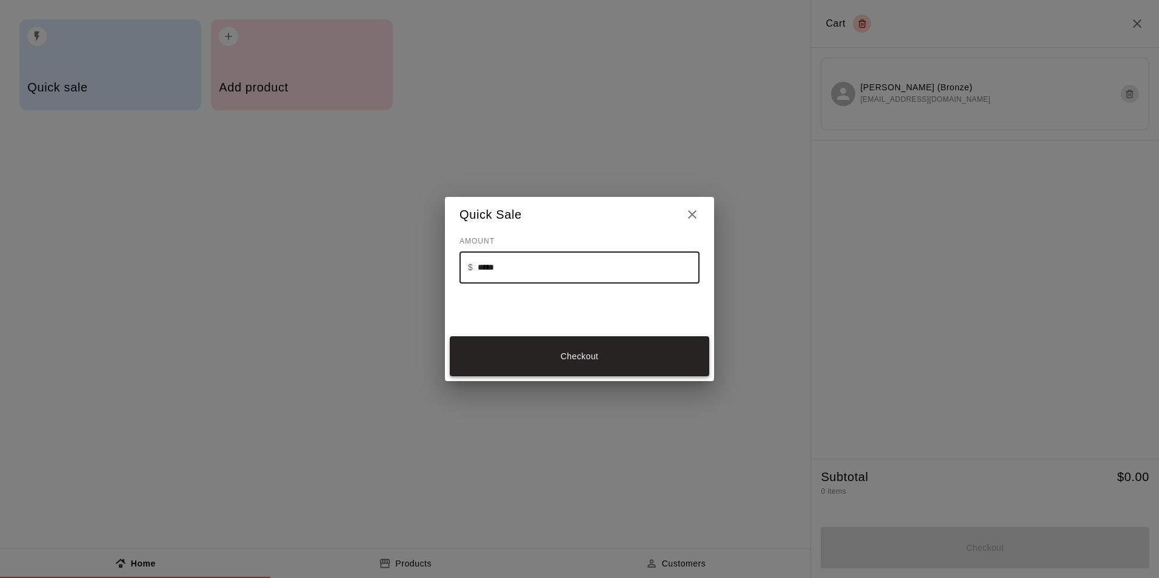
type input "*****"
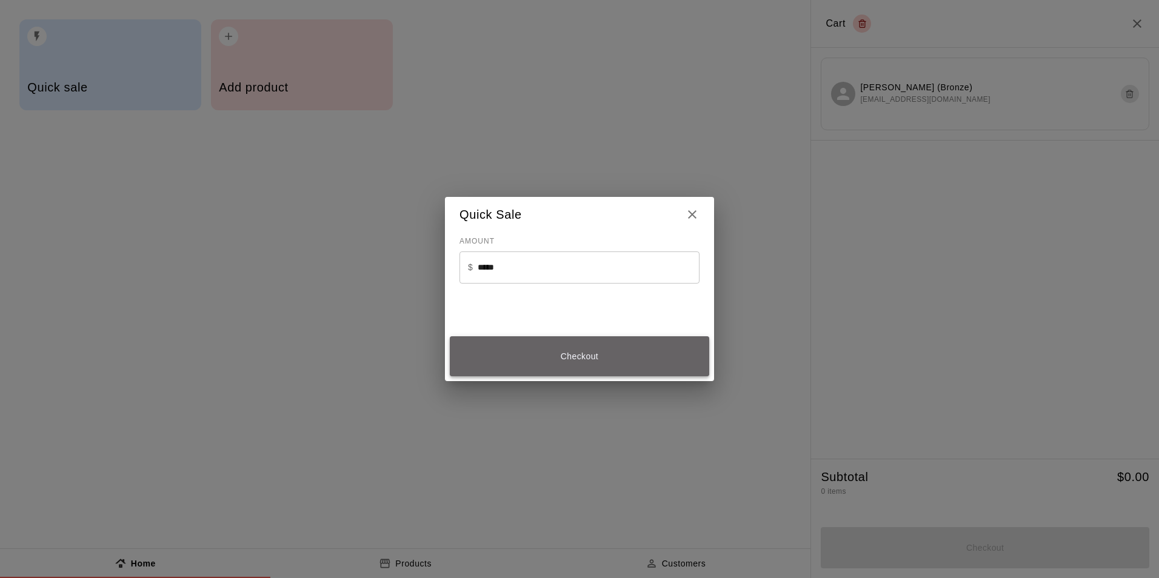
click at [641, 345] on button "Checkout" at bounding box center [579, 356] width 259 height 41
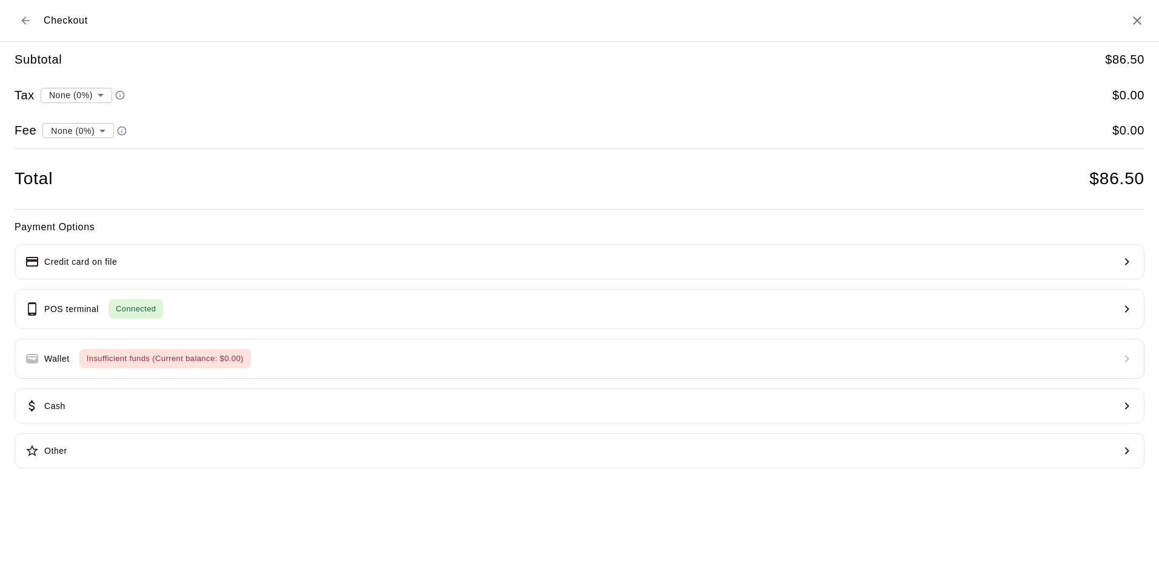
click at [107, 165] on li "convenience fee ( 2.75 % )" at bounding box center [75, 173] width 118 height 20
type input "**********"
click at [28, 21] on icon "Back to cart" at bounding box center [25, 21] width 12 height 12
